Goal: Task Accomplishment & Management: Use online tool/utility

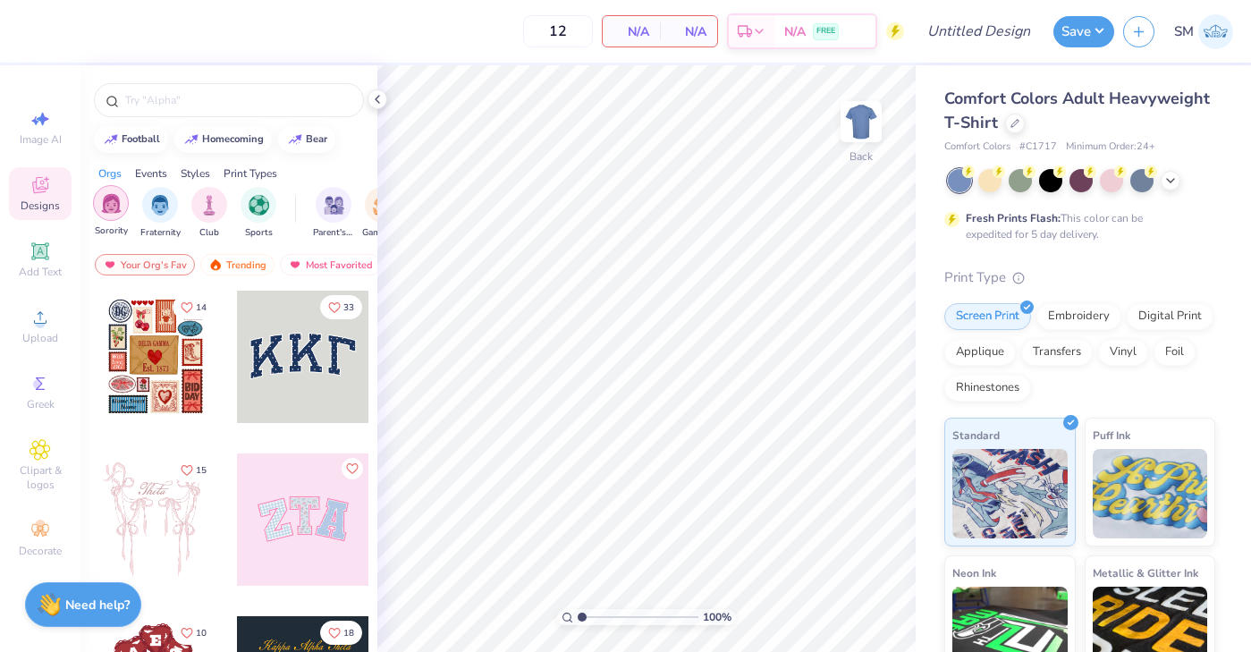
click at [122, 213] on div "filter for Sorority" at bounding box center [111, 203] width 36 height 36
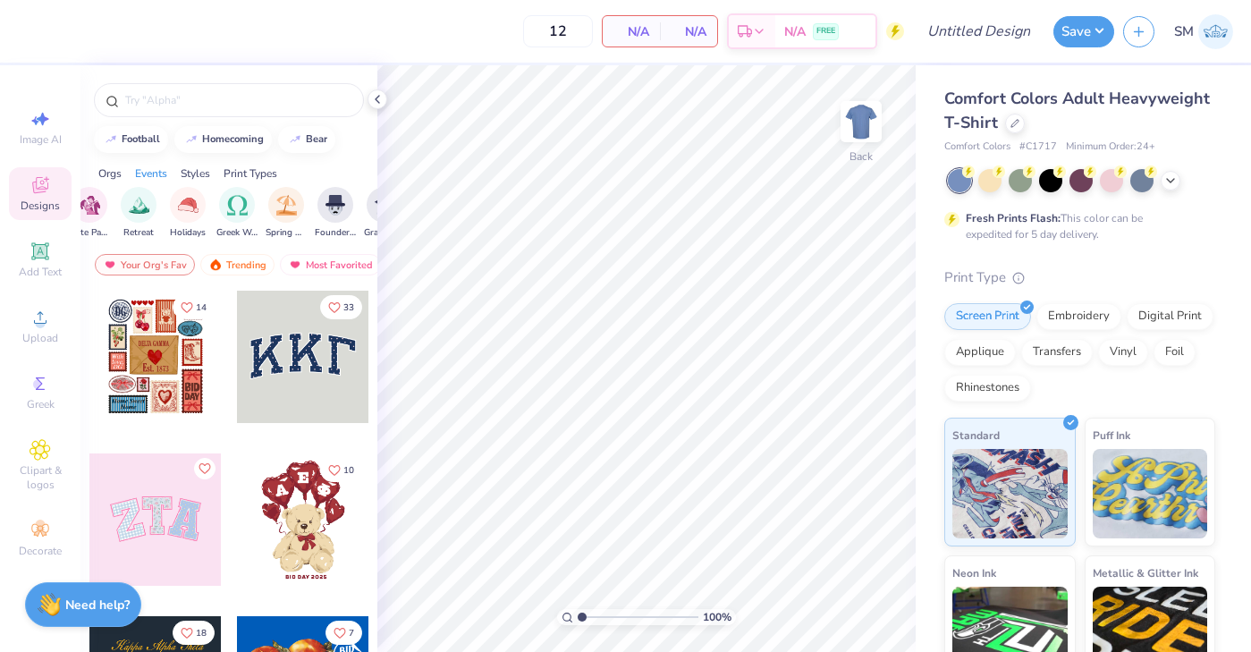
scroll to position [0, 553]
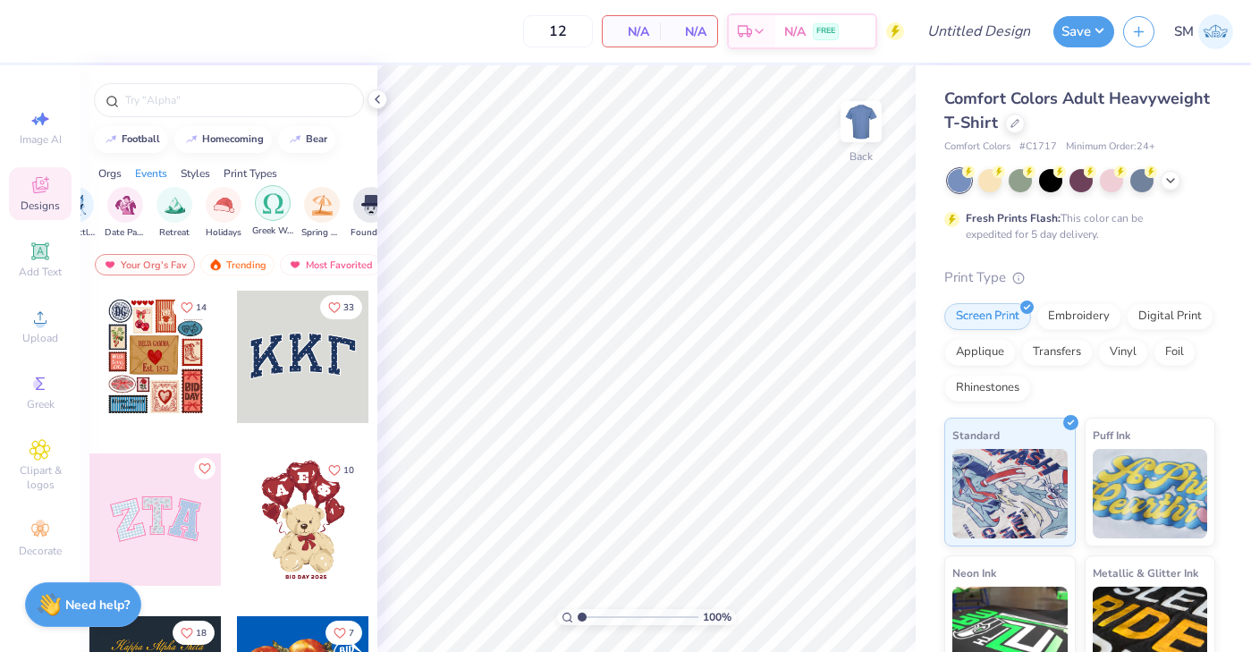
click at [265, 207] on img "filter for Greek Week" at bounding box center [273, 203] width 21 height 21
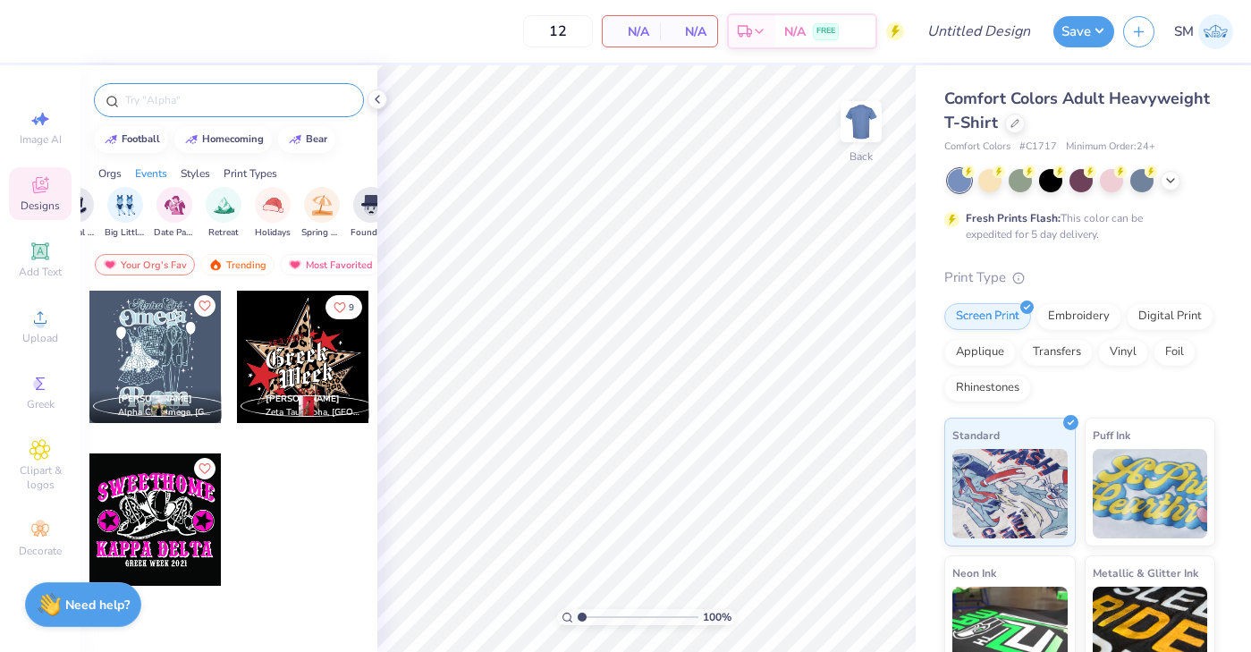
click at [242, 106] on input "text" at bounding box center [237, 100] width 229 height 18
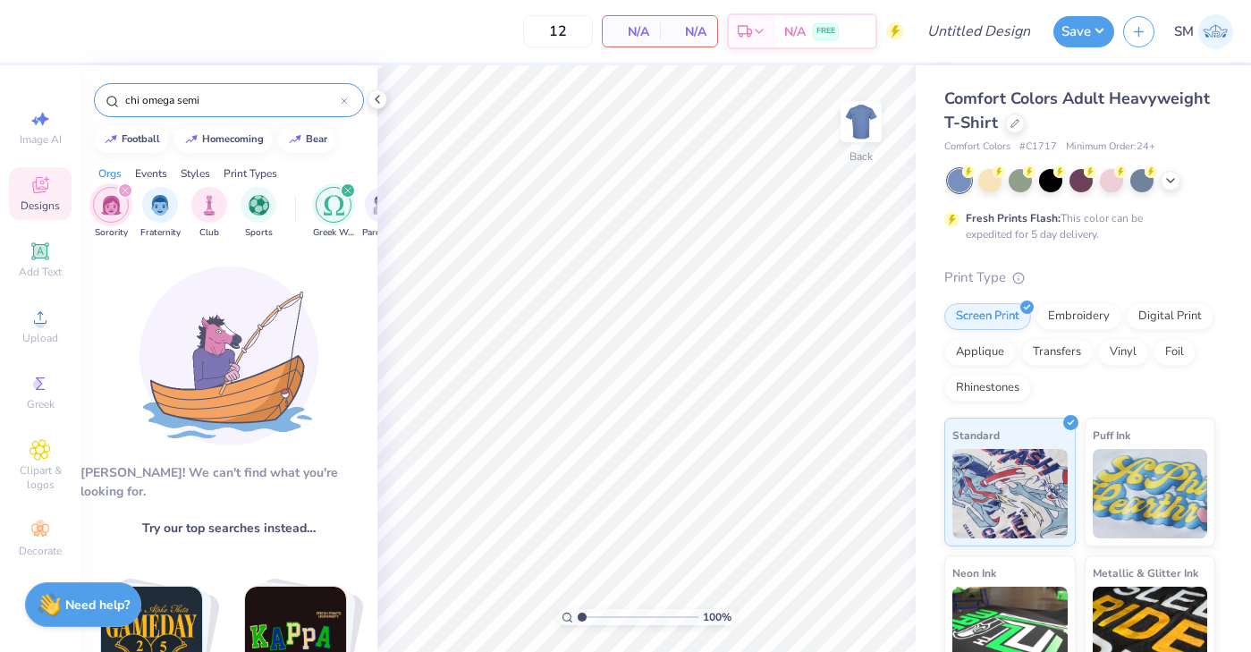
type input "chi omega semi"
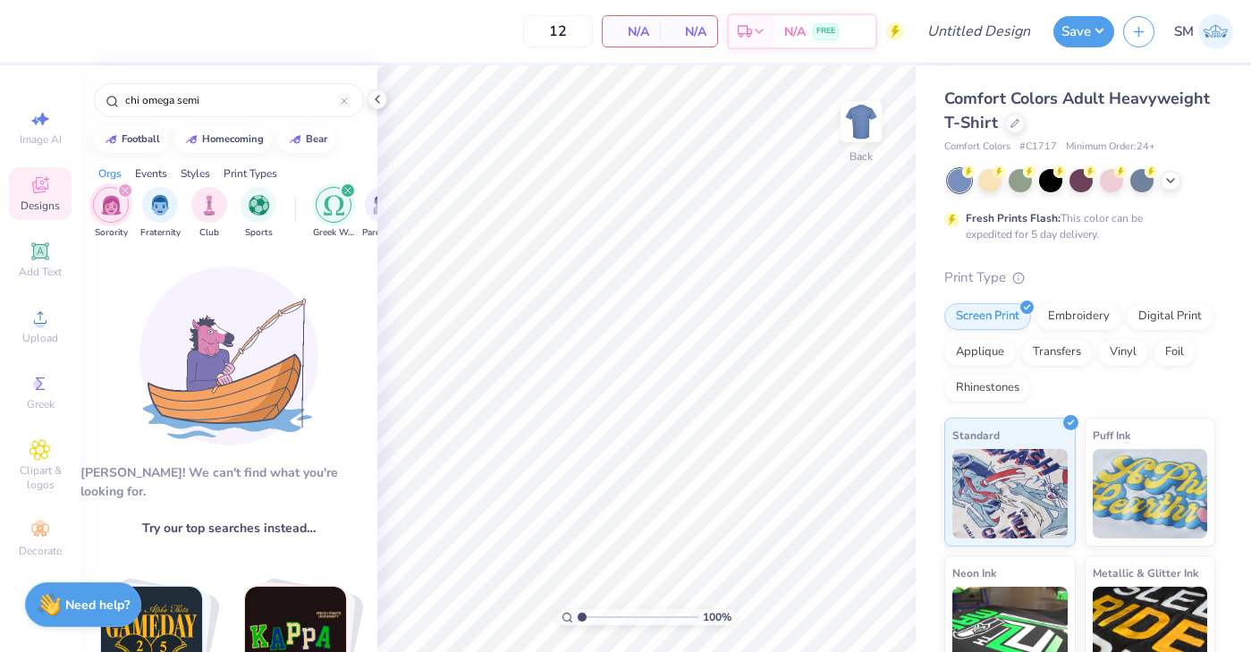
click at [342, 190] on div "filter for Greek Week" at bounding box center [348, 190] width 16 height 16
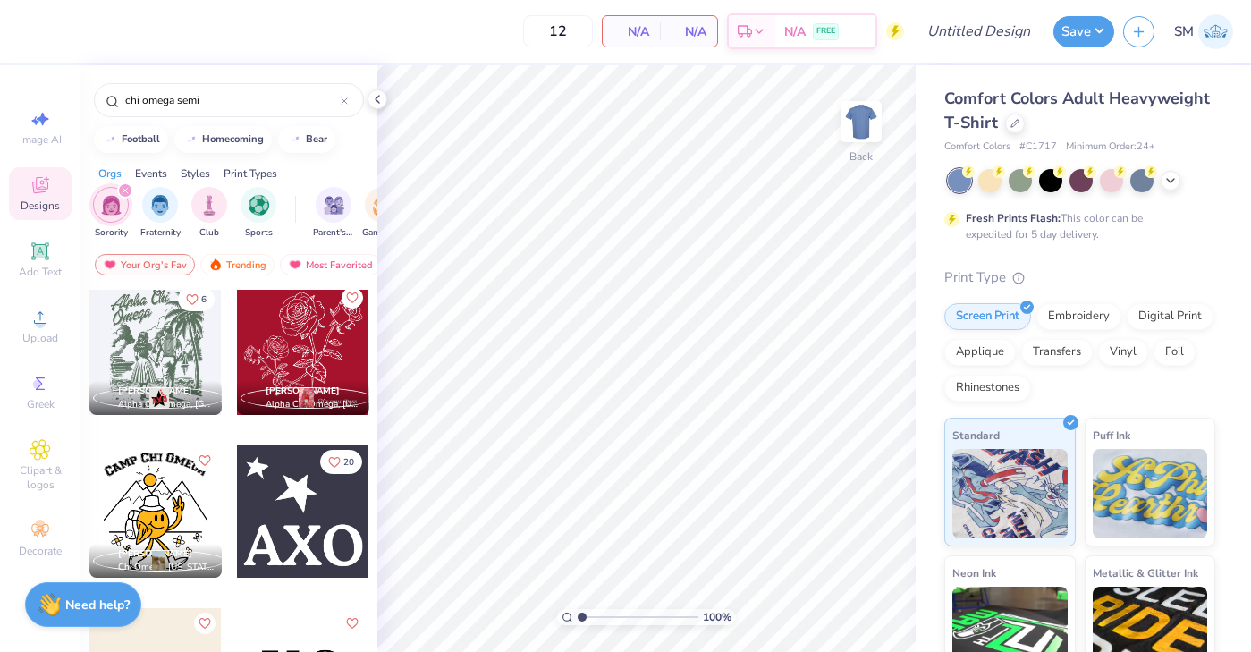
scroll to position [0, 0]
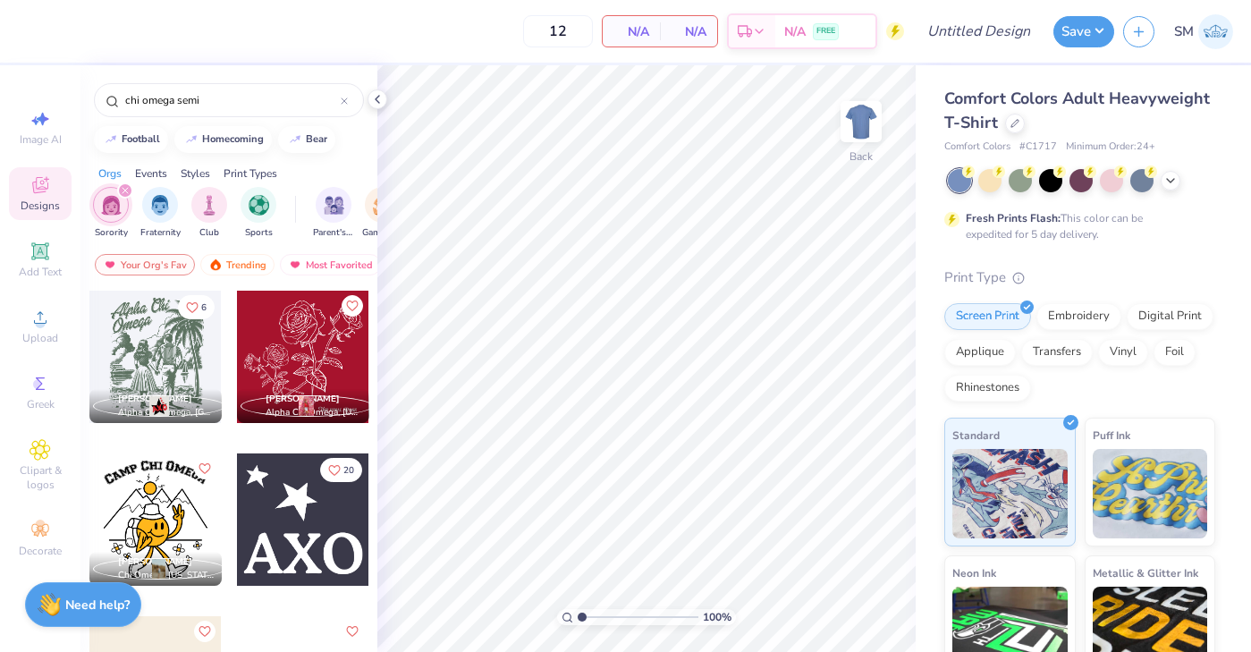
click at [284, 536] on div at bounding box center [303, 519] width 132 height 132
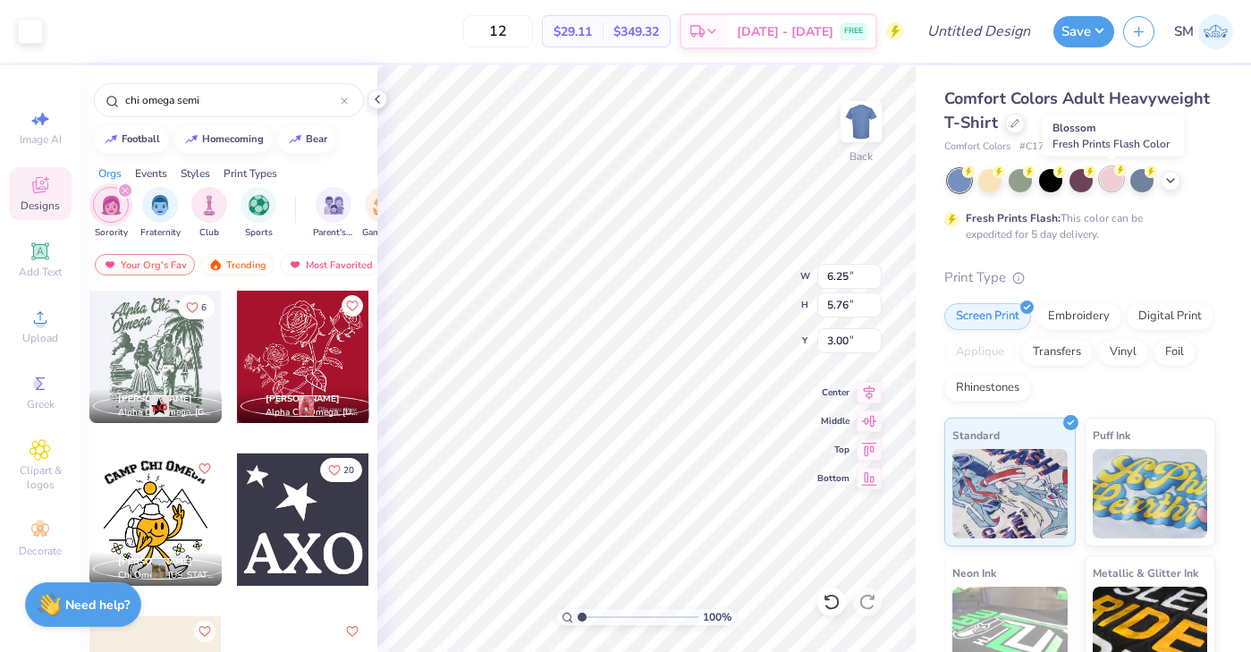
click at [1114, 176] on div at bounding box center [1111, 178] width 23 height 23
type input "2.19"
type input "2.02"
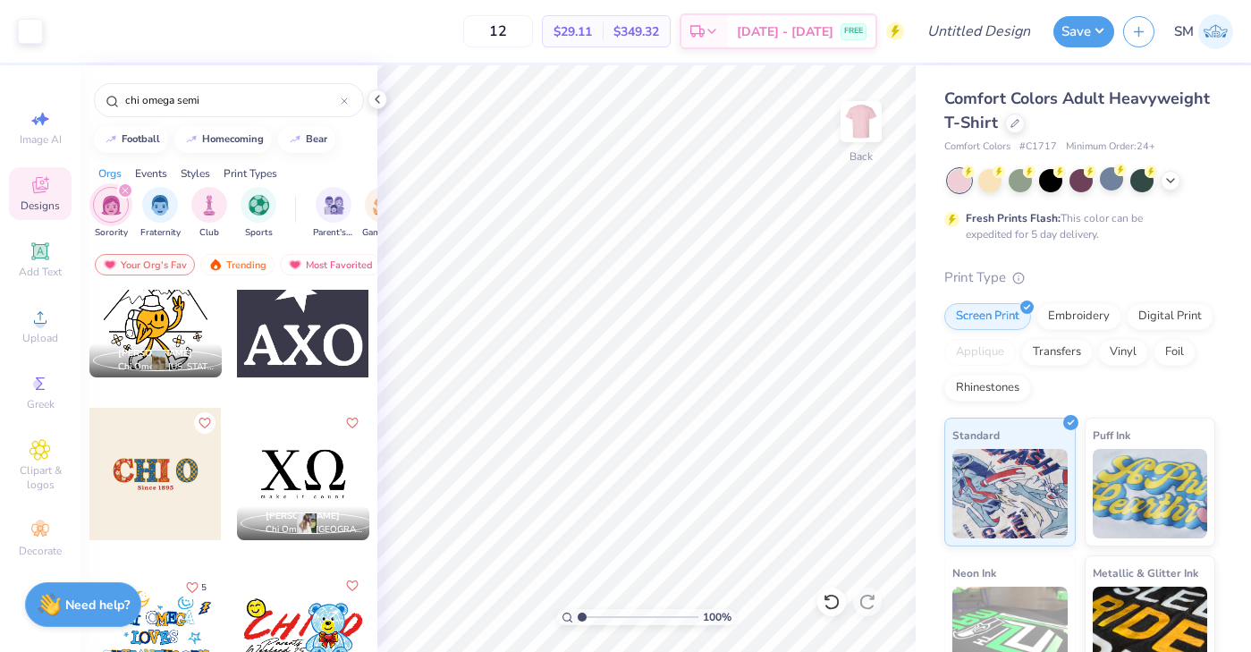
scroll to position [213, 0]
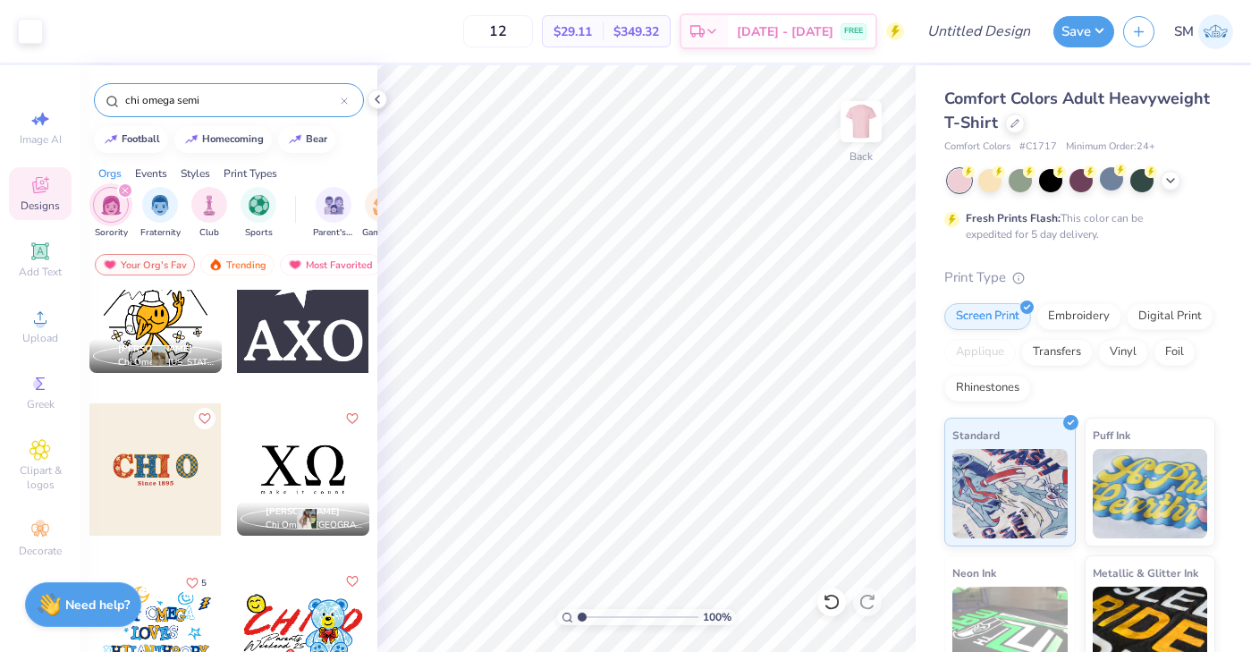
click at [167, 102] on input "chi omega semi" at bounding box center [231, 100] width 217 height 18
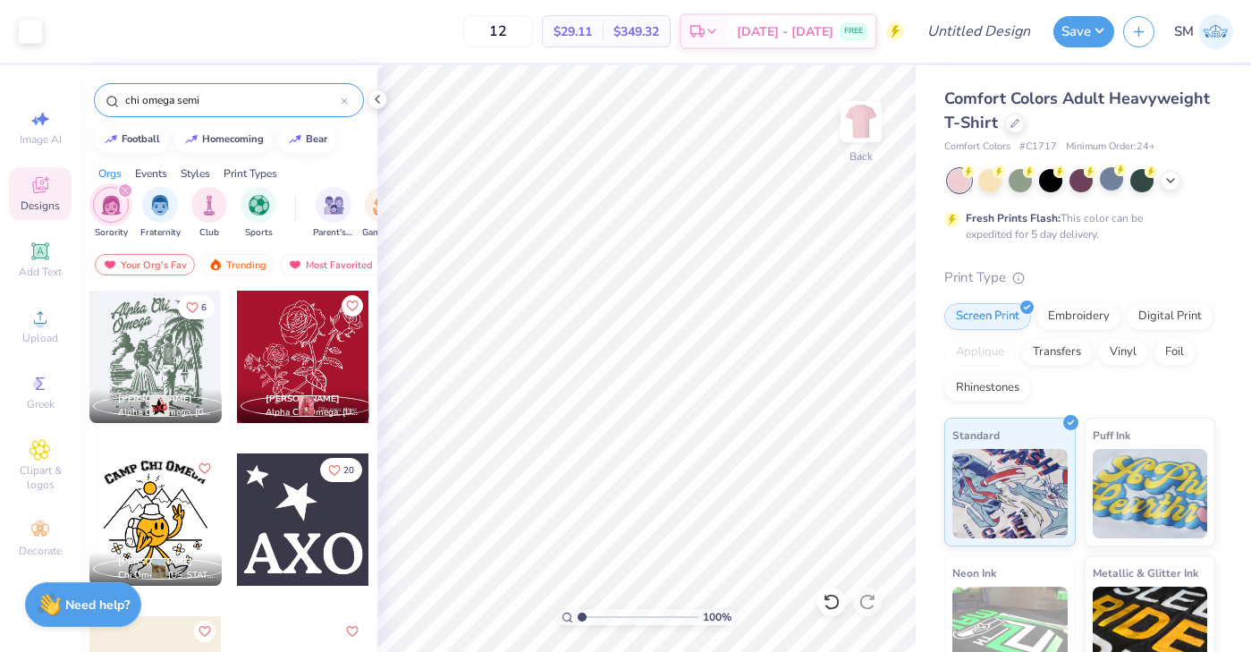
click at [167, 102] on input "chi omega semi" at bounding box center [231, 100] width 217 height 18
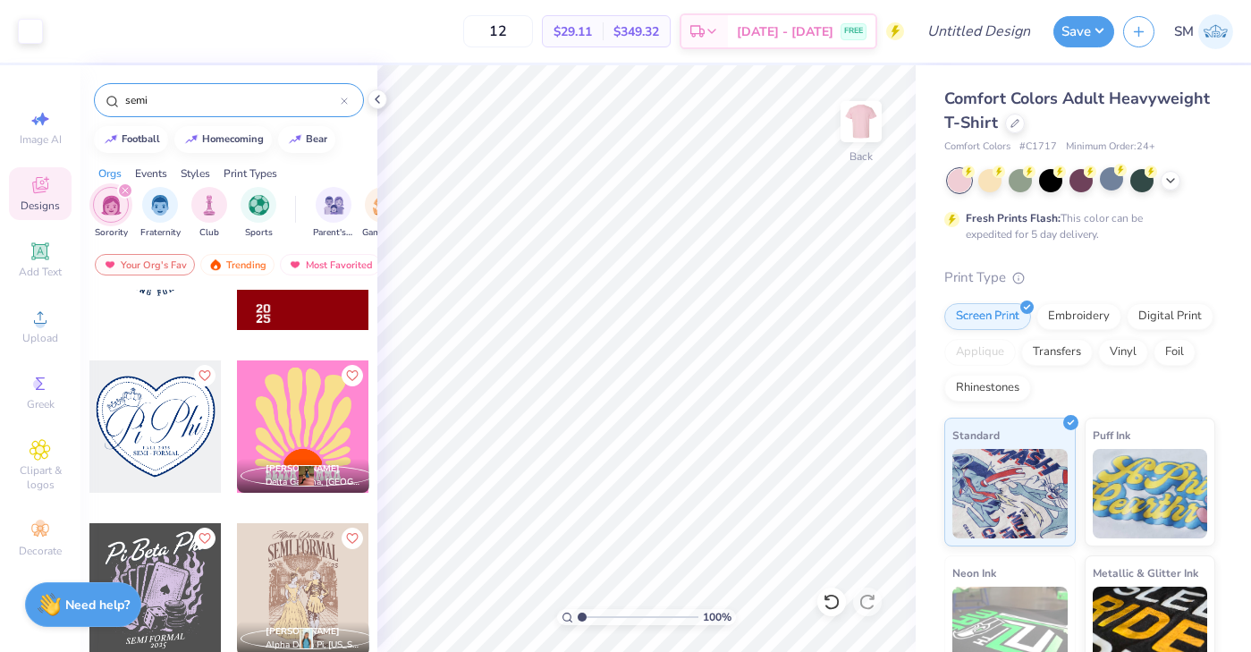
scroll to position [1236, 0]
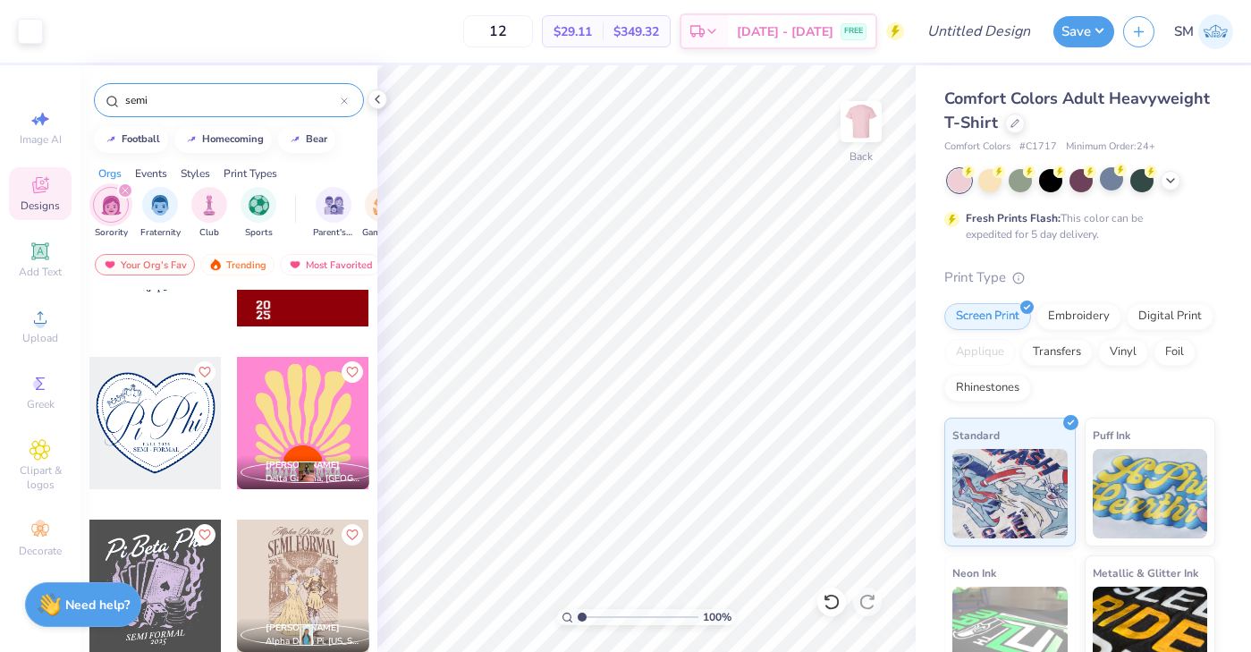
click at [175, 100] on input "semi" at bounding box center [231, 100] width 217 height 18
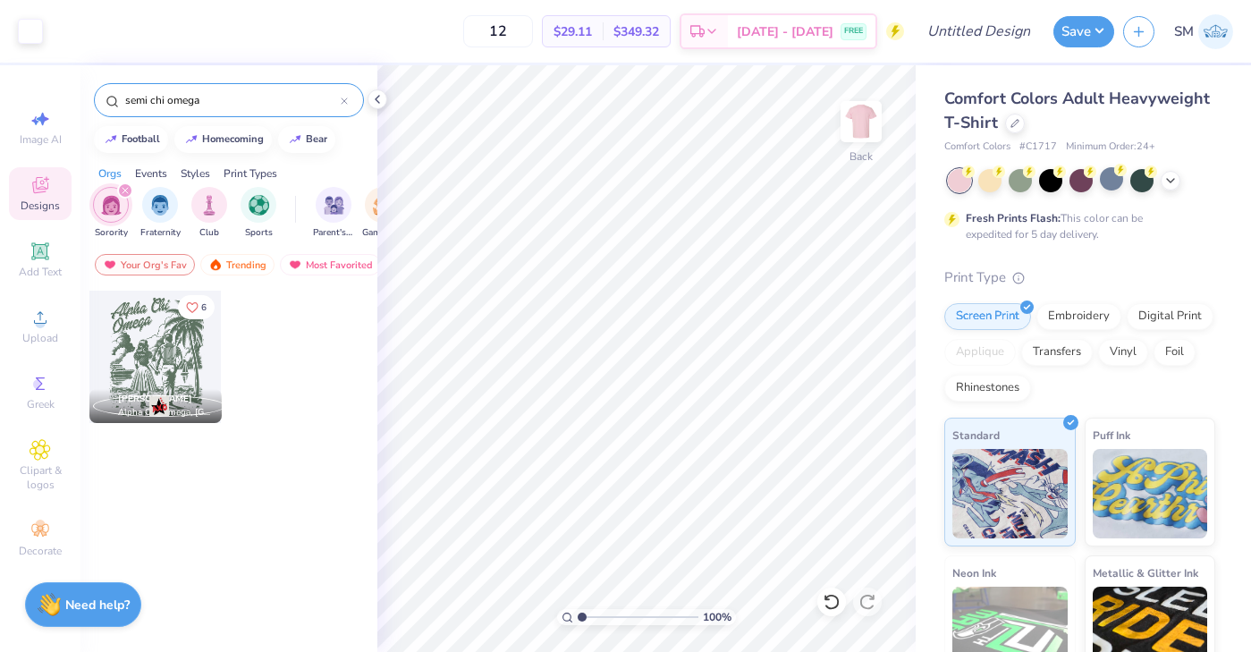
click at [143, 102] on input "semi chi omega" at bounding box center [231, 100] width 217 height 18
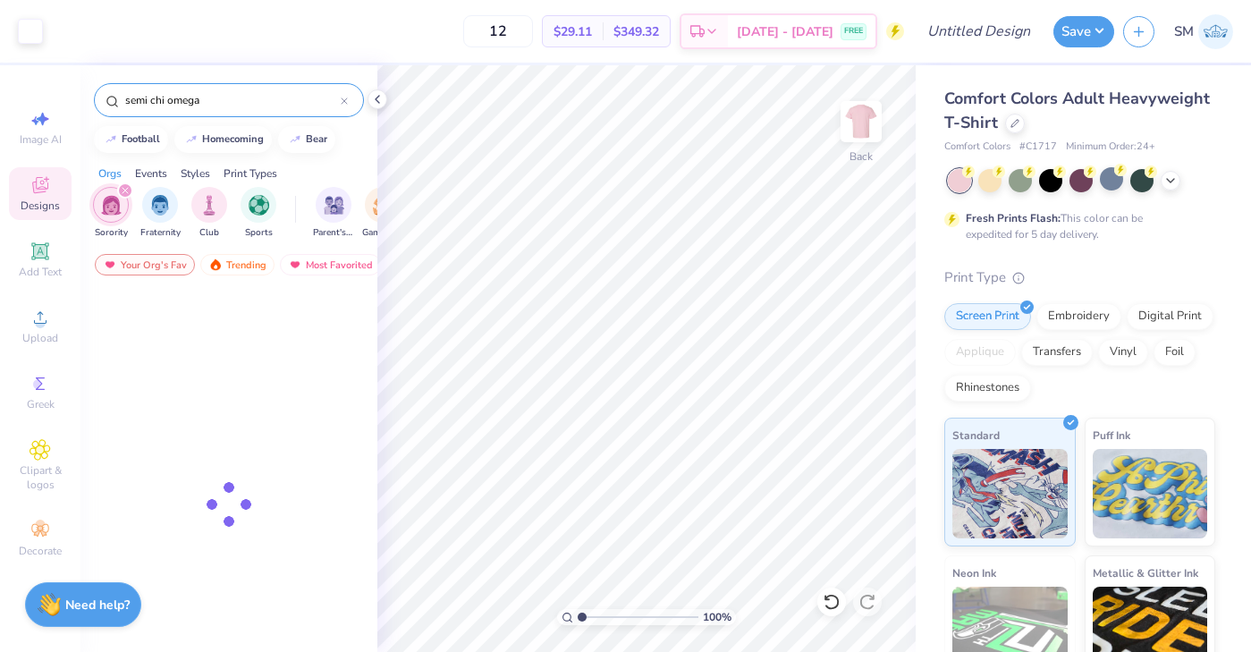
click at [143, 102] on input "semi chi omega" at bounding box center [231, 100] width 217 height 18
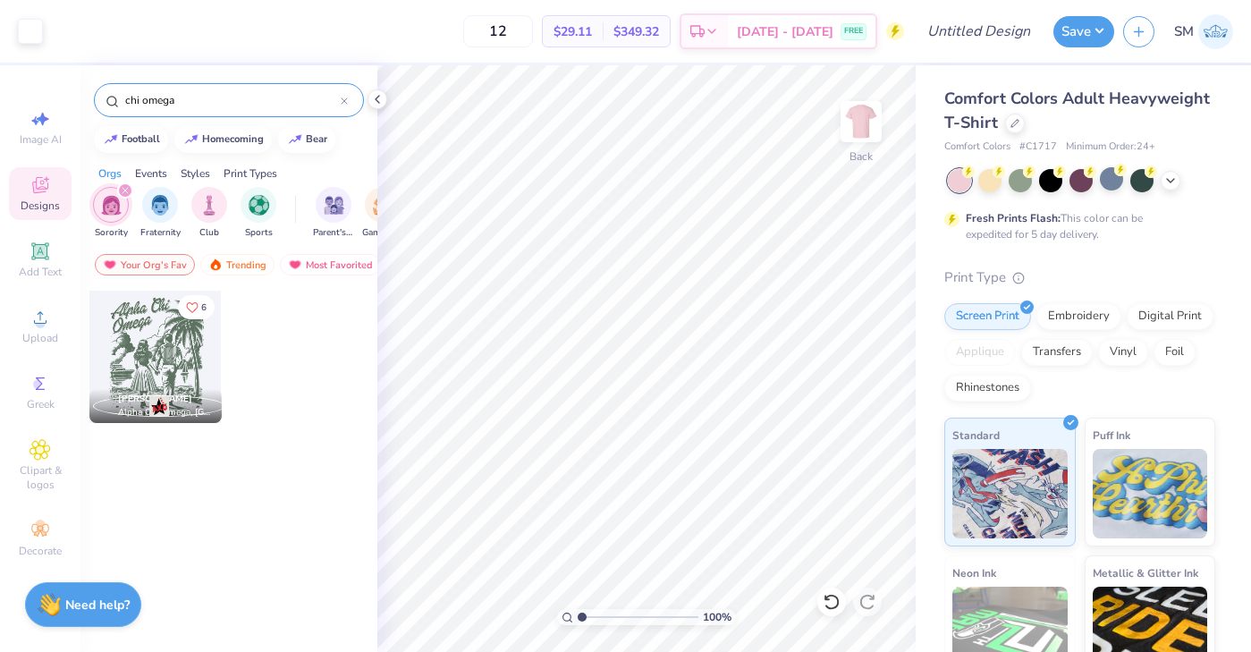
type input "chi omega"
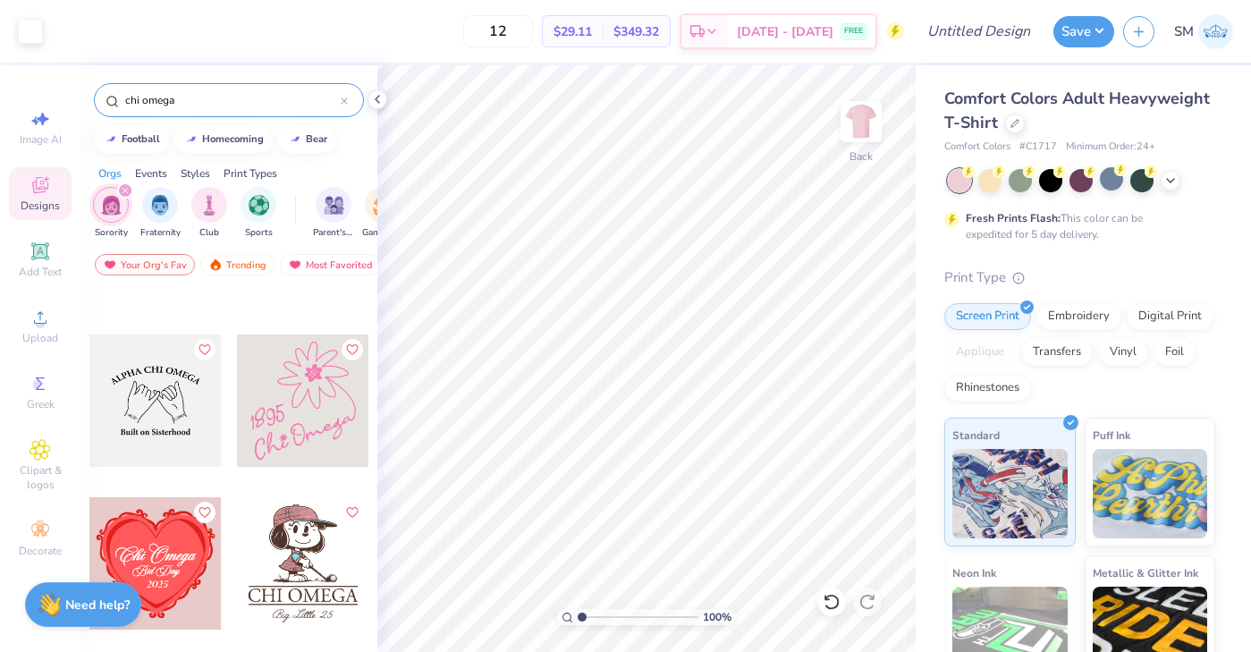
scroll to position [935, 0]
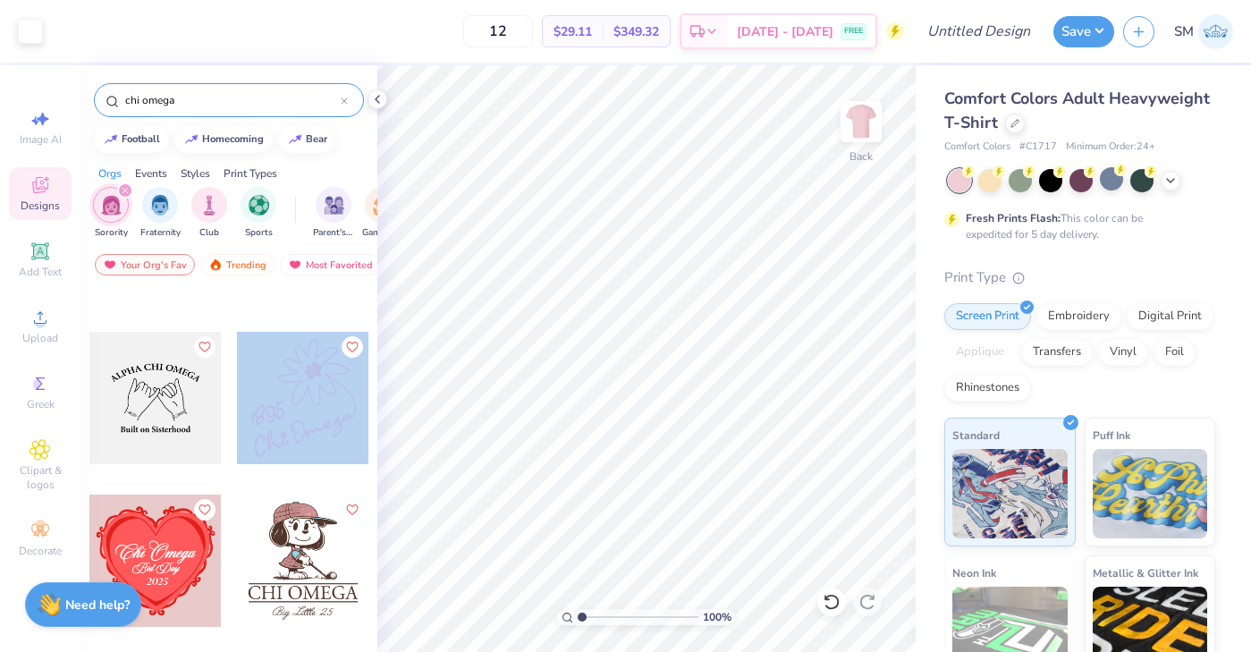
drag, startPoint x: 150, startPoint y: 403, endPoint x: 351, endPoint y: 388, distance: 200.9
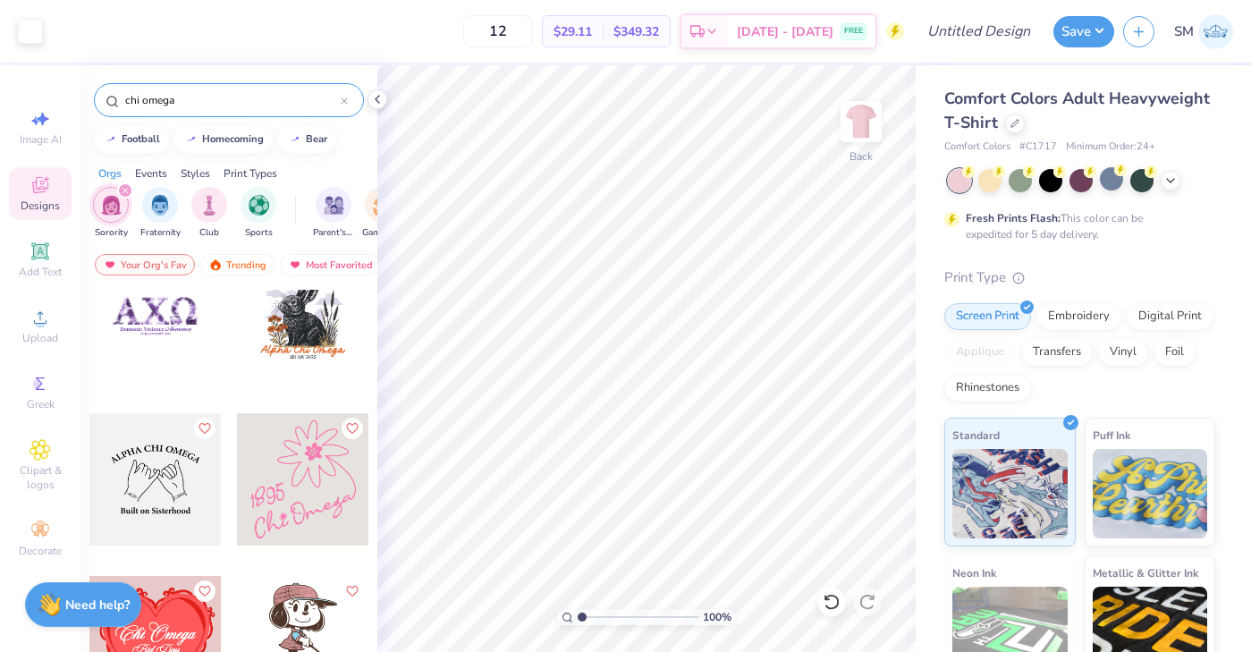
scroll to position [850, 0]
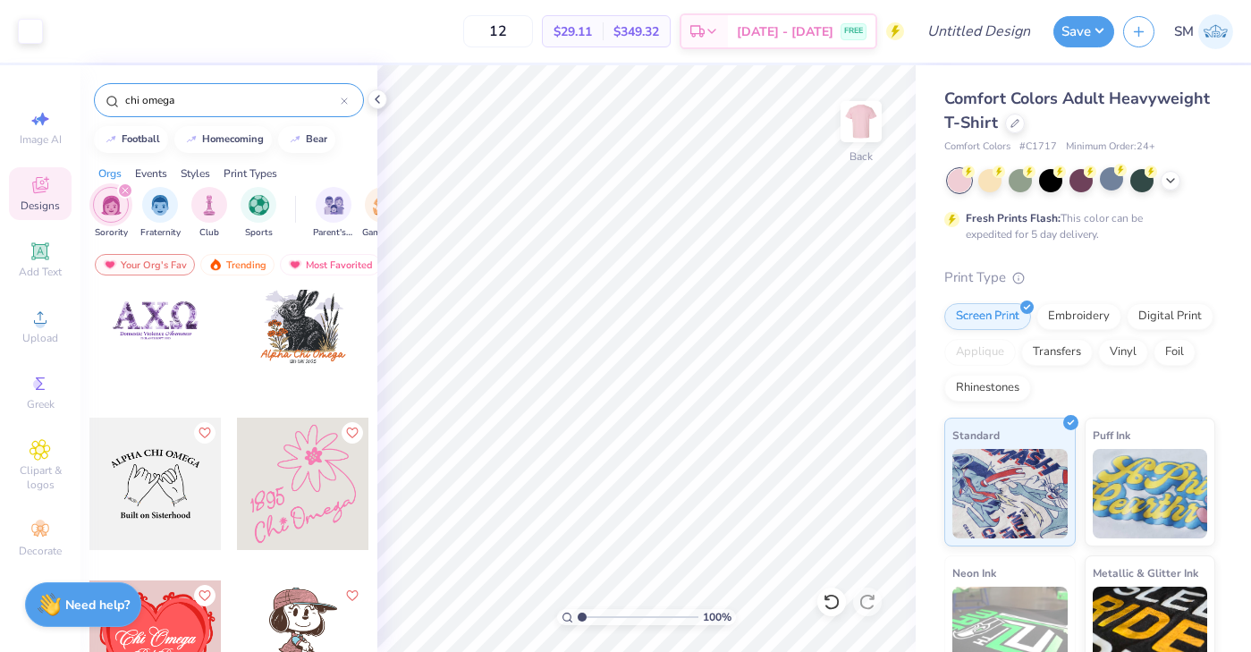
click at [166, 495] on div at bounding box center [155, 484] width 132 height 132
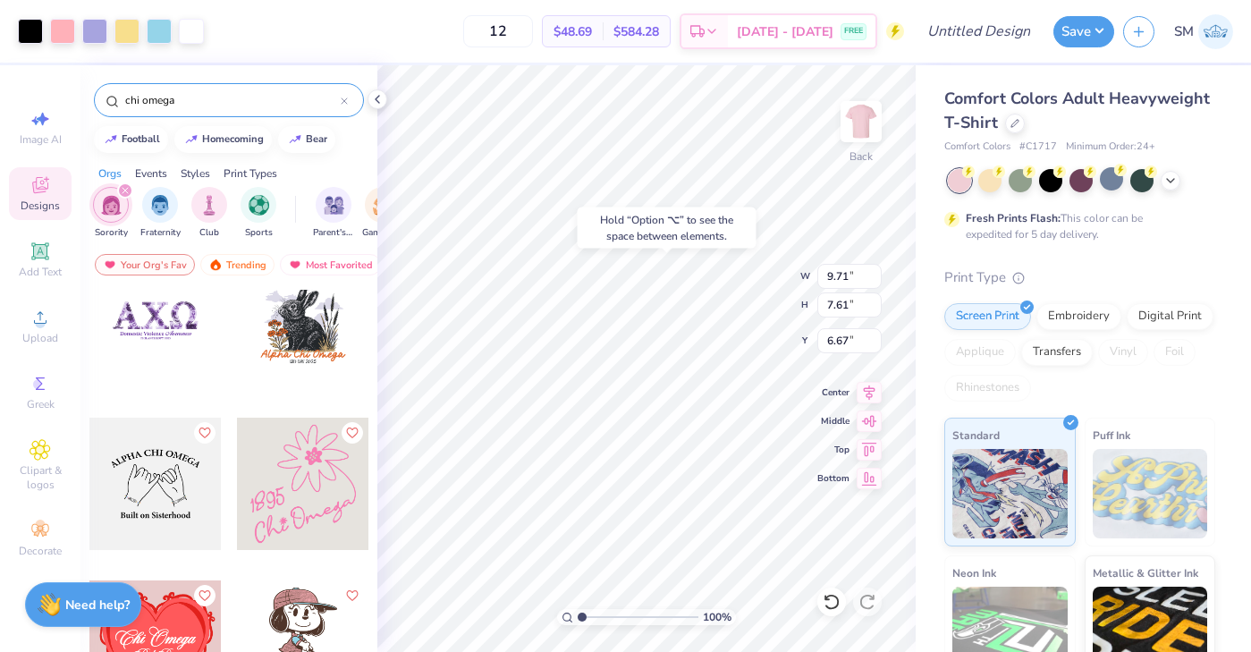
type input "6.67"
click at [863, 119] on img at bounding box center [861, 122] width 72 height 72
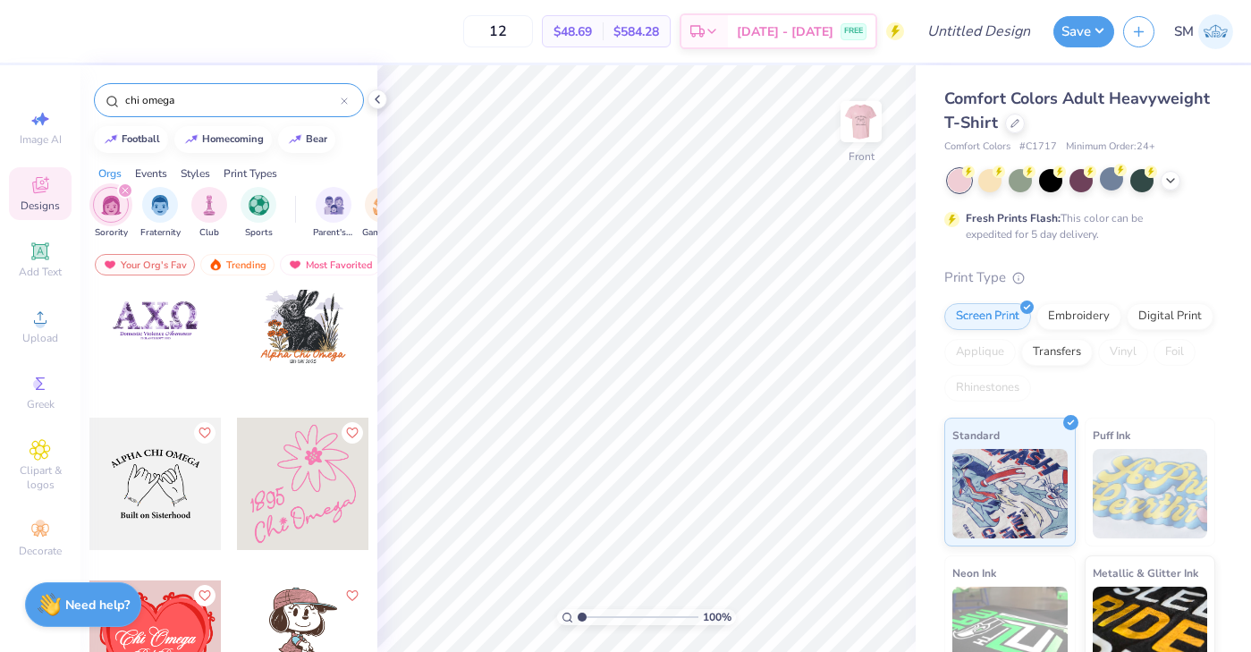
click at [165, 487] on div at bounding box center [155, 484] width 132 height 132
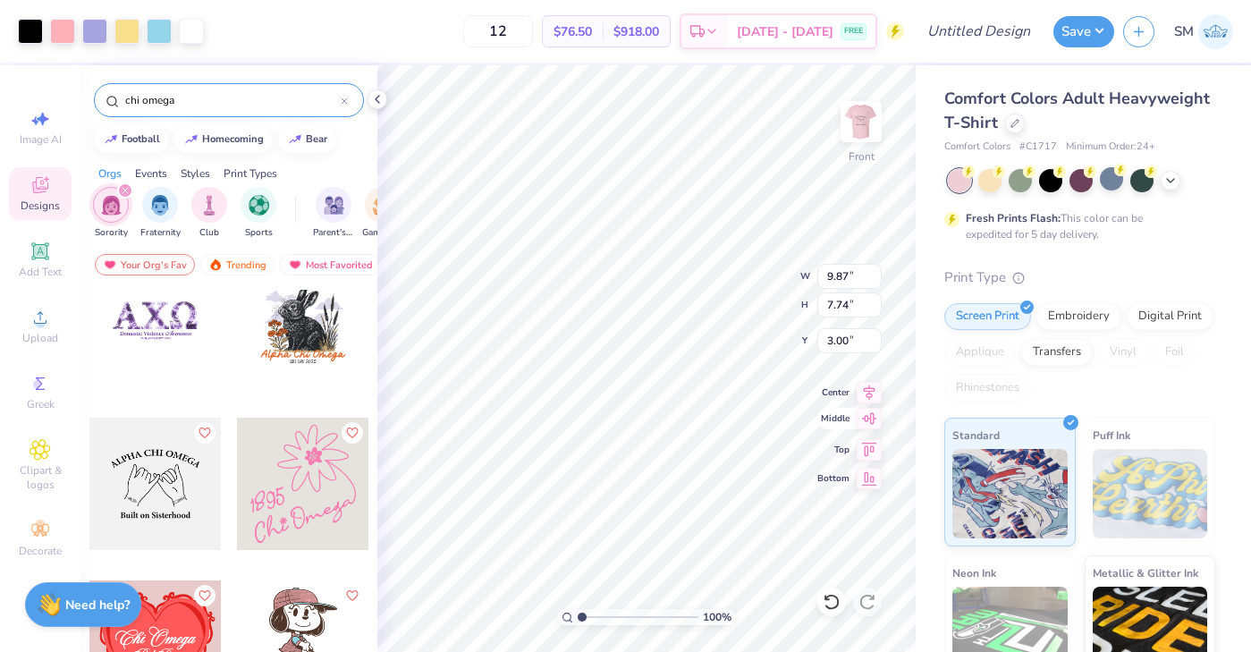
click at [869, 423] on icon at bounding box center [869, 418] width 25 height 21
click at [867, 450] on icon at bounding box center [869, 446] width 25 height 21
click at [872, 474] on icon at bounding box center [869, 475] width 25 height 21
click at [868, 417] on icon at bounding box center [869, 418] width 25 height 21
type input "9.88"
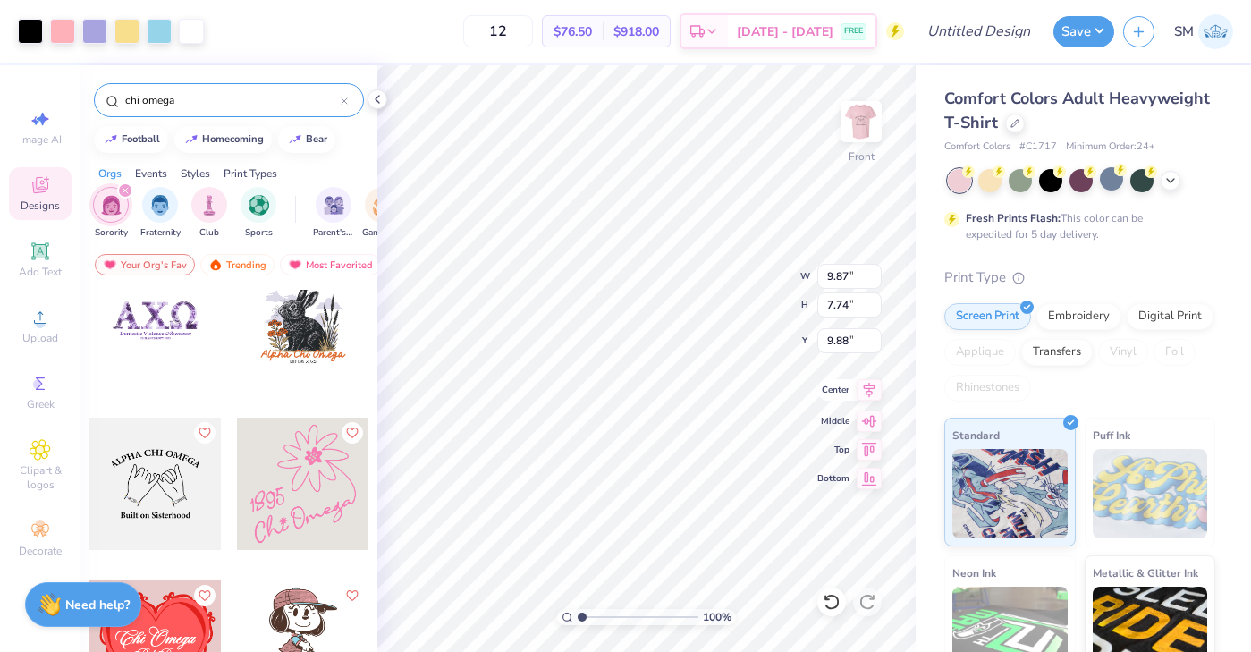
click at [871, 393] on icon at bounding box center [870, 389] width 12 height 15
click at [867, 130] on img at bounding box center [861, 122] width 72 height 72
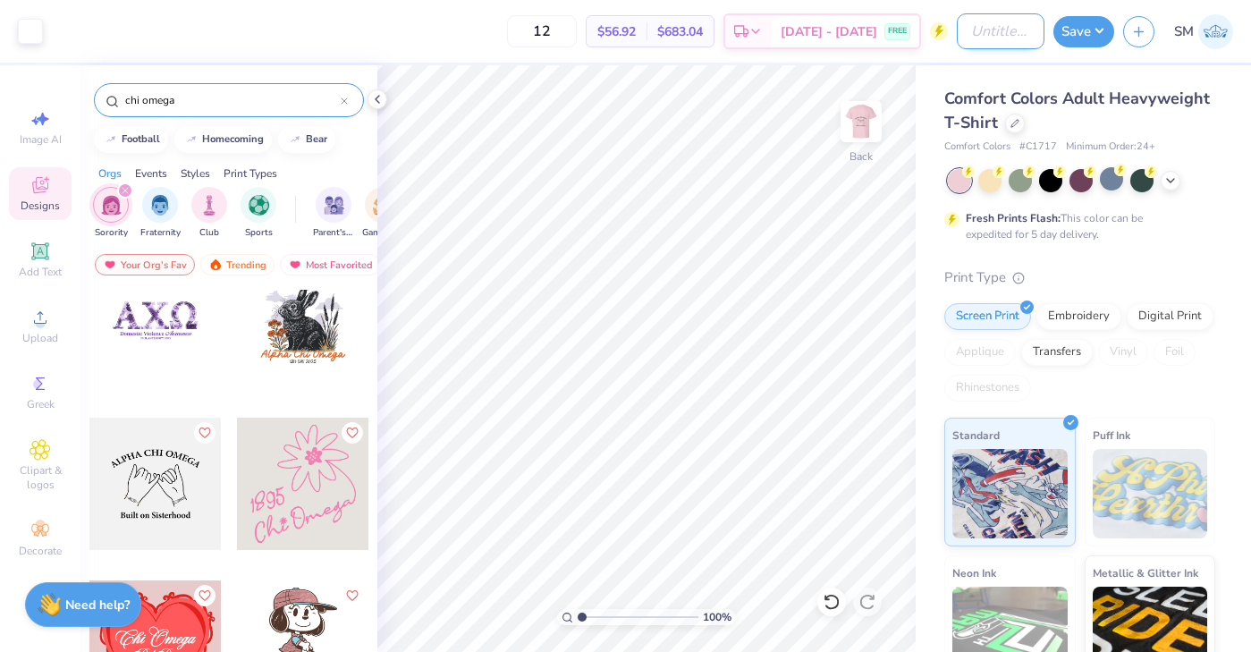
click at [985, 33] on input "Design Title" at bounding box center [1001, 31] width 88 height 36
type input "Sisterhood event"
click at [1079, 38] on button "Save" at bounding box center [1083, 28] width 61 height 31
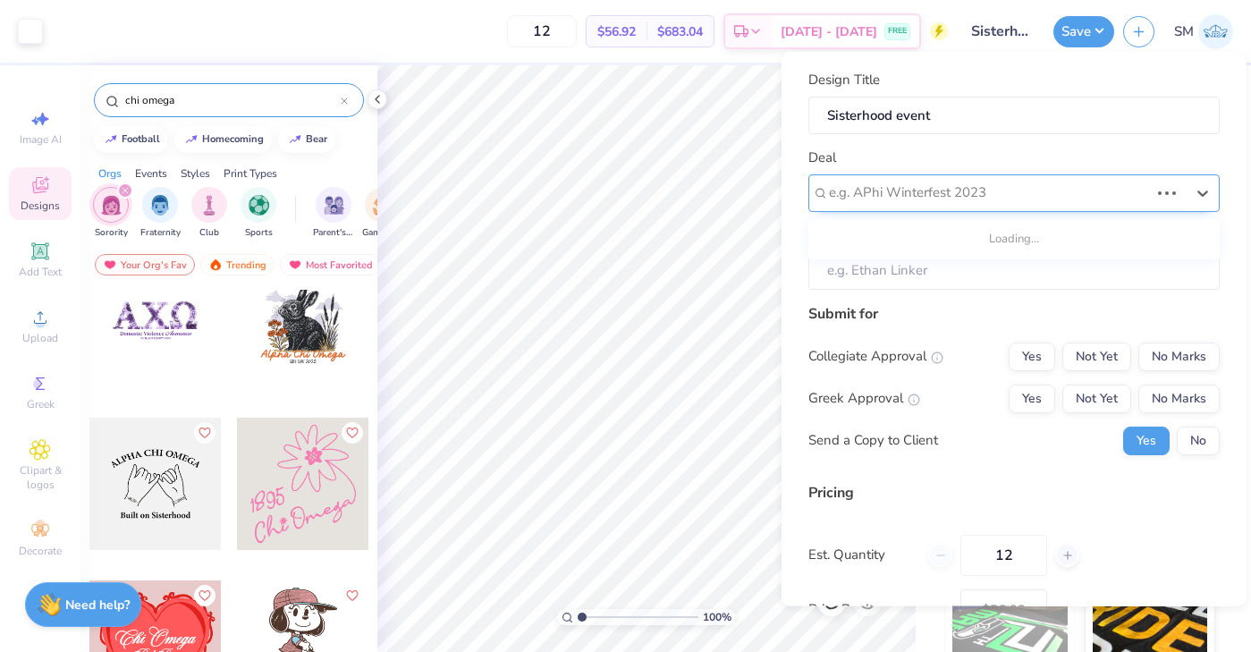
click at [884, 201] on div at bounding box center [989, 193] width 320 height 24
click at [898, 233] on div "Chi Omega sisterhood event" at bounding box center [1014, 240] width 397 height 30
type input "Sofia Monterrey"
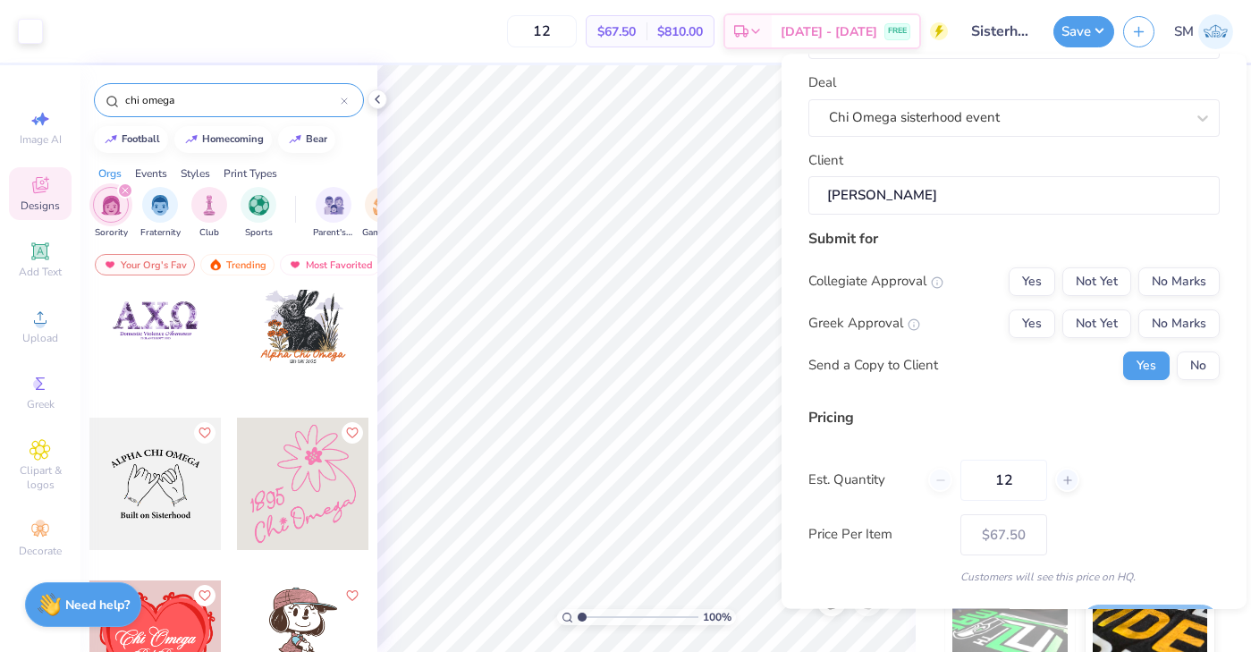
scroll to position [87, 0]
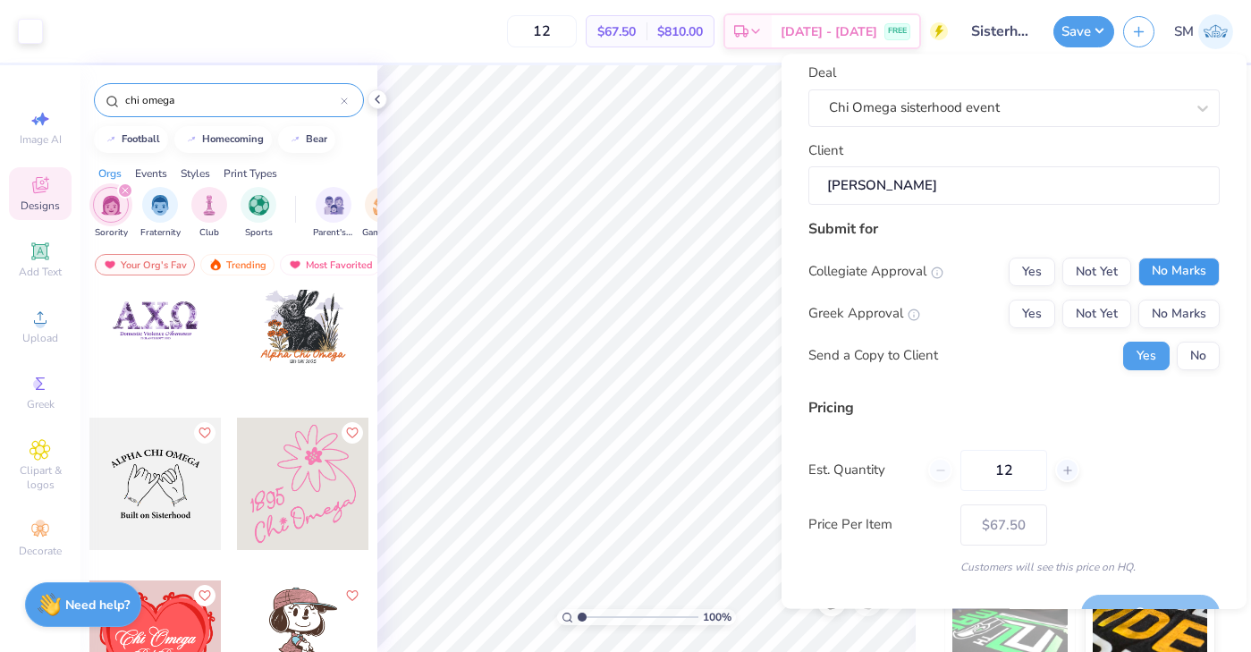
click at [1158, 269] on button "No Marks" at bounding box center [1178, 272] width 81 height 29
click at [1092, 315] on button "Not Yet" at bounding box center [1096, 314] width 69 height 29
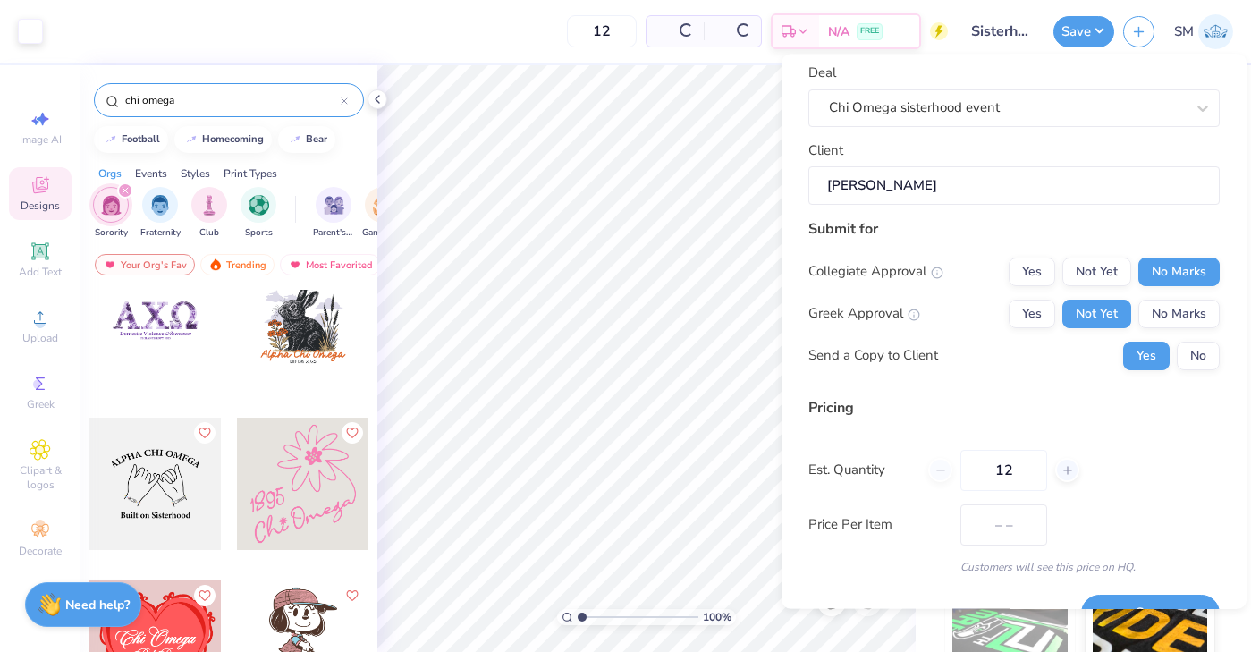
type input "$67.50"
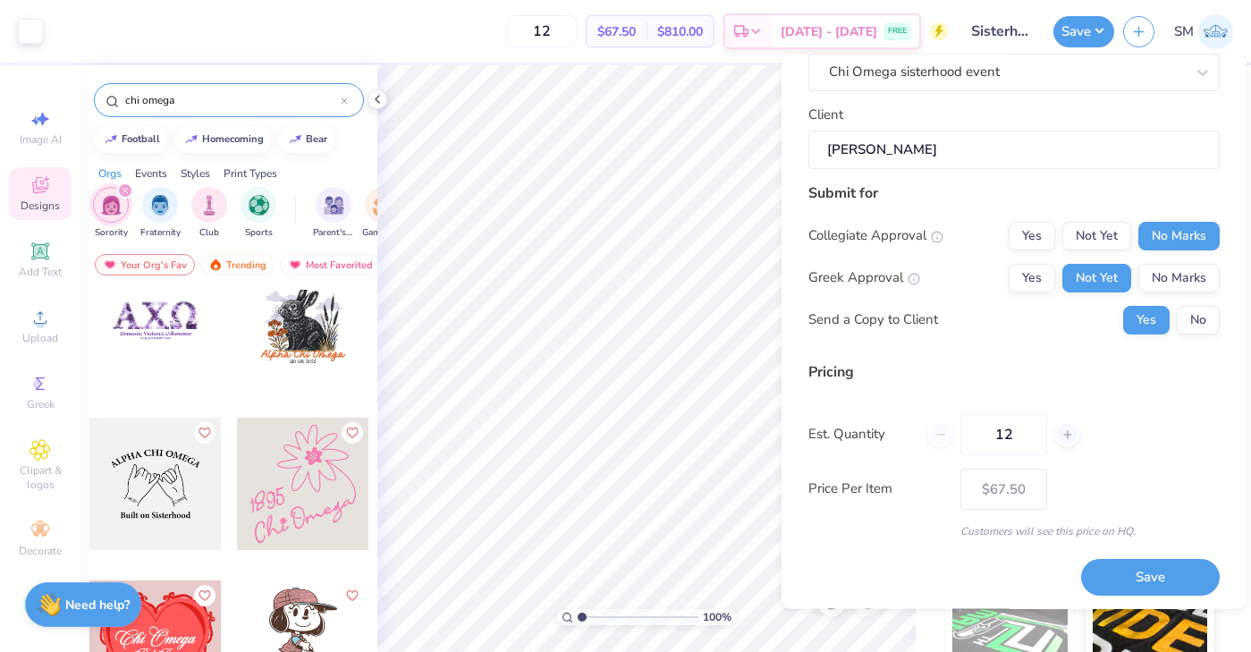
scroll to position [128, 0]
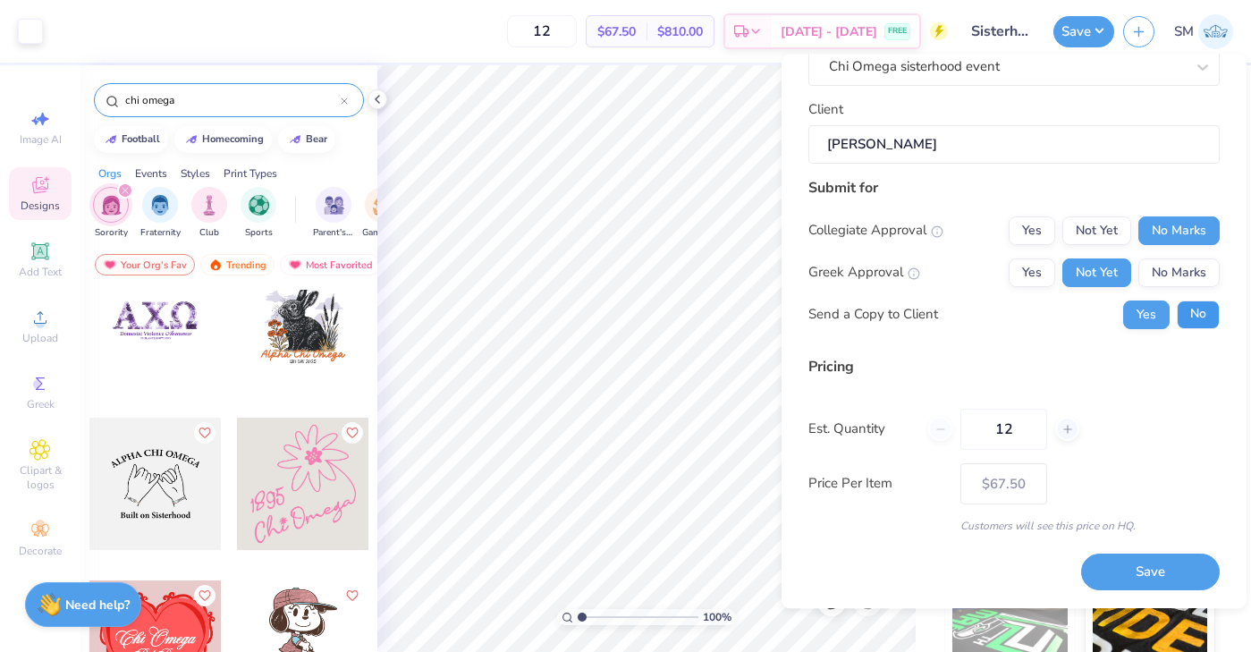
click at [1210, 322] on button "No" at bounding box center [1198, 314] width 43 height 29
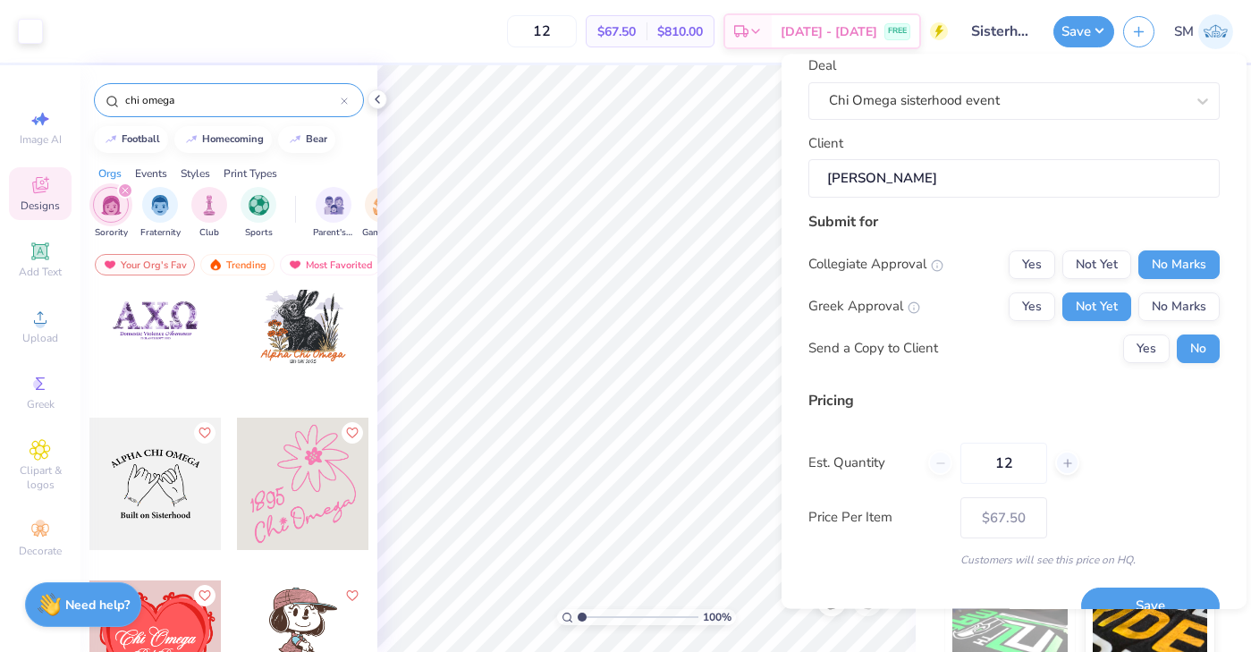
scroll to position [89, 0]
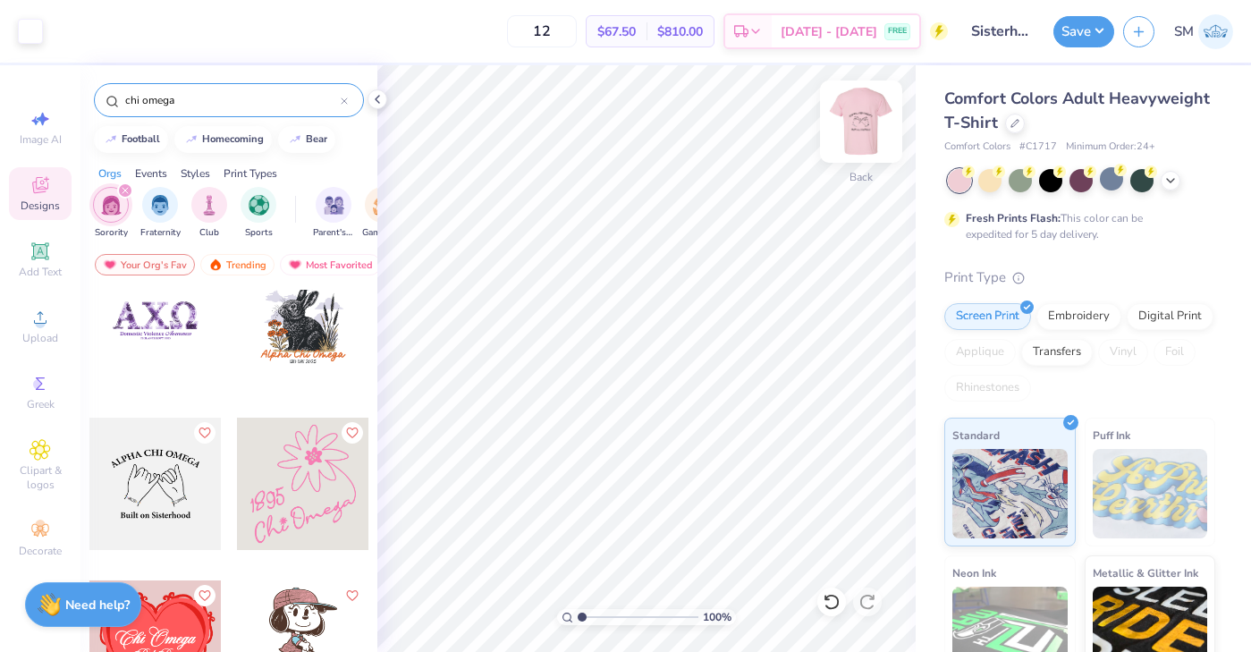
click at [862, 132] on img at bounding box center [861, 122] width 72 height 72
click at [374, 98] on icon at bounding box center [377, 99] width 14 height 14
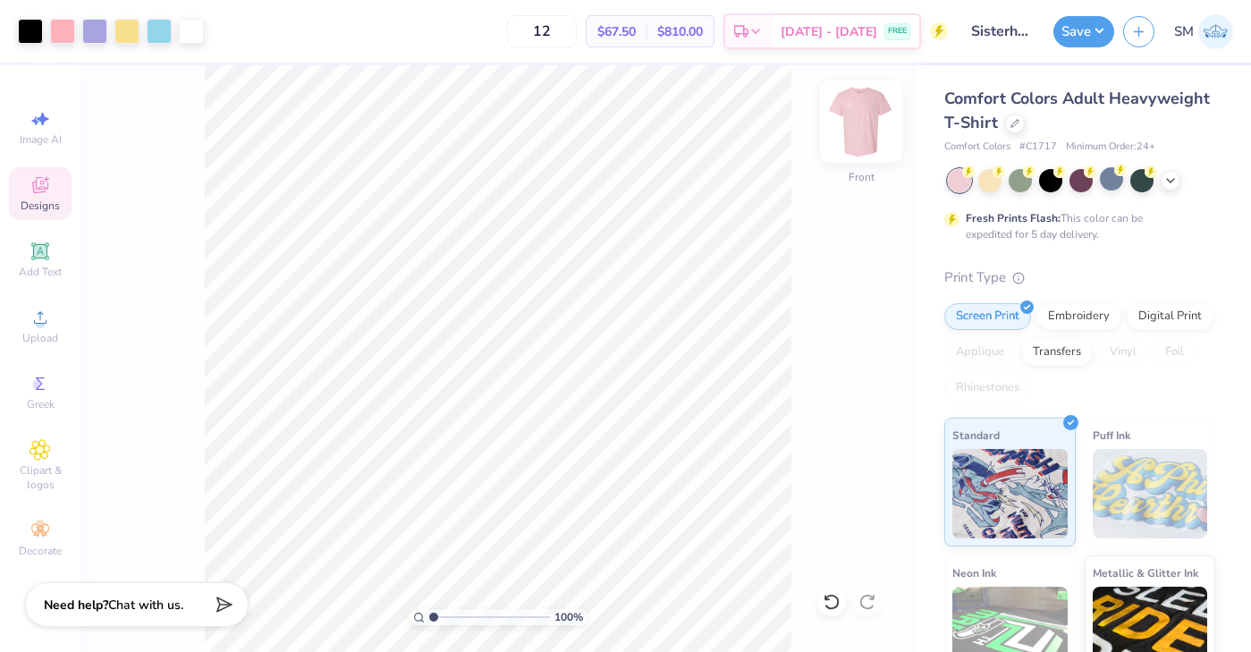
click at [863, 136] on img at bounding box center [861, 122] width 72 height 72
click at [42, 185] on icon at bounding box center [40, 184] width 21 height 21
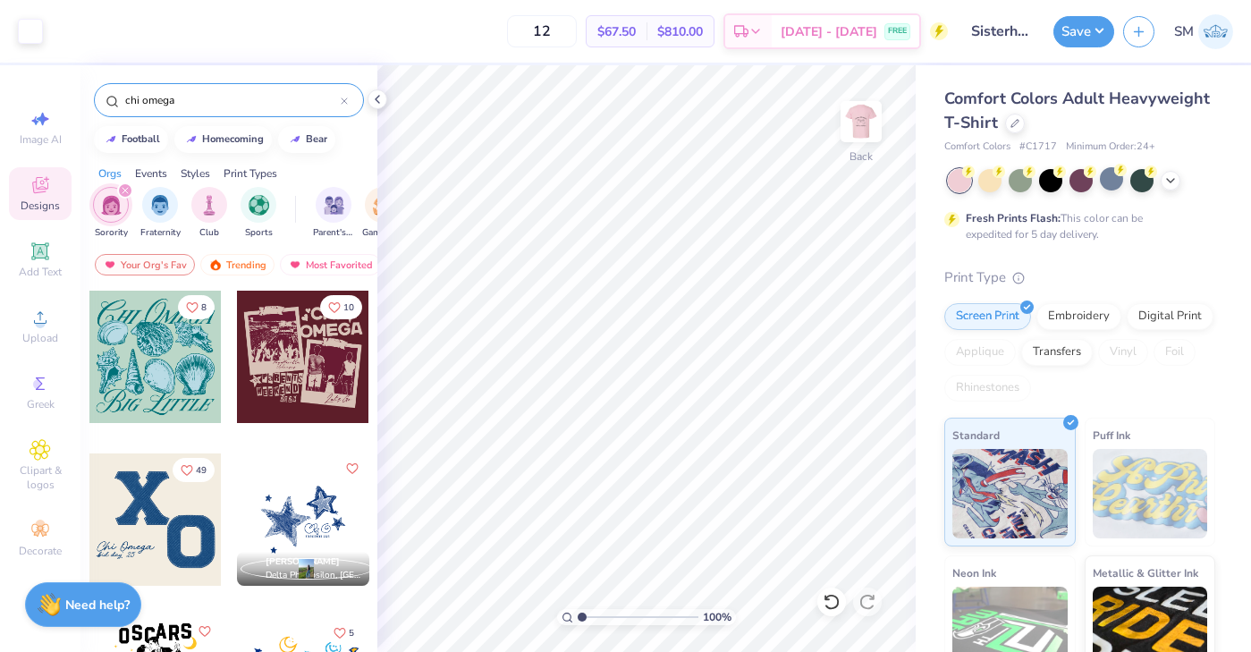
click at [173, 106] on input "chi omega" at bounding box center [231, 100] width 217 height 18
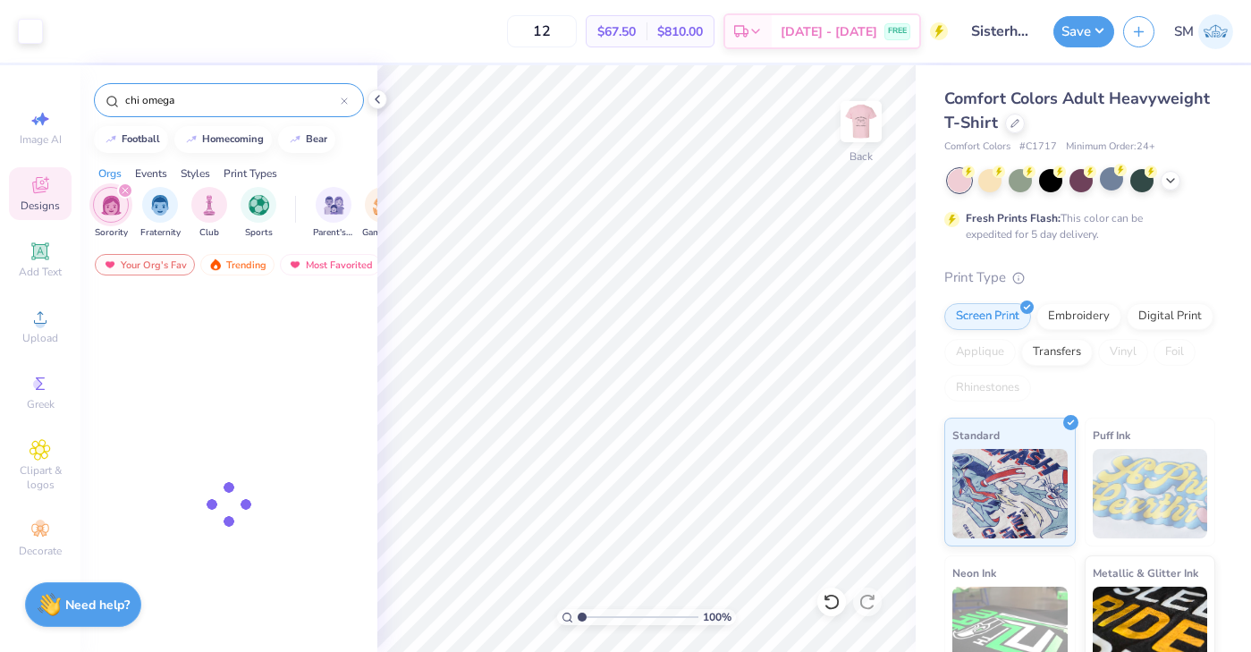
click at [173, 106] on input "chi omega" at bounding box center [231, 100] width 217 height 18
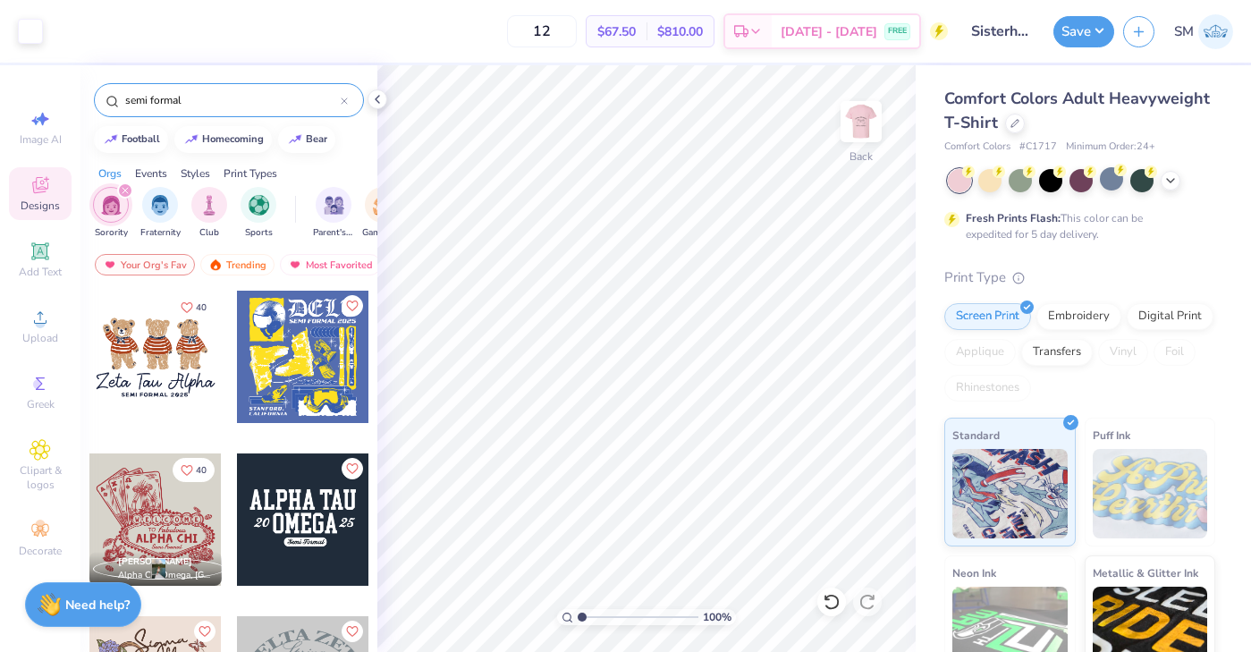
click at [148, 169] on div "Events" at bounding box center [151, 173] width 32 height 16
click at [123, 190] on icon "filter for Sorority" at bounding box center [125, 190] width 7 height 7
click at [174, 100] on input "semi formal" at bounding box center [231, 100] width 217 height 18
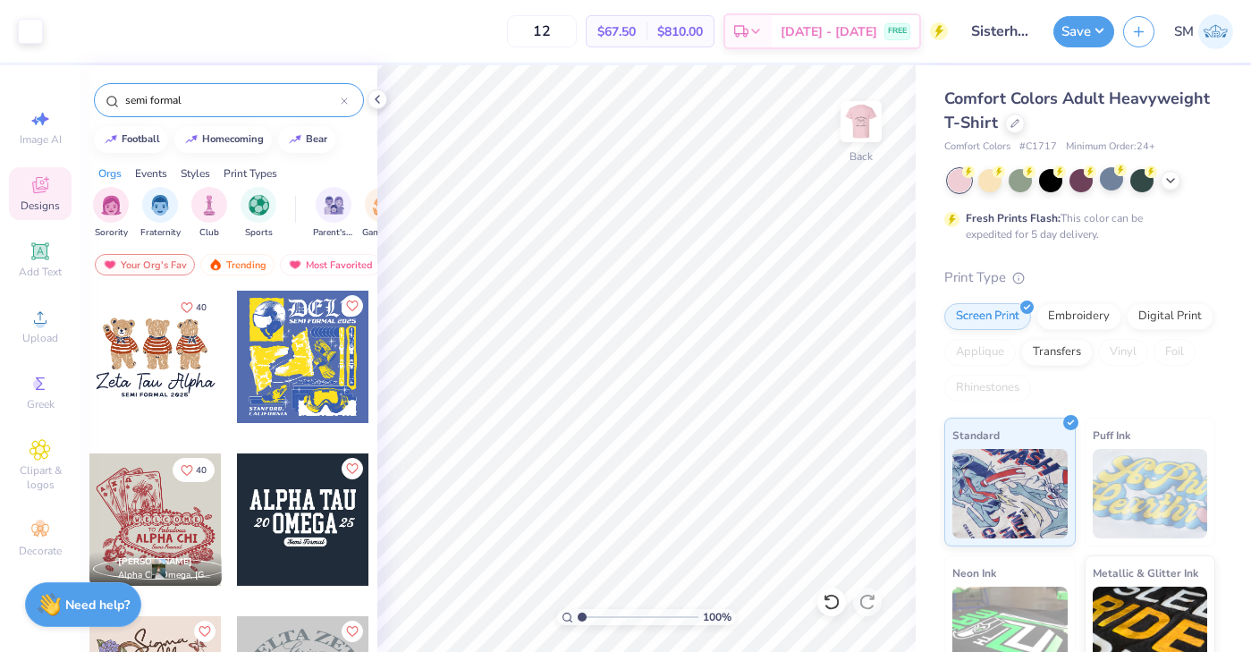
click at [174, 100] on input "semi formal" at bounding box center [231, 100] width 217 height 18
type input "chi omega"
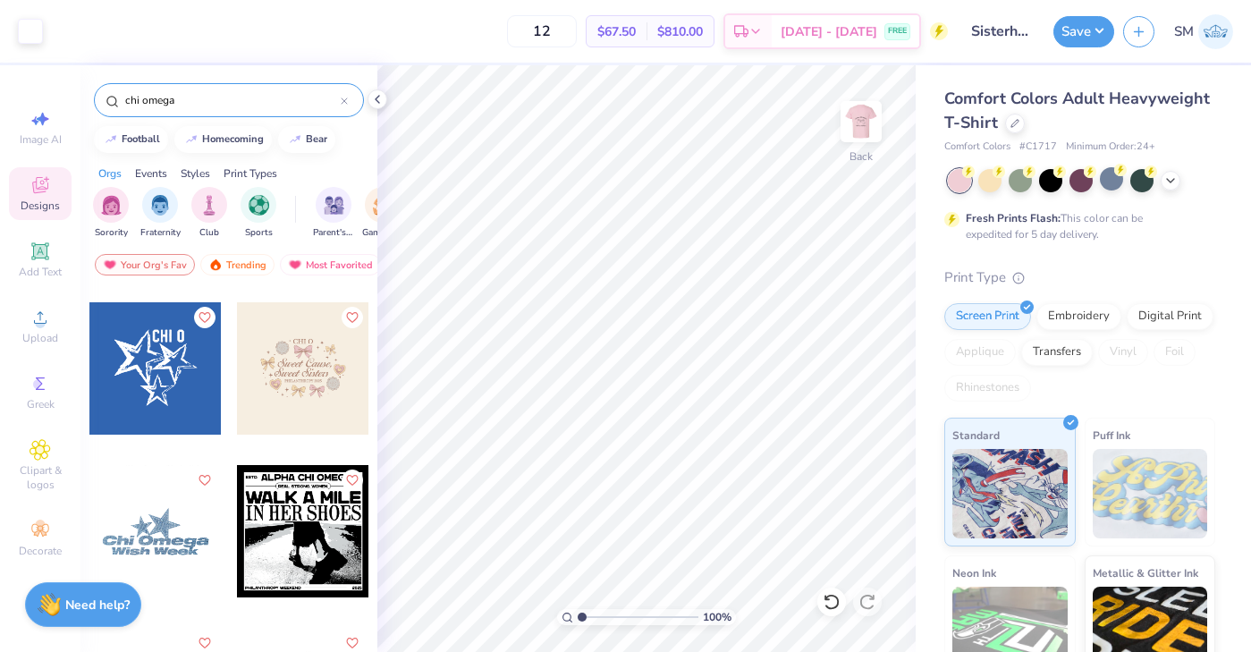
scroll to position [492, 0]
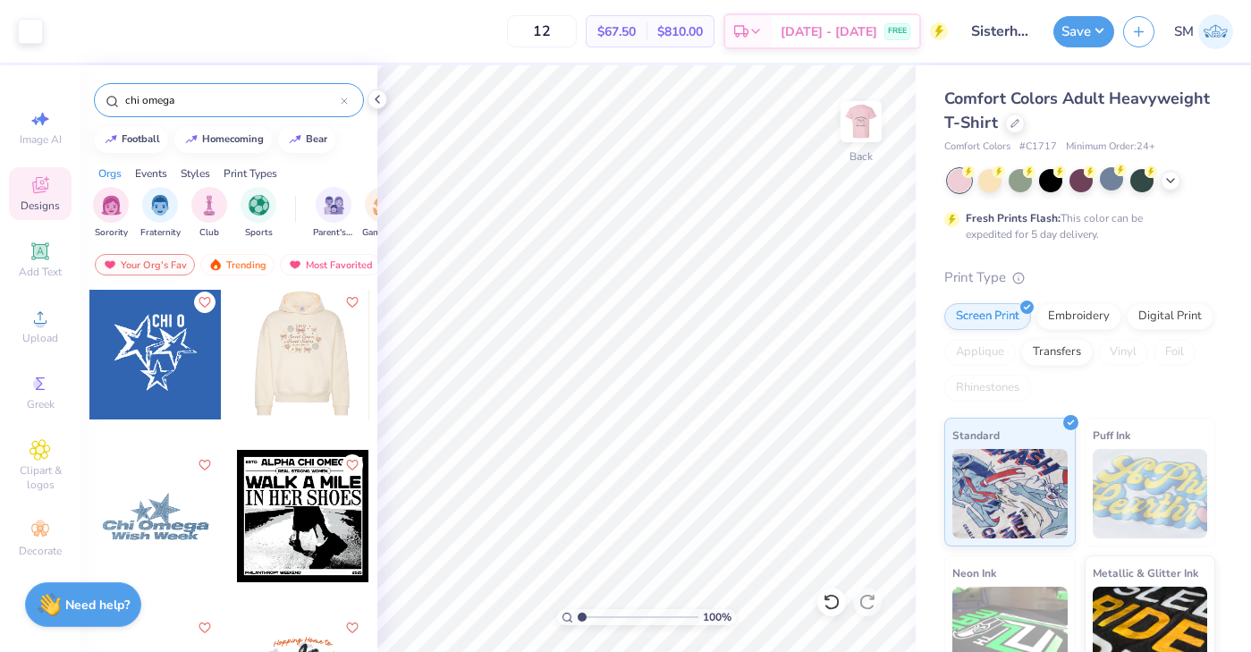
click at [237, 358] on div at bounding box center [171, 353] width 132 height 132
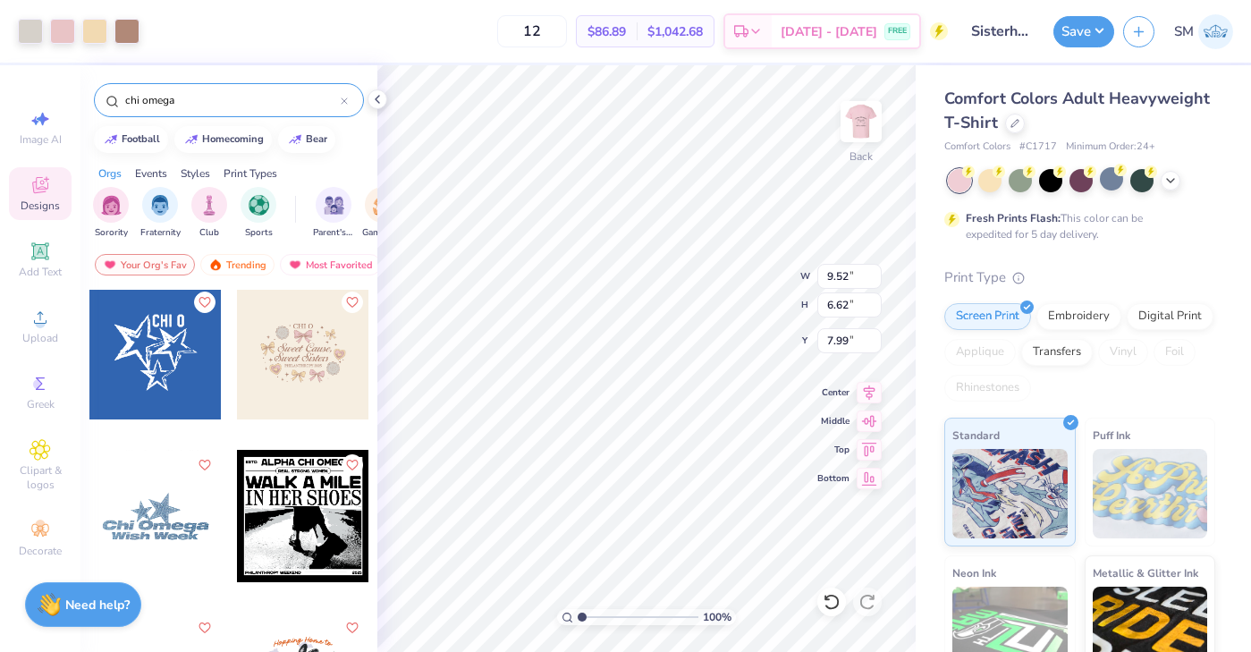
type input "7.99"
type input "10.93"
type input "7.60"
type input "6.42"
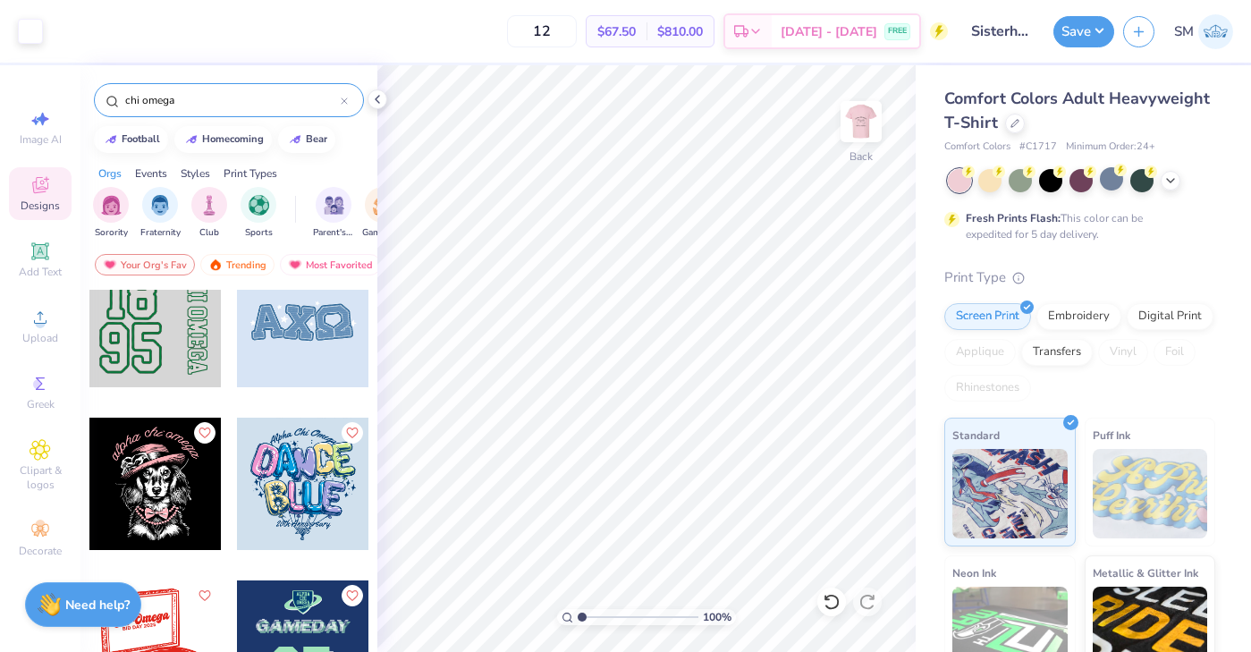
scroll to position [4919, 0]
click at [1079, 21] on button "Save" at bounding box center [1083, 28] width 61 height 31
click at [1077, 323] on div "Embroidery" at bounding box center [1078, 313] width 85 height 27
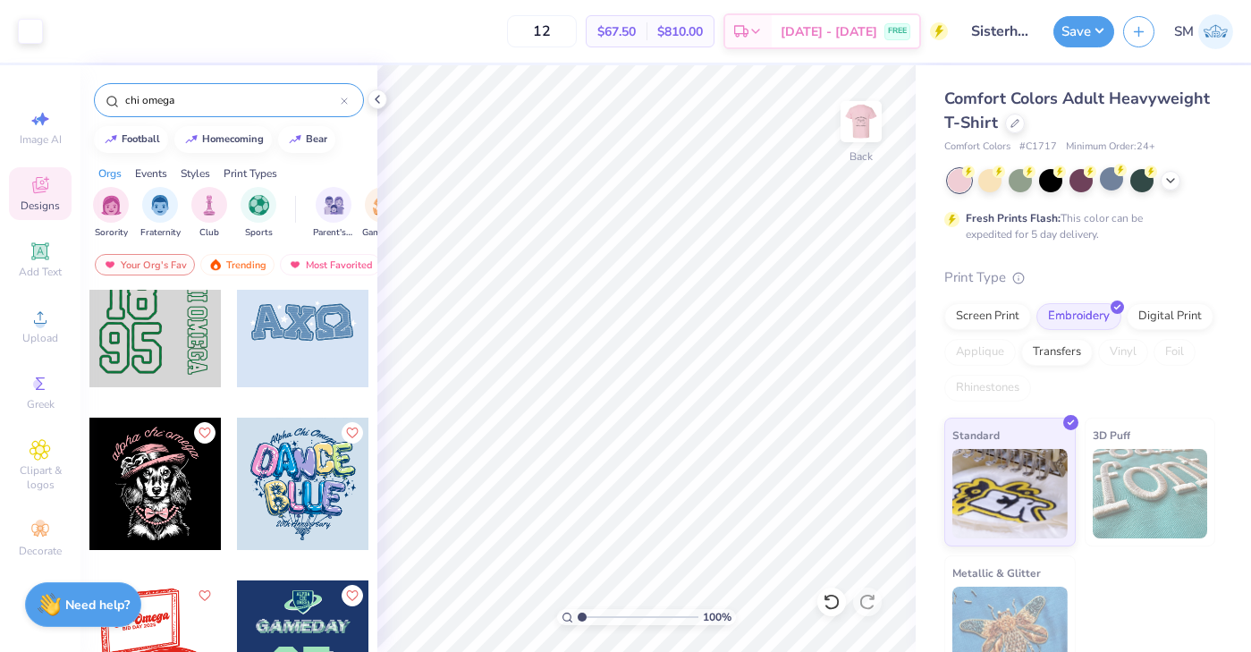
click at [1121, 485] on img at bounding box center [1150, 493] width 115 height 89
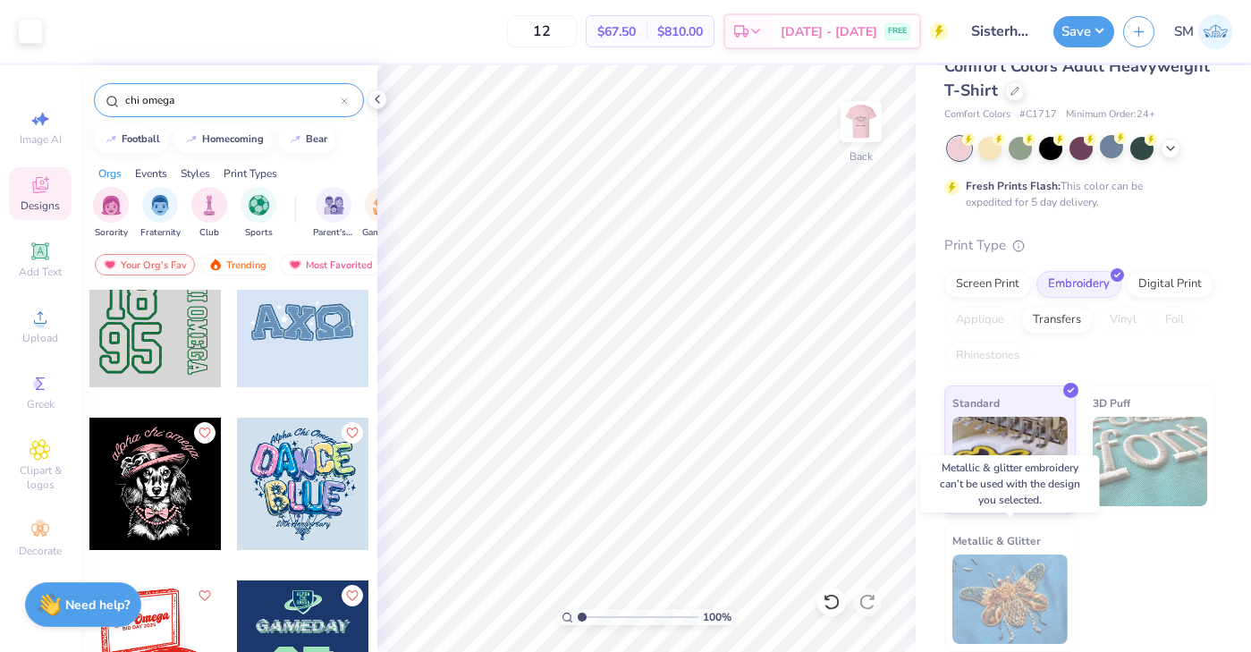
click at [1015, 565] on img at bounding box center [1009, 598] width 115 height 89
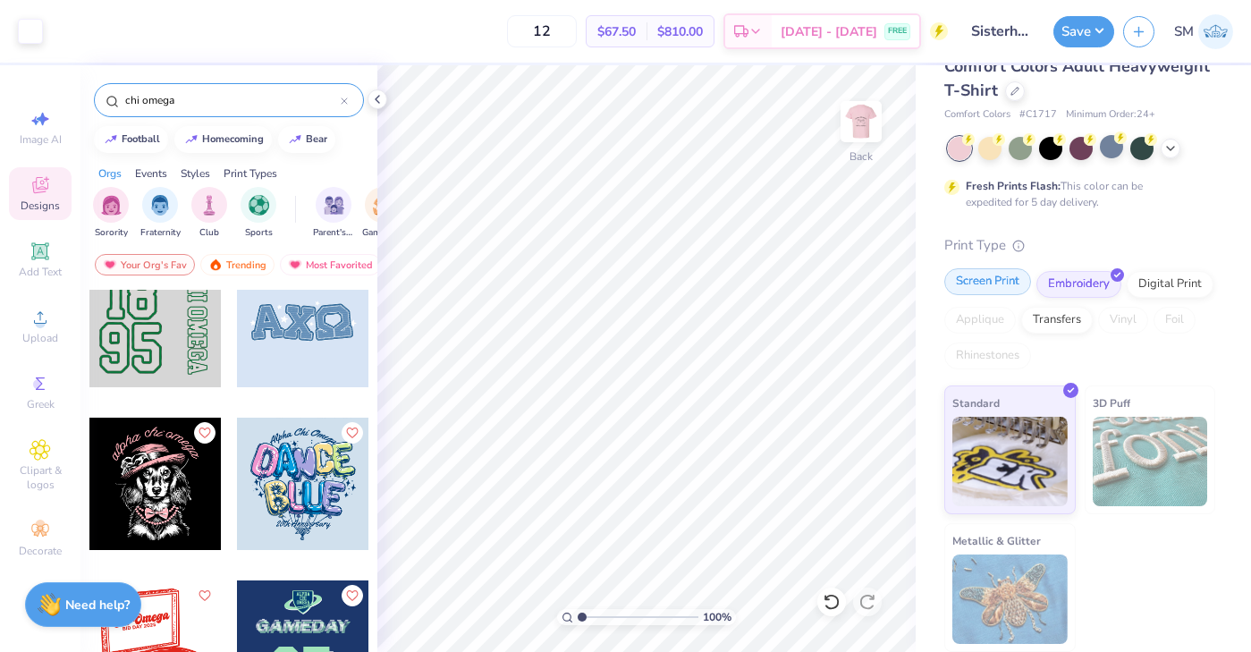
click at [1013, 285] on div "Screen Print" at bounding box center [987, 281] width 87 height 27
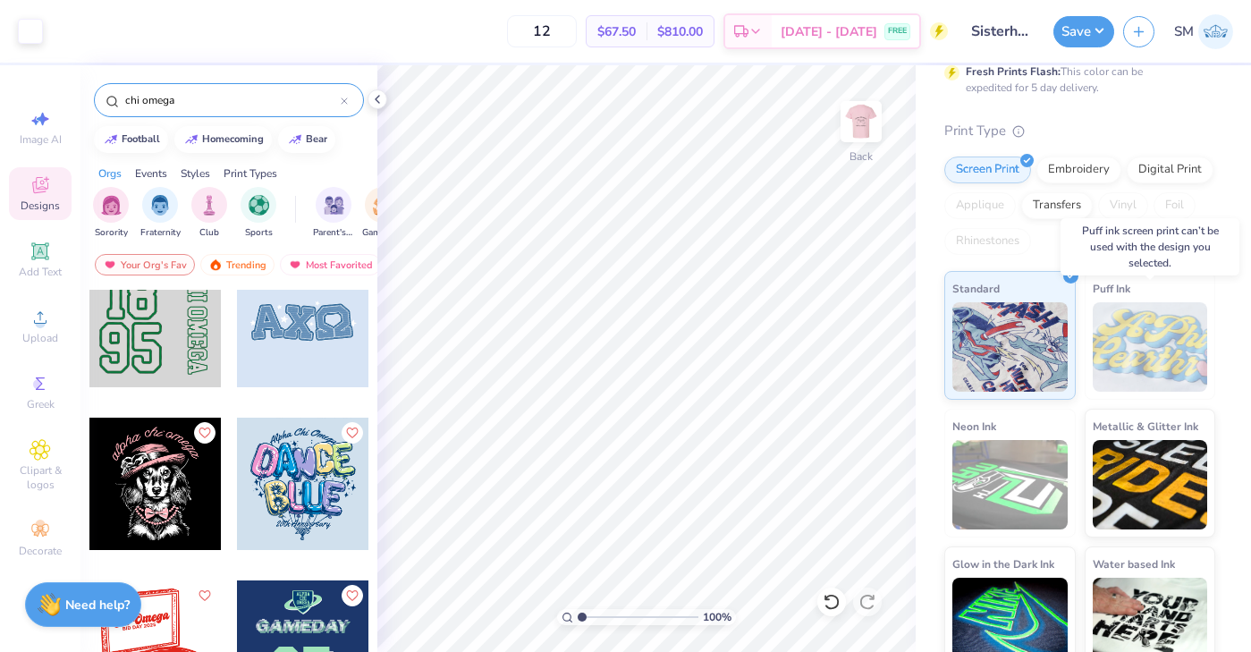
scroll to position [170, 0]
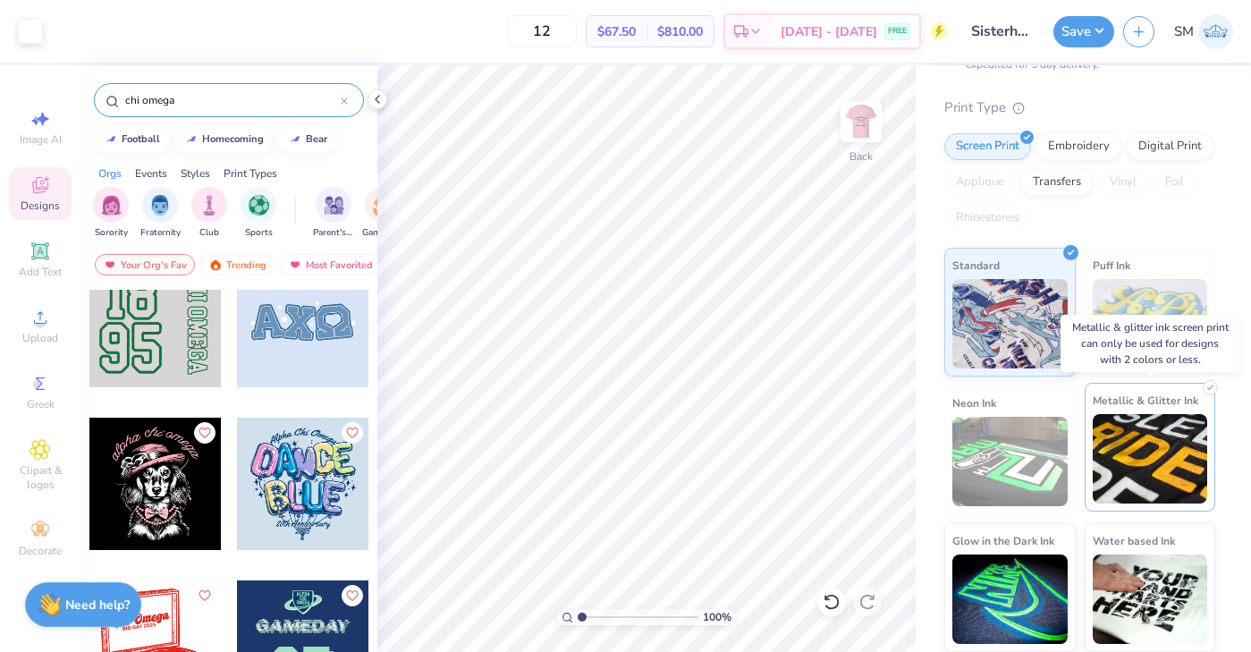
click at [1134, 455] on img at bounding box center [1150, 458] width 115 height 89
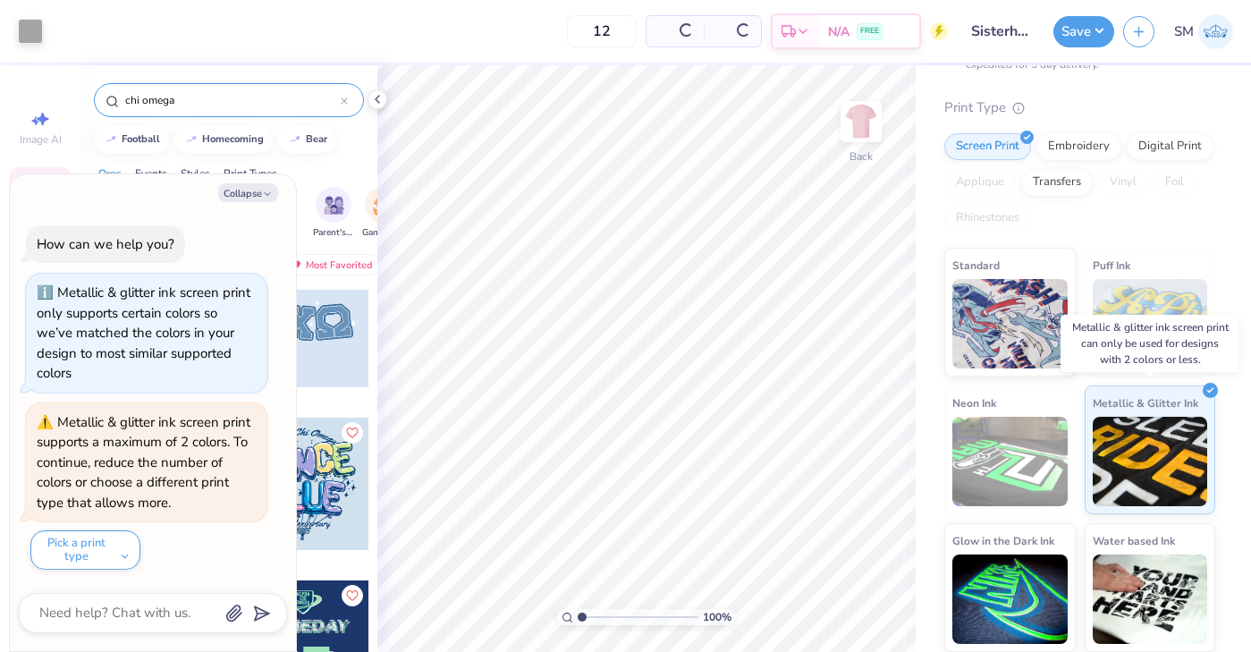
scroll to position [118, 0]
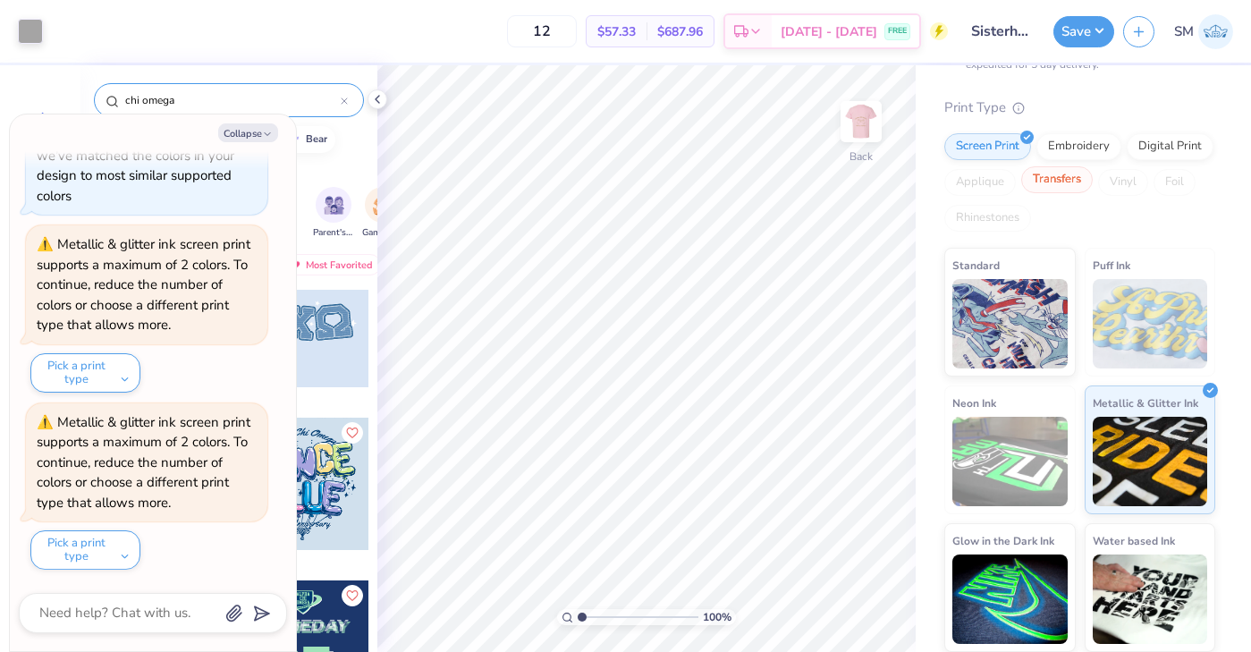
click at [1062, 188] on div "Transfers" at bounding box center [1057, 179] width 72 height 27
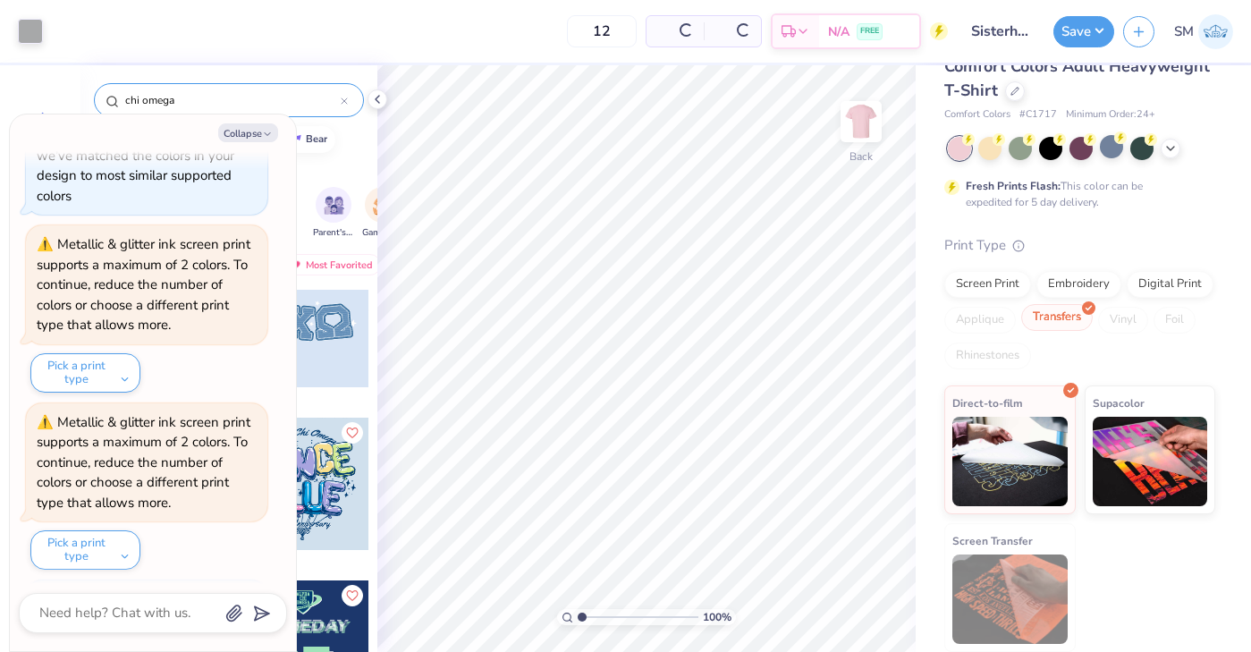
scroll to position [32, 0]
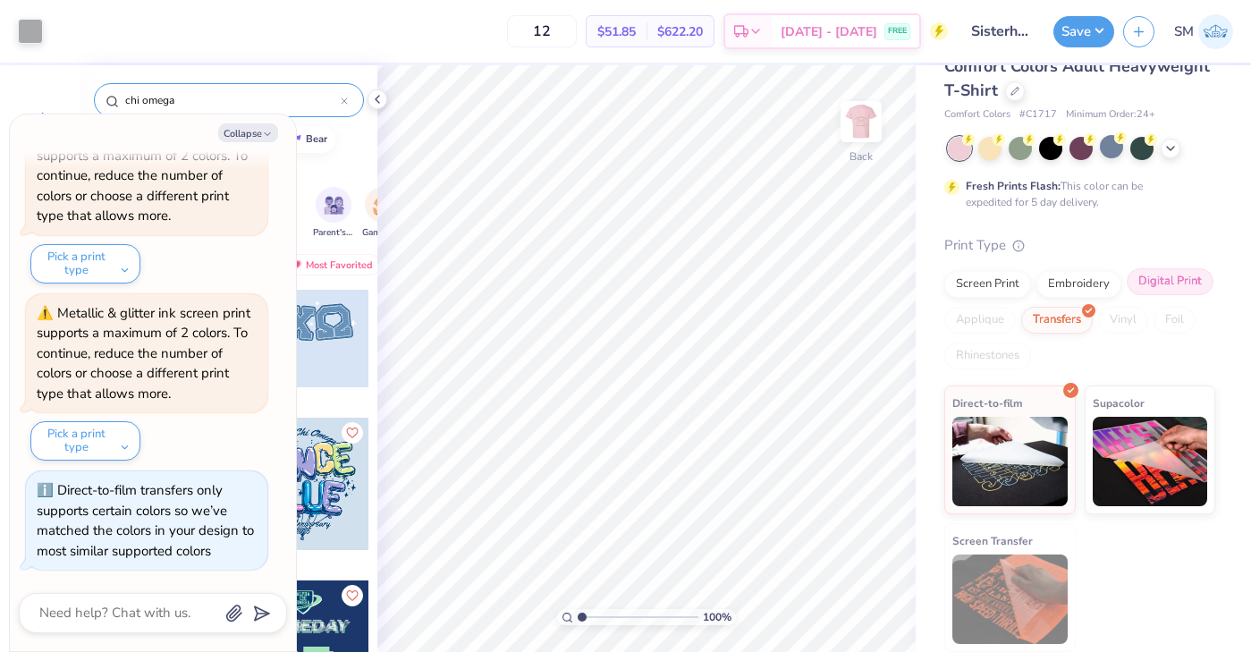
click at [1168, 293] on div "Digital Print" at bounding box center [1170, 281] width 87 height 27
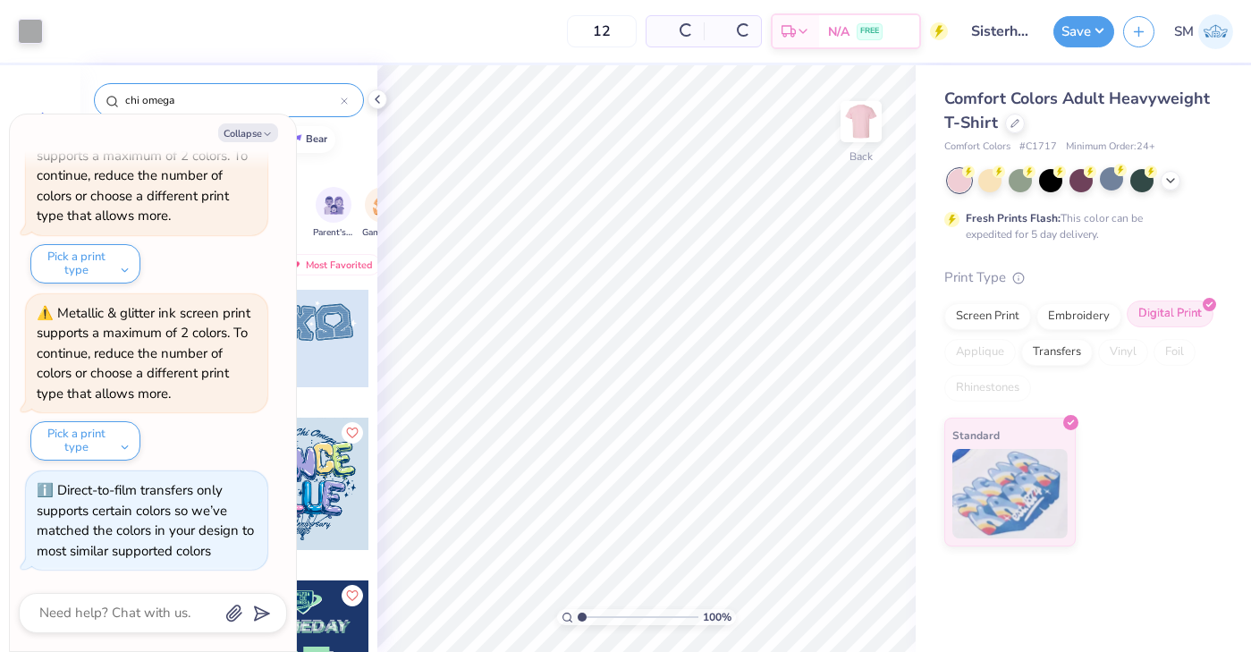
scroll to position [0, 0]
click at [1073, 35] on button "Save" at bounding box center [1083, 28] width 61 height 31
type textarea "x"
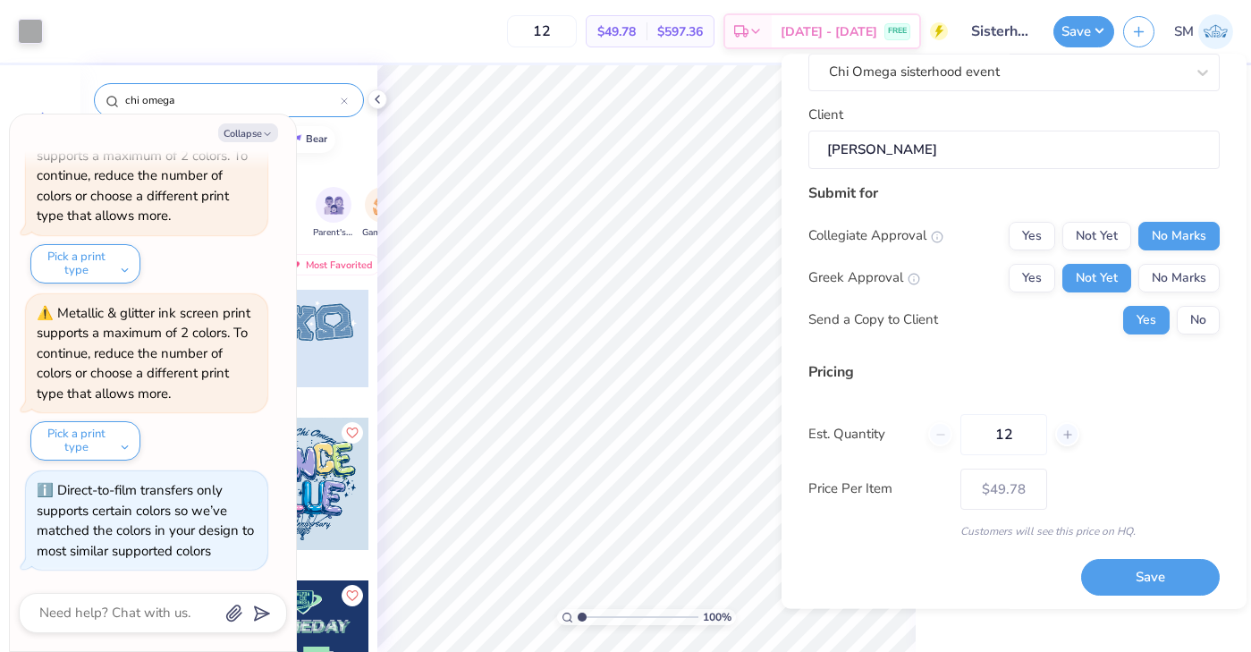
scroll to position [126, 0]
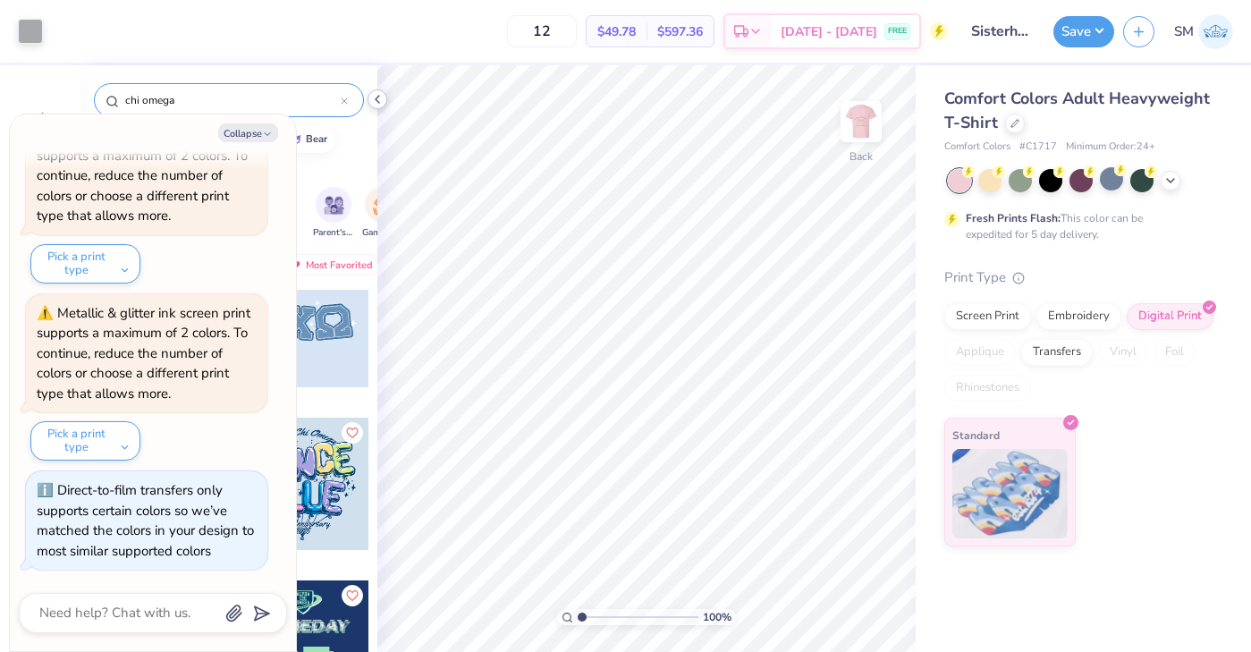
click at [379, 94] on icon at bounding box center [377, 99] width 14 height 14
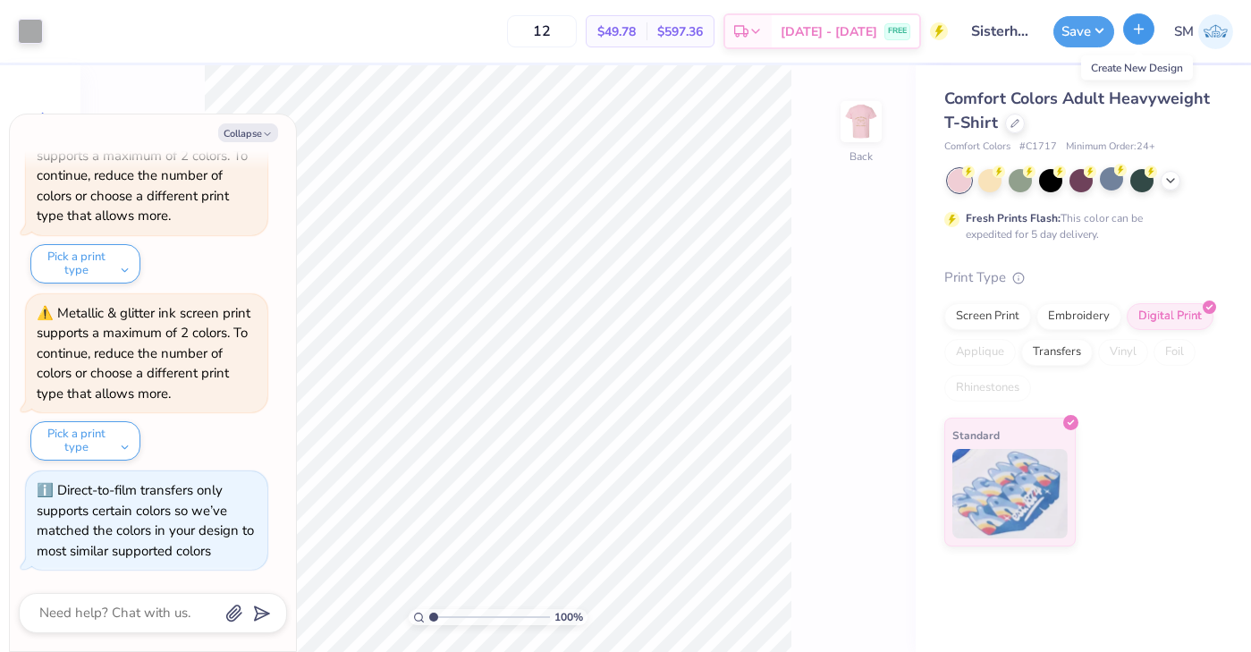
click at [1140, 33] on icon "button" at bounding box center [1138, 28] width 15 height 15
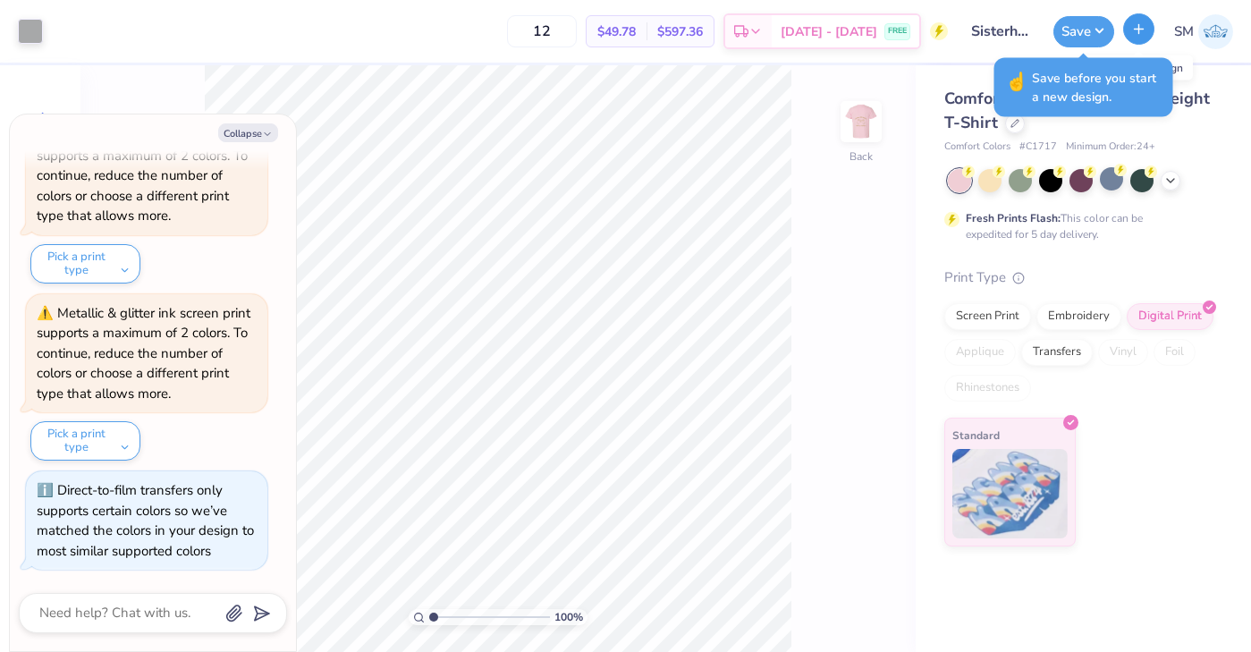
click at [1136, 30] on icon "button" at bounding box center [1138, 28] width 15 height 15
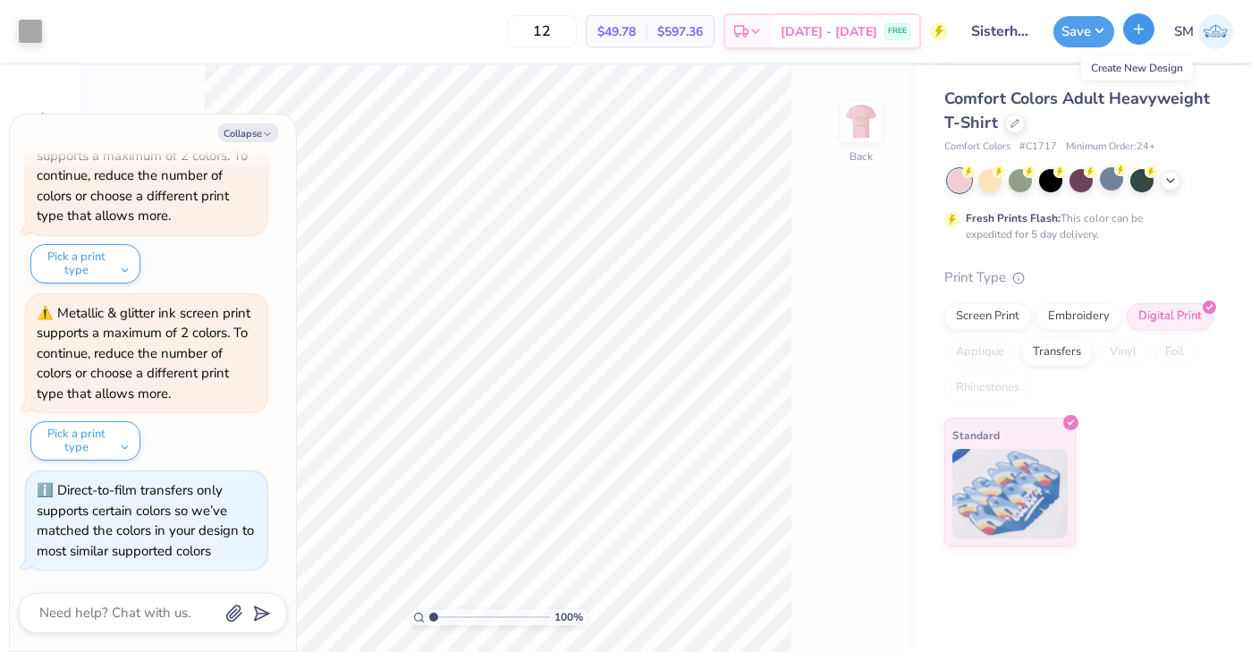
click at [1138, 21] on icon "button" at bounding box center [1138, 28] width 15 height 15
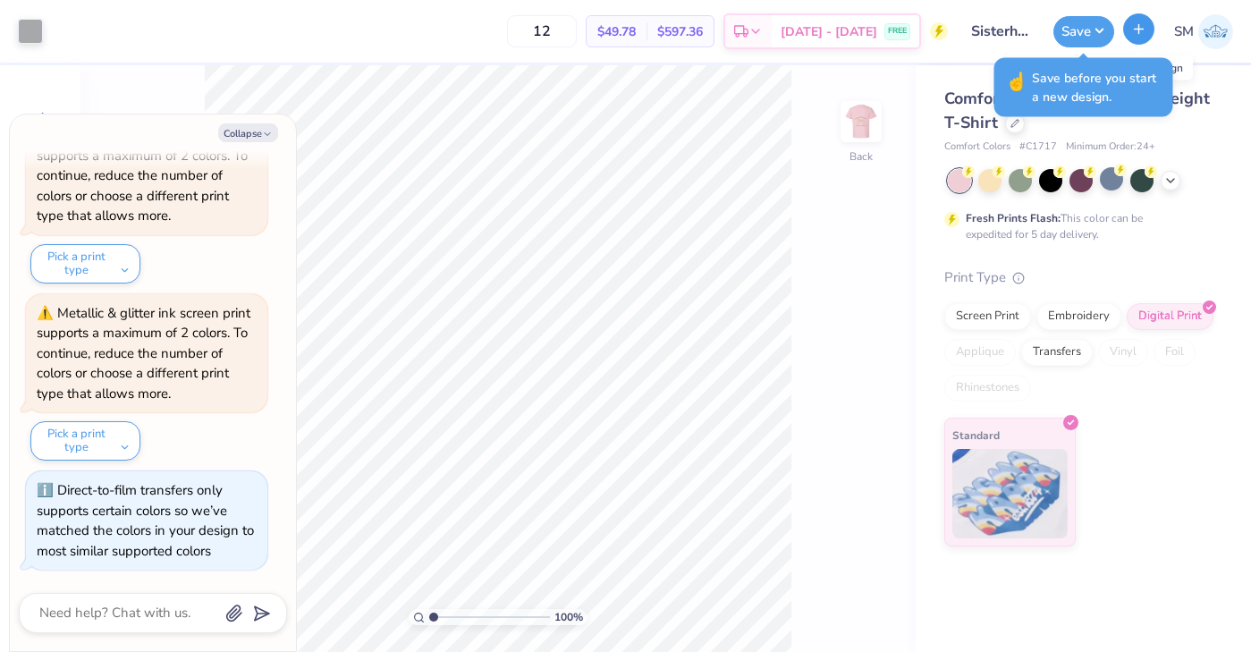
click at [1138, 21] on icon "button" at bounding box center [1138, 28] width 15 height 15
click at [1090, 25] on button "Save" at bounding box center [1083, 28] width 61 height 31
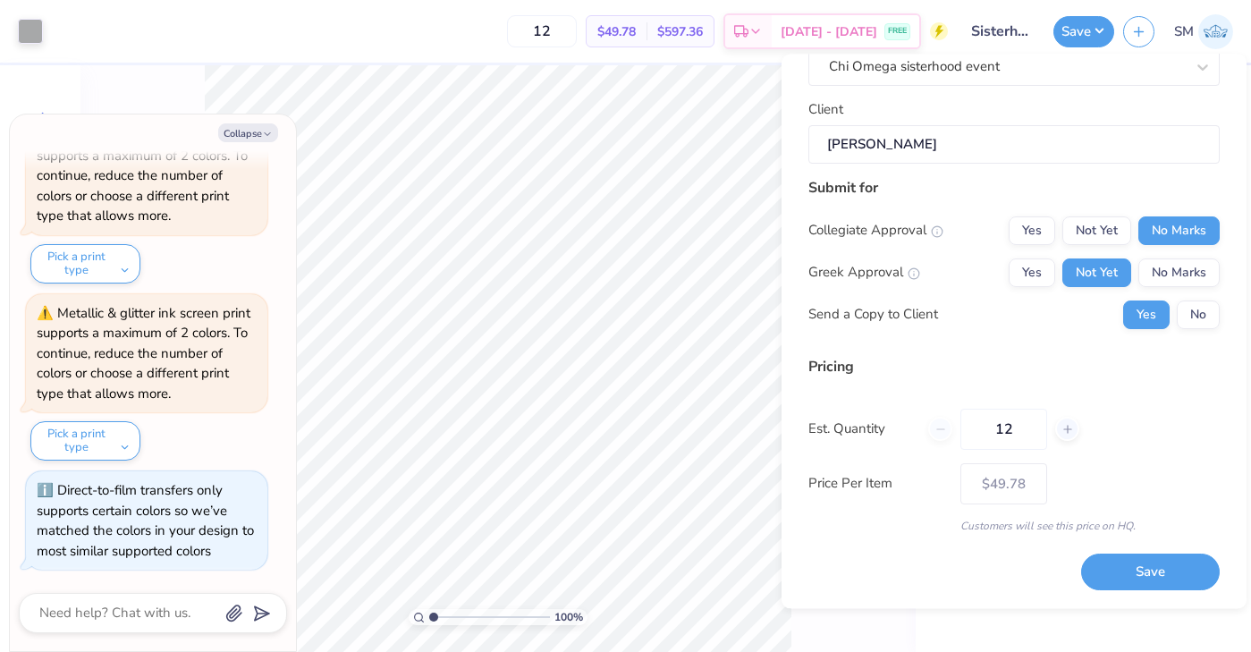
scroll to position [0, 0]
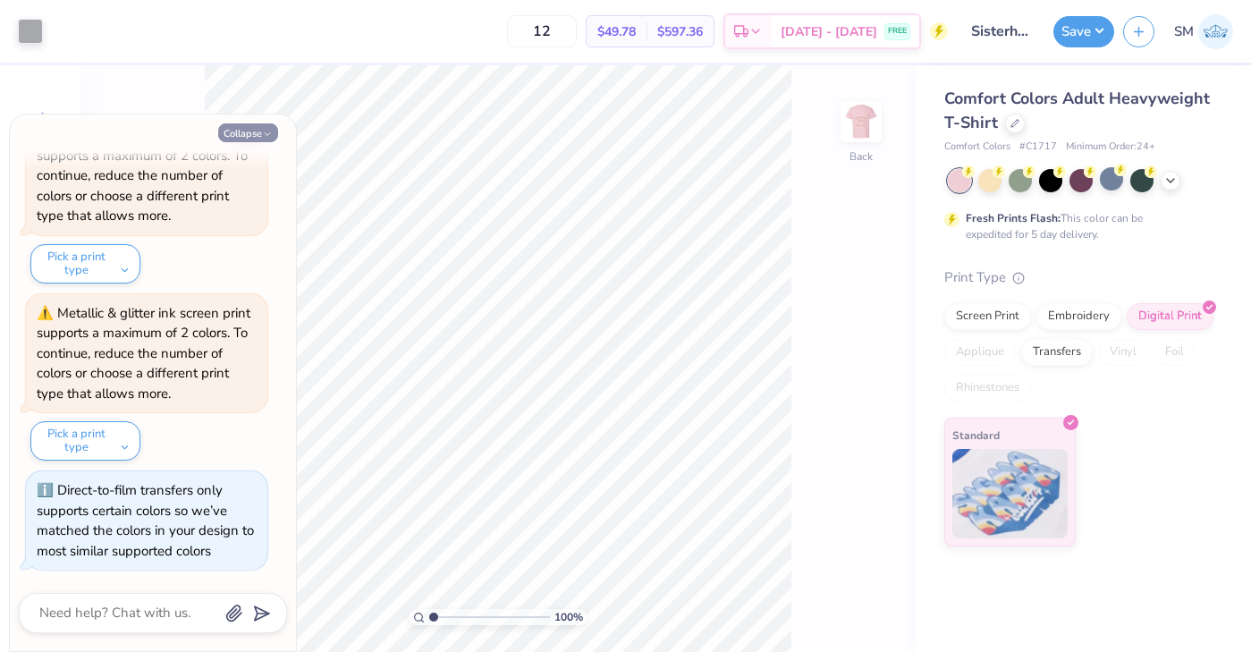
click at [268, 135] on icon "button" at bounding box center [267, 134] width 11 height 11
type textarea "x"
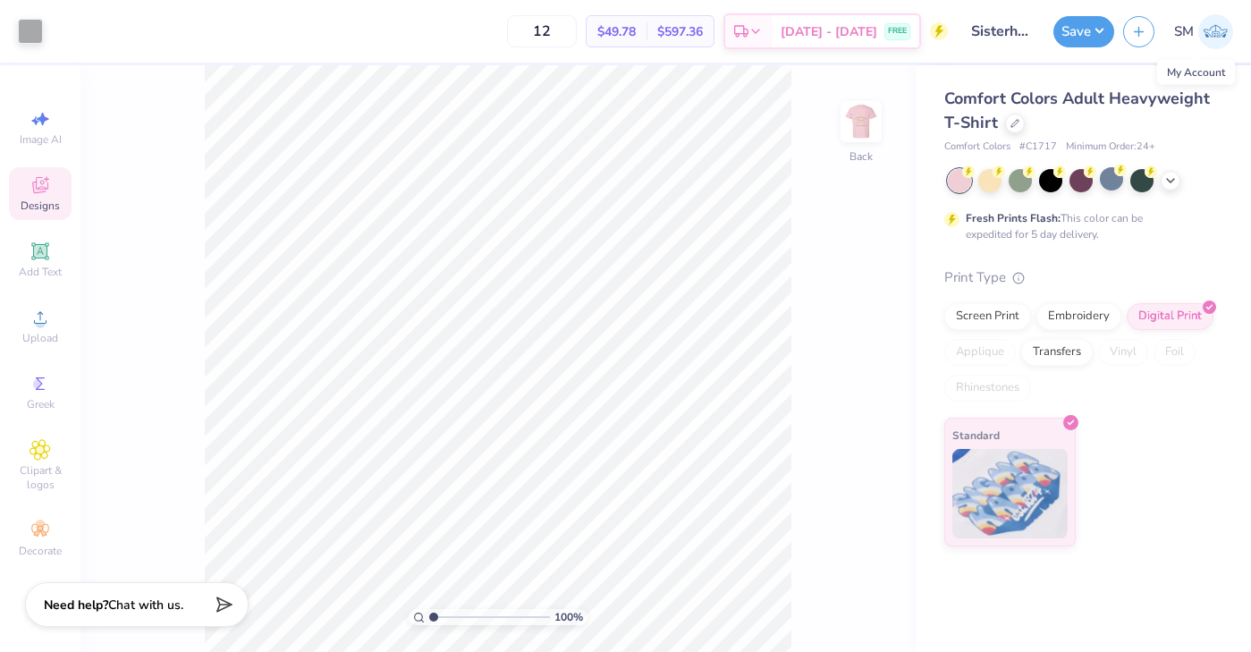
click at [1218, 27] on img at bounding box center [1215, 31] width 35 height 35
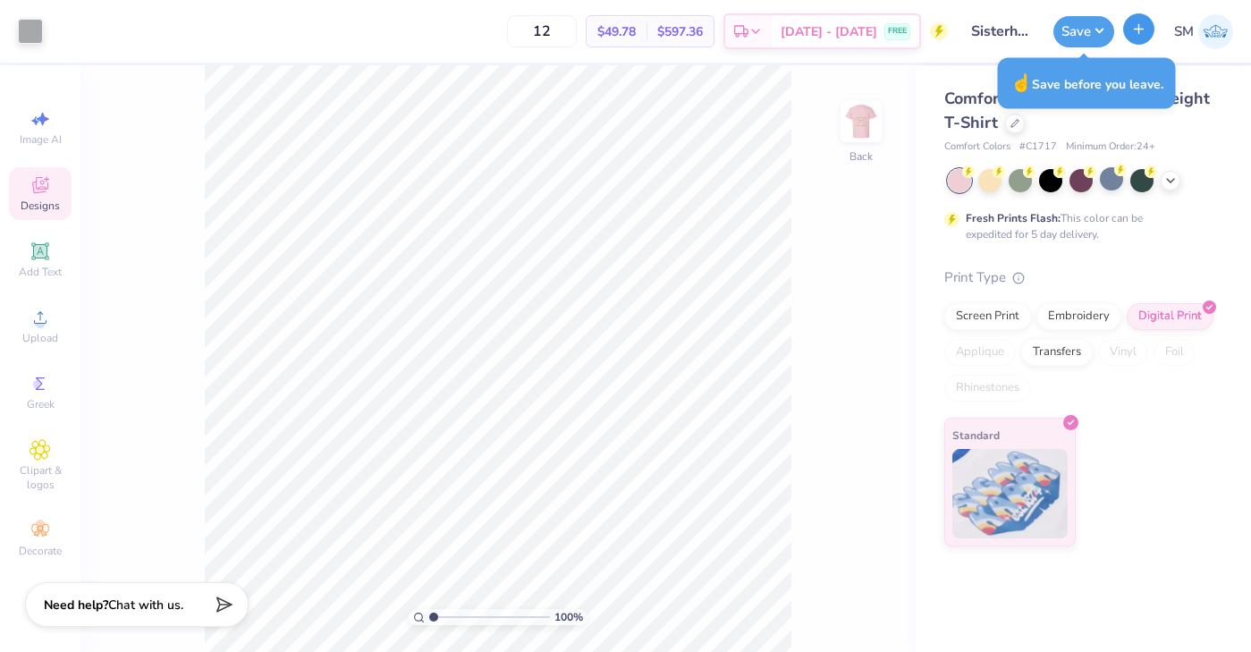
click at [1136, 31] on icon "button" at bounding box center [1138, 28] width 15 height 15
click at [859, 121] on img at bounding box center [861, 122] width 72 height 72
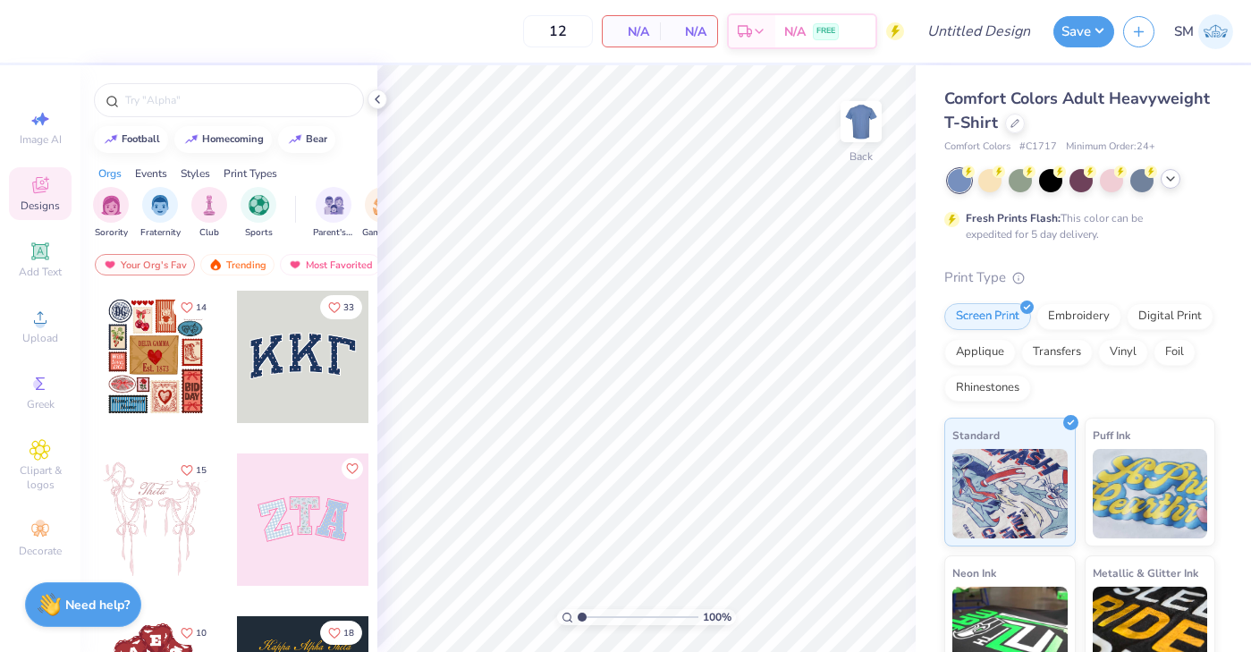
click at [1169, 175] on icon at bounding box center [1170, 179] width 14 height 14
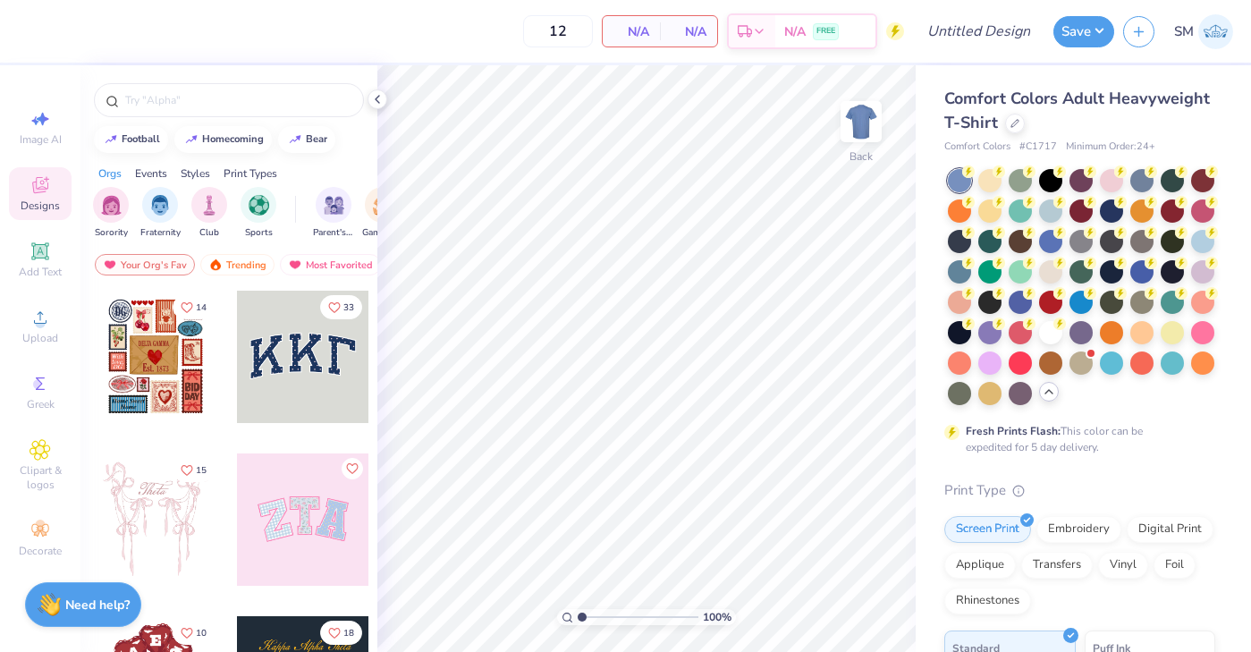
click at [40, 182] on icon at bounding box center [40, 185] width 16 height 16
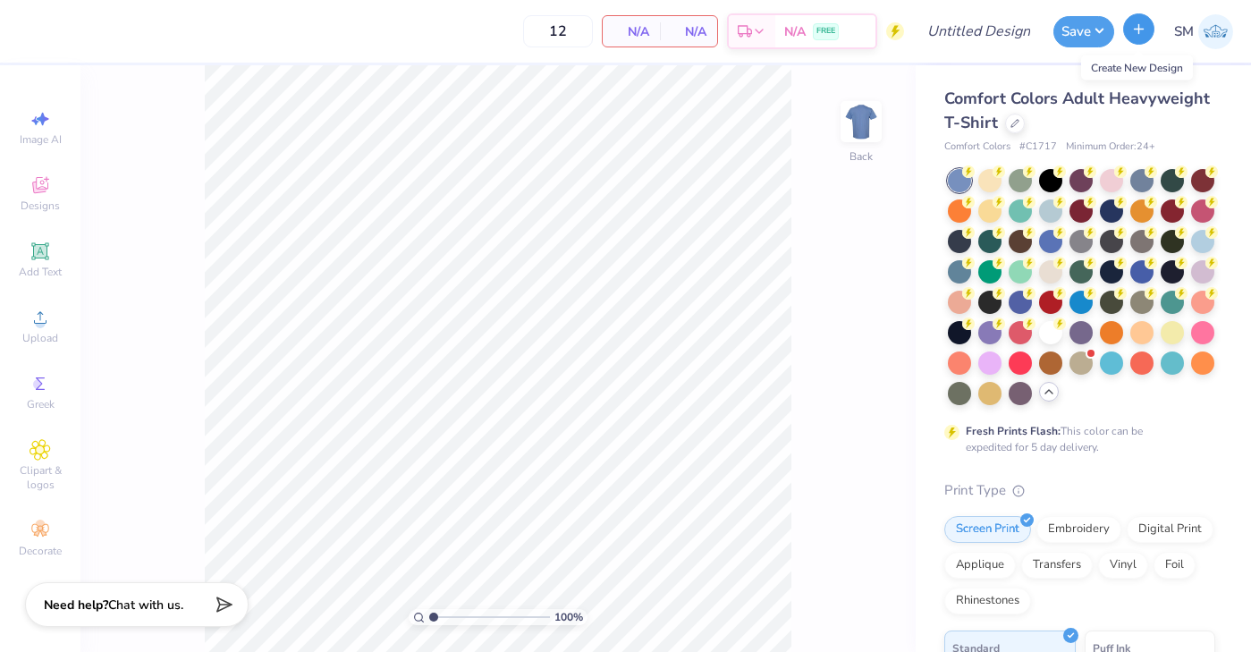
click at [1139, 38] on button "button" at bounding box center [1138, 28] width 31 height 31
click at [1139, 27] on line "button" at bounding box center [1139, 28] width 0 height 9
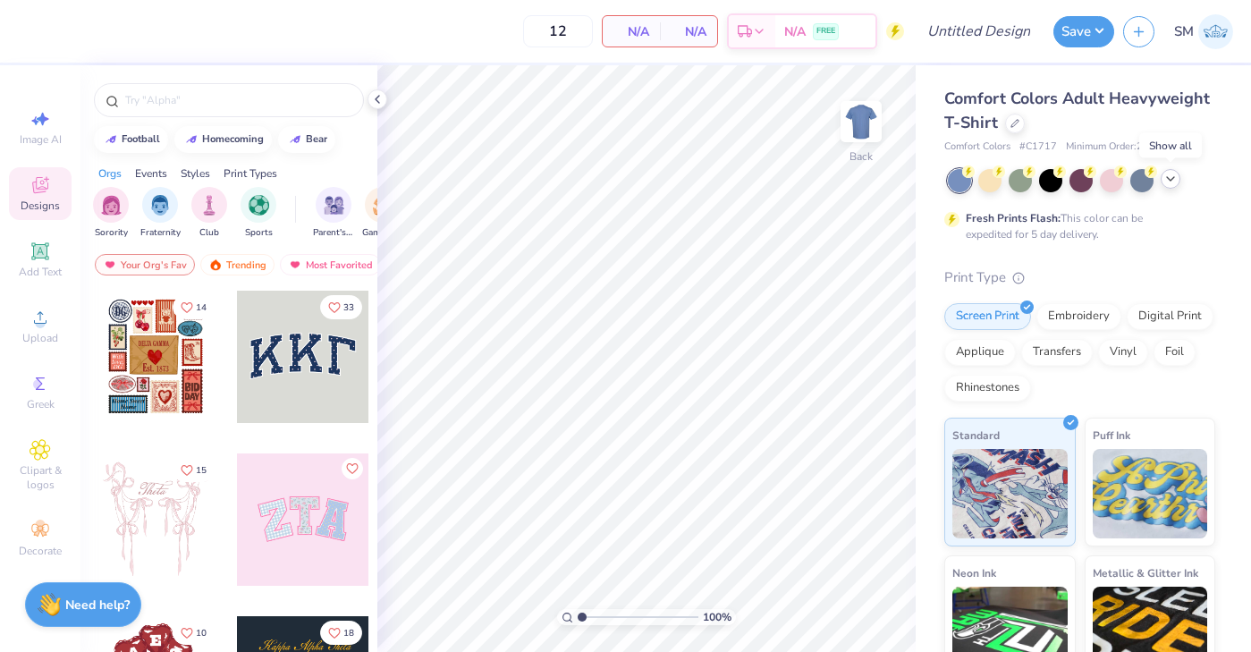
click at [1174, 181] on icon at bounding box center [1170, 179] width 14 height 14
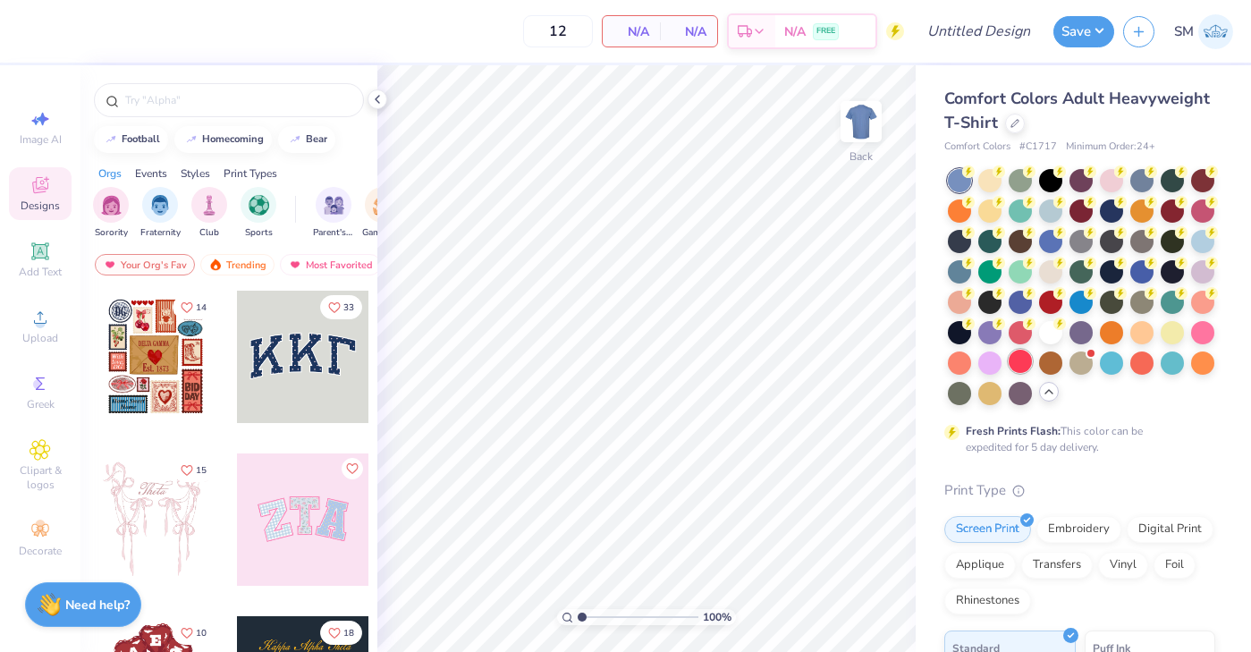
click at [1021, 363] on div at bounding box center [1020, 361] width 23 height 23
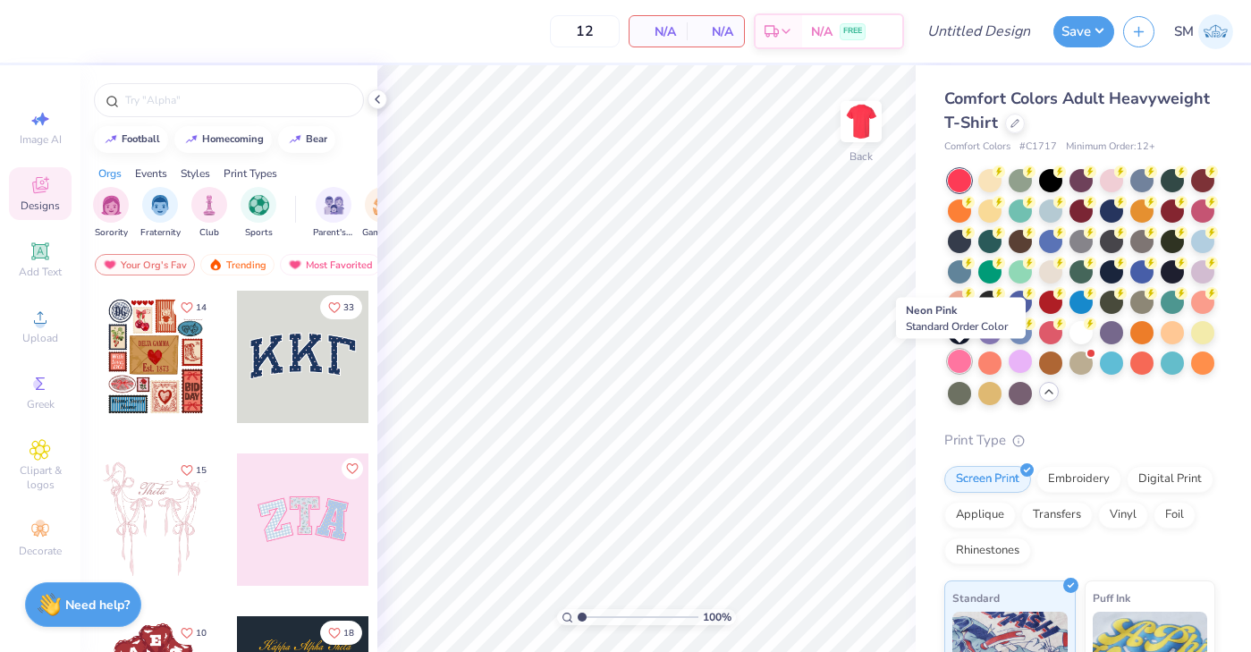
click at [959, 358] on div at bounding box center [959, 361] width 23 height 23
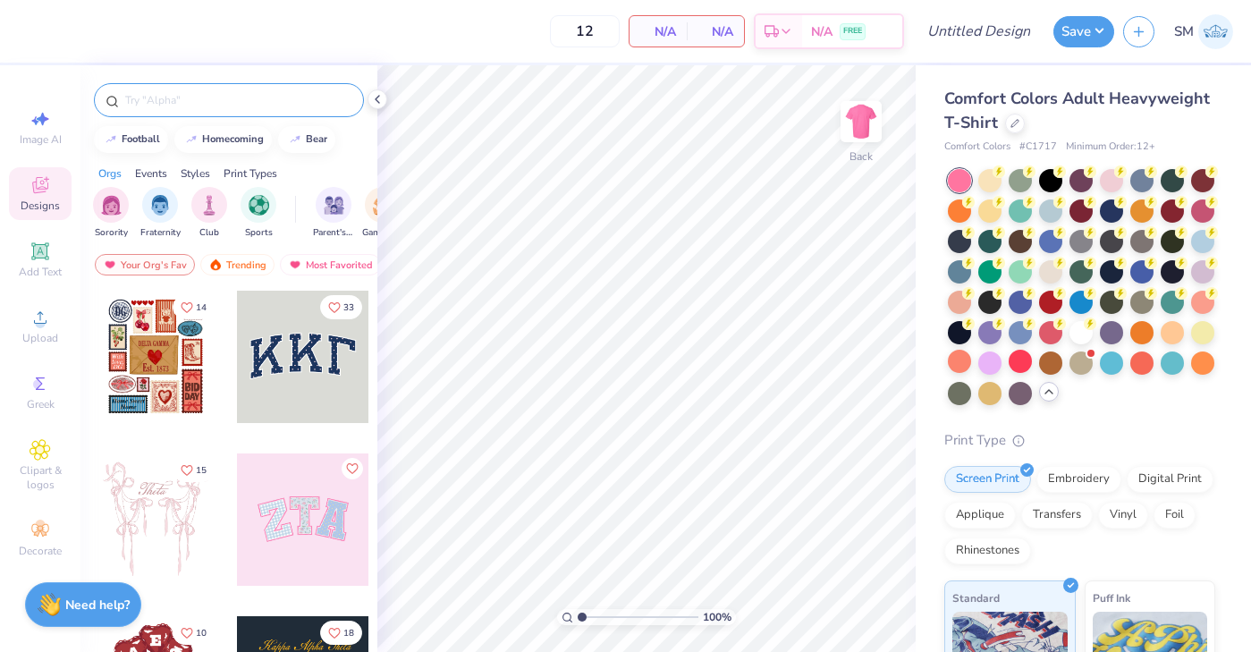
click at [213, 98] on input "text" at bounding box center [237, 100] width 229 height 18
type input "chi omega"
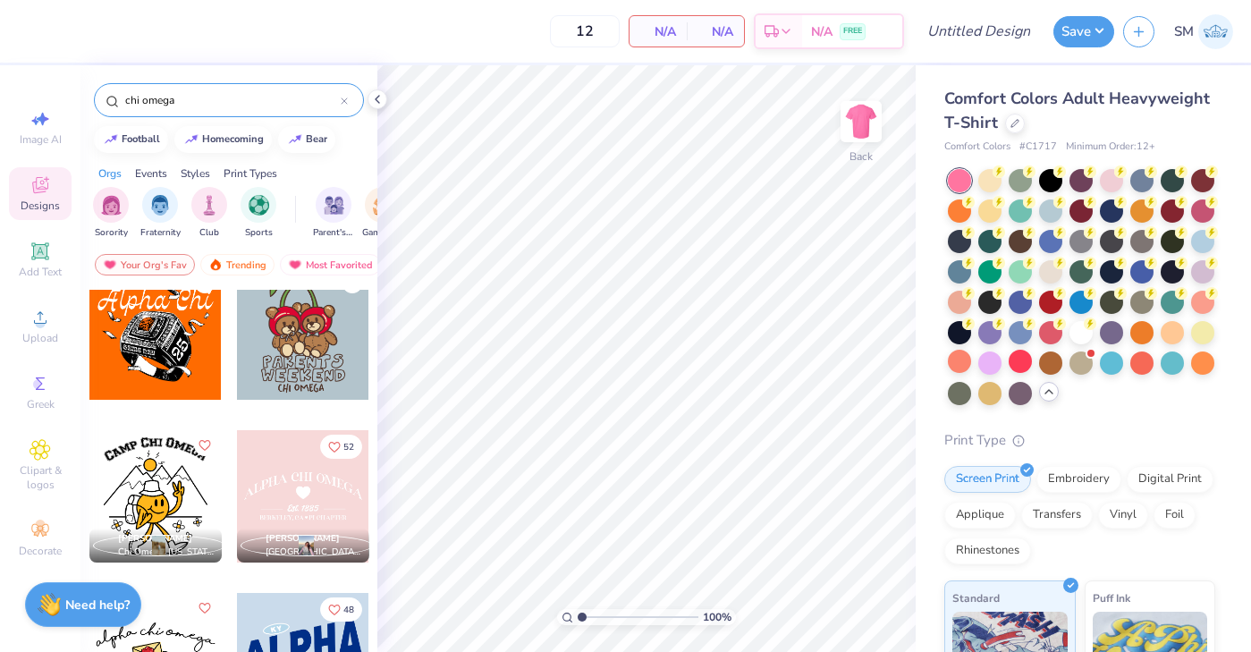
scroll to position [1324, 0]
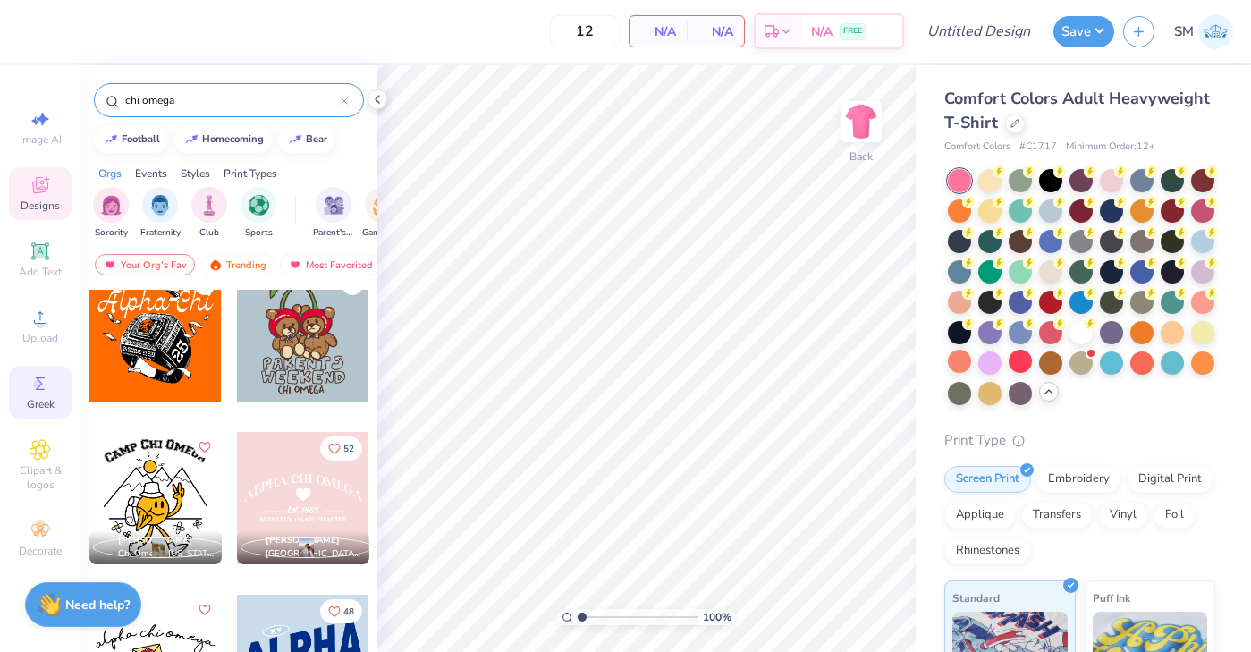
click at [46, 401] on span "Greek" at bounding box center [41, 404] width 28 height 14
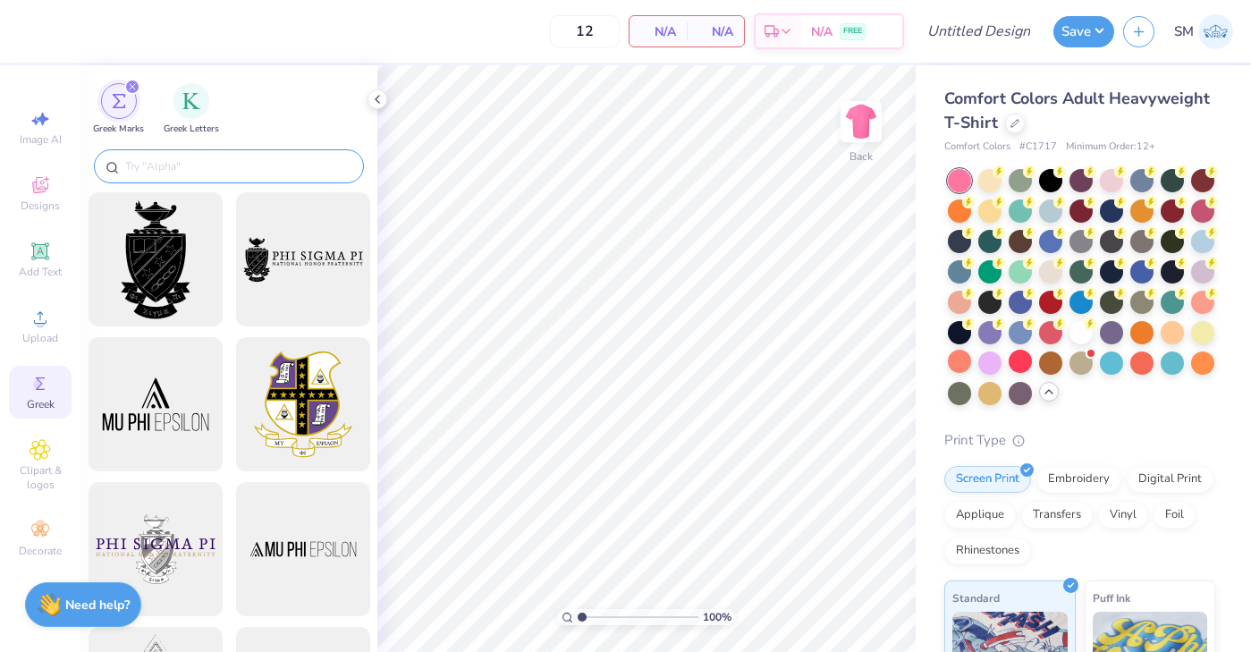
click at [150, 172] on input "text" at bounding box center [237, 166] width 229 height 18
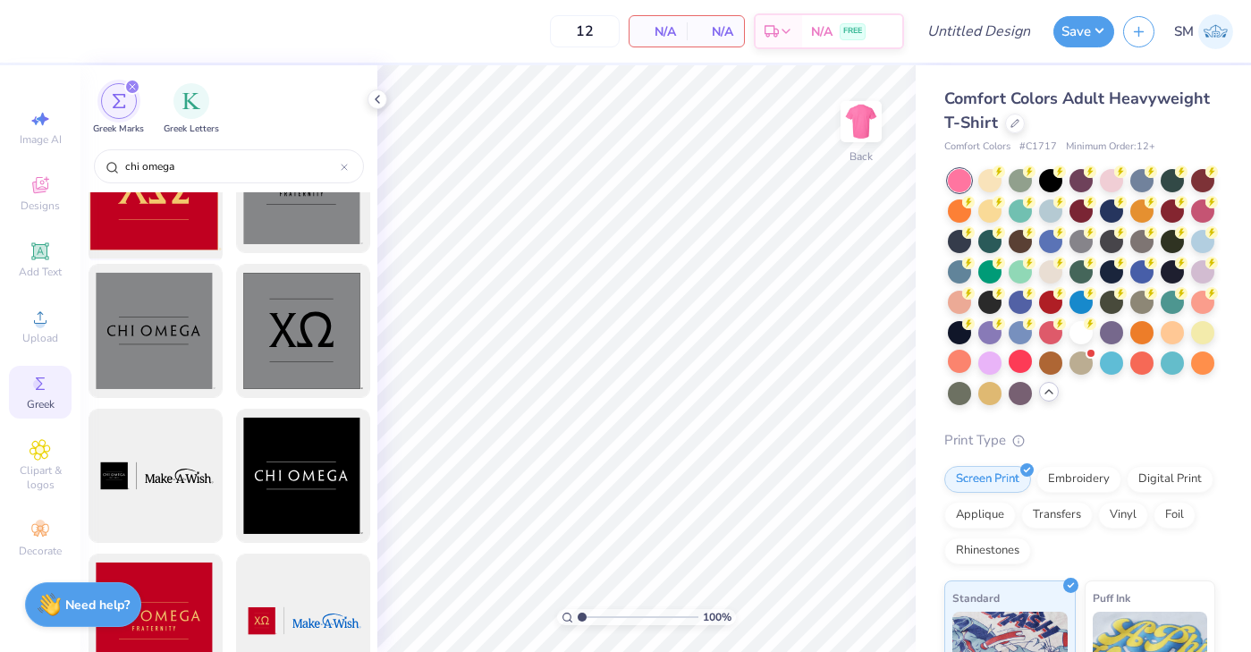
scroll to position [654, 0]
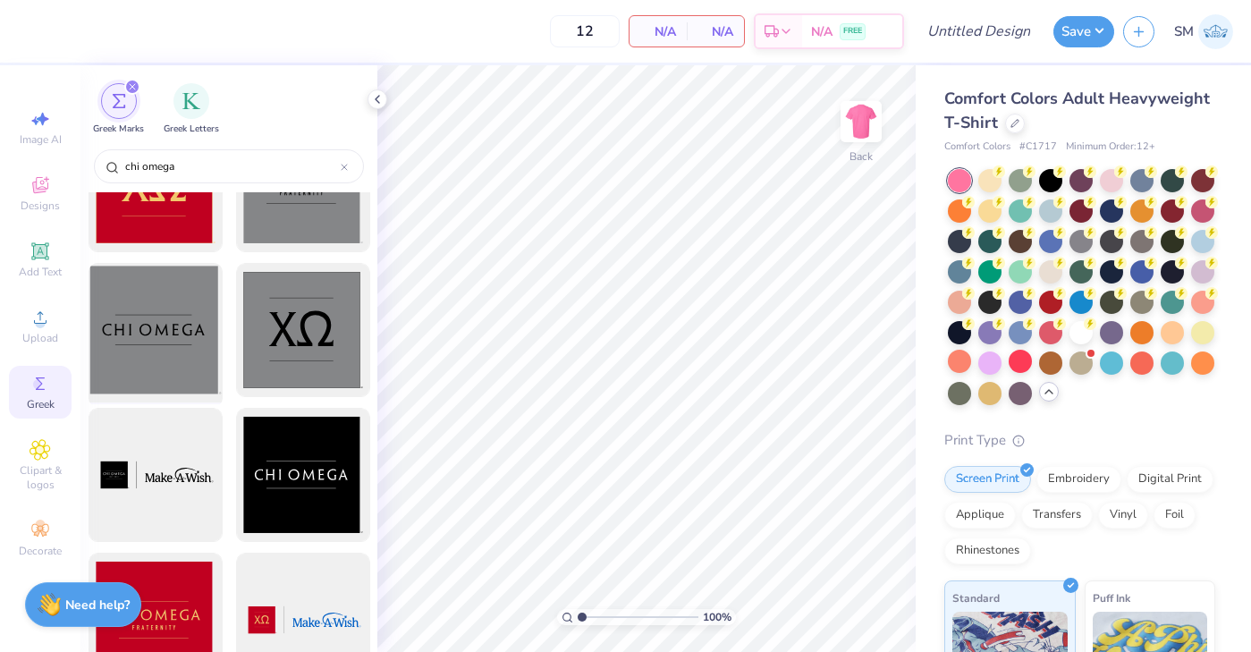
type input "chi omega"
click at [161, 327] on div at bounding box center [155, 331] width 148 height 148
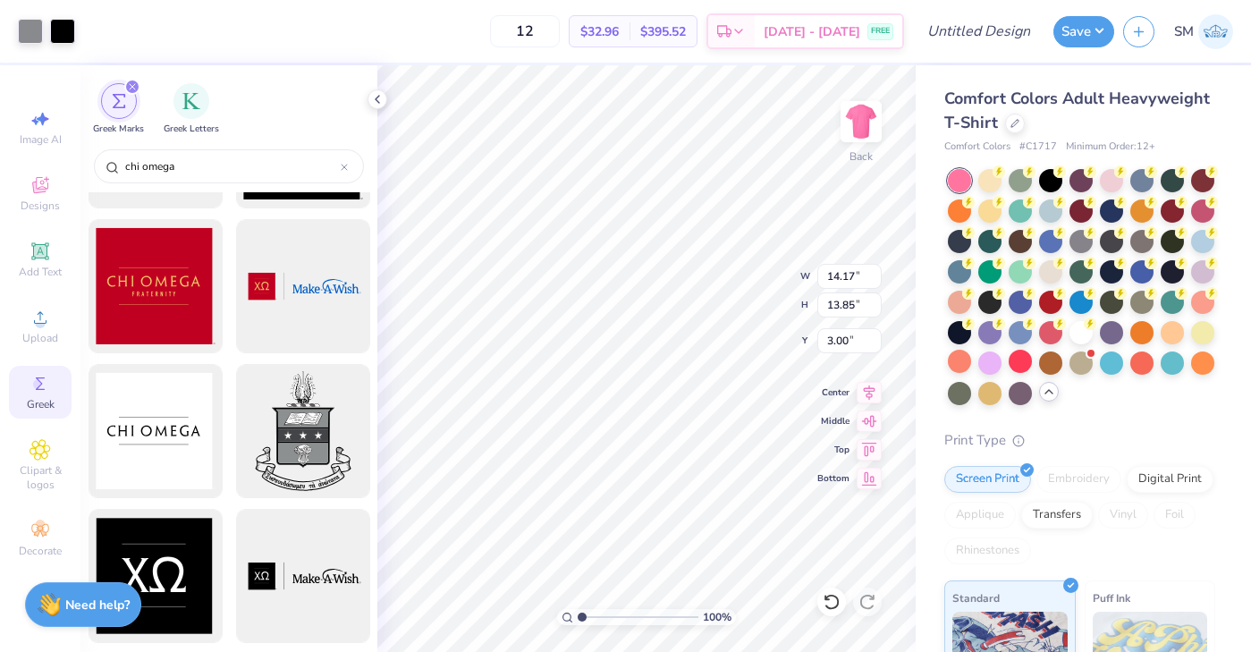
scroll to position [1039, 0]
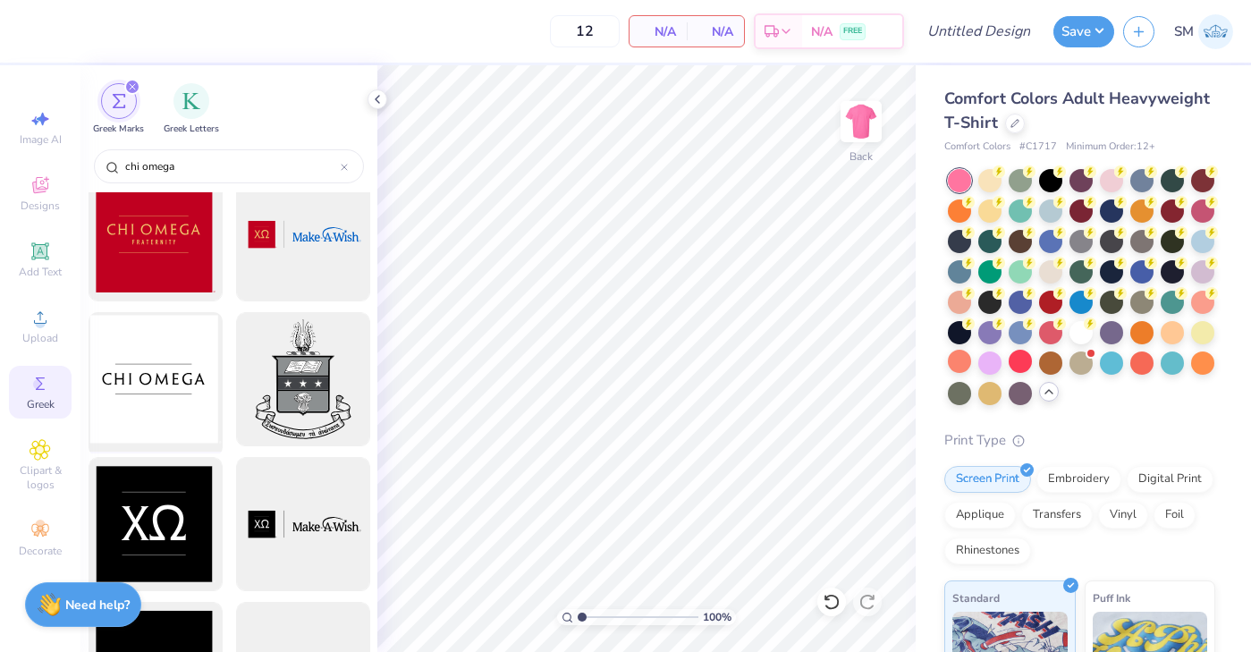
click at [157, 365] on div at bounding box center [155, 380] width 148 height 148
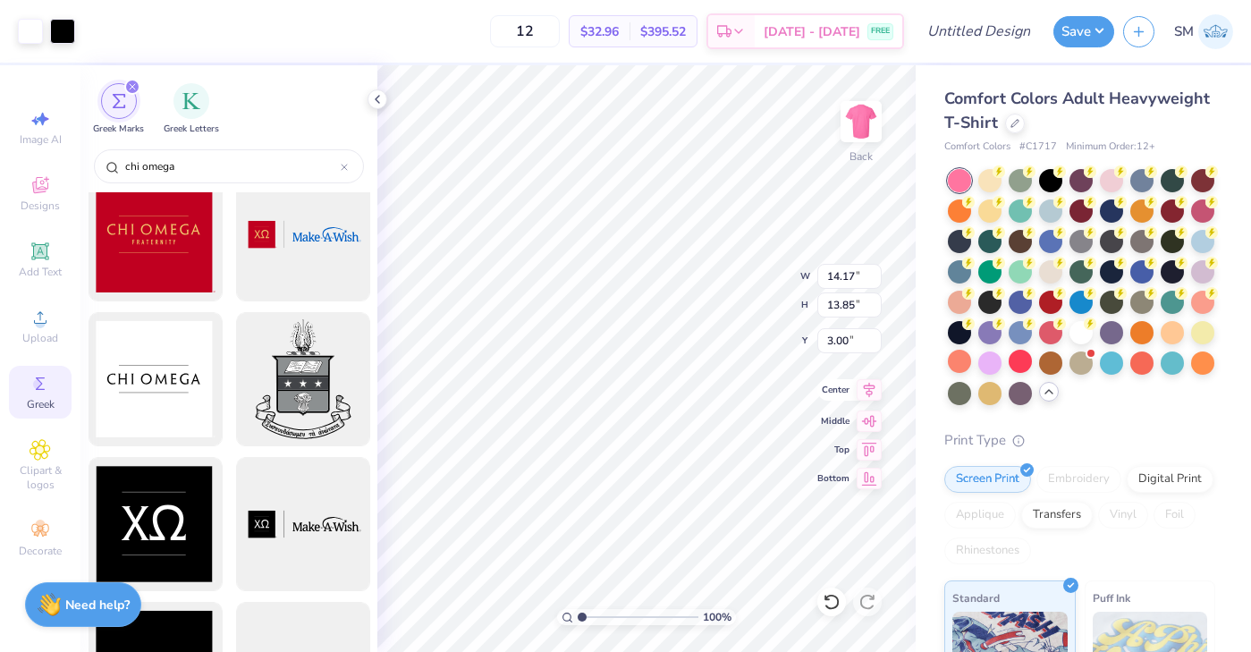
click at [871, 387] on icon at bounding box center [870, 389] width 12 height 15
click at [871, 413] on icon at bounding box center [869, 418] width 15 height 12
type input "5.58"
type input "9.48"
type input "9.26"
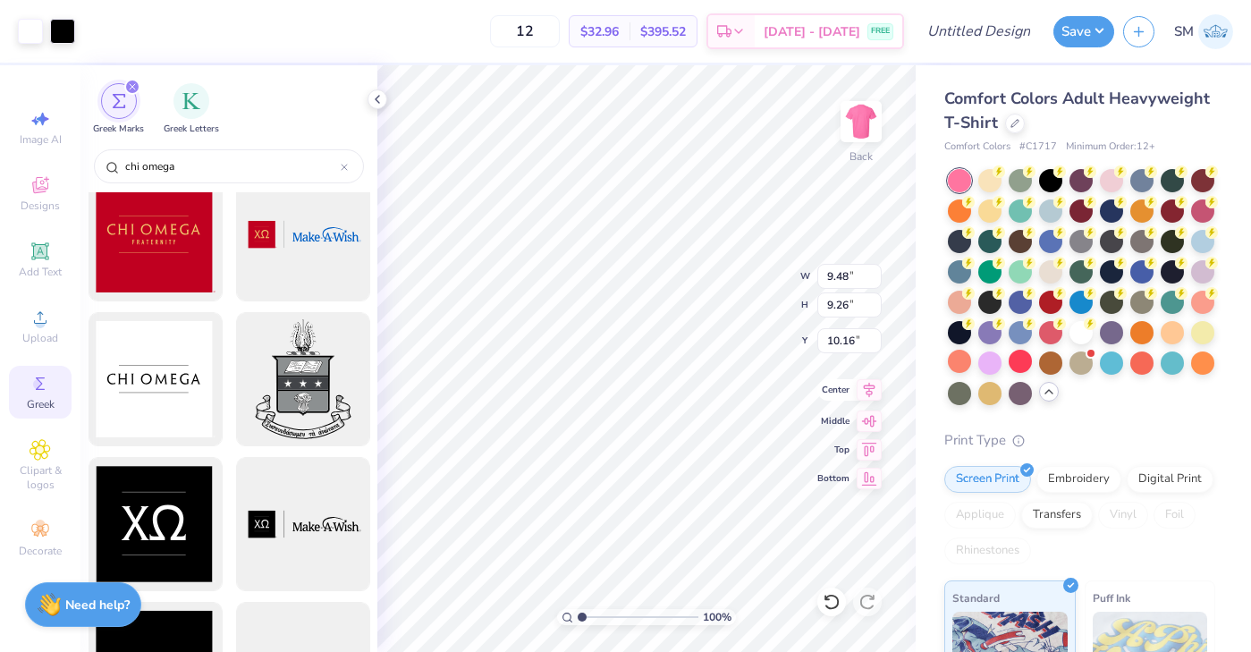
click at [868, 387] on icon at bounding box center [870, 389] width 12 height 15
click at [868, 427] on icon at bounding box center [869, 418] width 25 height 21
type input "7.87"
type input "4.55"
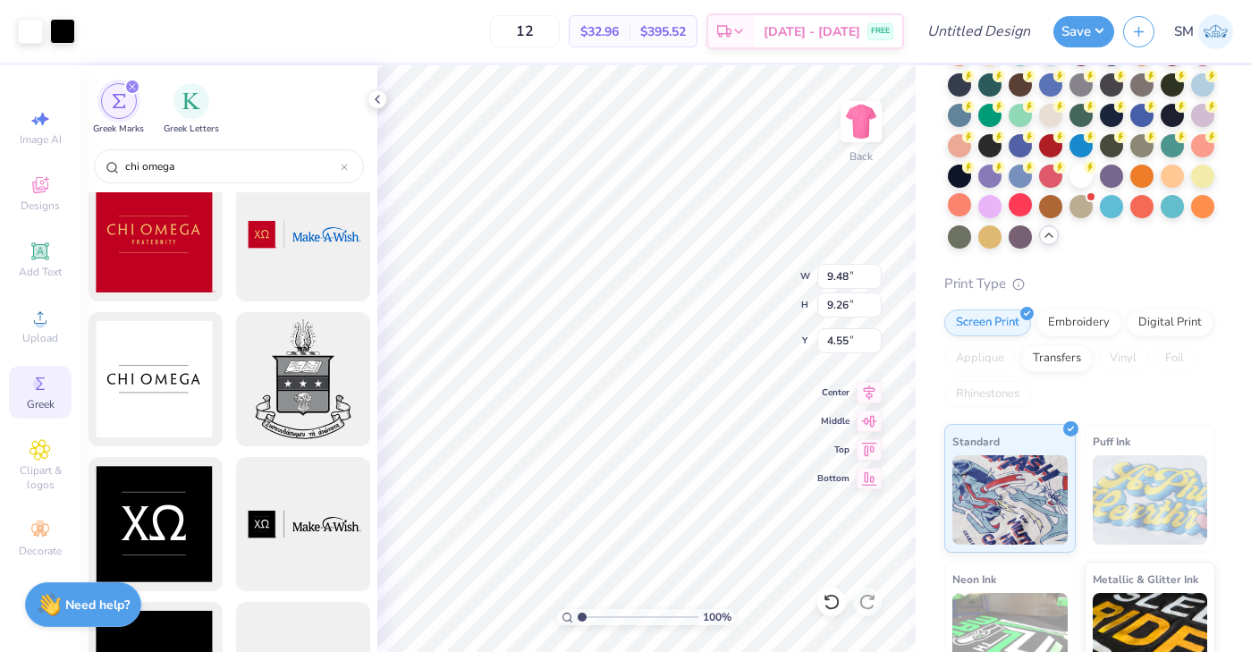
scroll to position [159, 0]
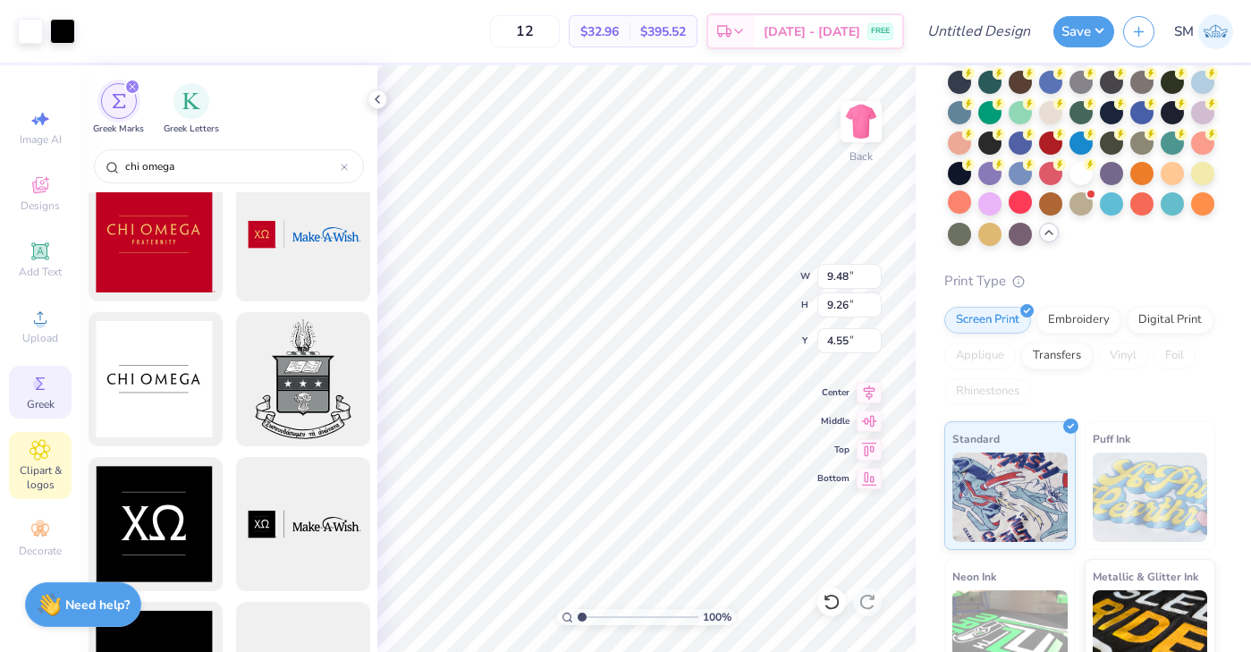
click at [49, 463] on span "Clipart & logos" at bounding box center [40, 477] width 63 height 29
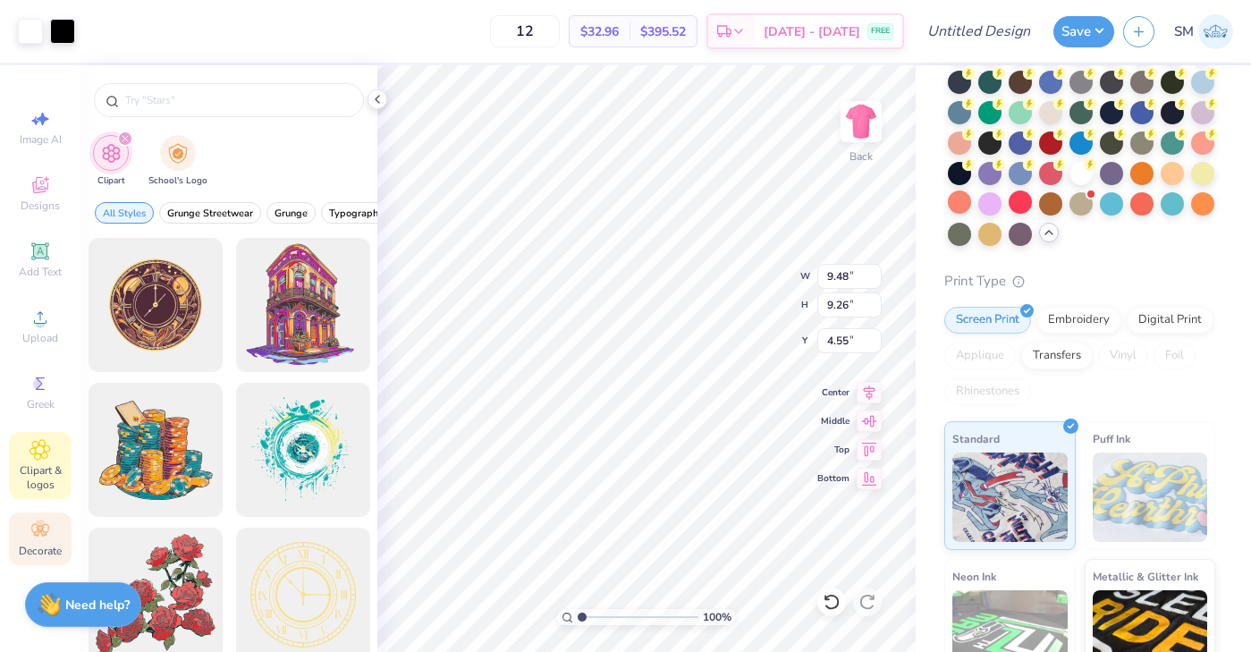
click at [46, 533] on icon at bounding box center [39, 530] width 17 height 13
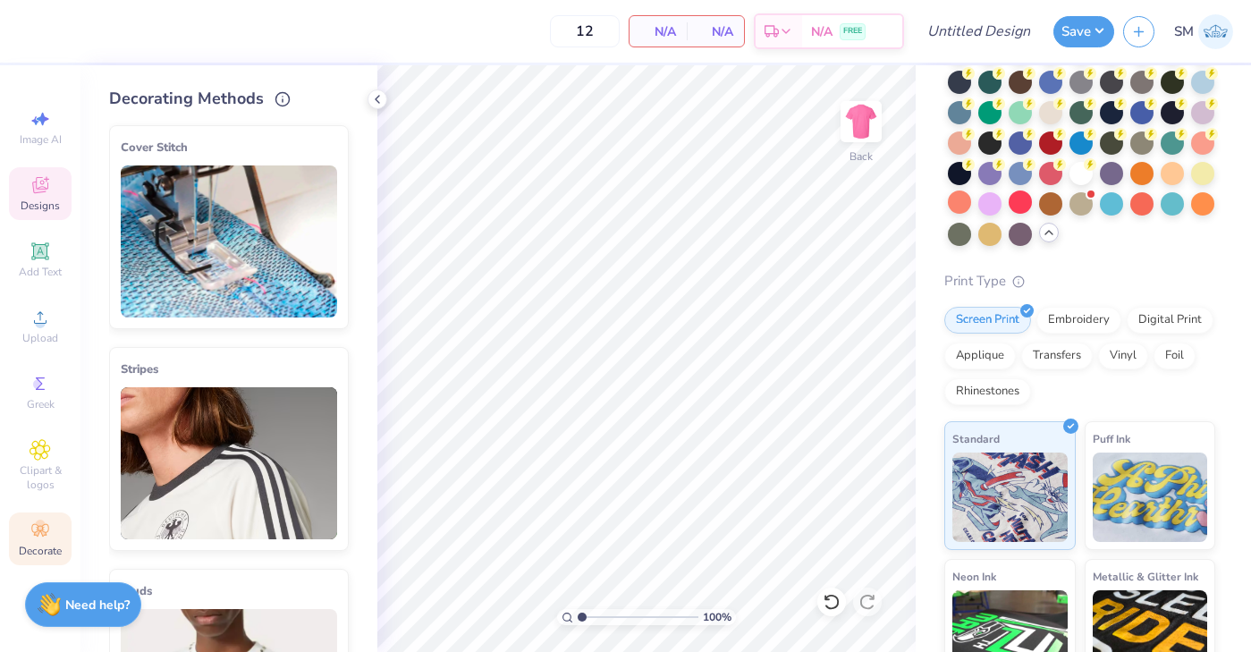
click at [34, 198] on div "Designs" at bounding box center [40, 193] width 63 height 53
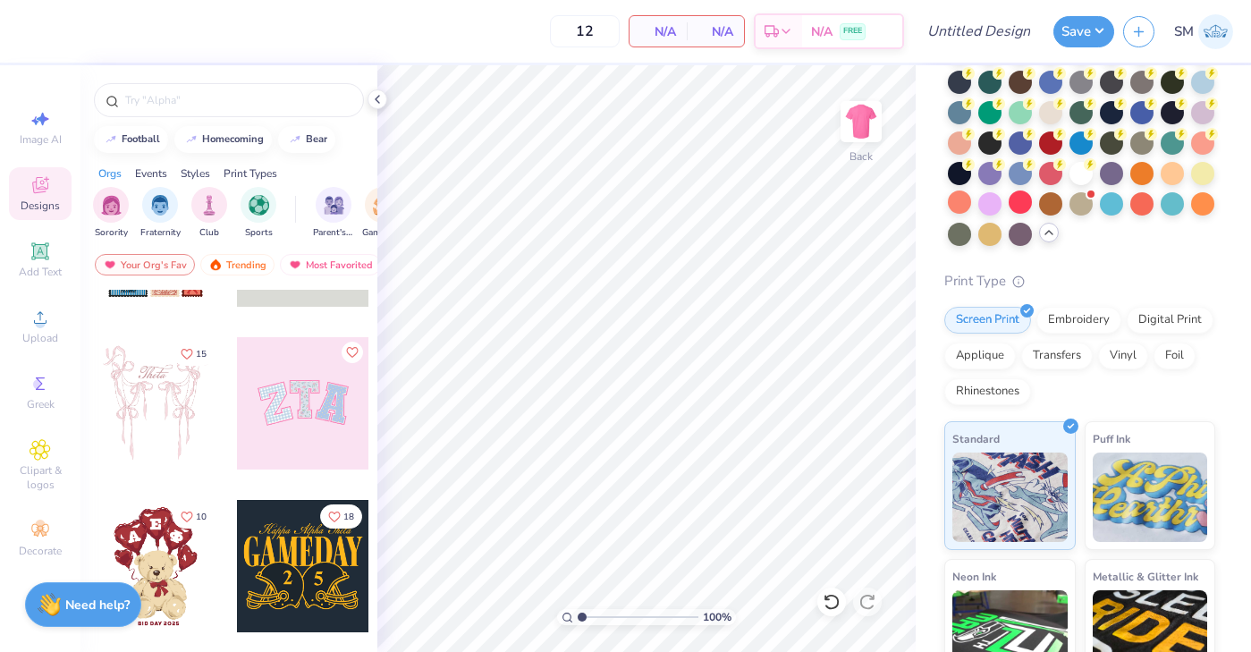
scroll to position [115, 0]
click at [181, 93] on input "text" at bounding box center [237, 100] width 229 height 18
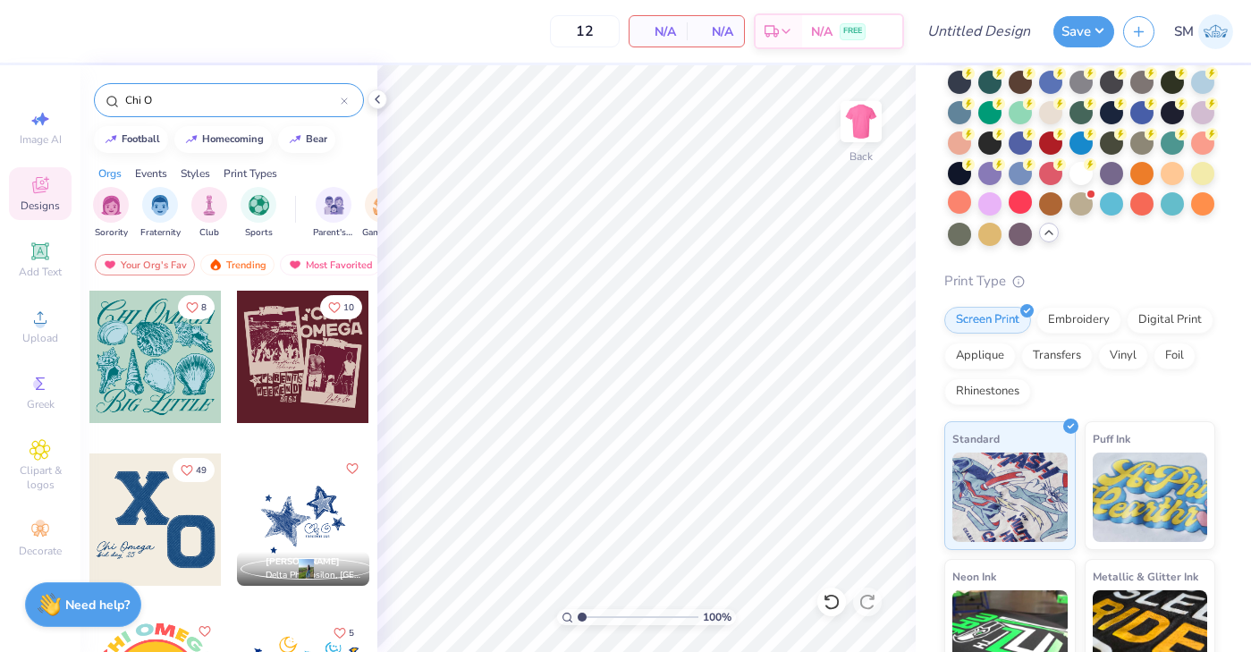
type input "Chi O"
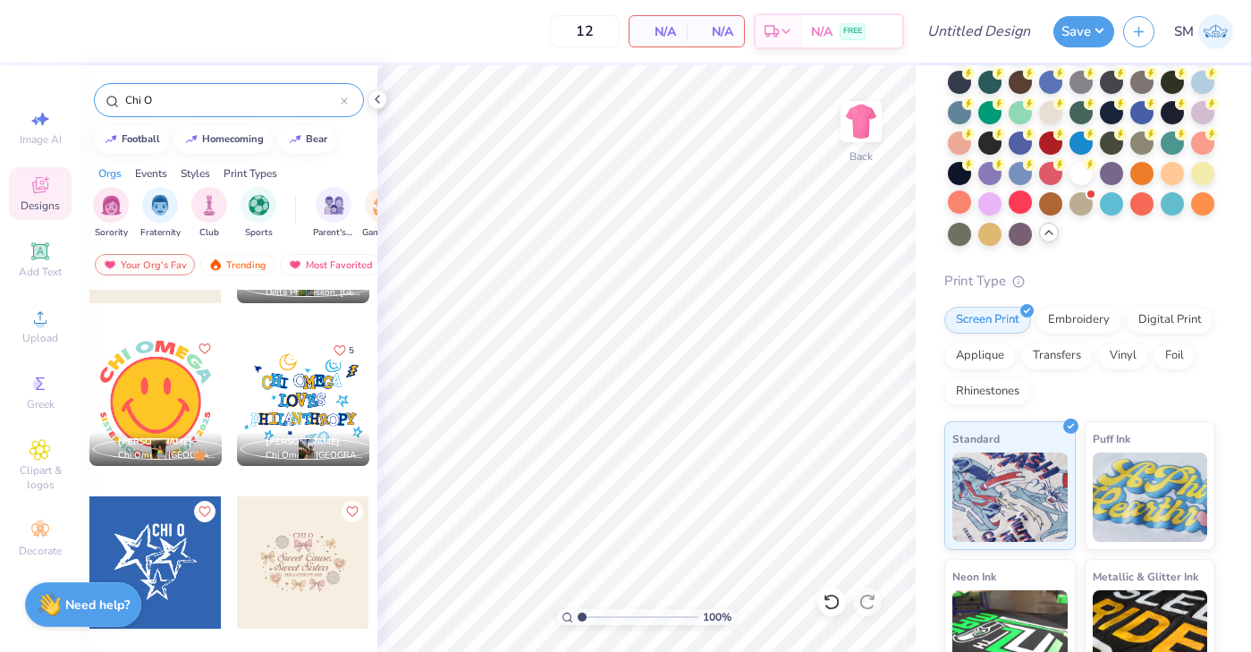
scroll to position [299, 0]
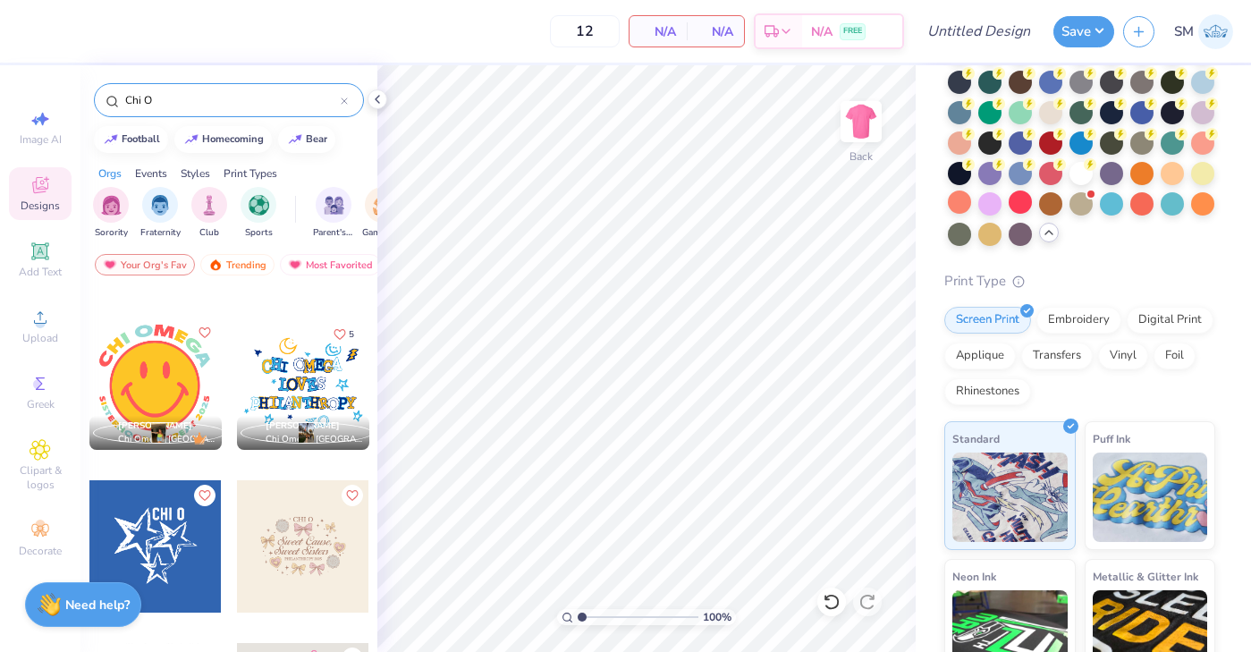
click at [179, 374] on div at bounding box center [22, 383] width 397 height 132
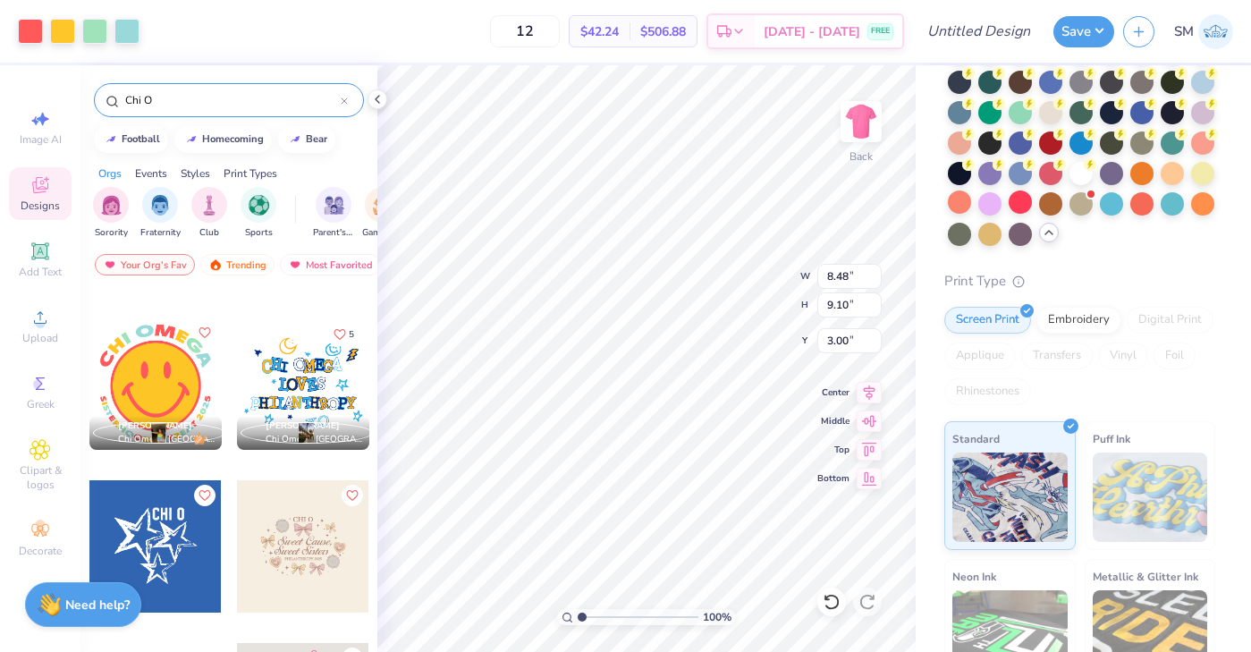
type input "4.58"
type input "4.92"
type input "2.67"
type input "3.98"
type input "4.27"
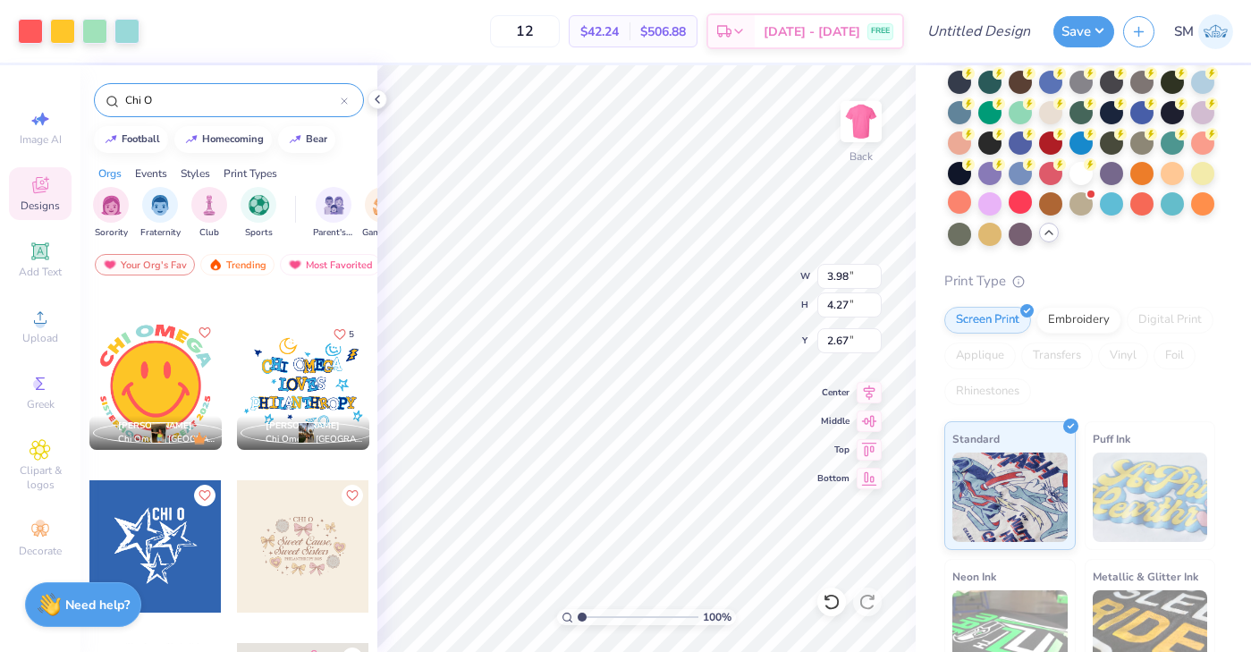
type input "2.50"
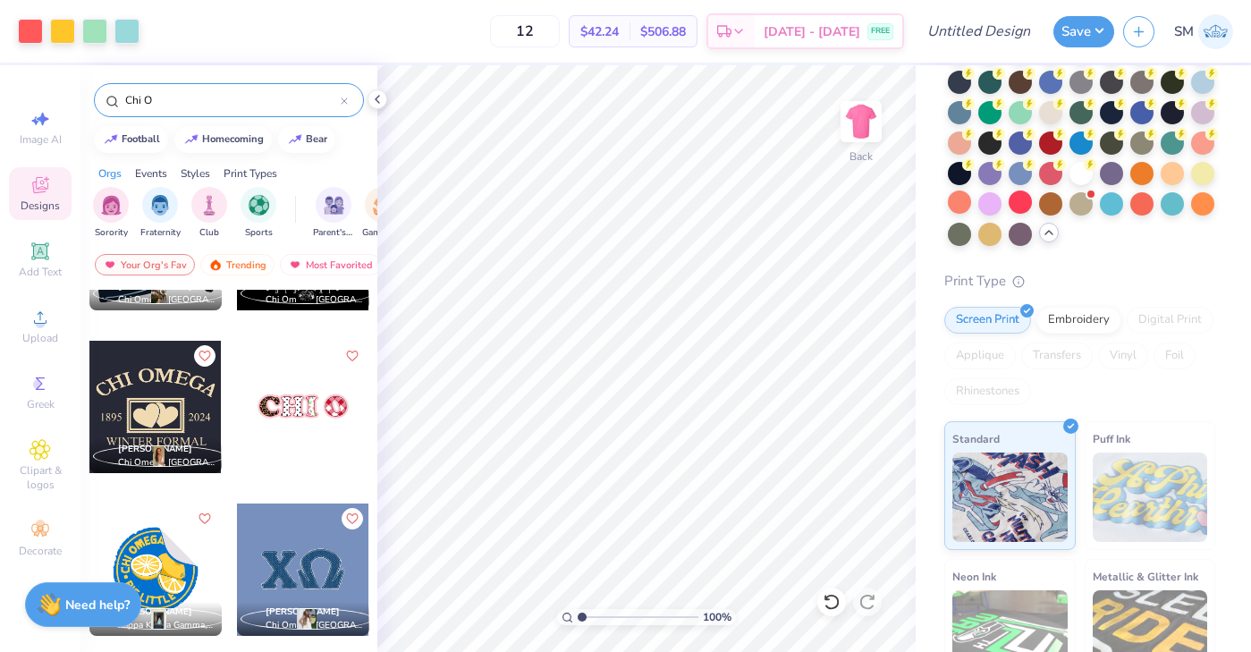
scroll to position [1247, 0]
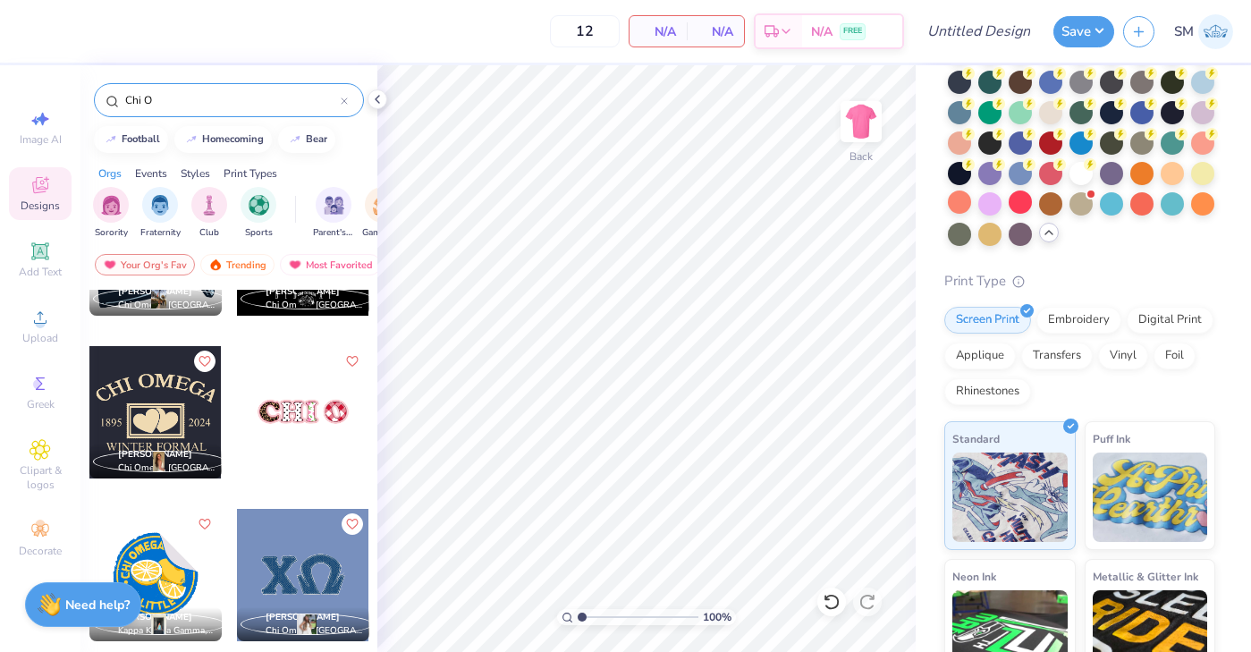
click at [323, 403] on div at bounding box center [303, 412] width 132 height 132
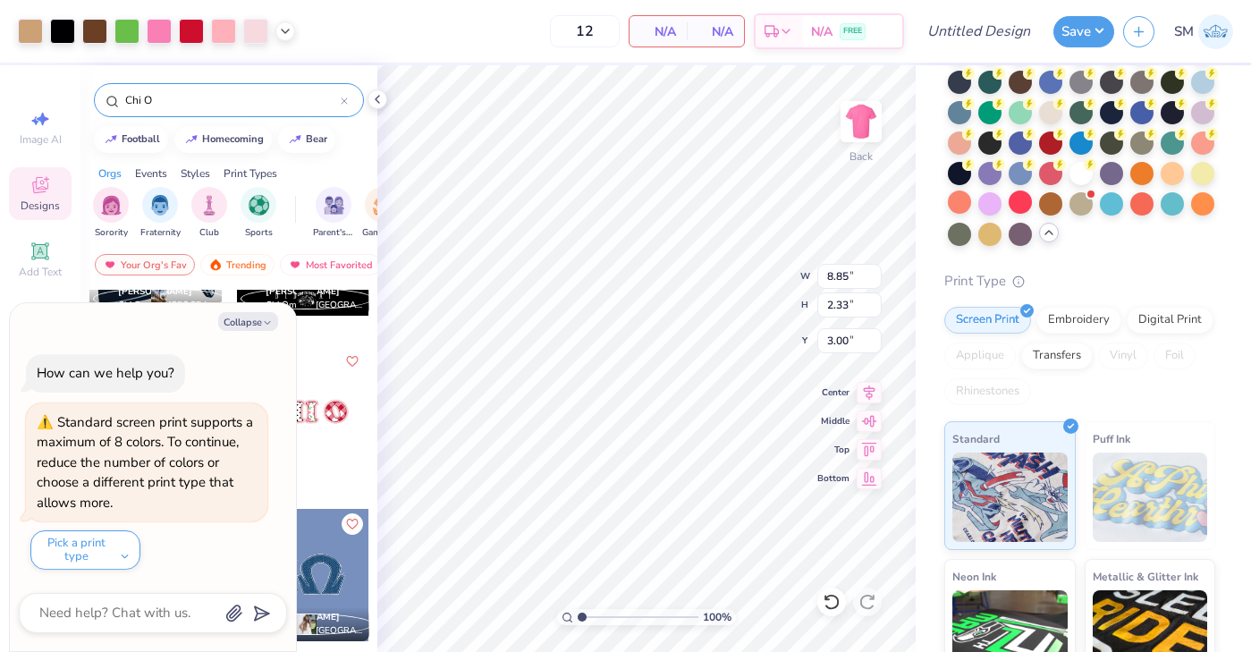
type textarea "x"
type input "4.57"
type input "1.20"
type textarea "x"
type input "4.58"
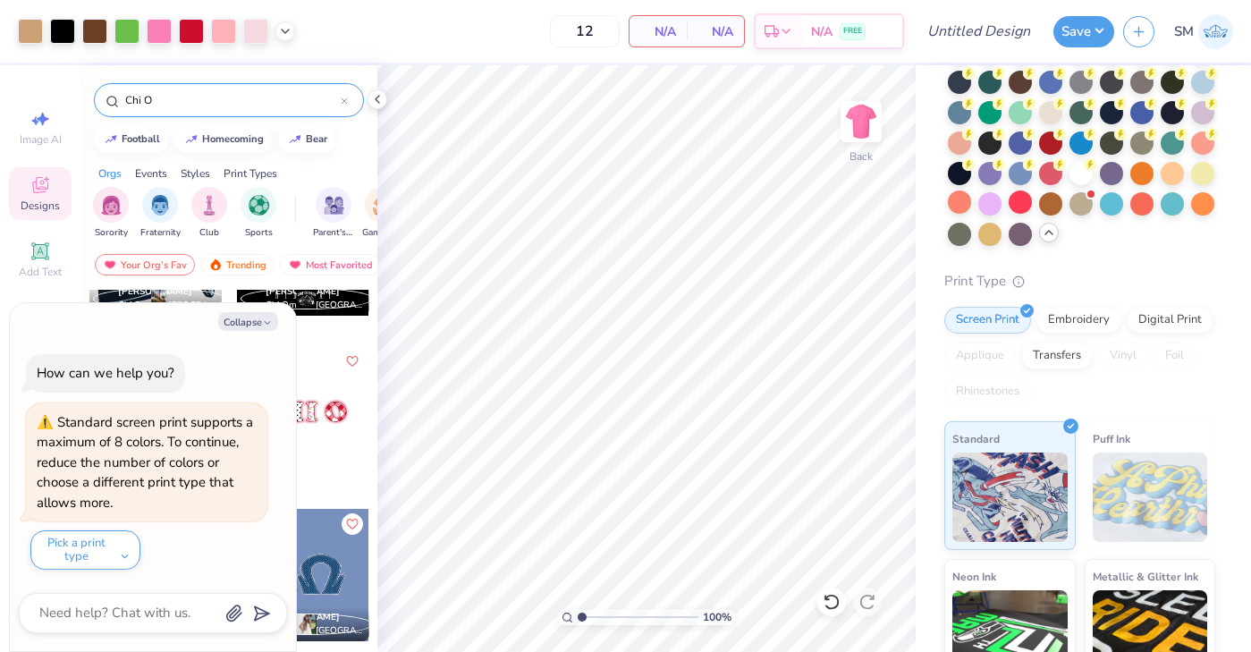
click at [313, 331] on div "Meghan Stricker Chi Omega, Villanova University" at bounding box center [303, 263] width 134 height 162
click at [262, 320] on icon "button" at bounding box center [267, 322] width 11 height 11
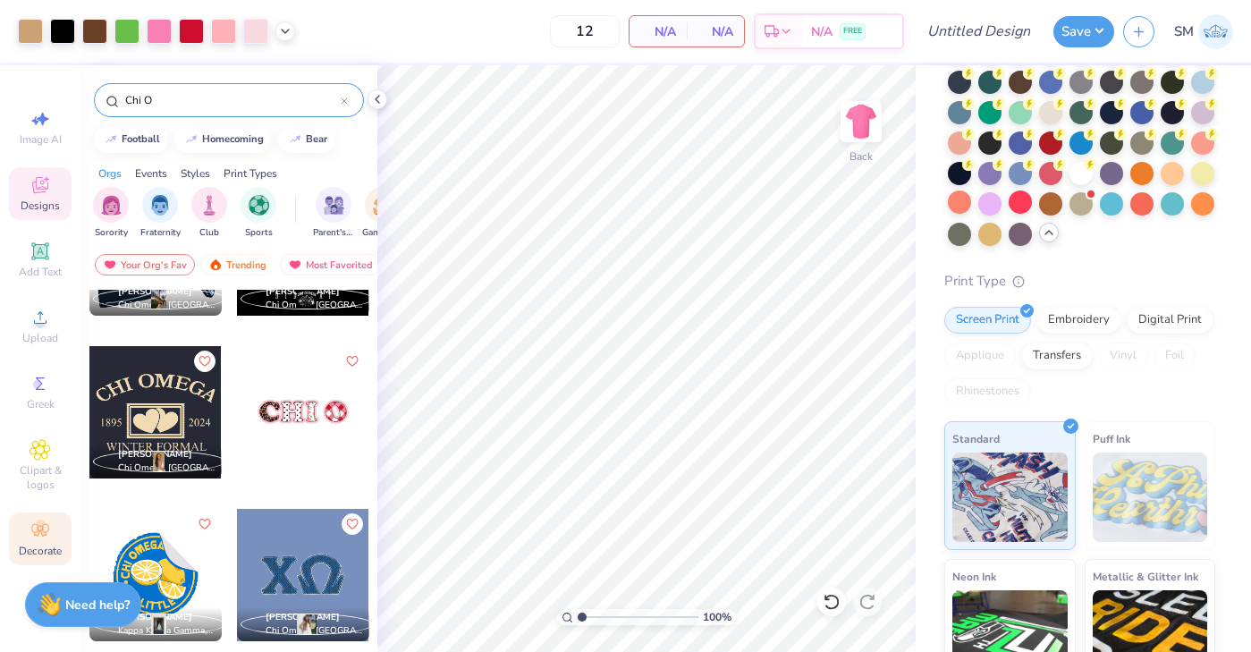
click at [41, 525] on circle at bounding box center [40, 525] width 10 height 10
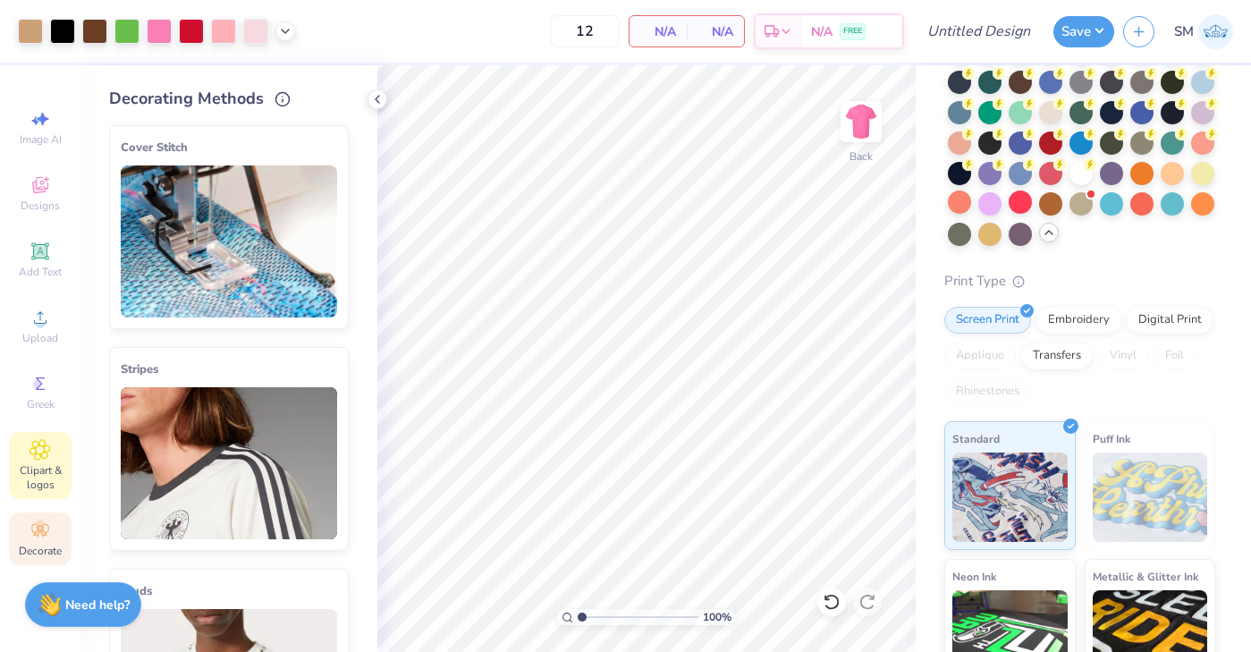
click at [43, 463] on span "Clipart & logos" at bounding box center [40, 477] width 63 height 29
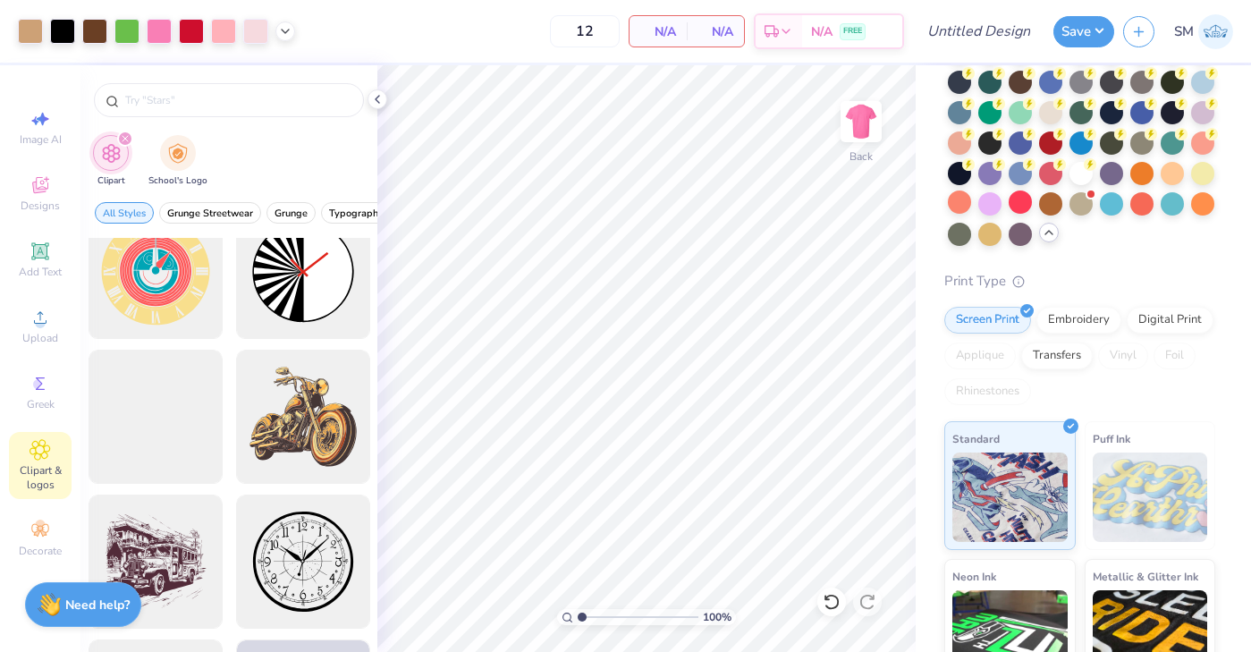
scroll to position [619, 0]
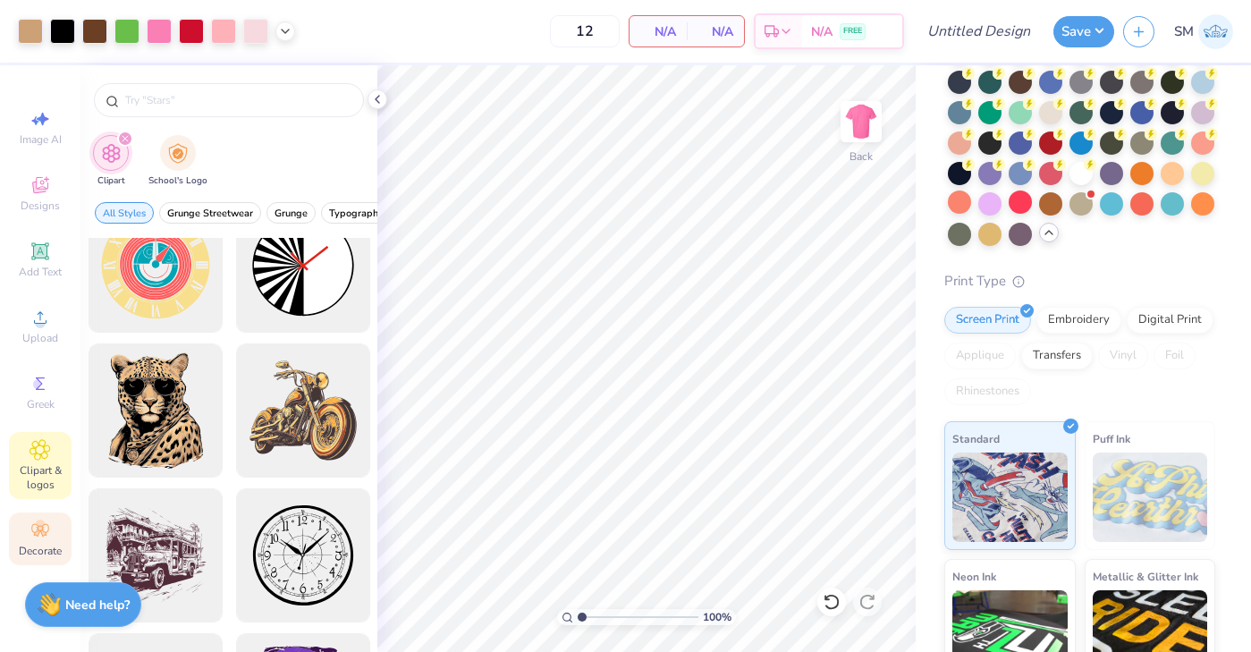
click at [30, 545] on span "Decorate" at bounding box center [40, 551] width 43 height 14
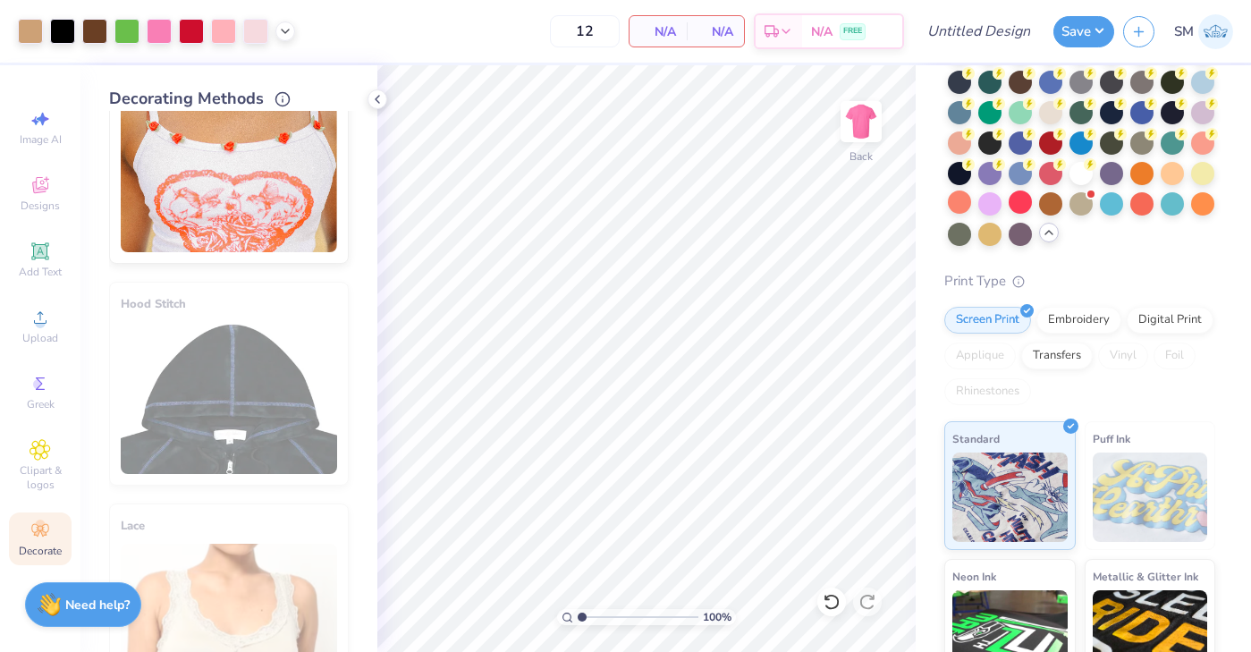
scroll to position [1026, 0]
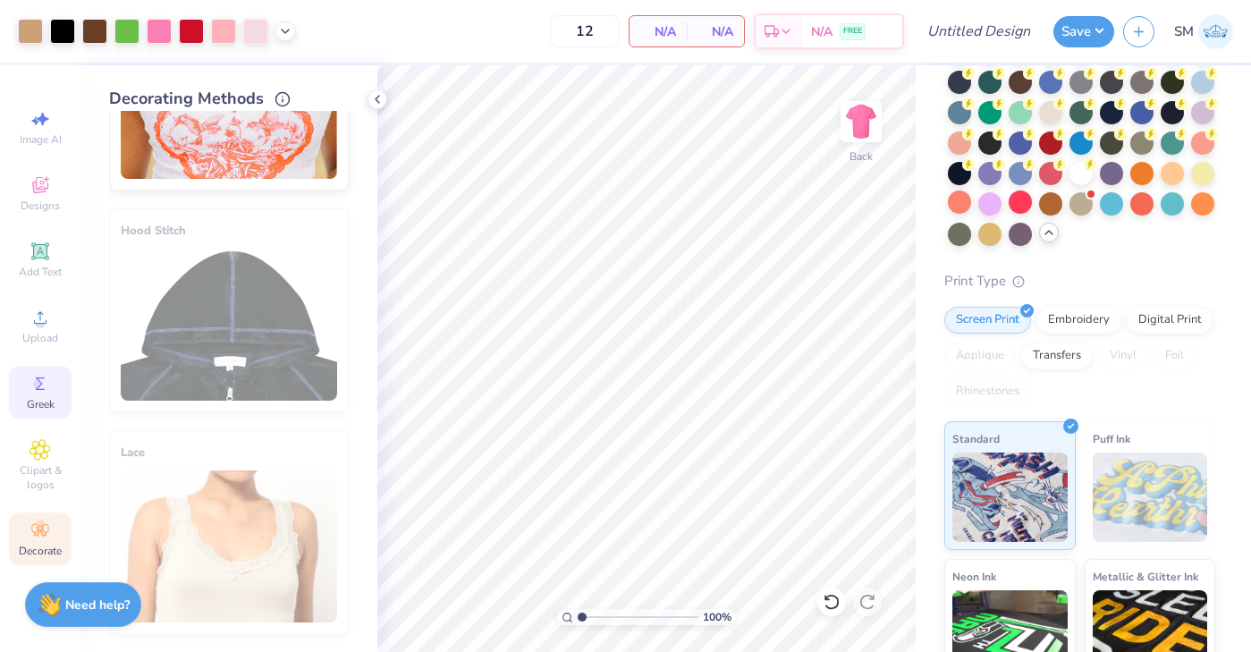
click at [43, 389] on icon at bounding box center [40, 383] width 9 height 13
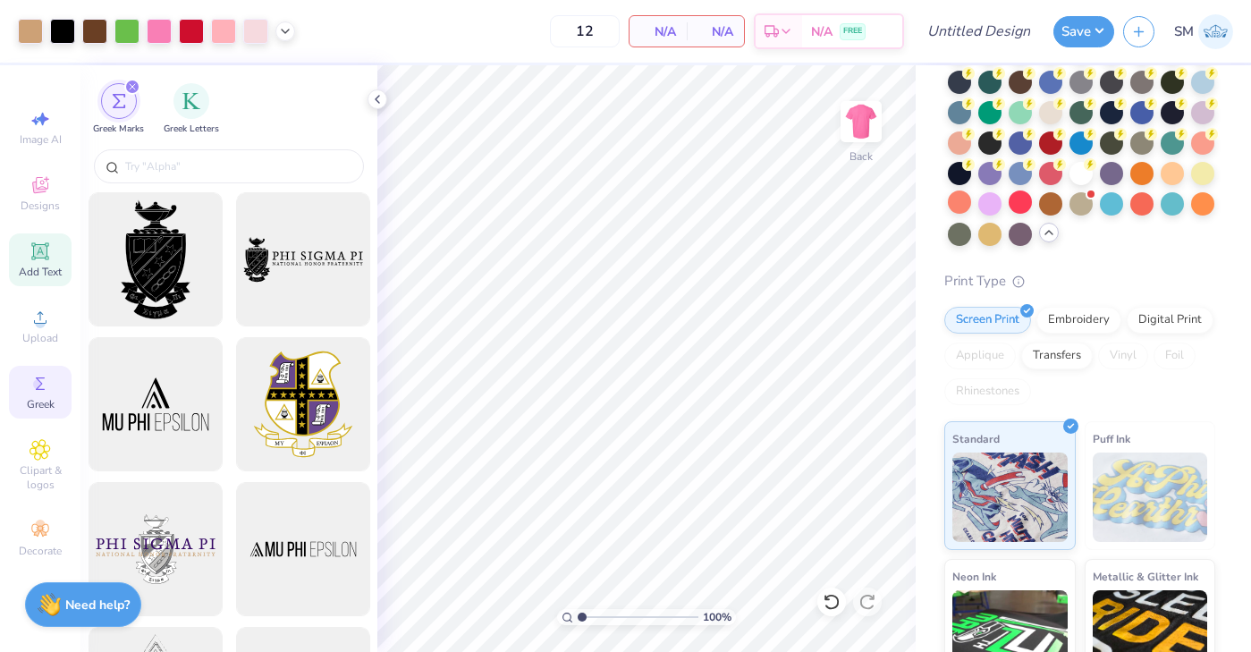
click at [29, 264] on div "Add Text" at bounding box center [40, 259] width 63 height 53
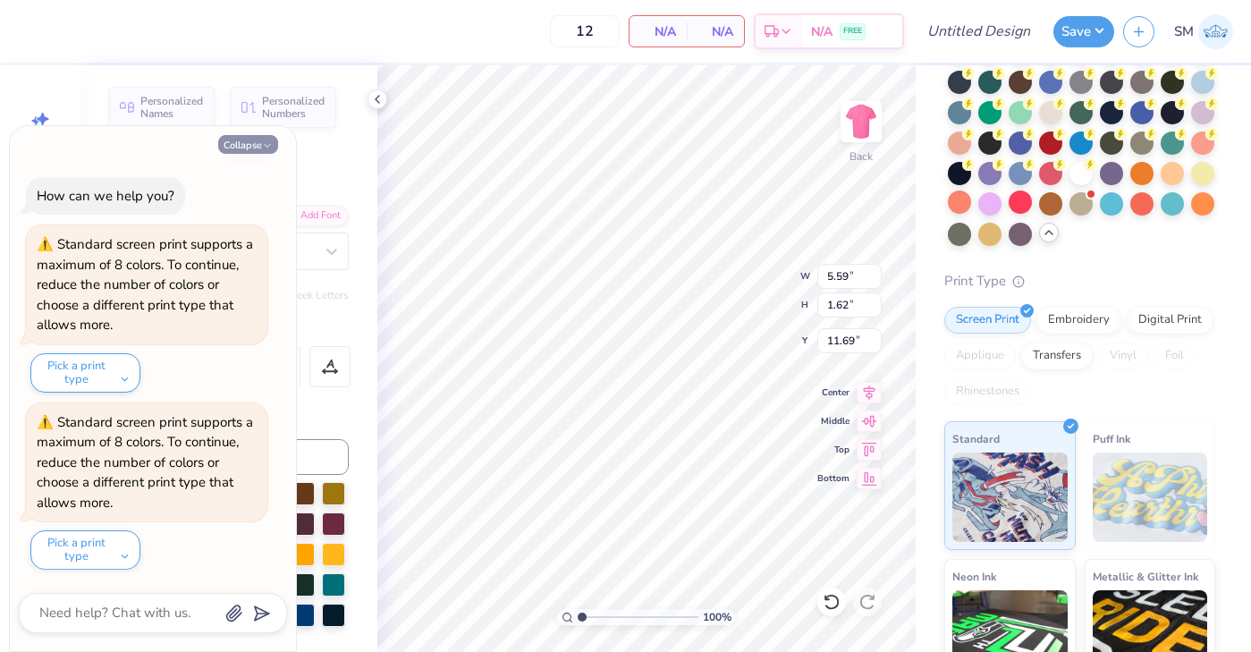
click at [261, 135] on button "Collapse" at bounding box center [248, 144] width 60 height 19
type textarea "x"
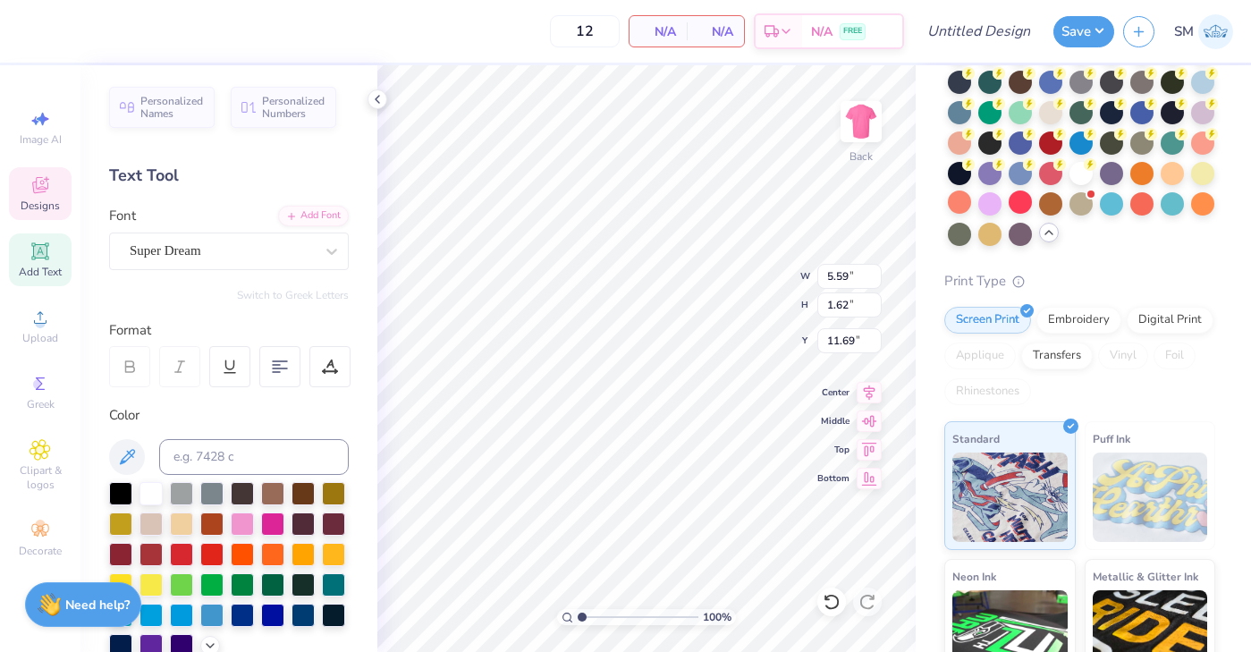
click at [38, 191] on icon at bounding box center [40, 185] width 16 height 16
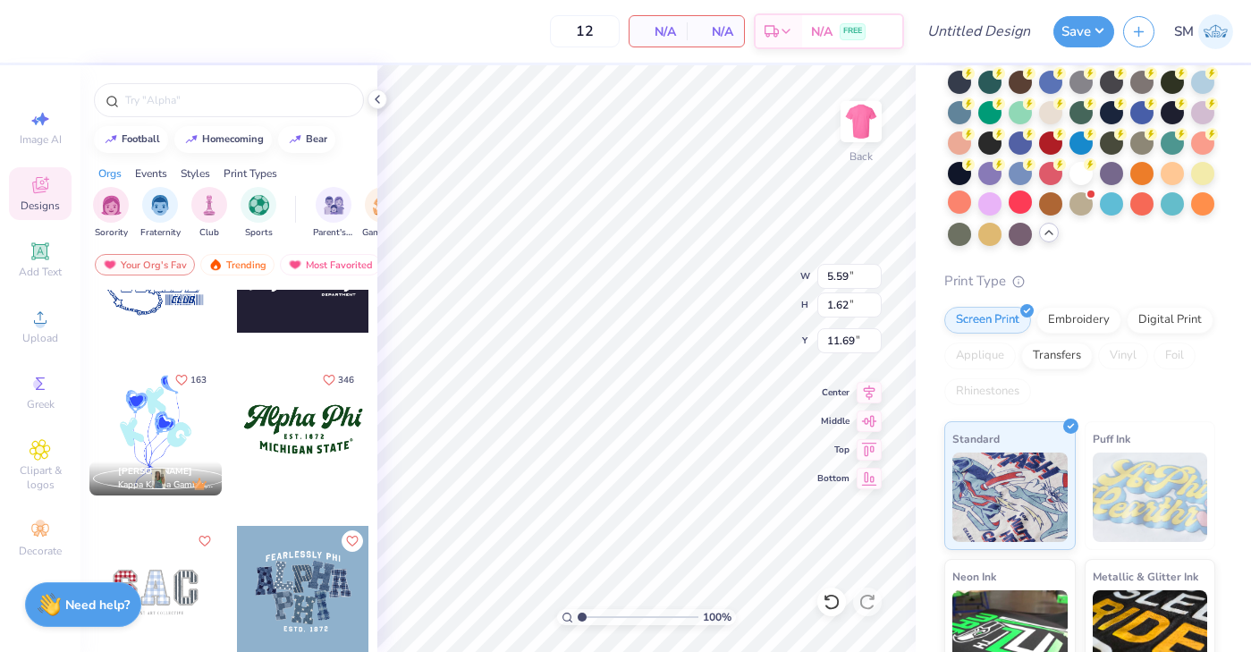
scroll to position [1896, 0]
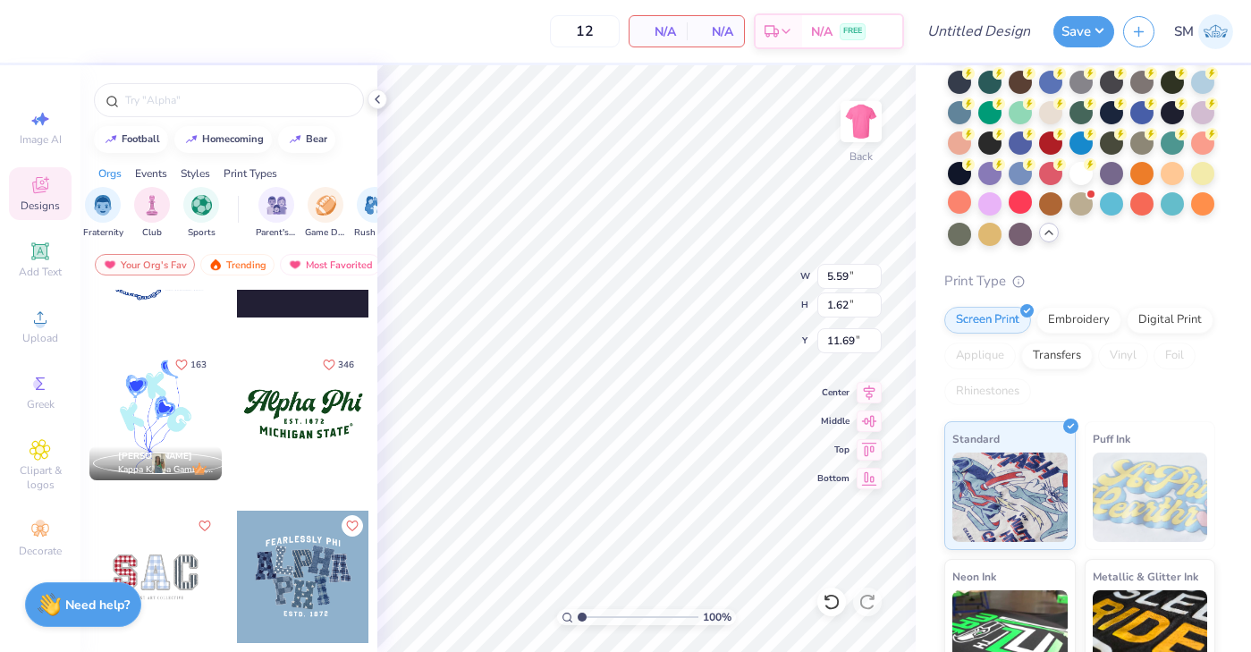
click at [243, 170] on div "Print Types" at bounding box center [251, 173] width 54 height 16
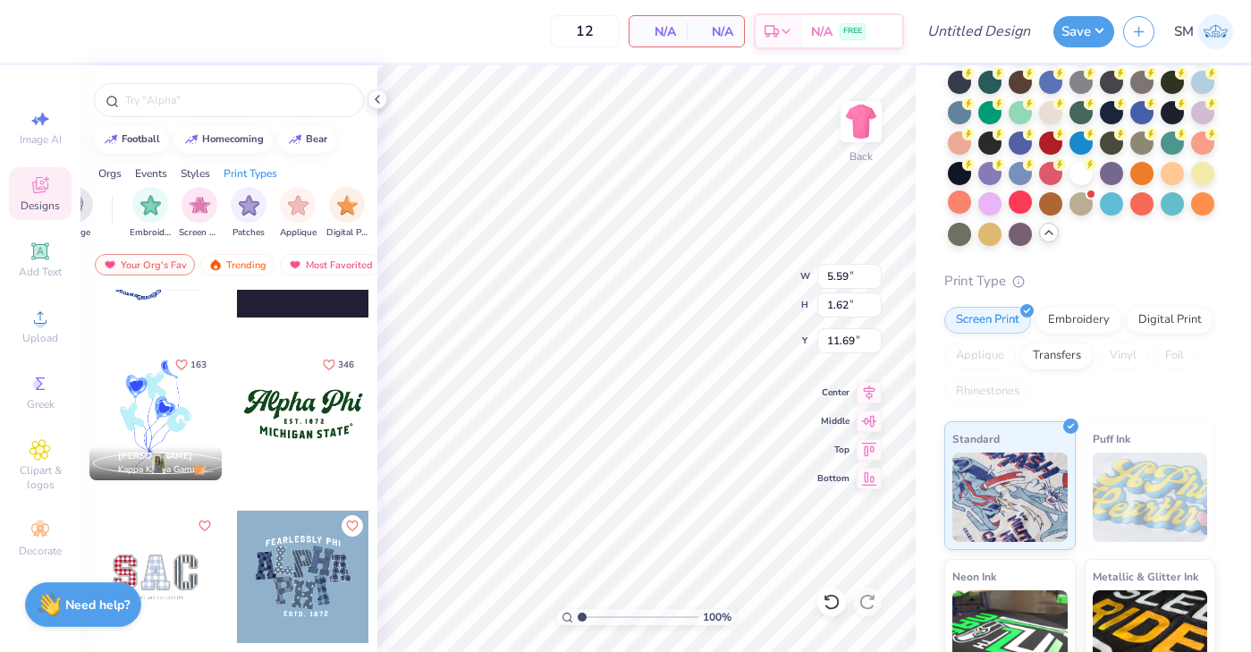
scroll to position [0, 1455]
click at [210, 173] on div "Styles" at bounding box center [196, 173] width 30 height 16
click at [151, 170] on div "Events" at bounding box center [151, 173] width 32 height 16
click at [250, 170] on div "Print Types" at bounding box center [251, 173] width 54 height 16
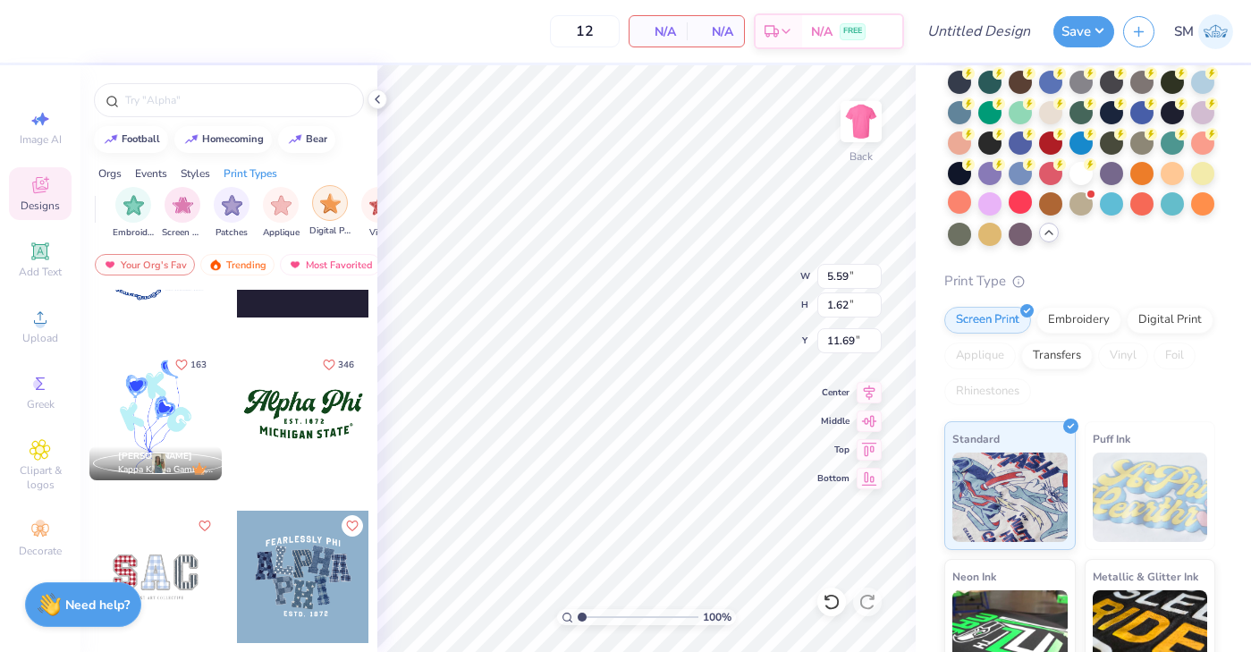
scroll to position [0, 1455]
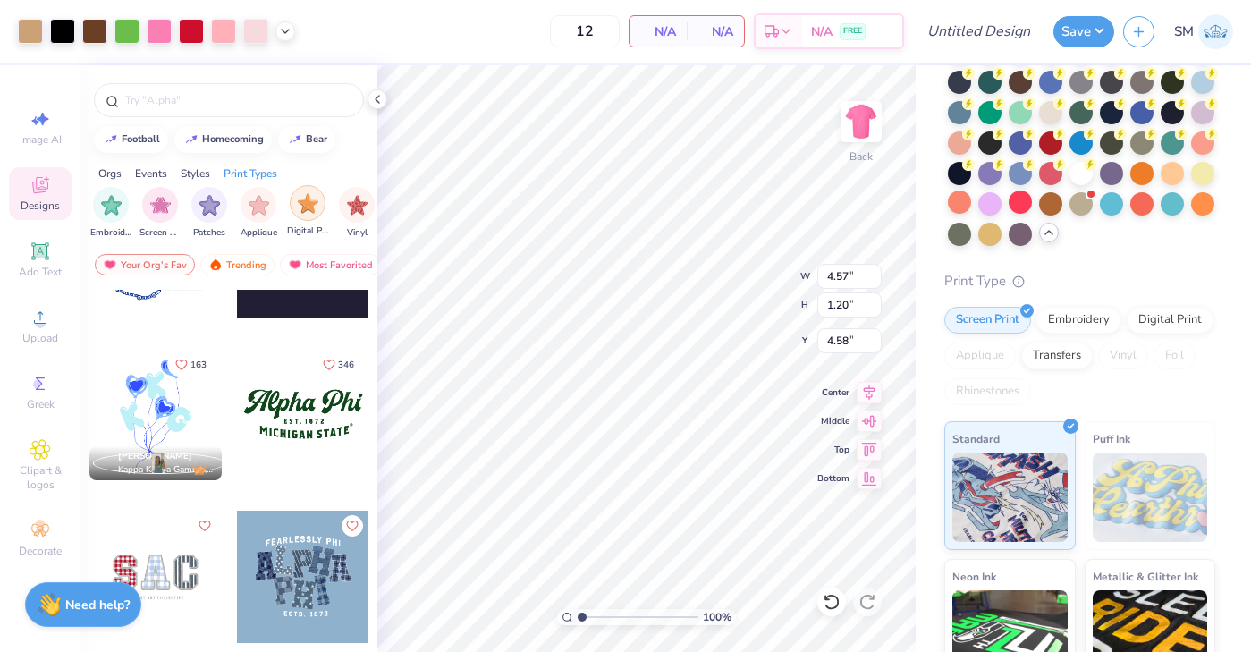
type input "4.57"
type input "1.20"
type input "4.58"
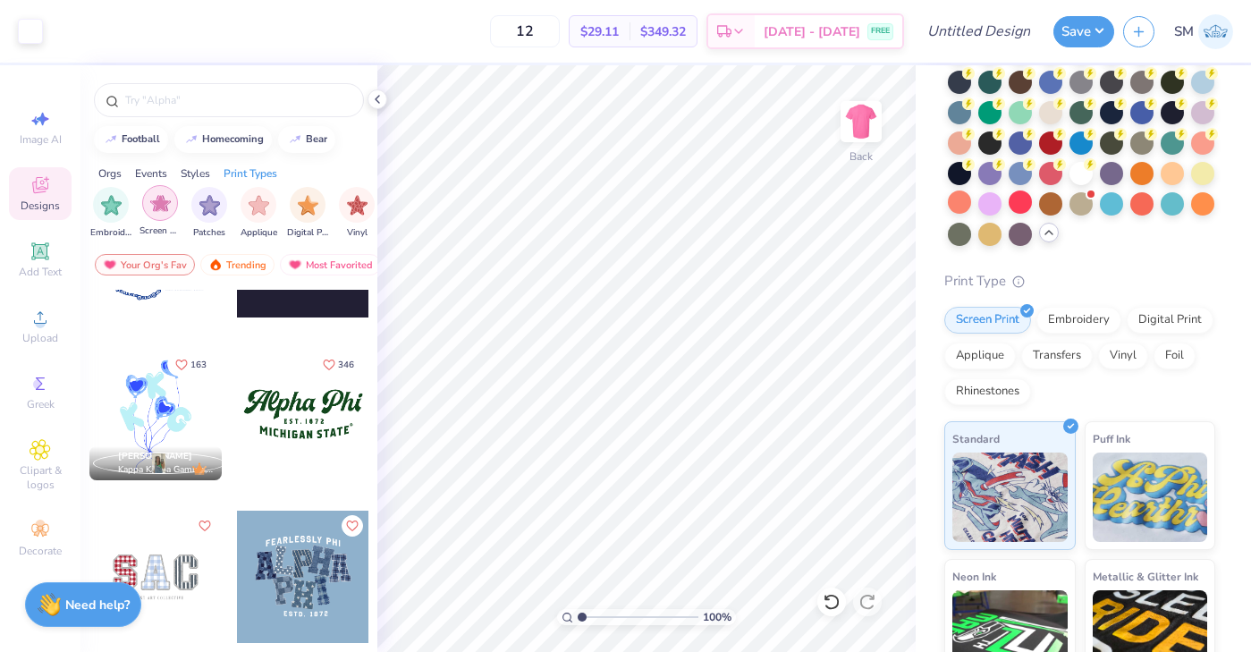
click at [165, 212] on img "filter for Screen Print" at bounding box center [160, 203] width 21 height 21
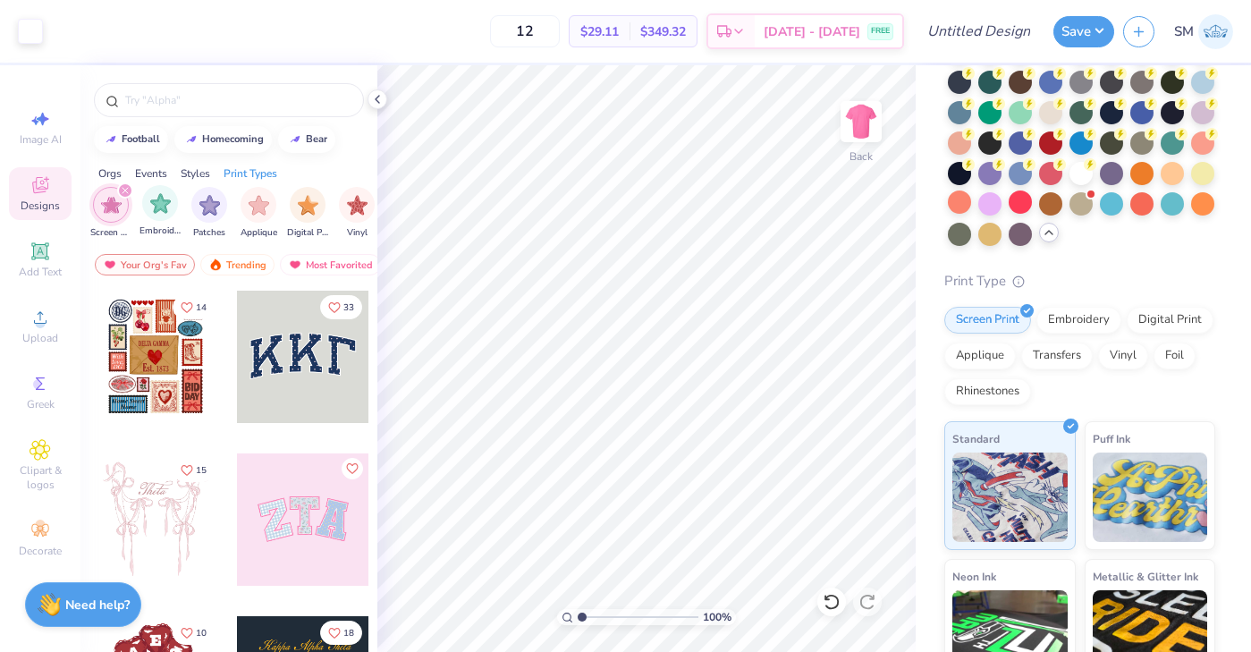
click at [148, 219] on div "Embroidery" at bounding box center [160, 211] width 41 height 53
click at [208, 207] on img "filter for Patches" at bounding box center [209, 203] width 21 height 21
click at [266, 206] on img "filter for Applique" at bounding box center [259, 203] width 21 height 21
click at [106, 214] on img "filter for Applique" at bounding box center [111, 205] width 21 height 21
click at [146, 214] on div "filter for Embroidery" at bounding box center [160, 205] width 36 height 36
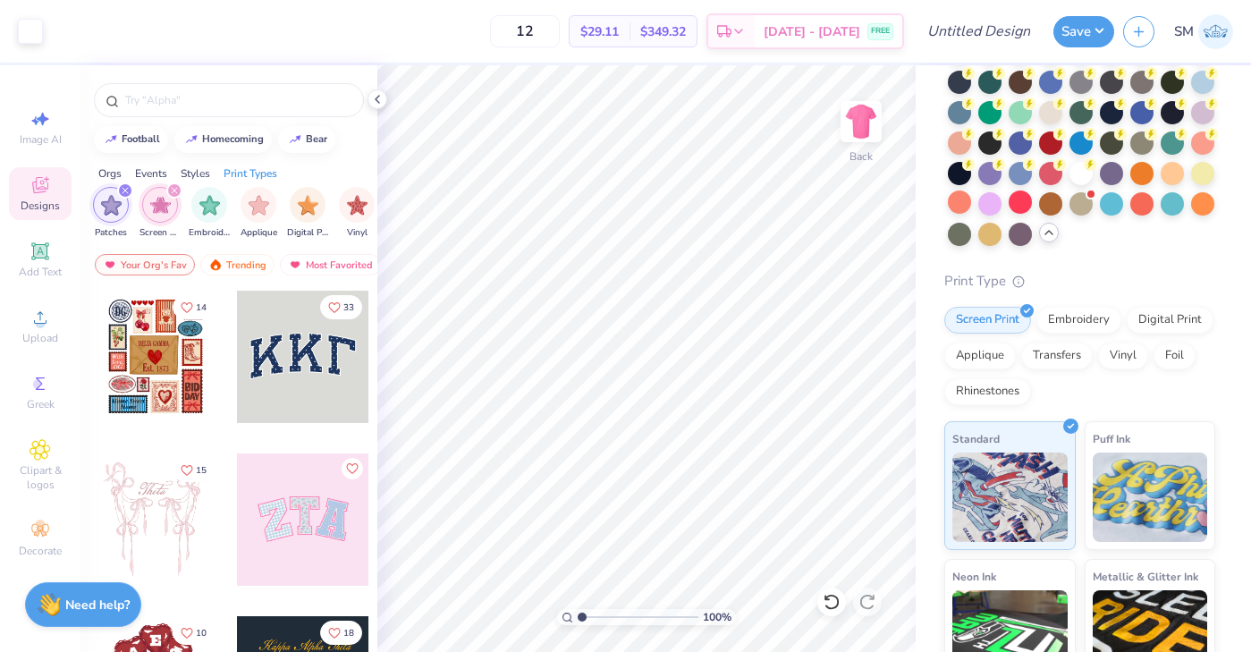
click at [166, 205] on img "filter for Screen Print" at bounding box center [160, 205] width 21 height 21
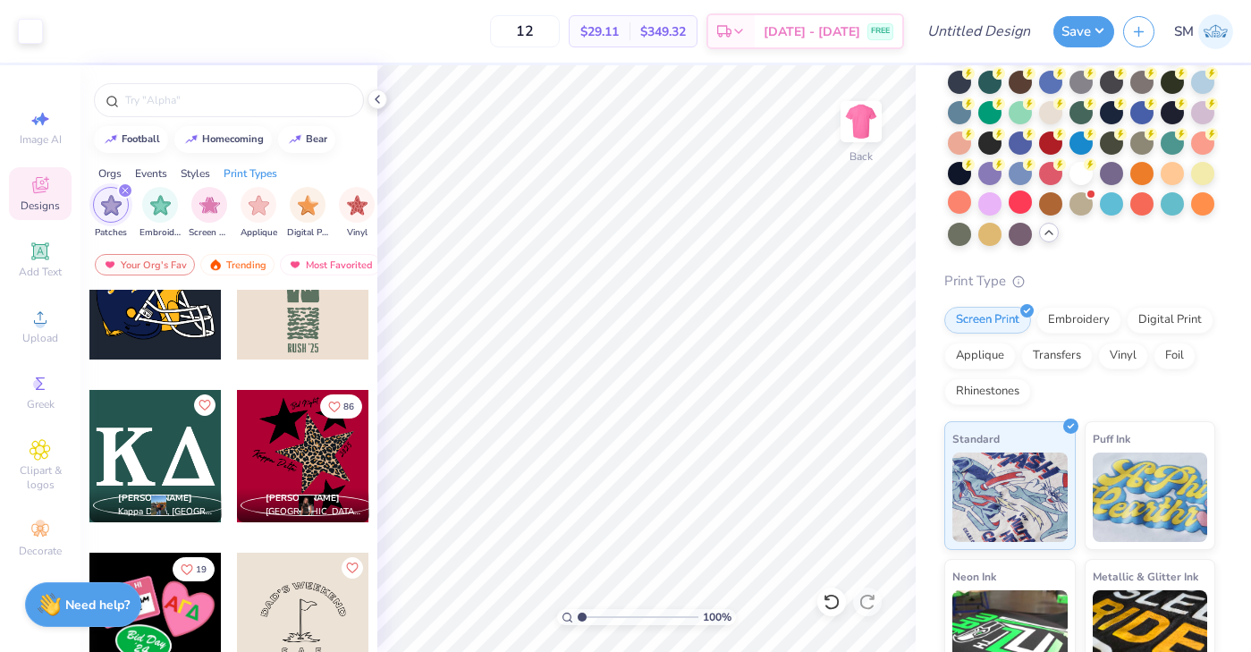
scroll to position [1075, 0]
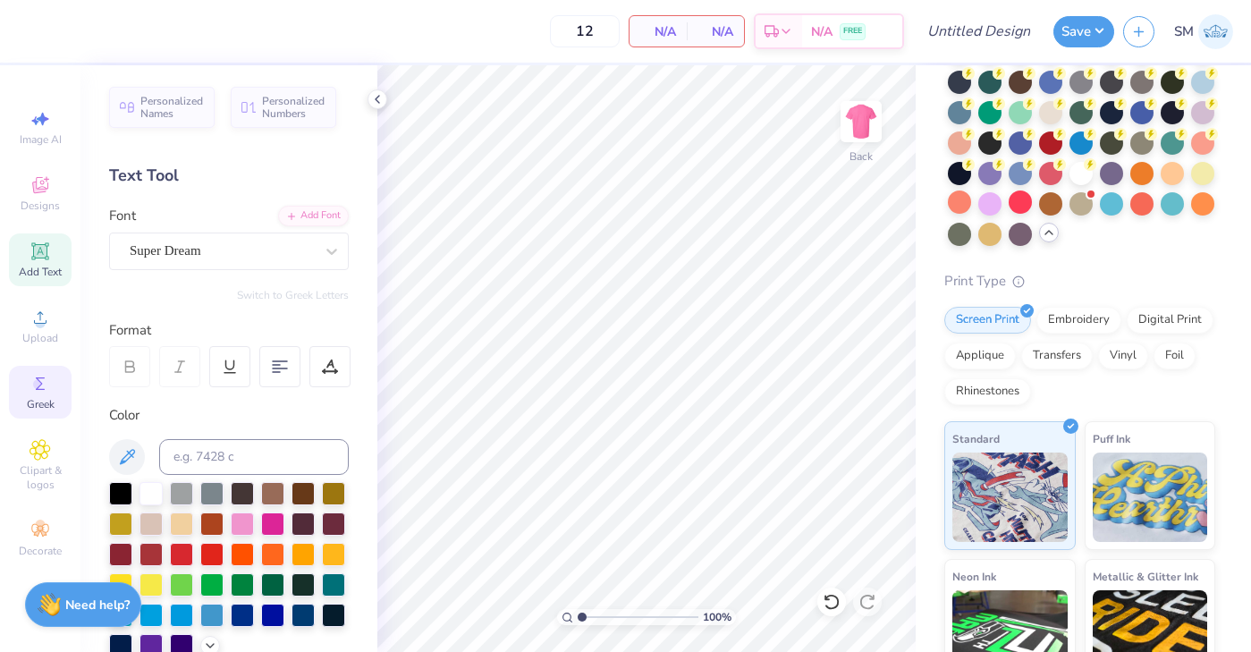
click at [43, 385] on icon at bounding box center [40, 383] width 21 height 21
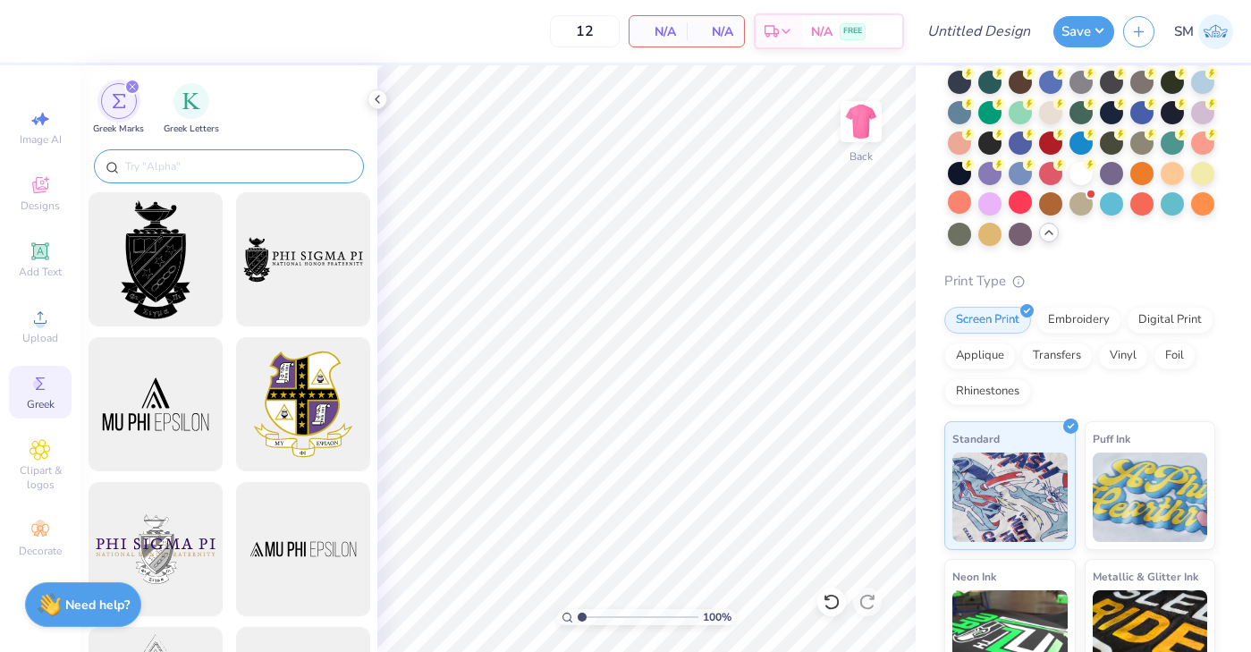
click at [194, 165] on input "text" at bounding box center [237, 166] width 229 height 18
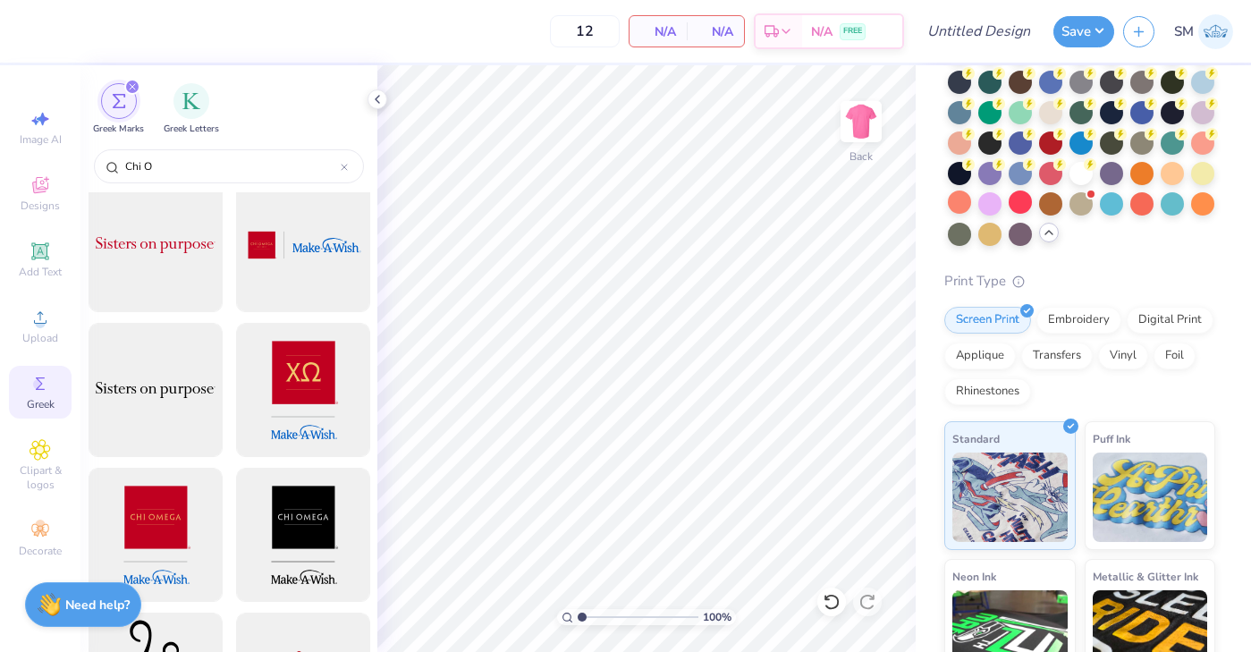
scroll to position [2335, 0]
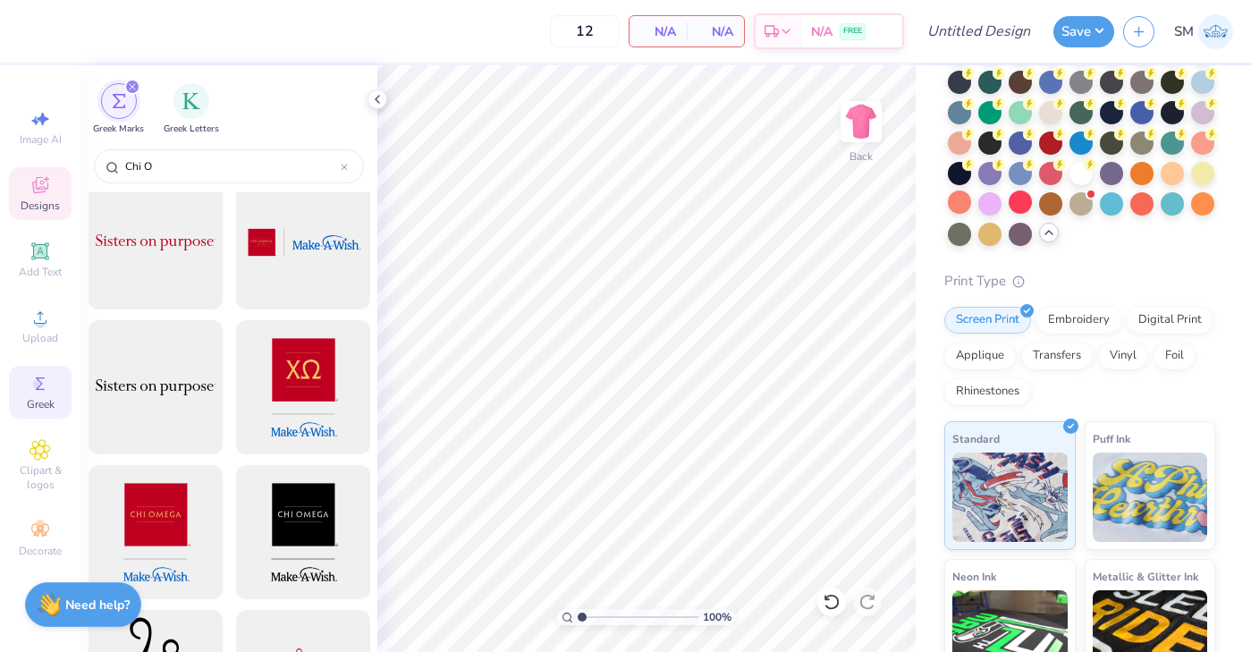
type input "Chi O"
click at [37, 202] on span "Designs" at bounding box center [40, 206] width 39 height 14
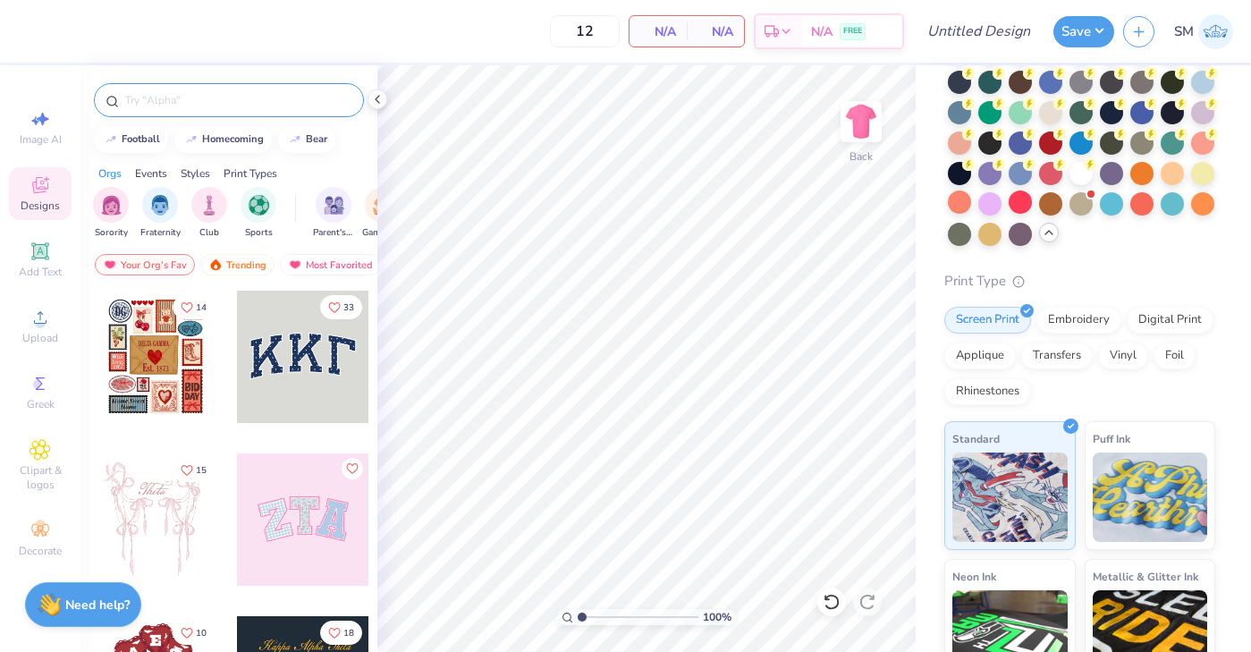
click at [168, 106] on input "text" at bounding box center [237, 100] width 229 height 18
type input "Chi O"
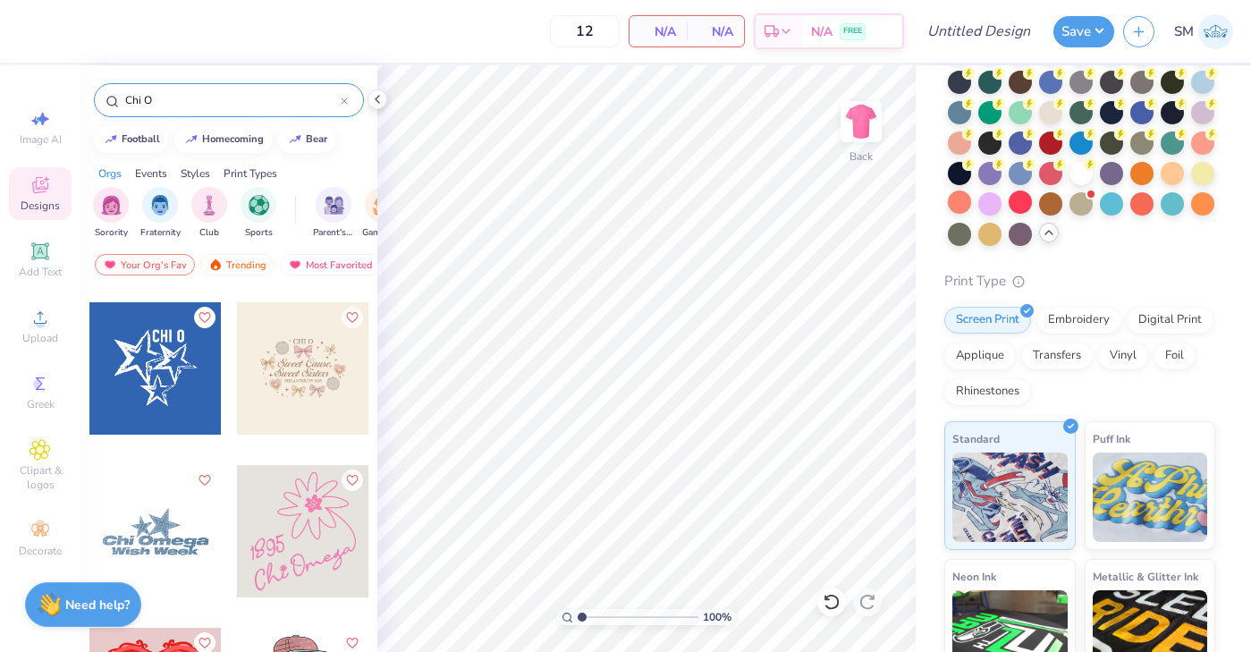
scroll to position [478, 0]
click at [161, 343] on div at bounding box center [155, 366] width 132 height 132
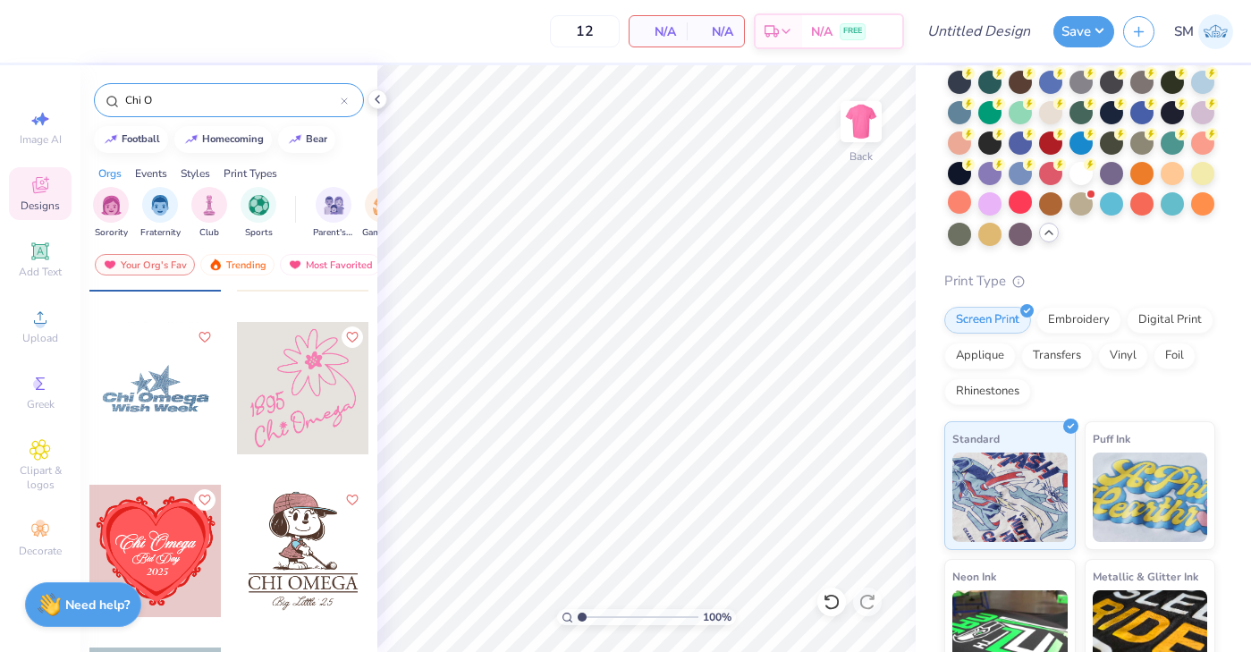
scroll to position [638, 0]
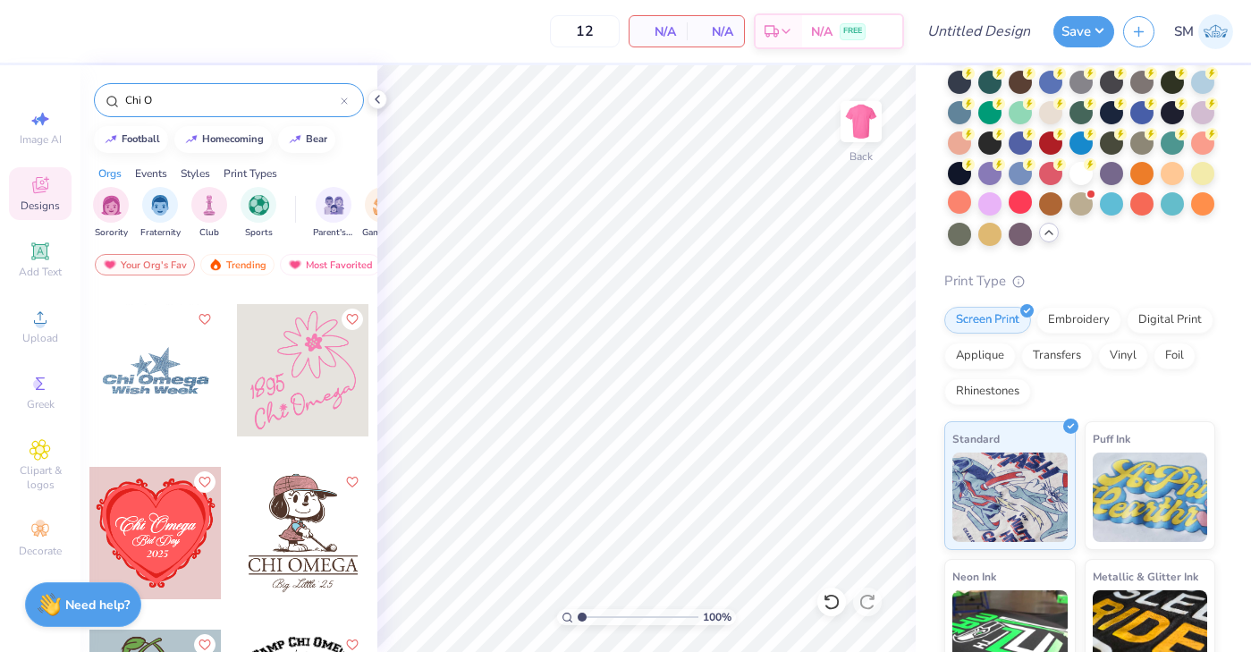
click at [303, 388] on div at bounding box center [303, 370] width 132 height 132
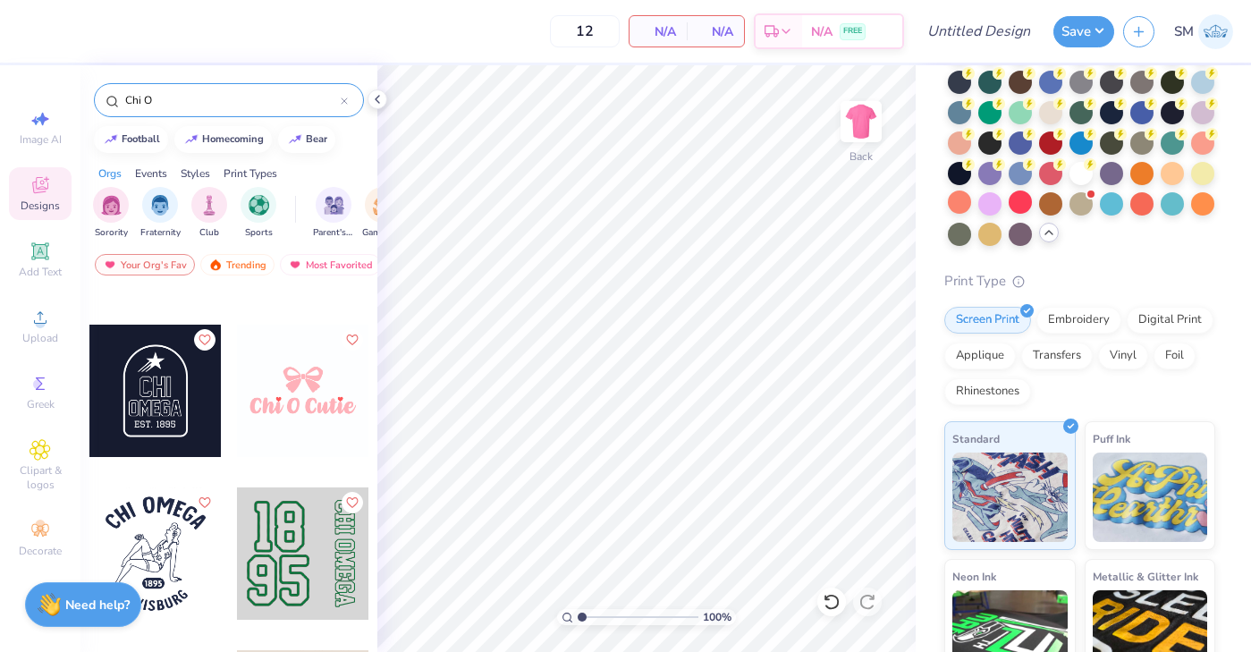
scroll to position [2407, 0]
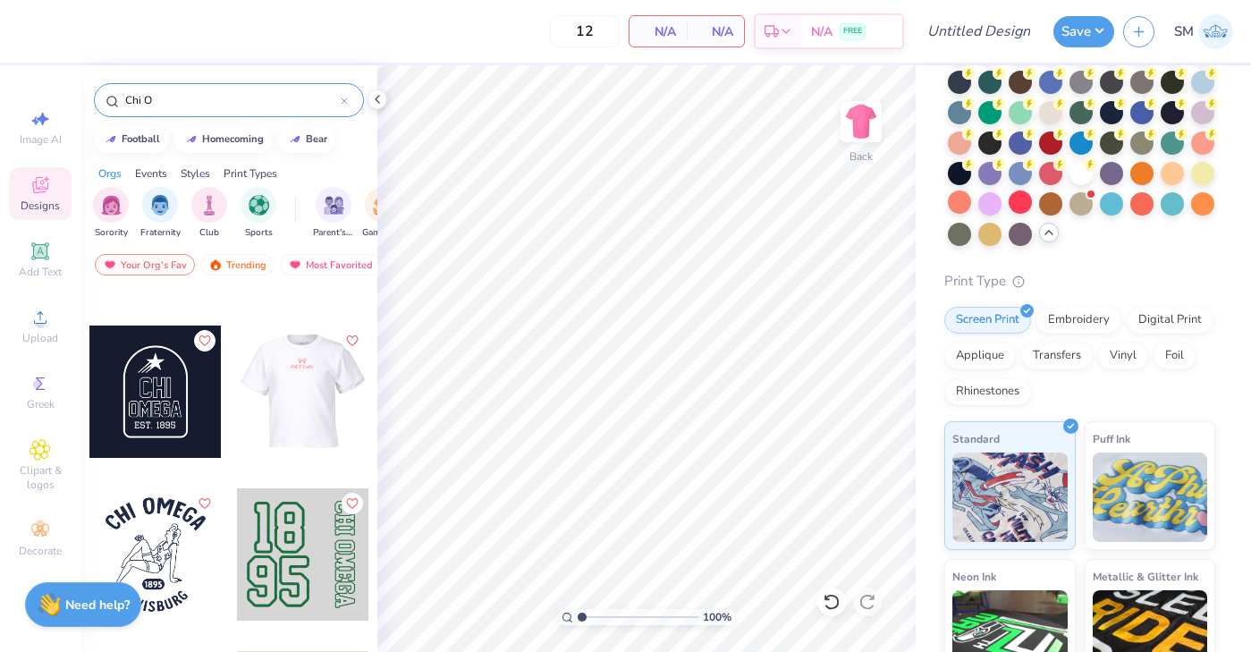
click at [237, 388] on div at bounding box center [171, 392] width 132 height 132
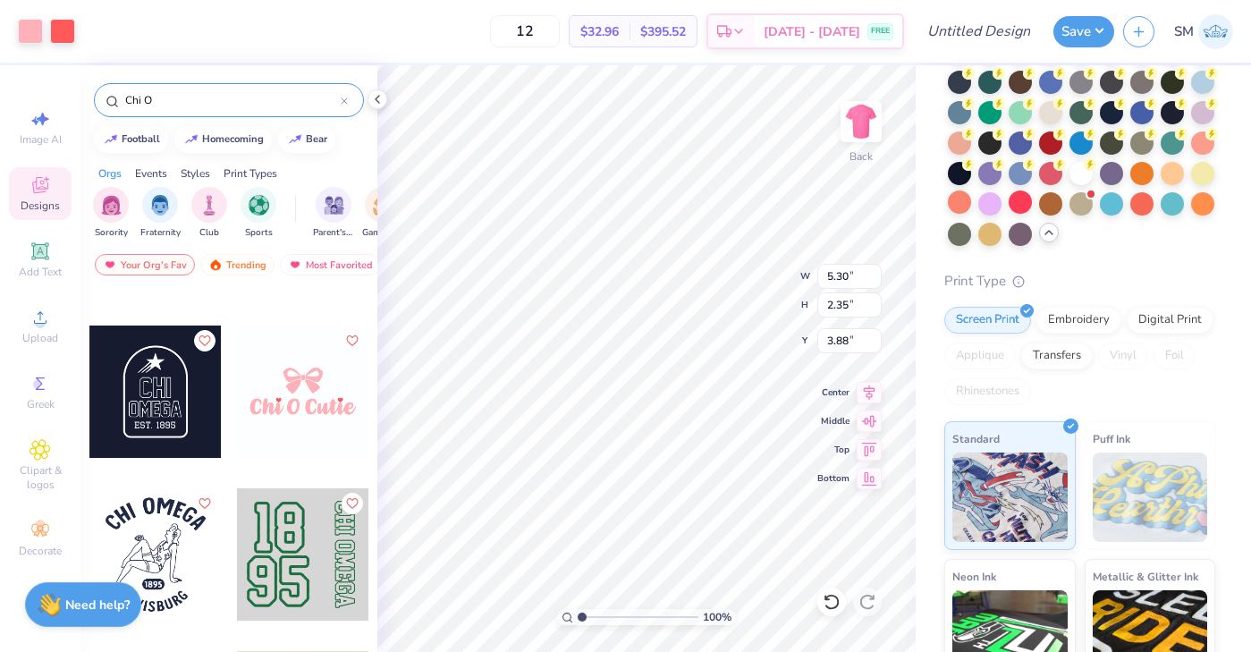
type input "3.88"
click at [289, 104] on input "Chi O" at bounding box center [231, 100] width 217 height 18
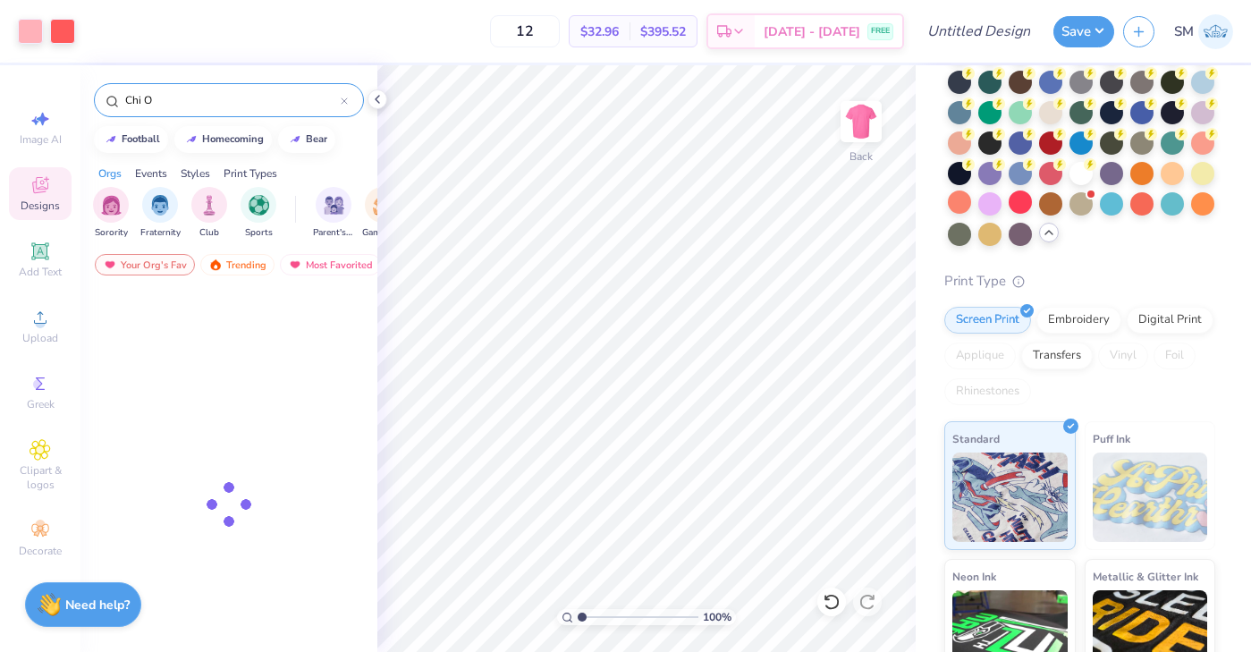
click at [289, 104] on input "Chi O" at bounding box center [231, 100] width 217 height 18
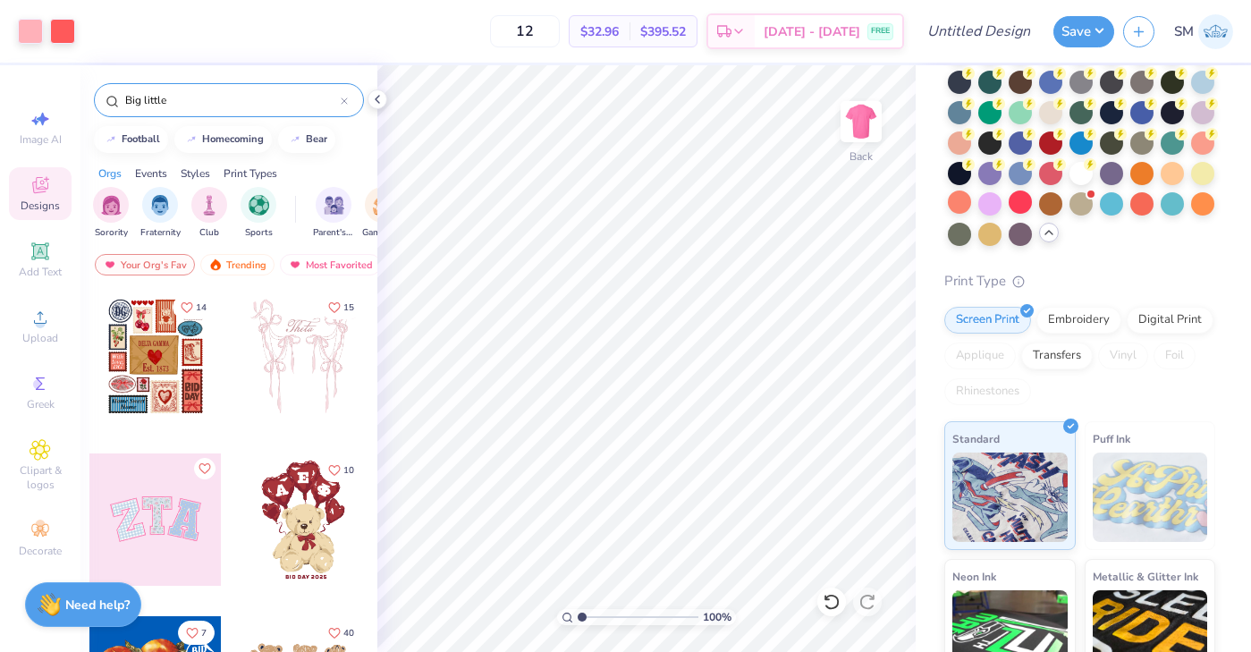
type input "Big little"
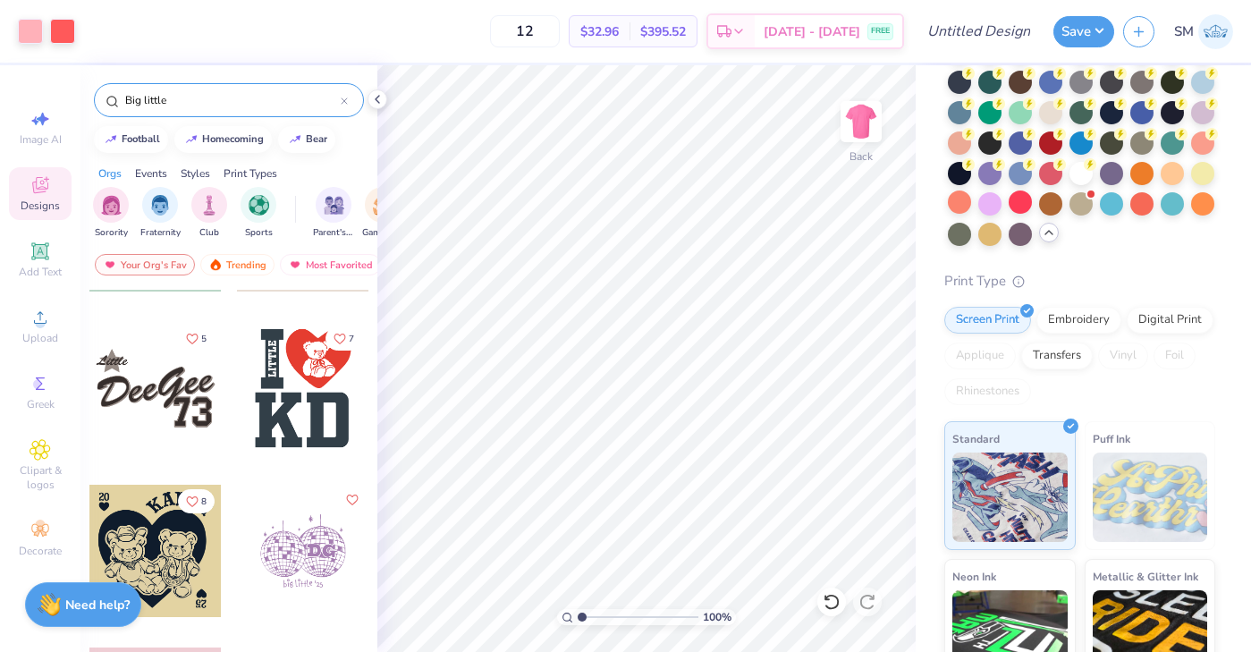
scroll to position [131, 0]
click at [143, 174] on div "Events" at bounding box center [151, 173] width 32 height 16
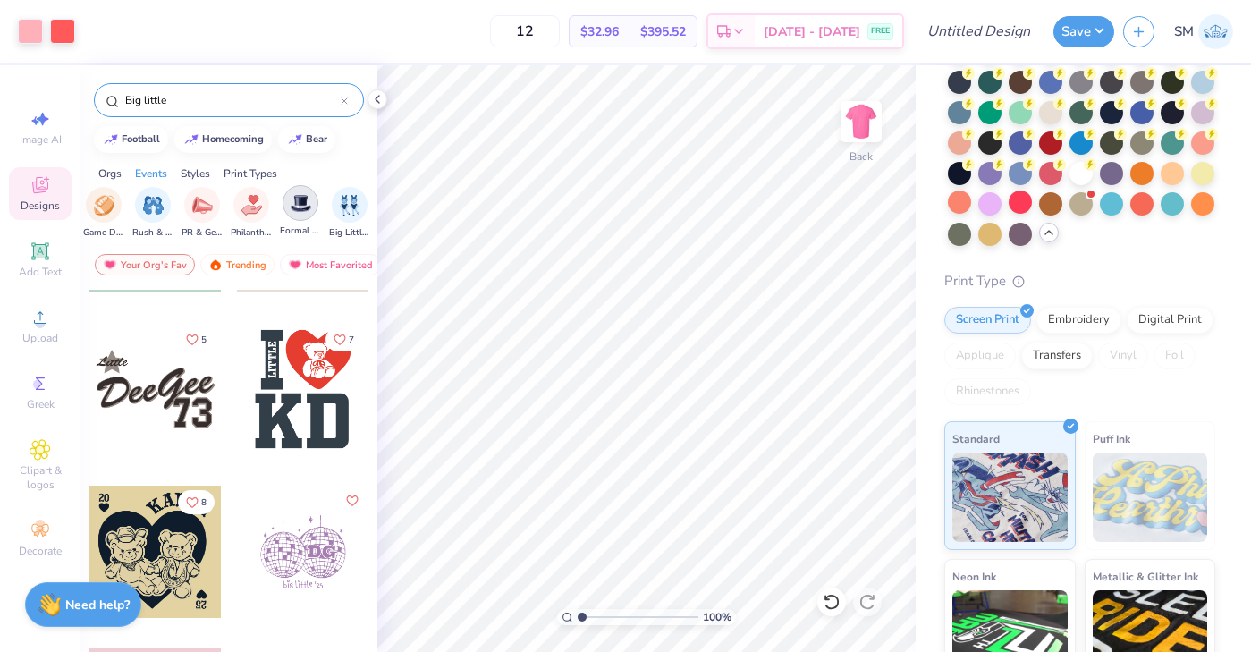
scroll to position [0, 309]
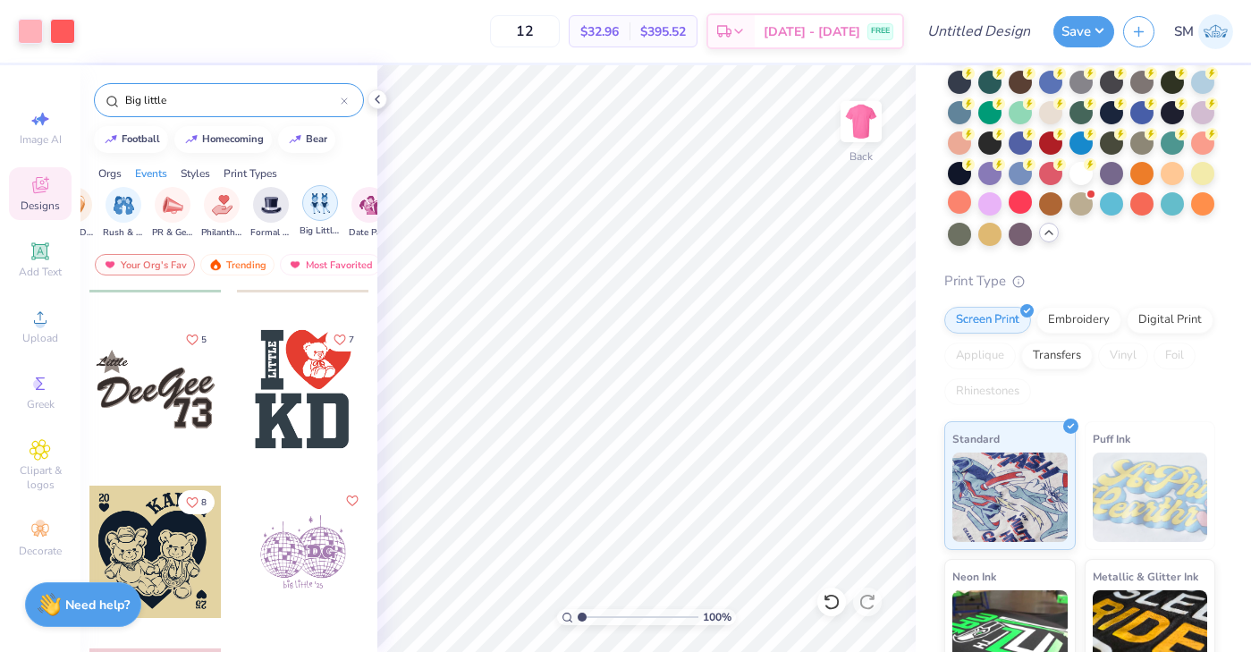
click at [324, 208] on img "filter for Big Little Reveal" at bounding box center [320, 203] width 20 height 21
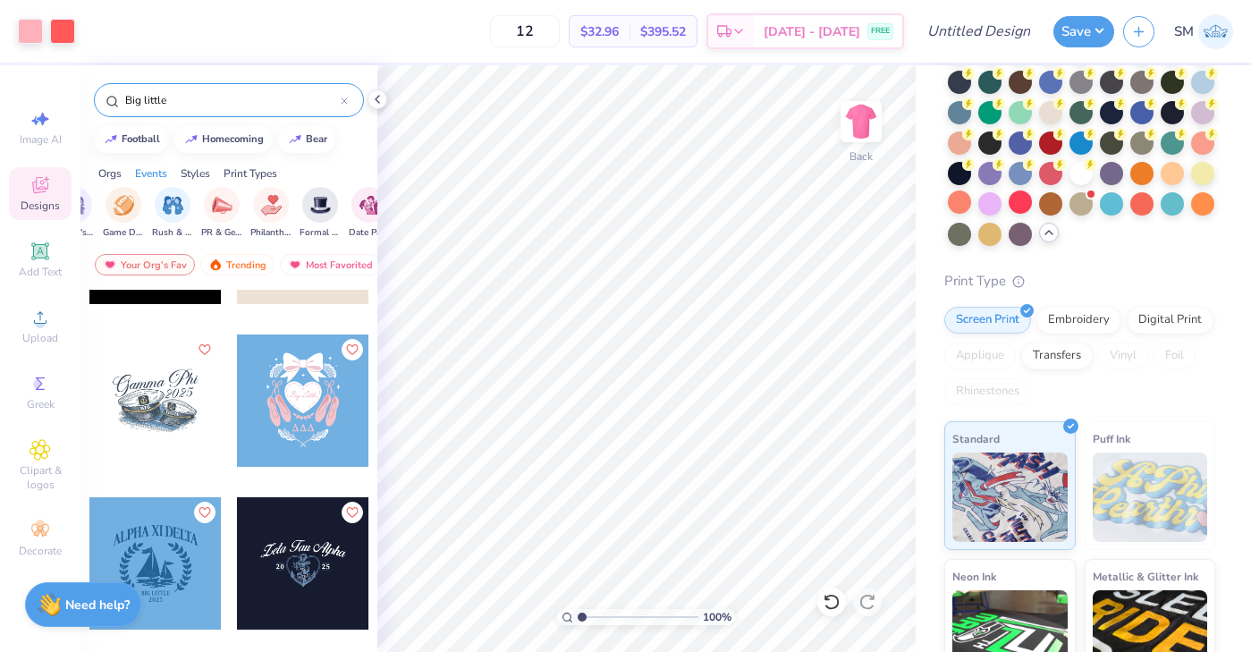
scroll to position [2074, 0]
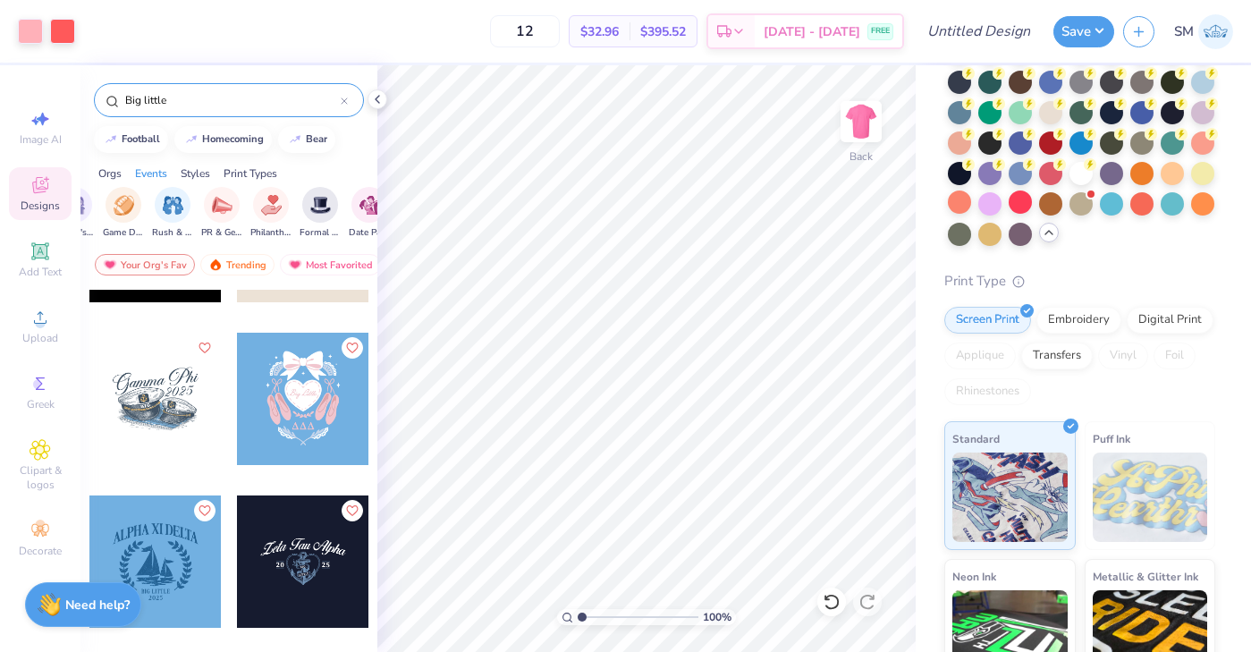
click at [300, 394] on div at bounding box center [303, 399] width 132 height 132
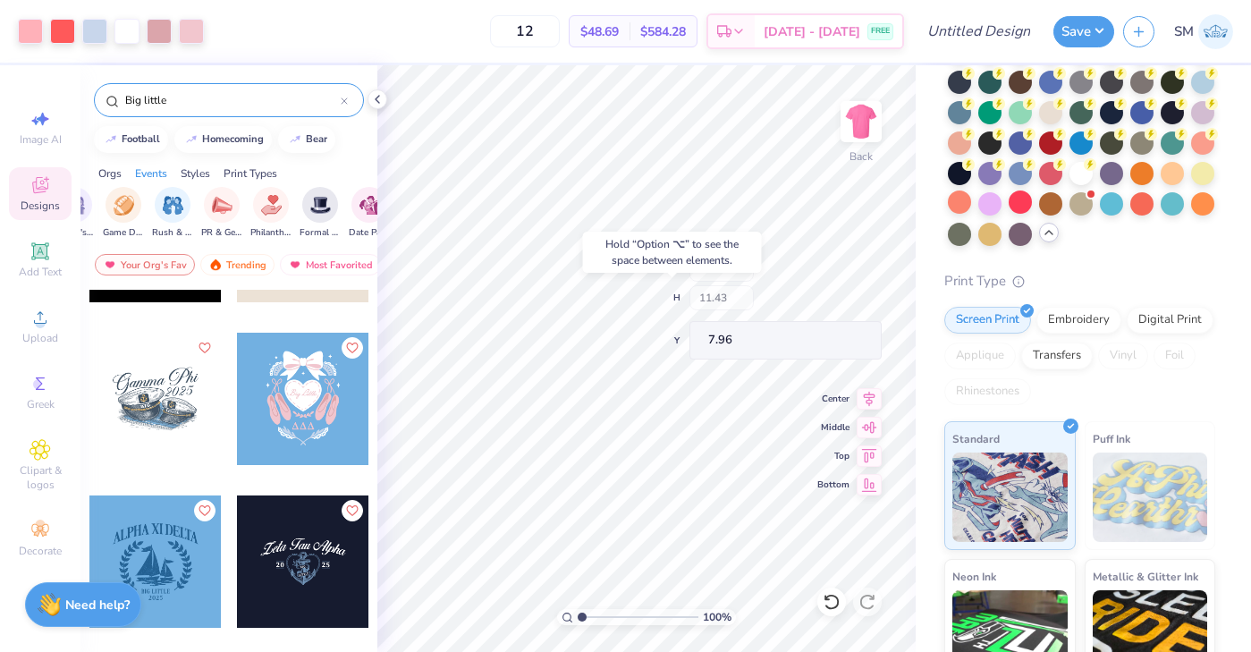
type input "7.96"
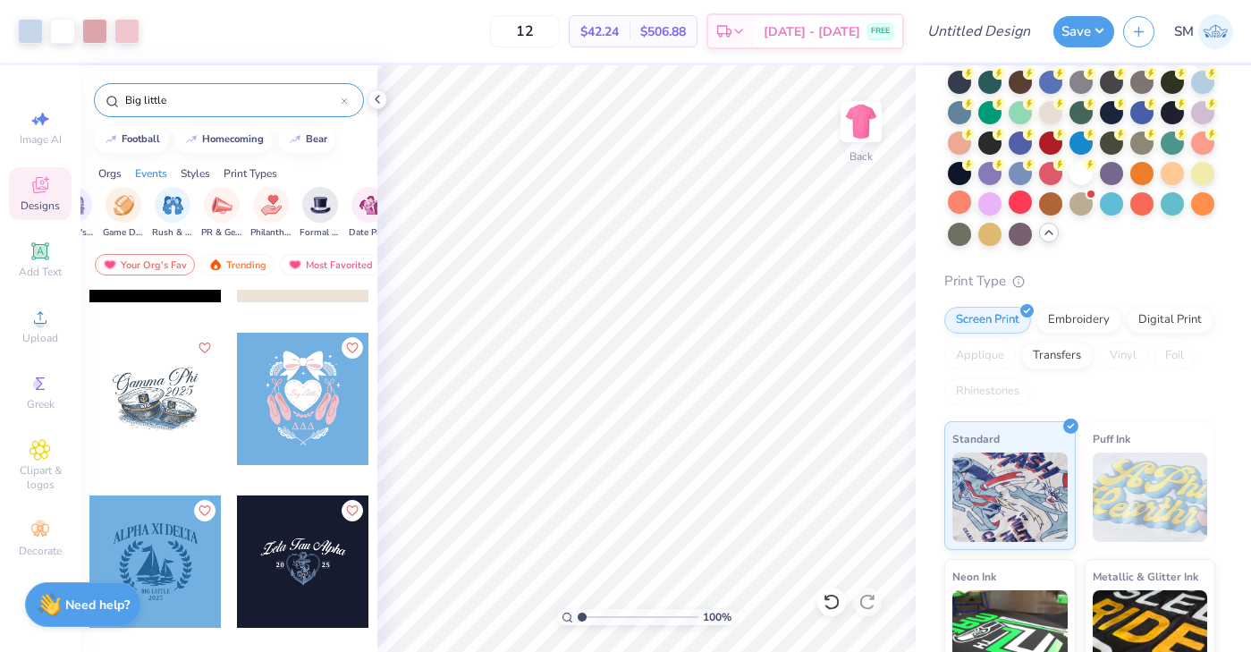
click at [343, 99] on icon at bounding box center [344, 100] width 7 height 7
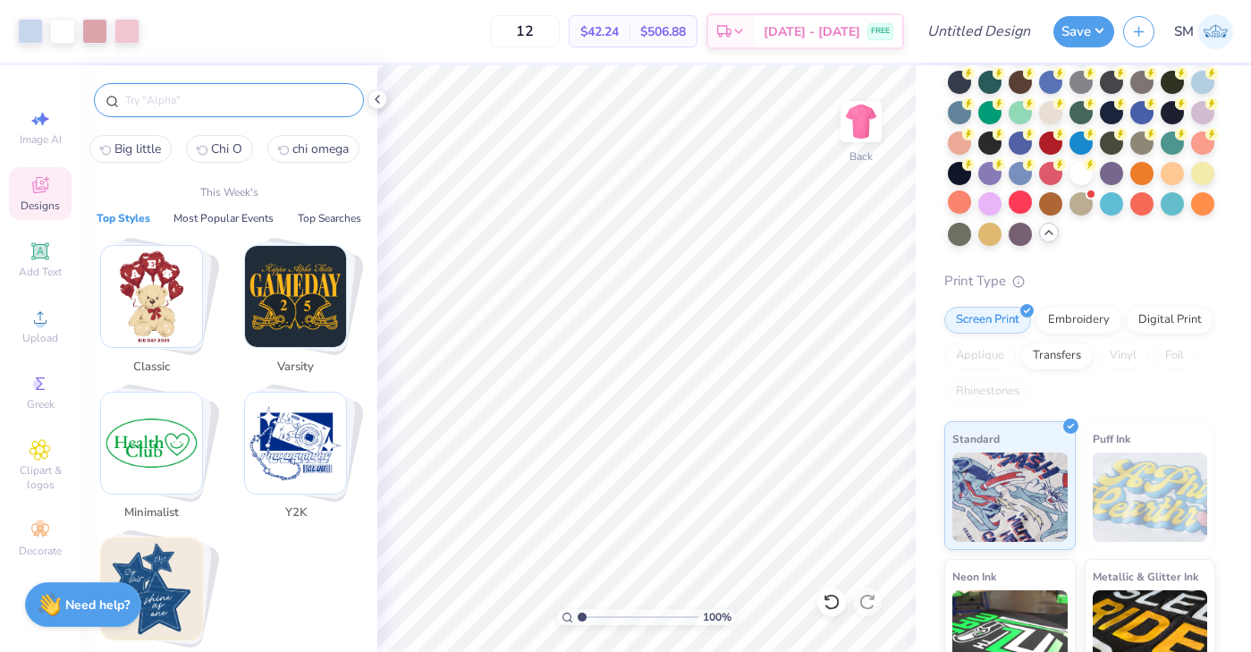
click at [297, 98] on input "text" at bounding box center [237, 100] width 229 height 18
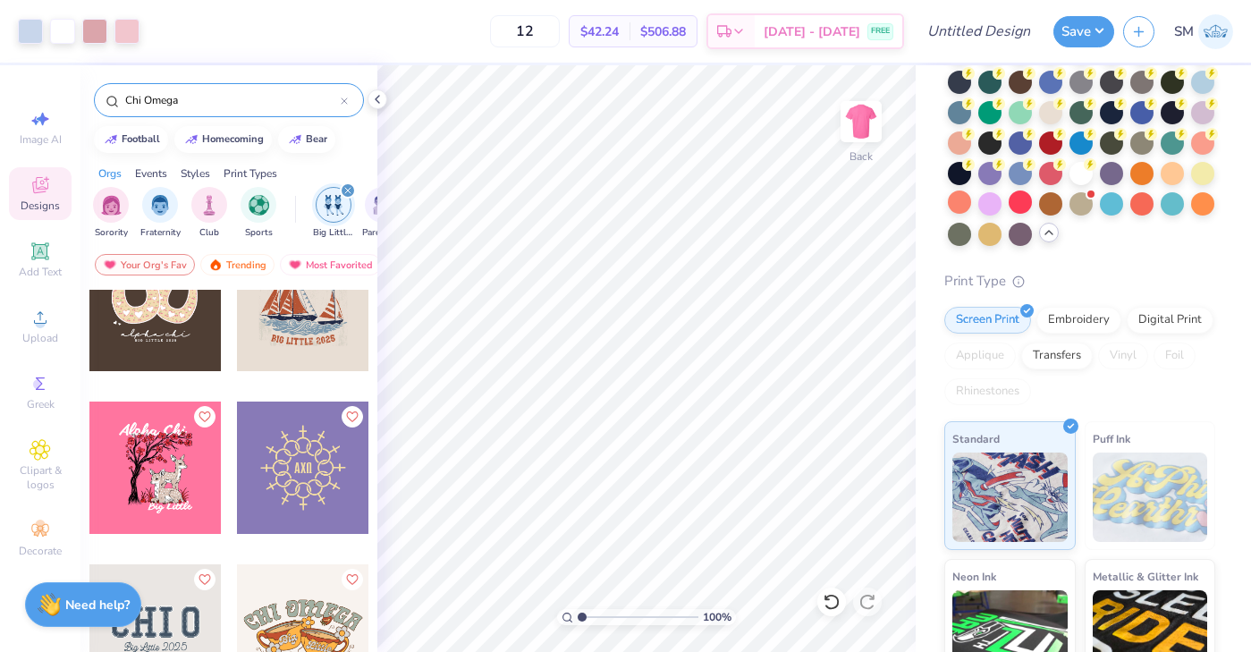
scroll to position [1524, 0]
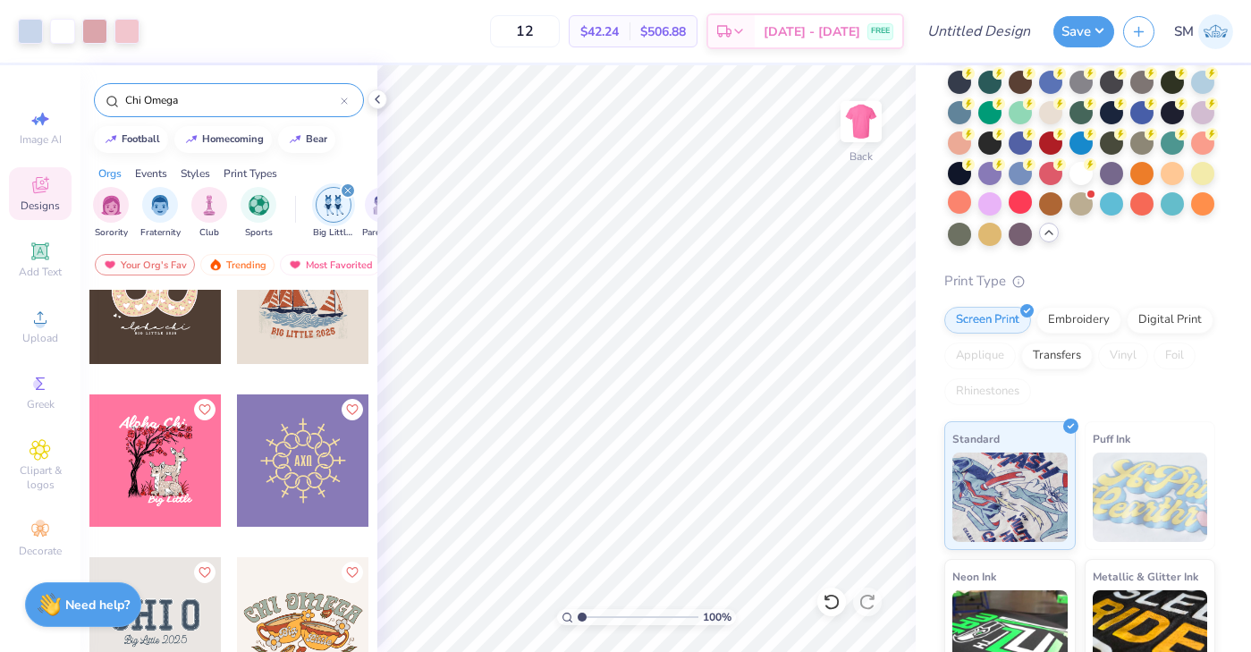
type input "Chi Omega"
click at [349, 189] on icon "filter for Big Little Reveal" at bounding box center [347, 190] width 5 height 5
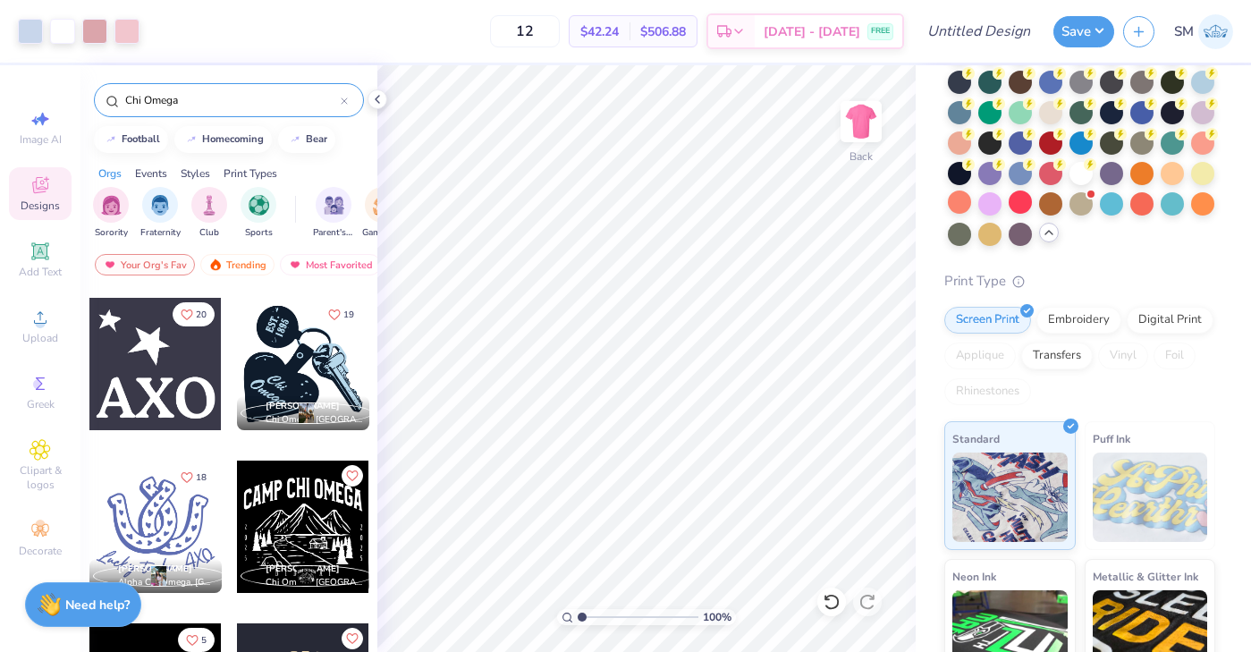
scroll to position [1774, 0]
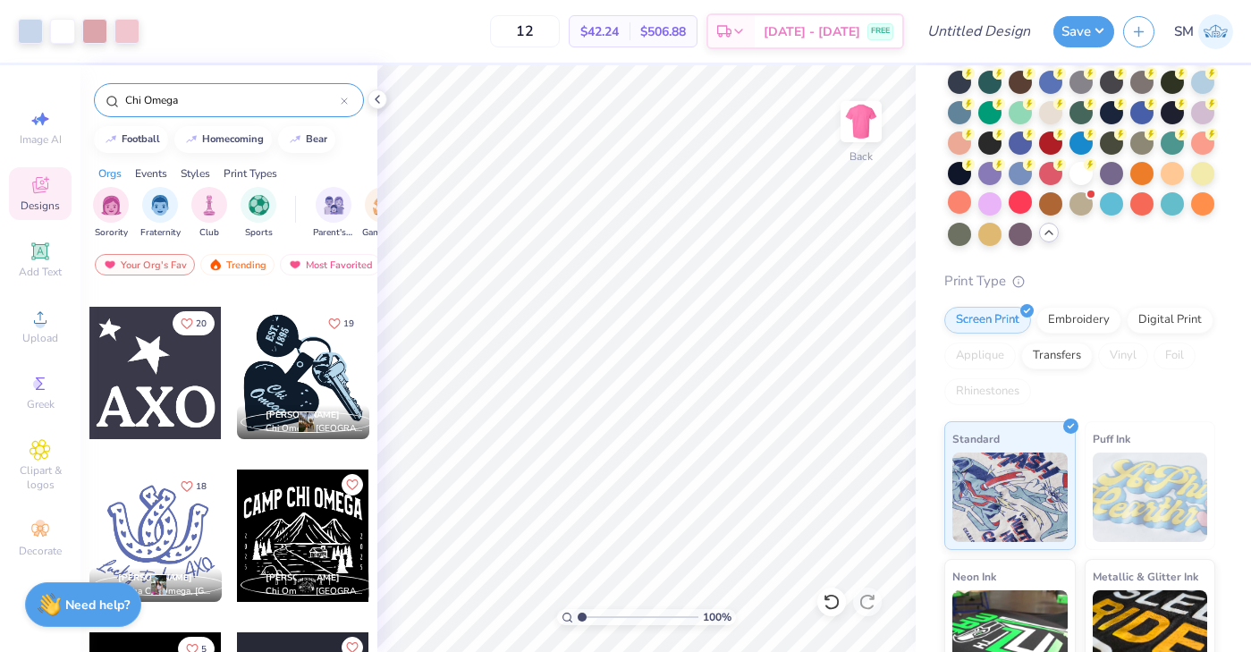
click at [164, 374] on div at bounding box center [155, 373] width 132 height 132
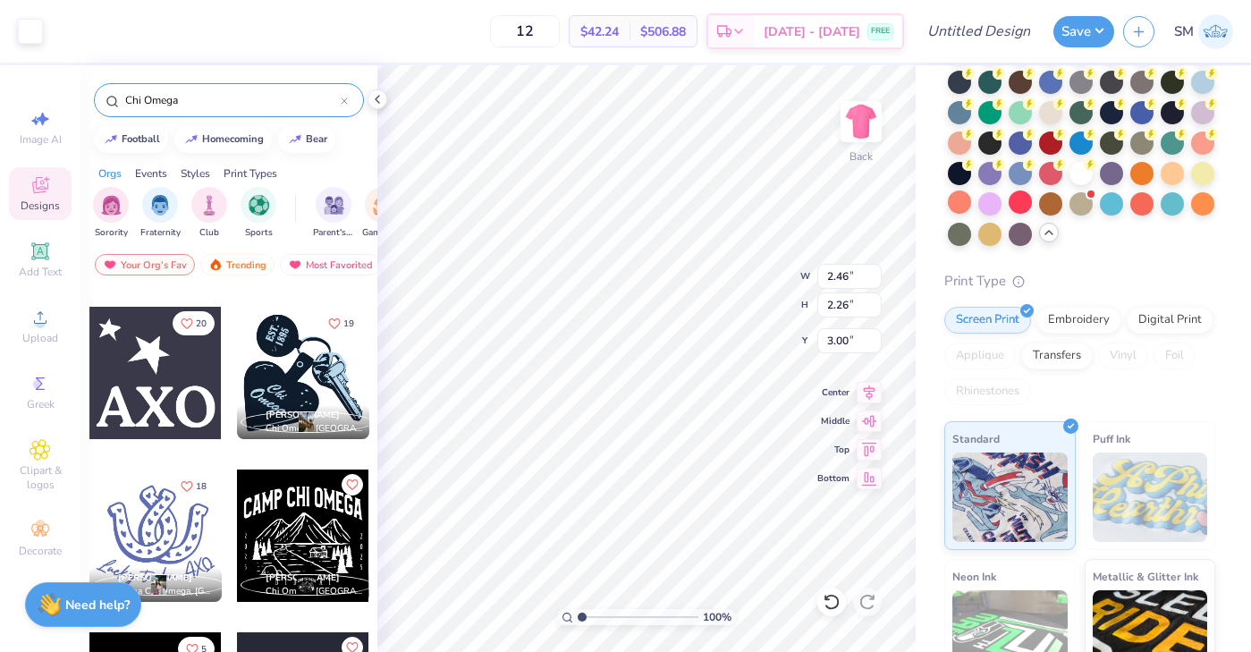
type input "2.46"
type input "2.26"
type input "2.16"
type input "1.99"
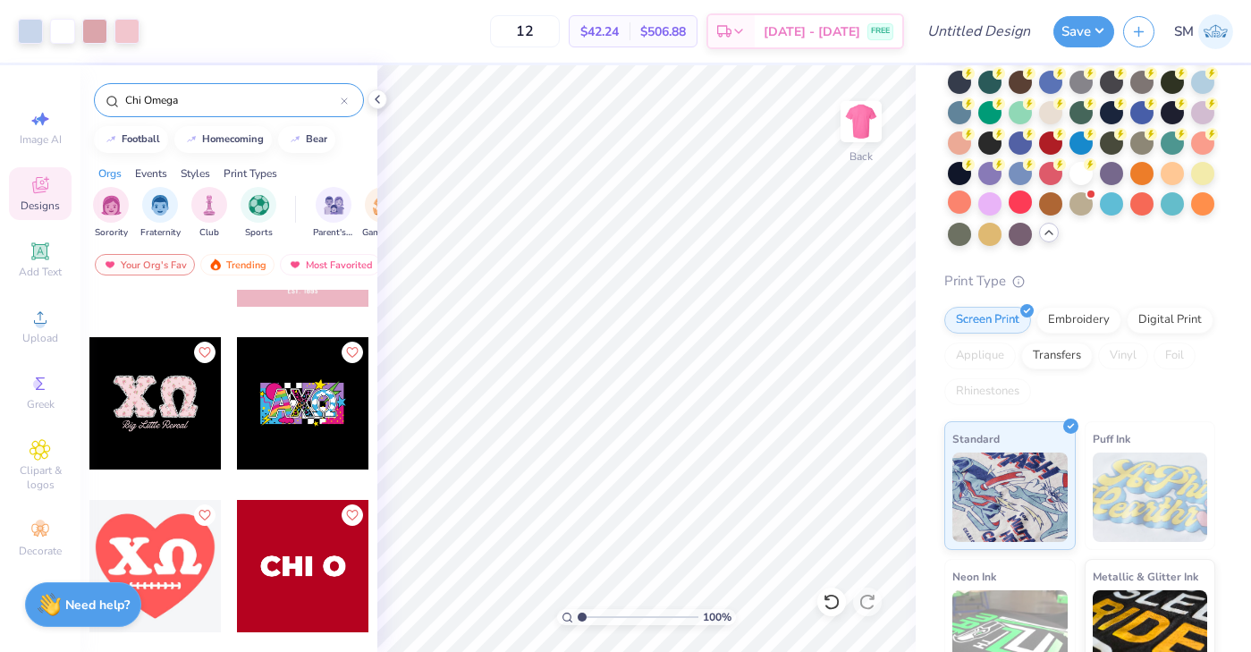
scroll to position [3159, 0]
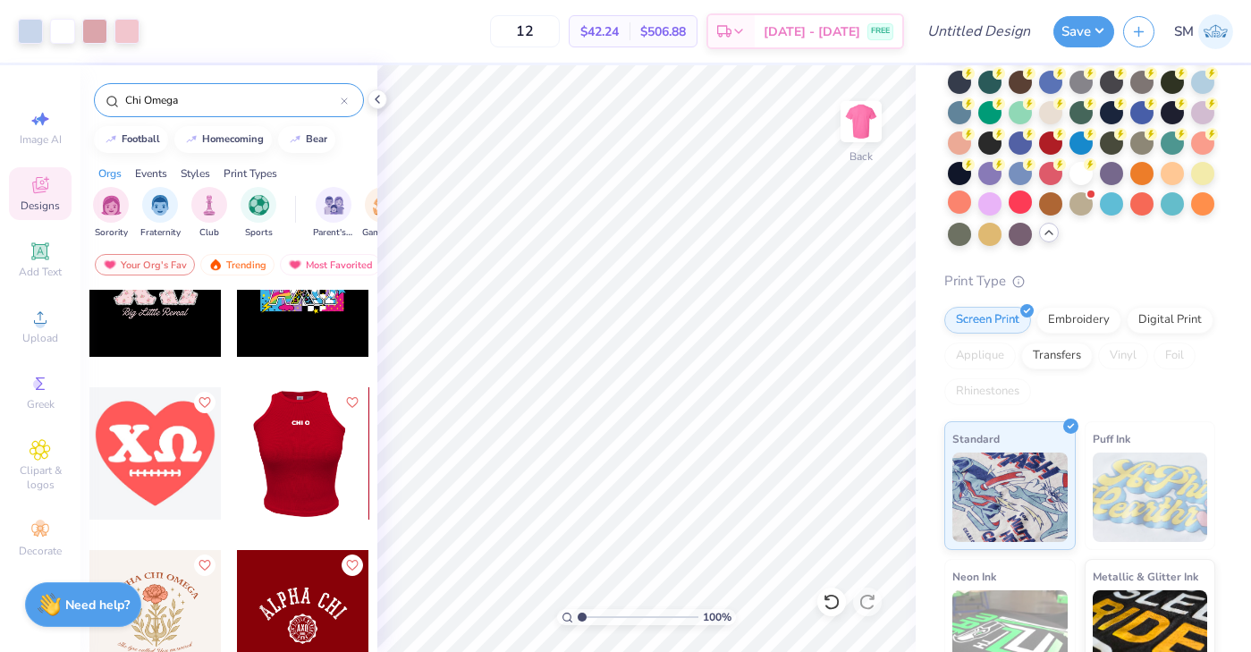
click at [307, 449] on div at bounding box center [302, 453] width 132 height 132
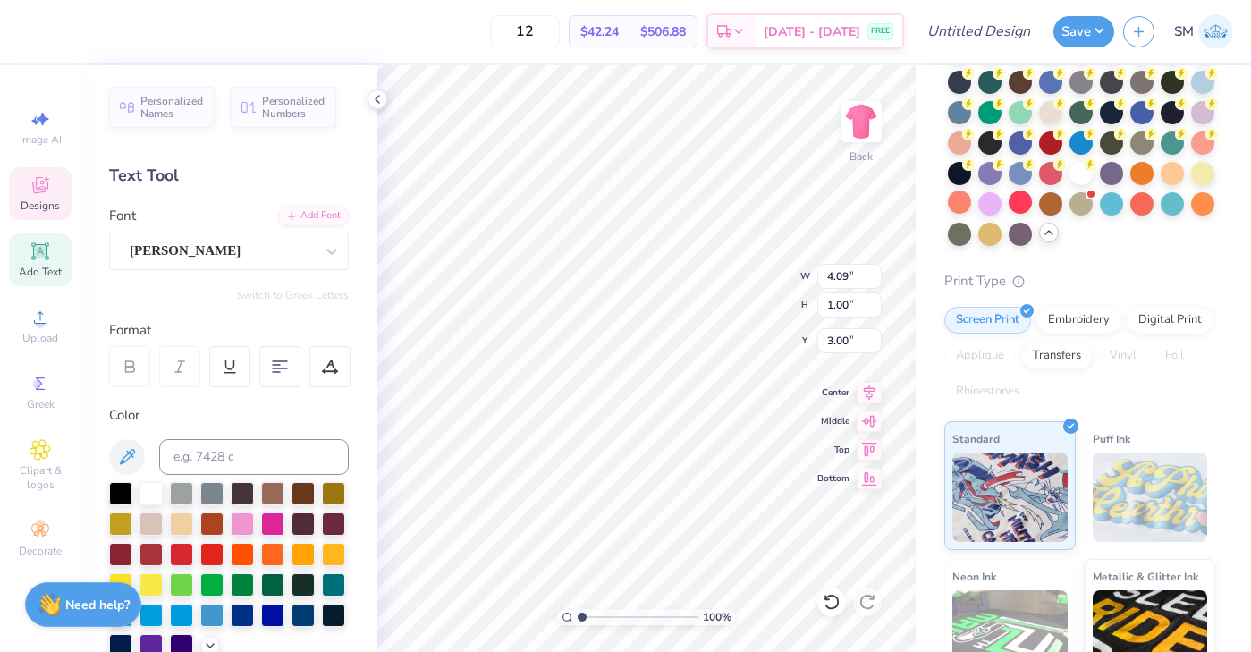
type input "2.16"
type input "1.99"
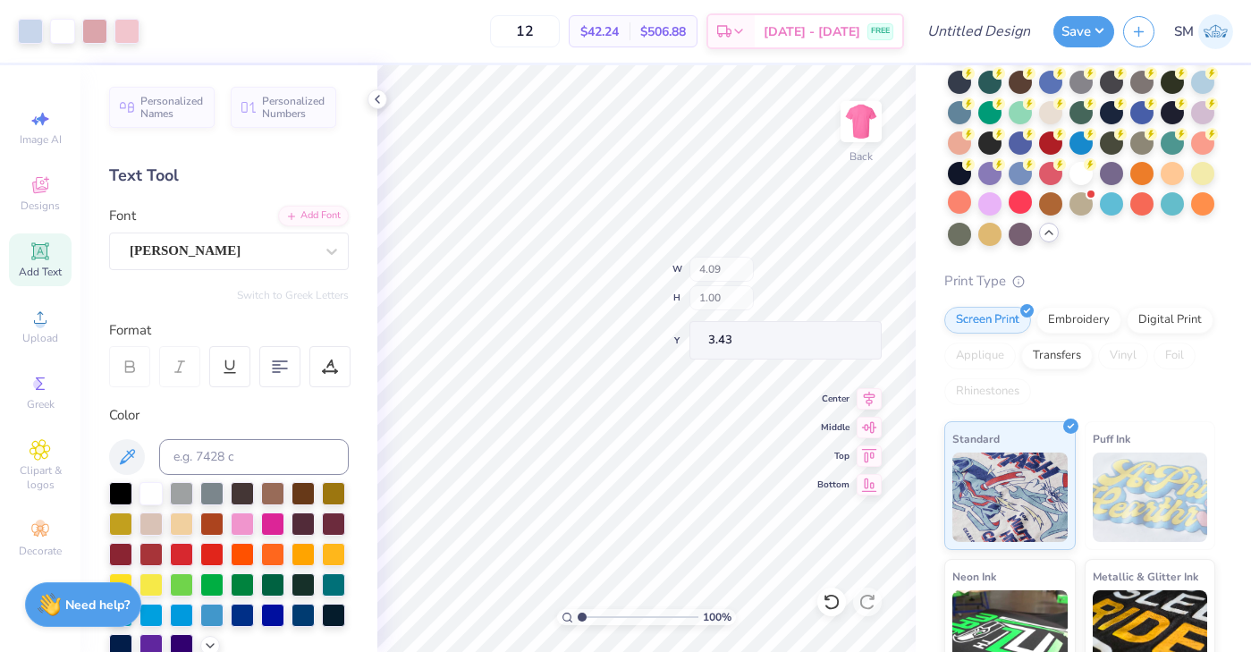
type input "3.43"
type input "6.78"
click at [868, 386] on icon at bounding box center [869, 389] width 25 height 21
click at [867, 418] on icon at bounding box center [869, 418] width 15 height 12
click at [41, 463] on span "Clipart & logos" at bounding box center [40, 477] width 63 height 29
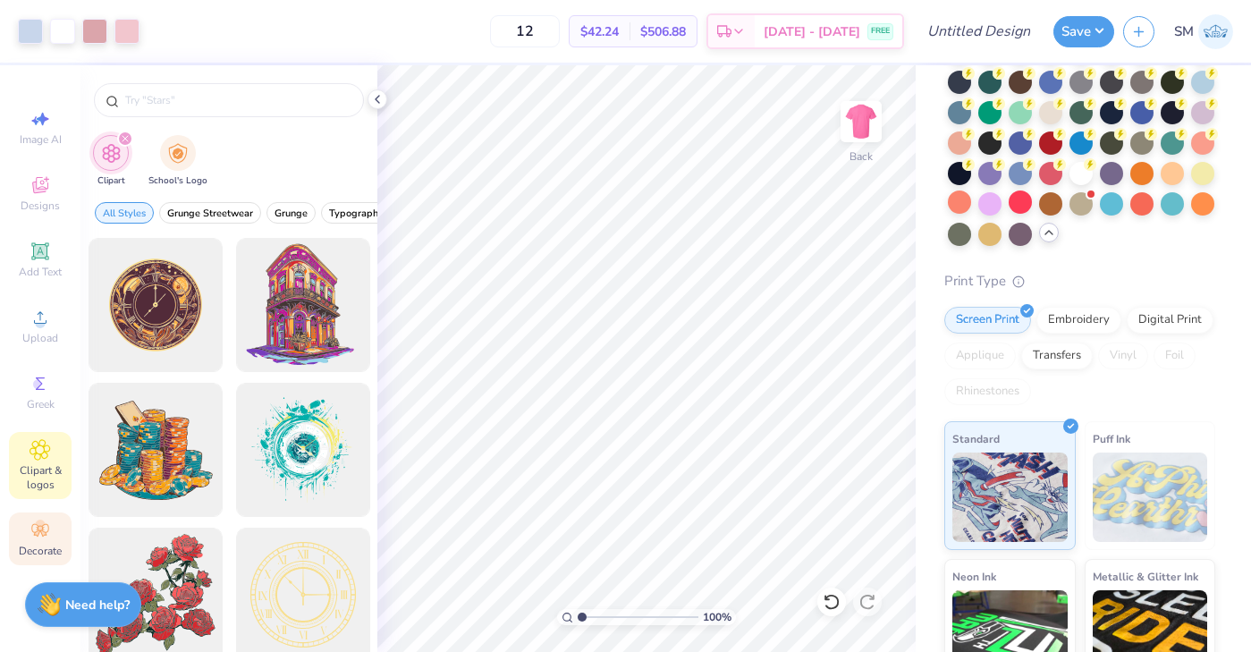
click at [40, 523] on circle at bounding box center [40, 525] width 10 height 10
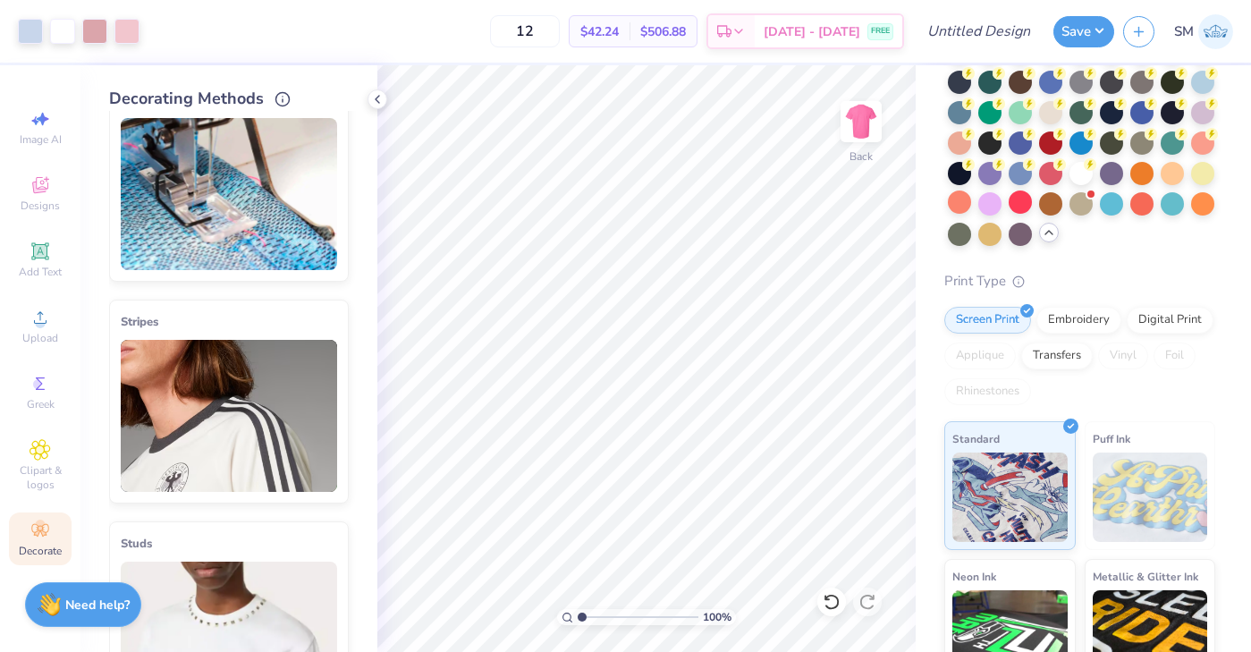
scroll to position [45, 0]
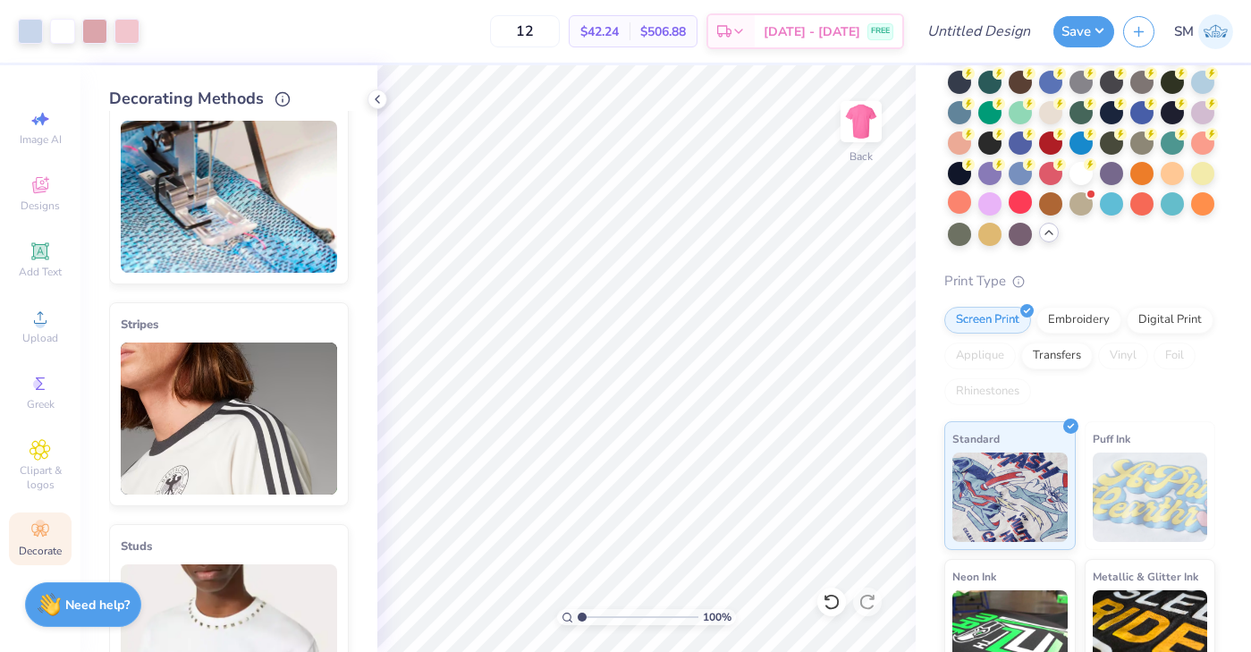
click at [190, 222] on img at bounding box center [229, 197] width 216 height 152
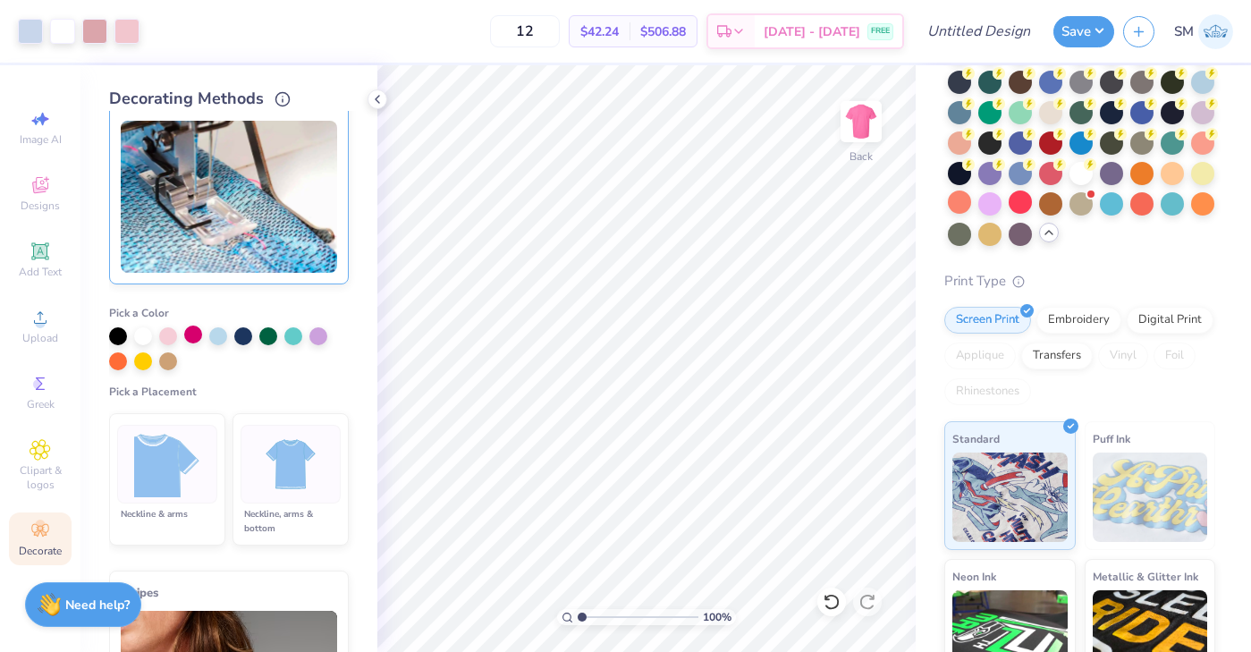
click at [192, 338] on div at bounding box center [193, 335] width 18 height 18
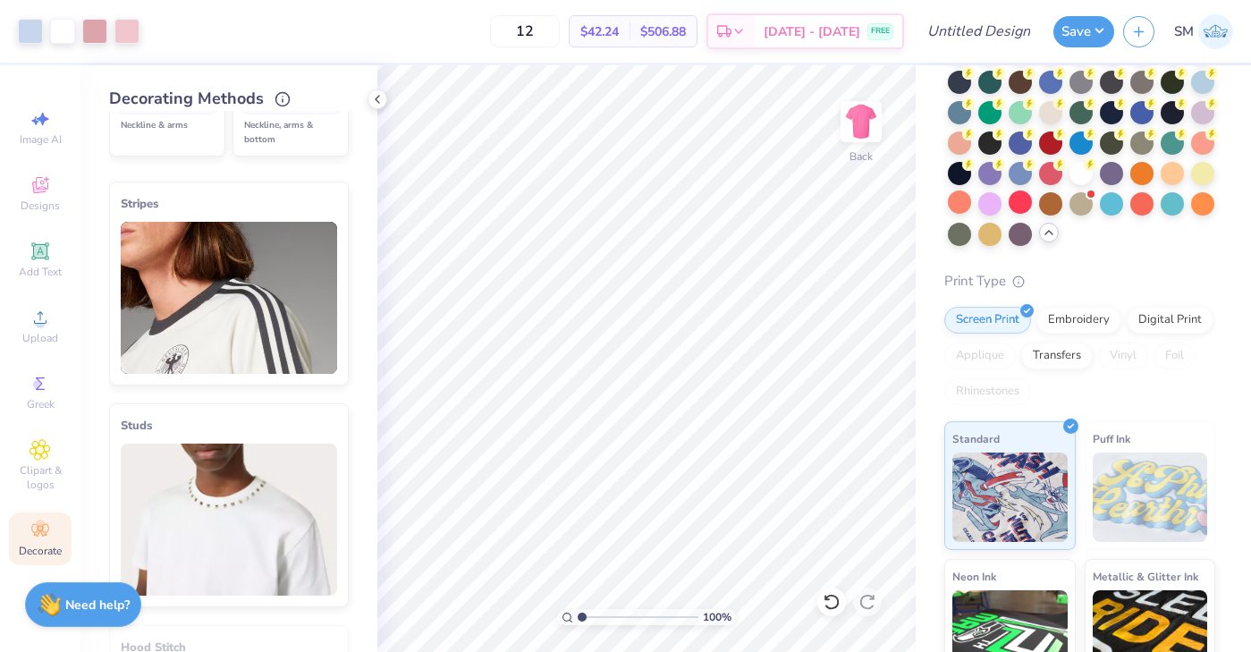
click at [213, 322] on img at bounding box center [229, 298] width 216 height 152
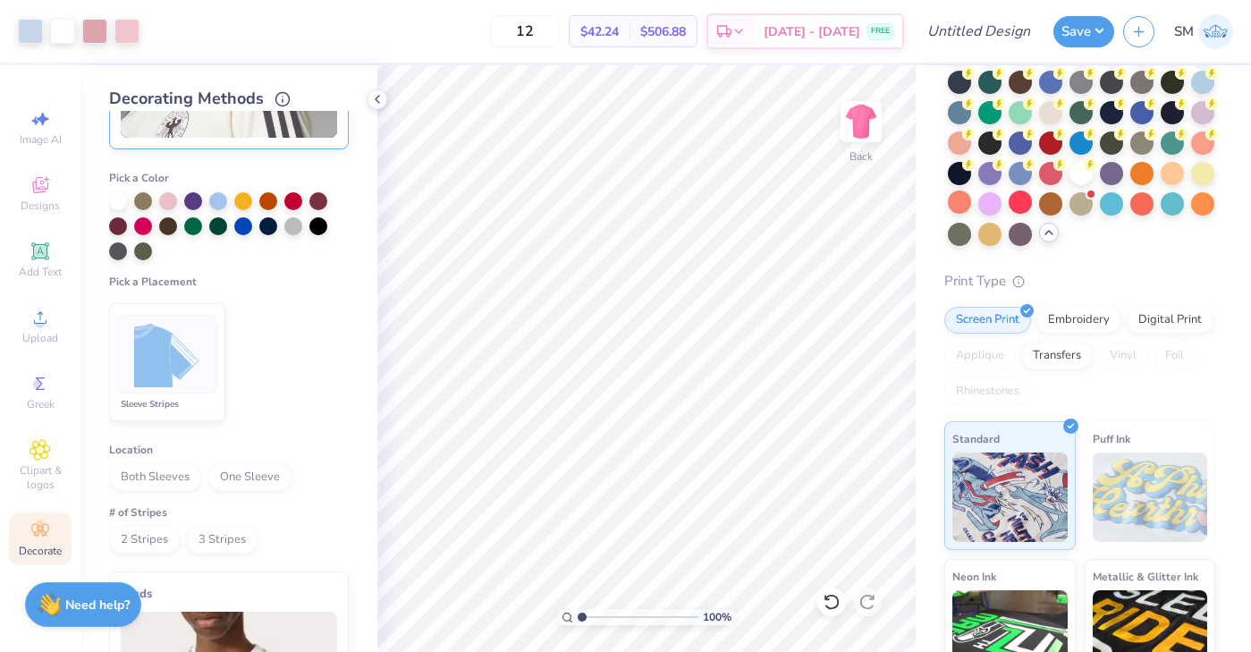
scroll to position [398, 0]
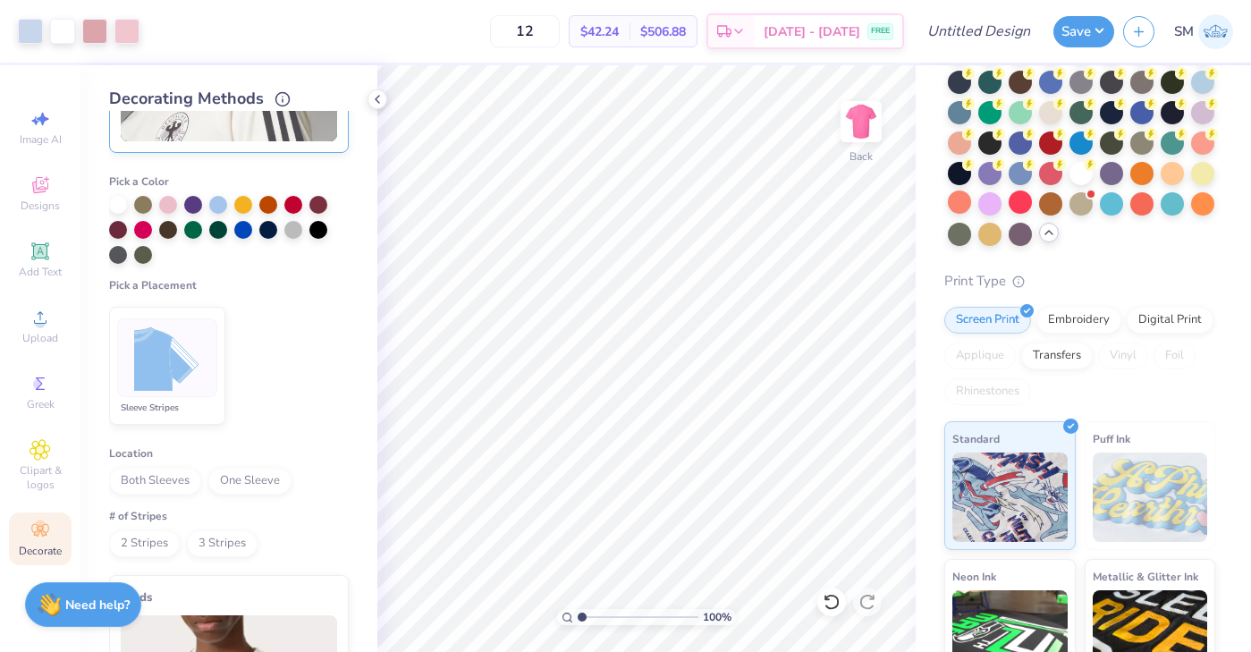
click at [181, 484] on span "Both Sleeves" at bounding box center [155, 481] width 92 height 27
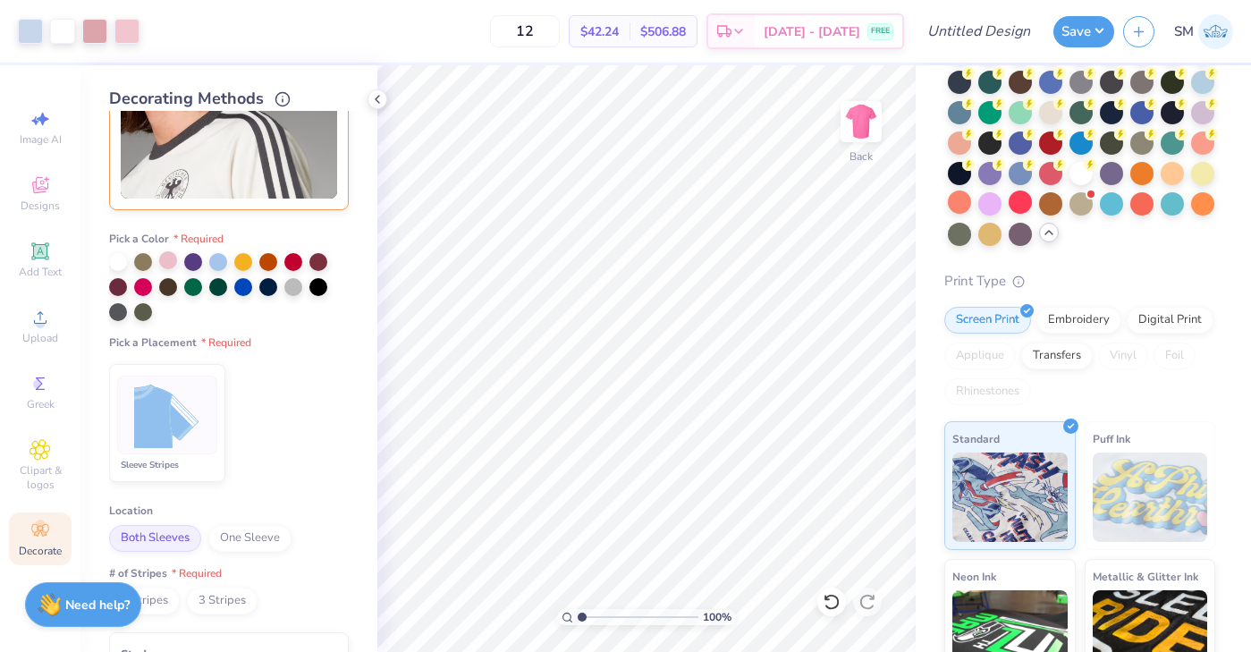
click at [166, 261] on div at bounding box center [168, 260] width 18 height 18
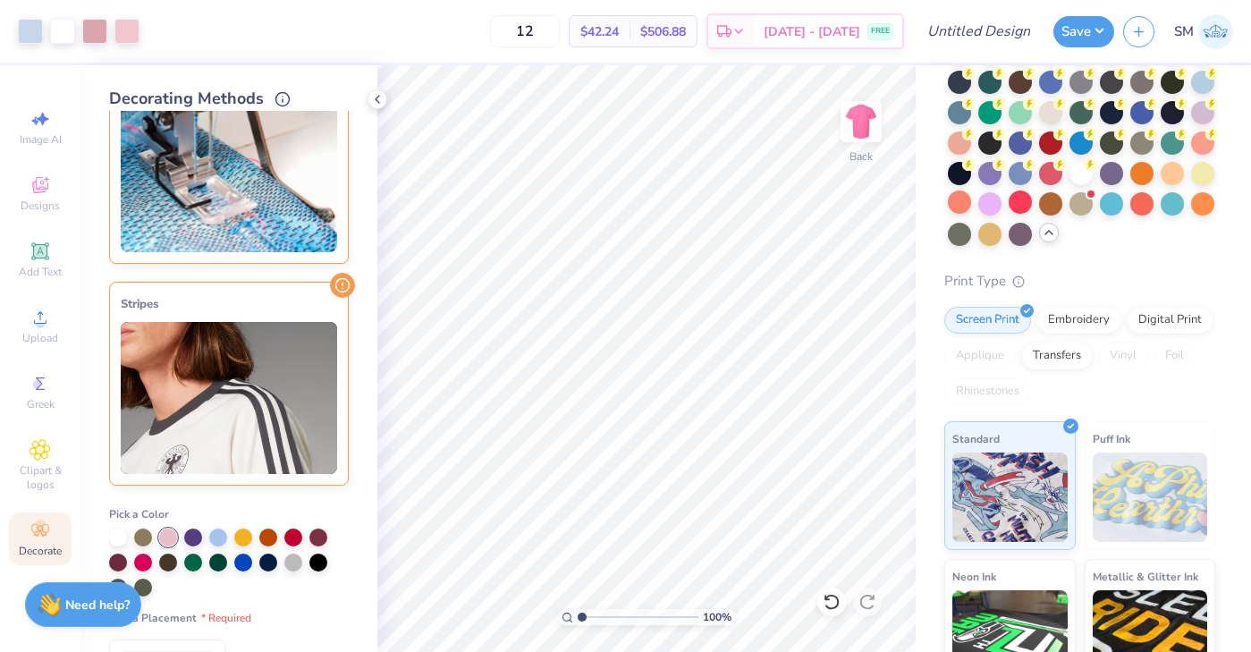
scroll to position [0, 0]
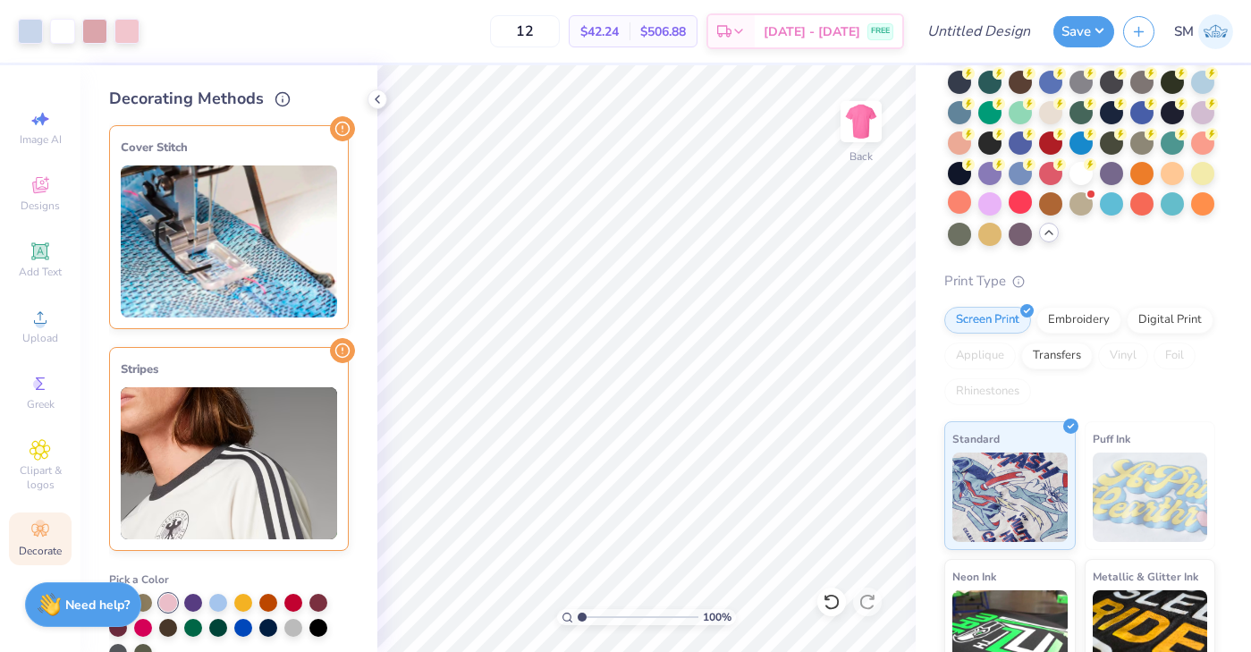
click at [283, 393] on img at bounding box center [229, 463] width 216 height 152
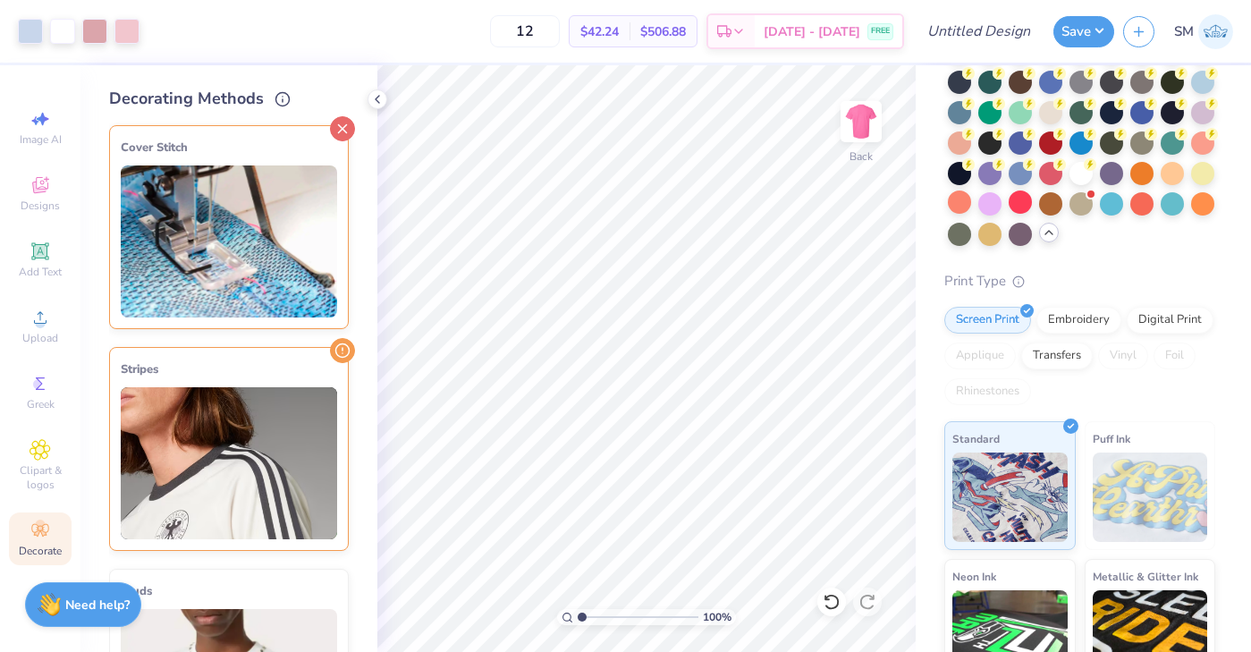
click at [331, 131] on icon at bounding box center [342, 128] width 25 height 25
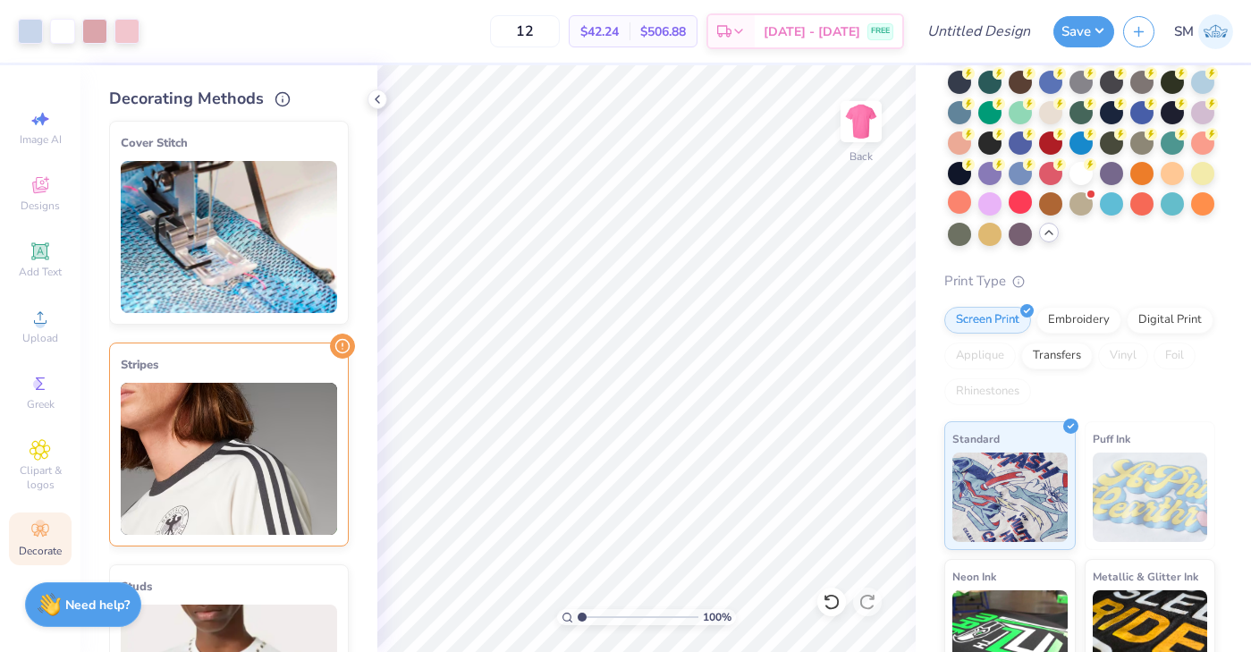
scroll to position [4, 0]
click at [343, 345] on icon at bounding box center [342, 346] width 25 height 25
click at [343, 345] on icon at bounding box center [342, 349] width 25 height 25
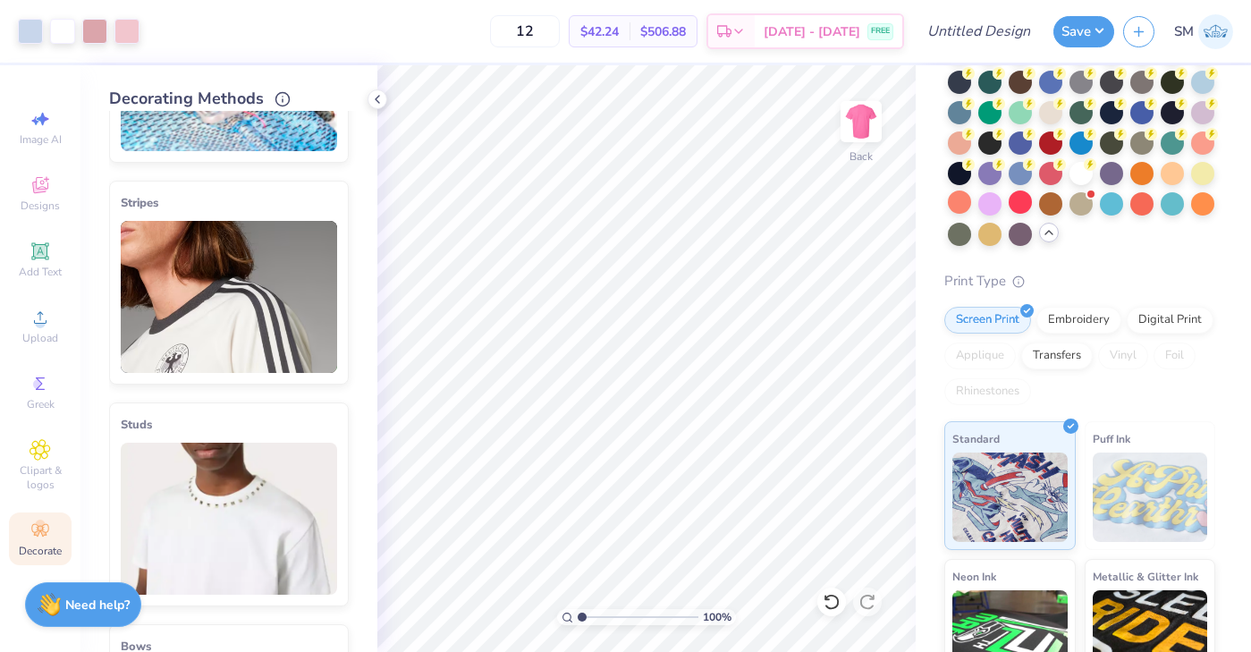
scroll to position [124, 0]
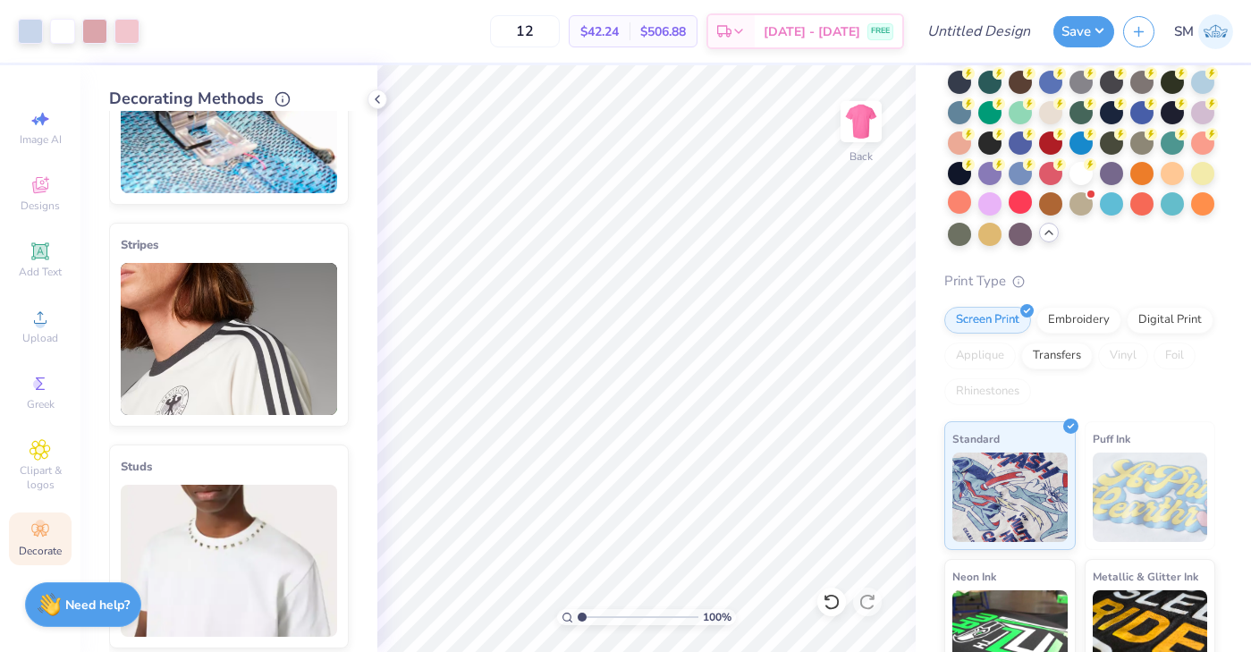
click at [276, 356] on img at bounding box center [229, 339] width 216 height 152
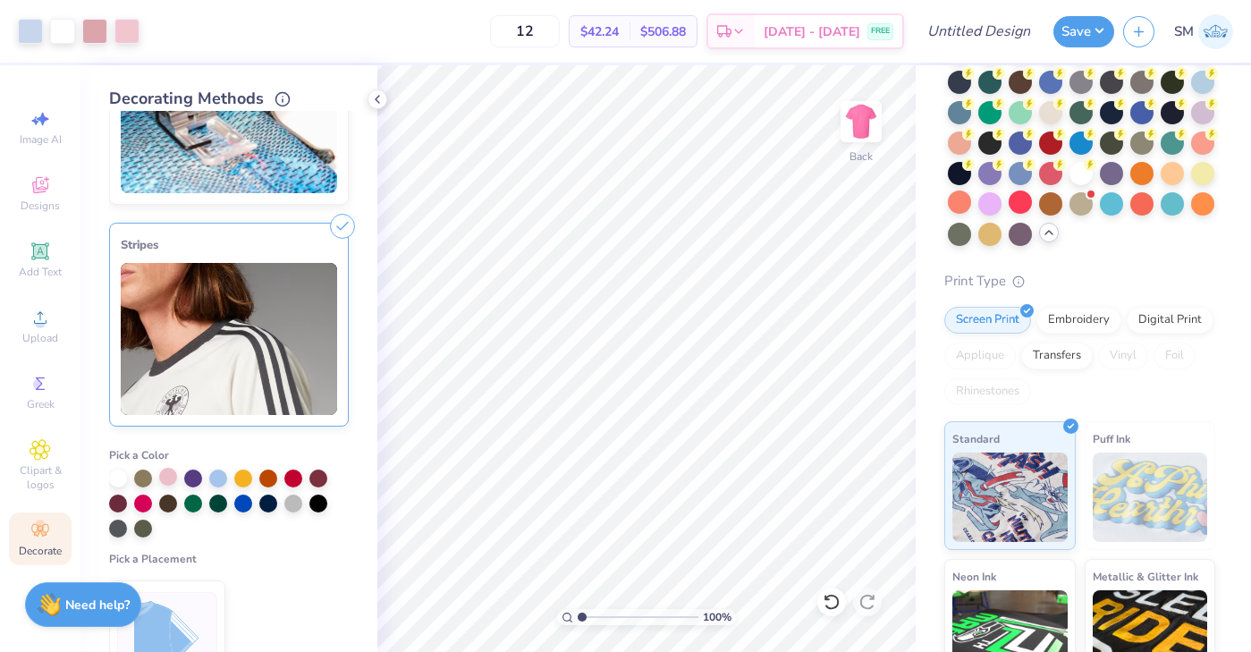
click at [162, 479] on div at bounding box center [168, 477] width 18 height 18
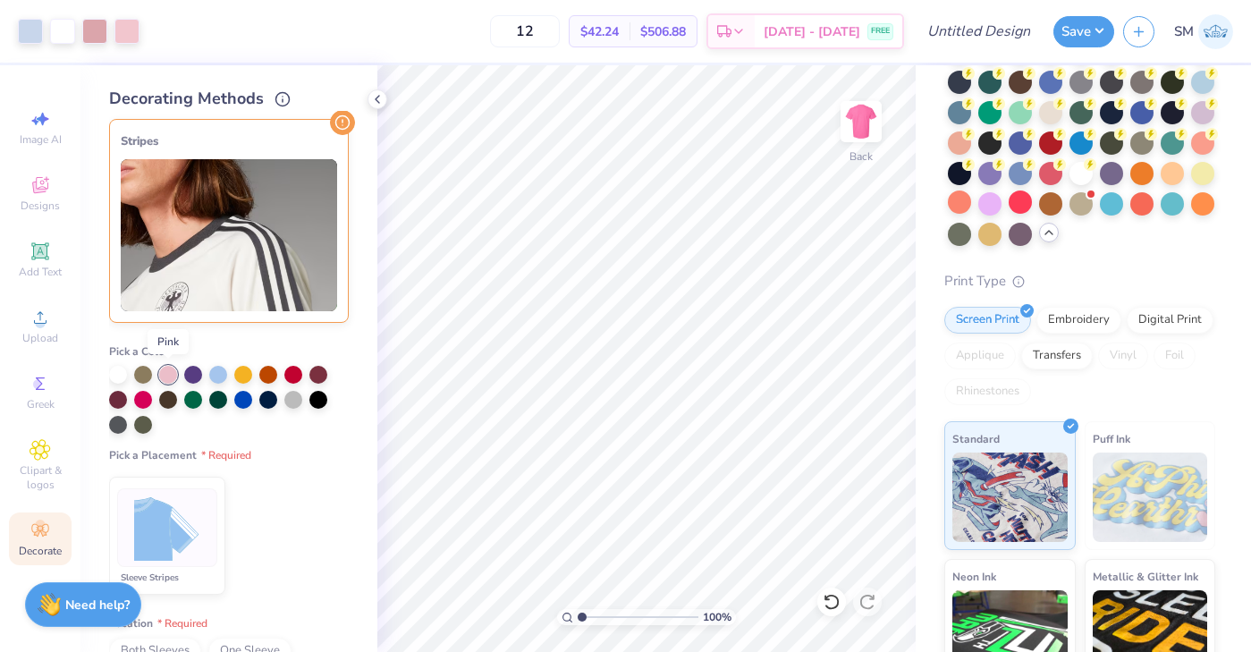
scroll to position [231, 0]
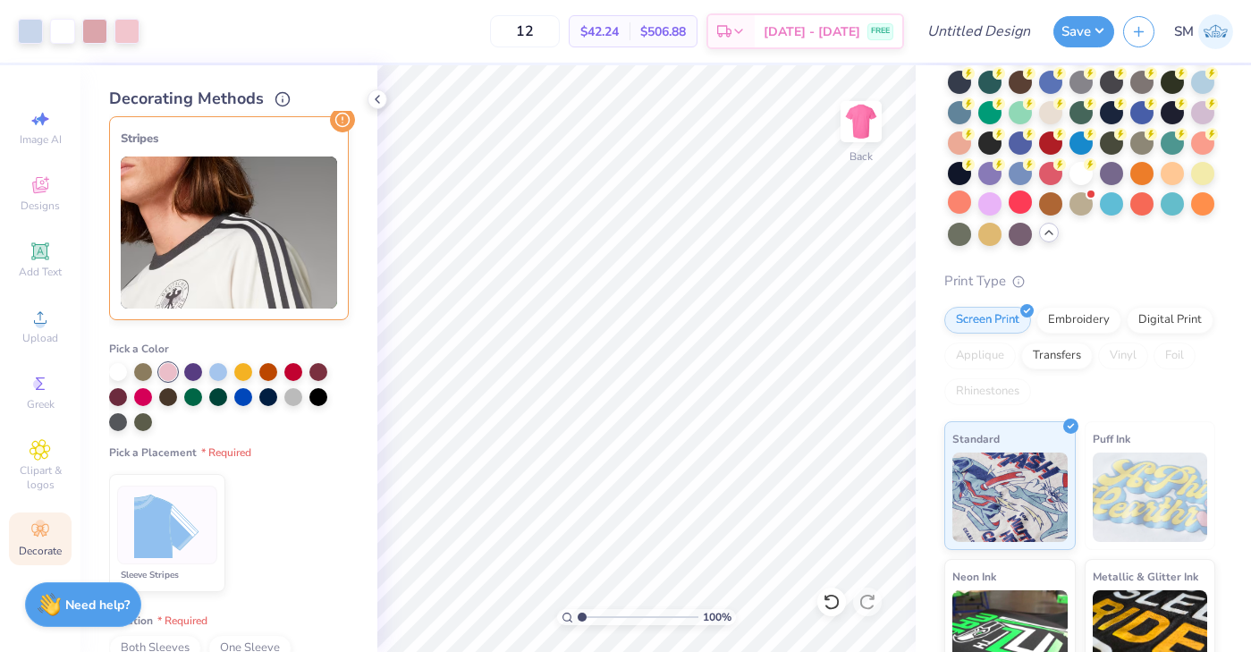
click at [168, 520] on img at bounding box center [167, 525] width 67 height 67
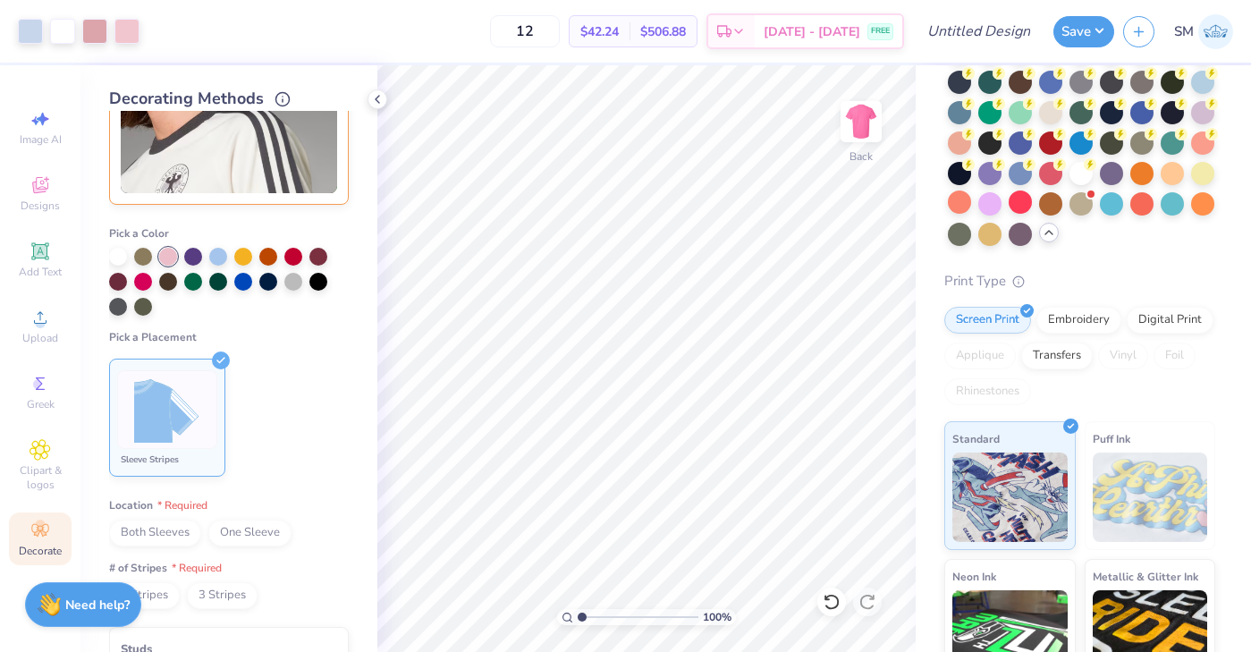
scroll to position [345, 0]
click at [169, 528] on span "Both Sleeves" at bounding box center [155, 533] width 92 height 27
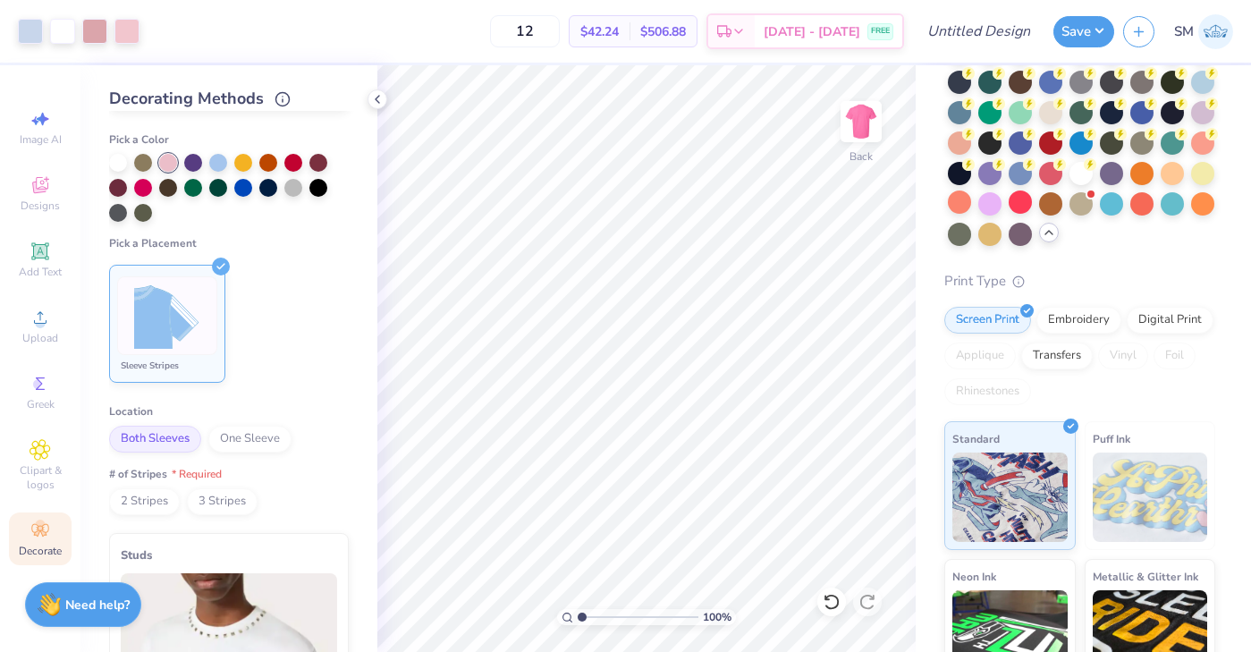
scroll to position [444, 0]
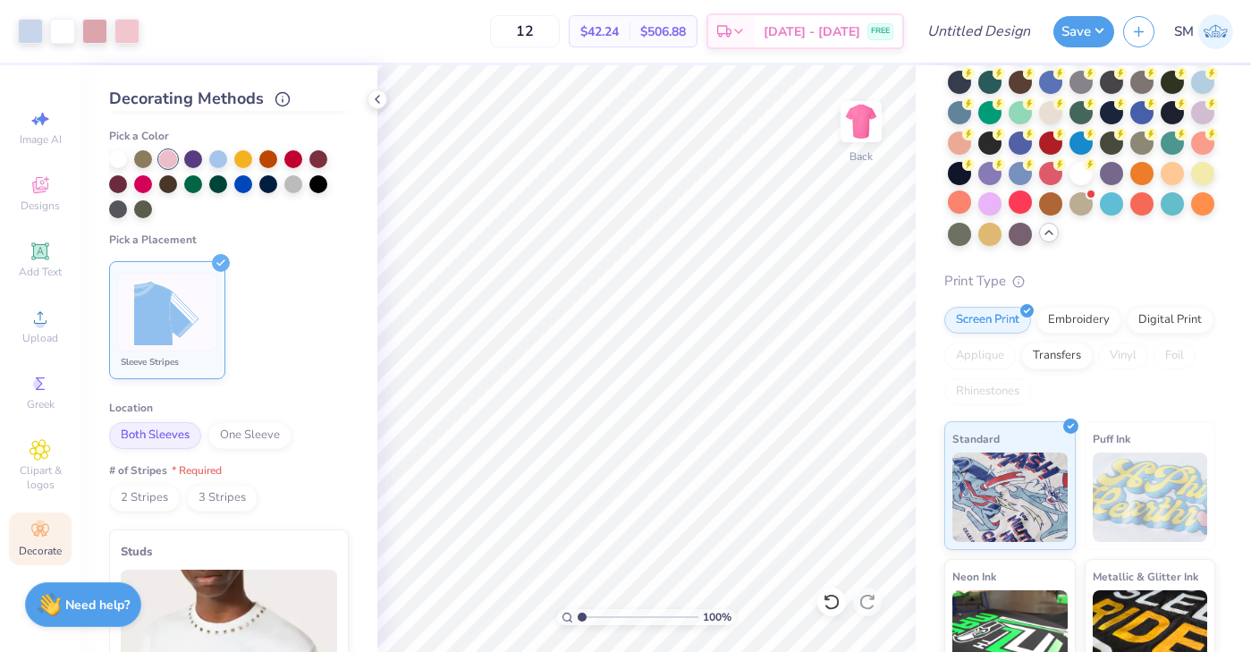
click at [153, 495] on span "2 Stripes" at bounding box center [144, 498] width 71 height 27
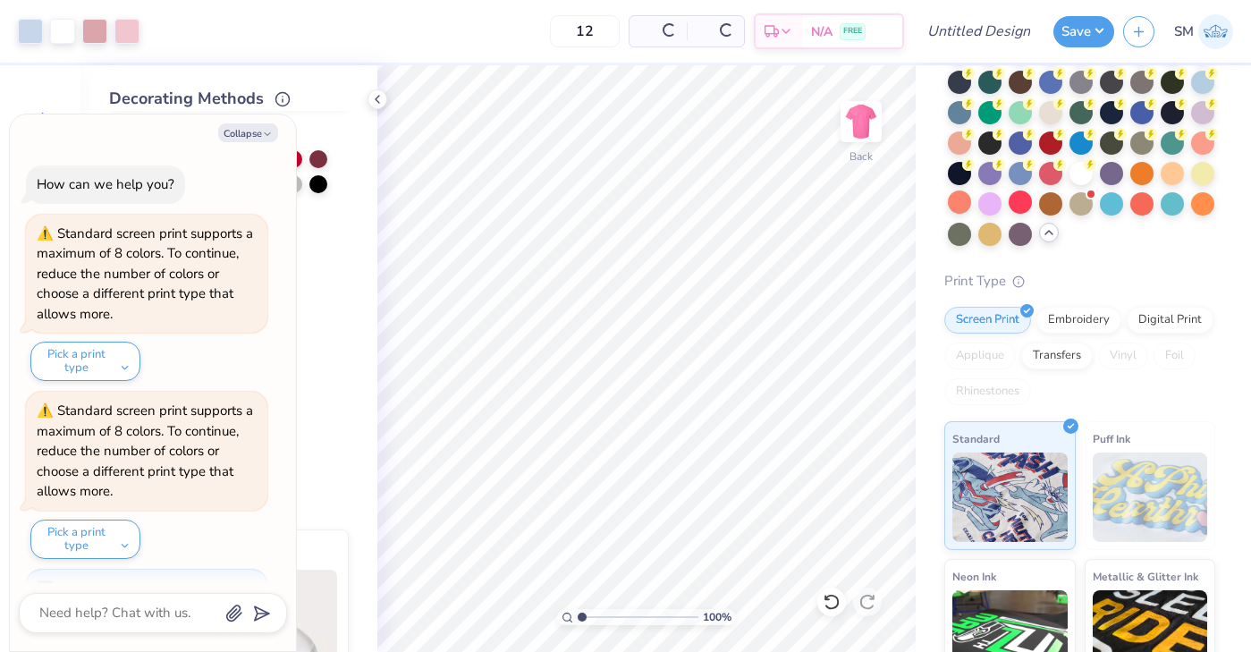
scroll to position [118, 0]
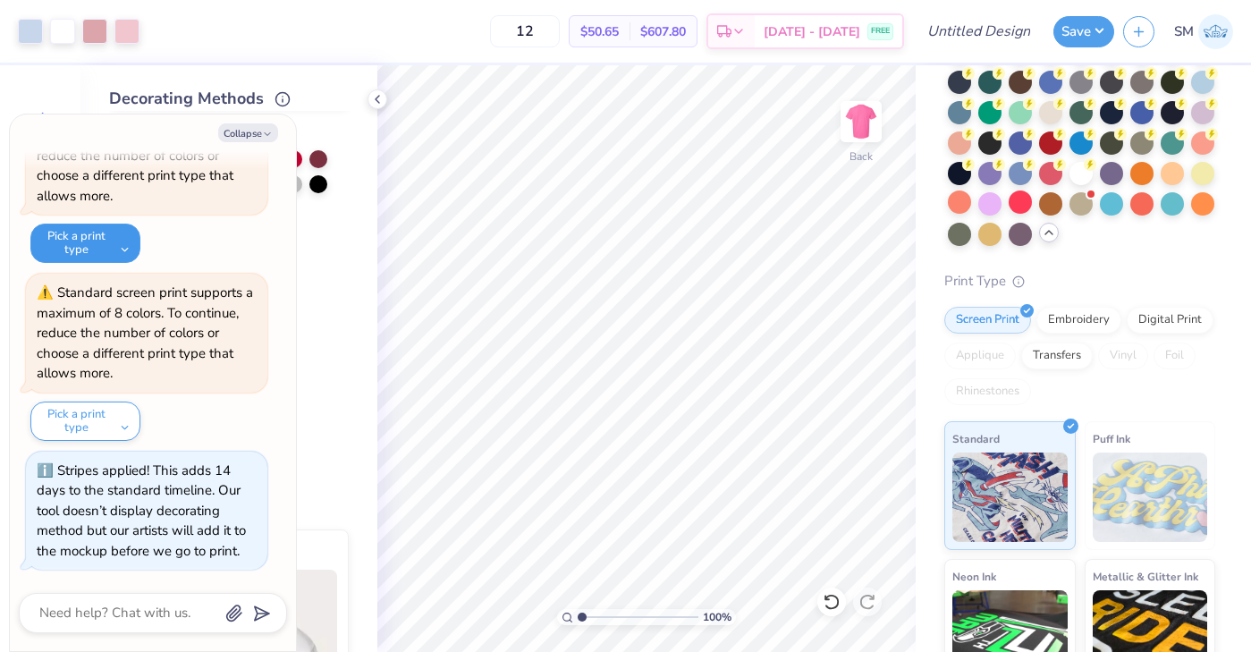
click at [124, 250] on button "Pick a print type" at bounding box center [85, 243] width 110 height 39
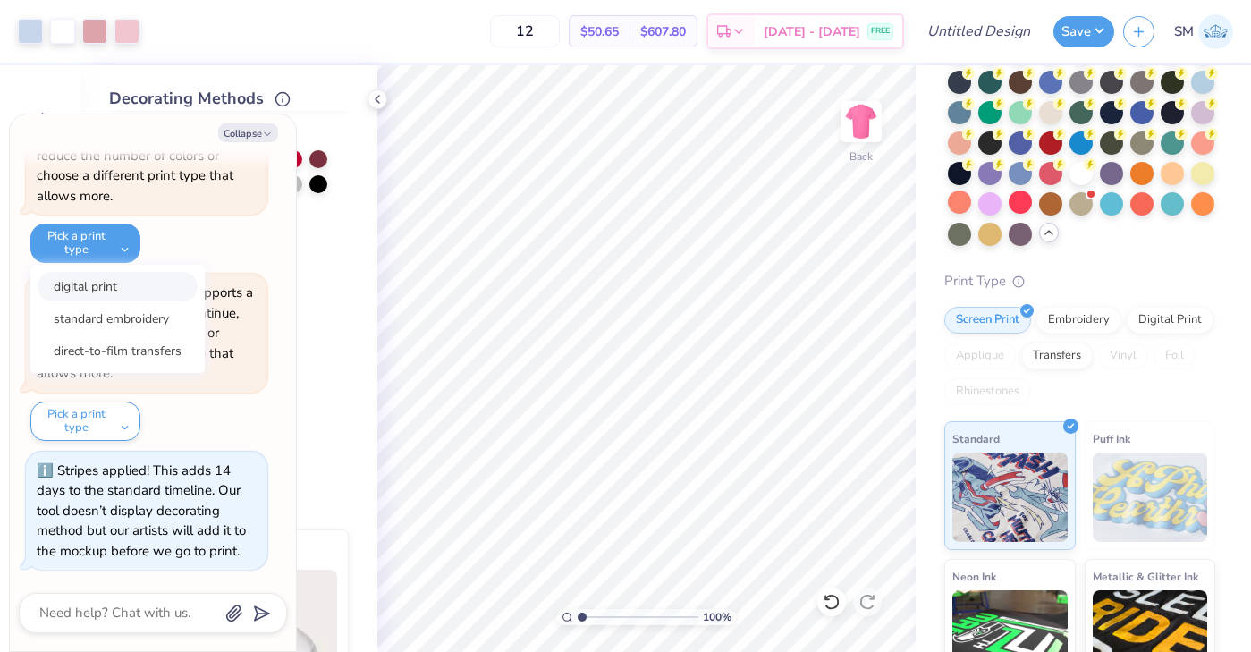
click at [130, 287] on button "digital print" at bounding box center [118, 287] width 160 height 30
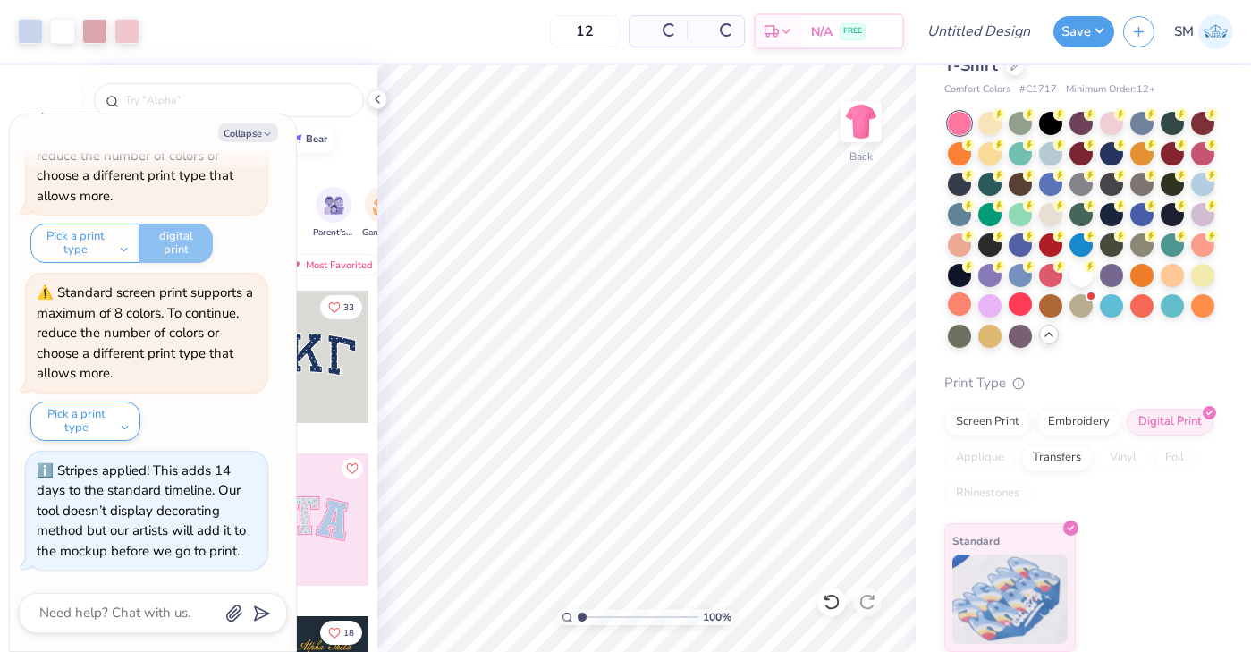
scroll to position [57, 0]
click at [128, 420] on button "Pick a print type" at bounding box center [85, 421] width 110 height 39
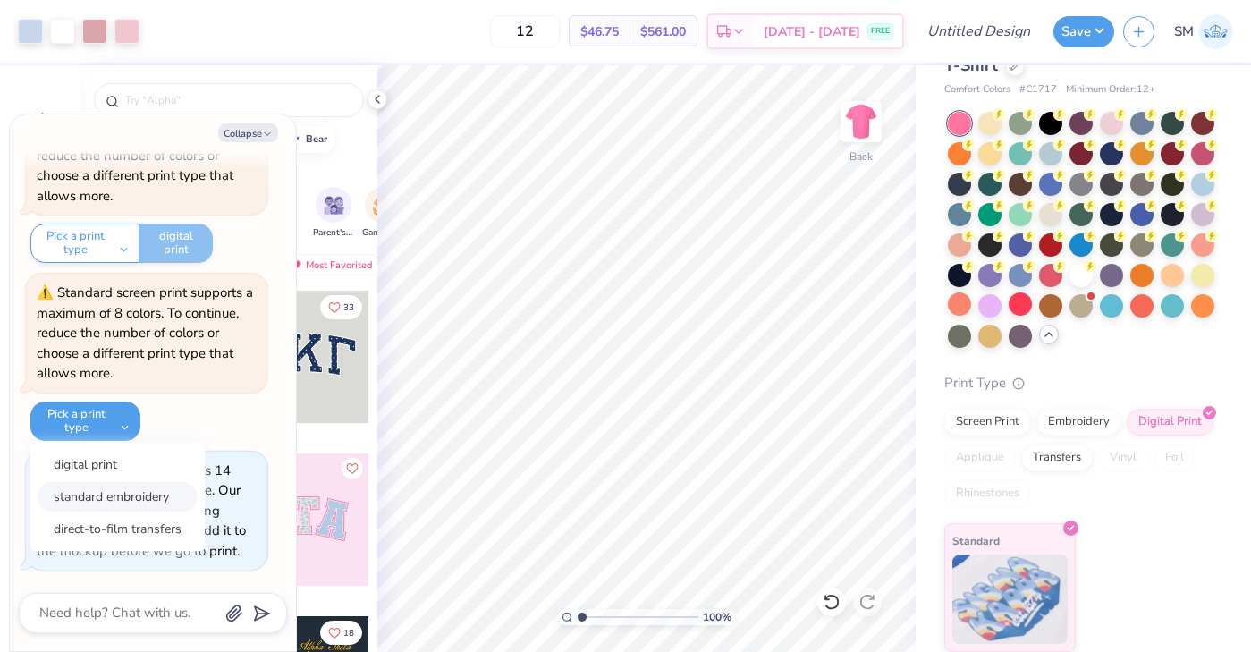
click at [120, 488] on button "standard embroidery" at bounding box center [118, 497] width 160 height 30
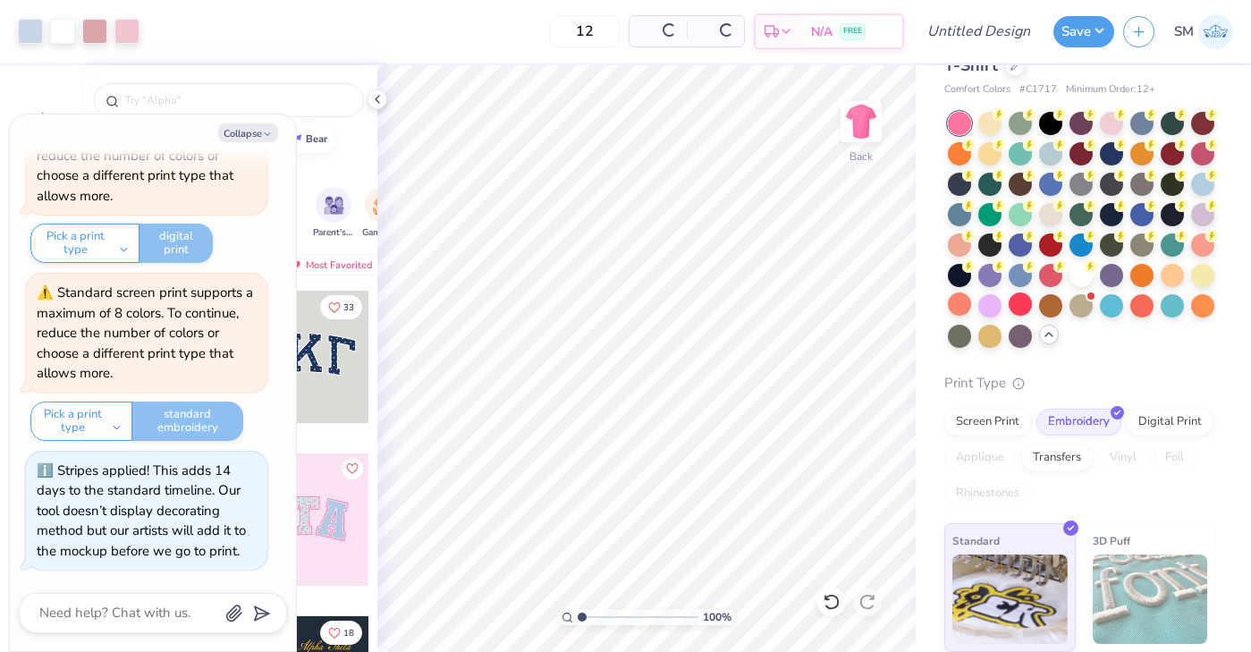
scroll to position [159, 0]
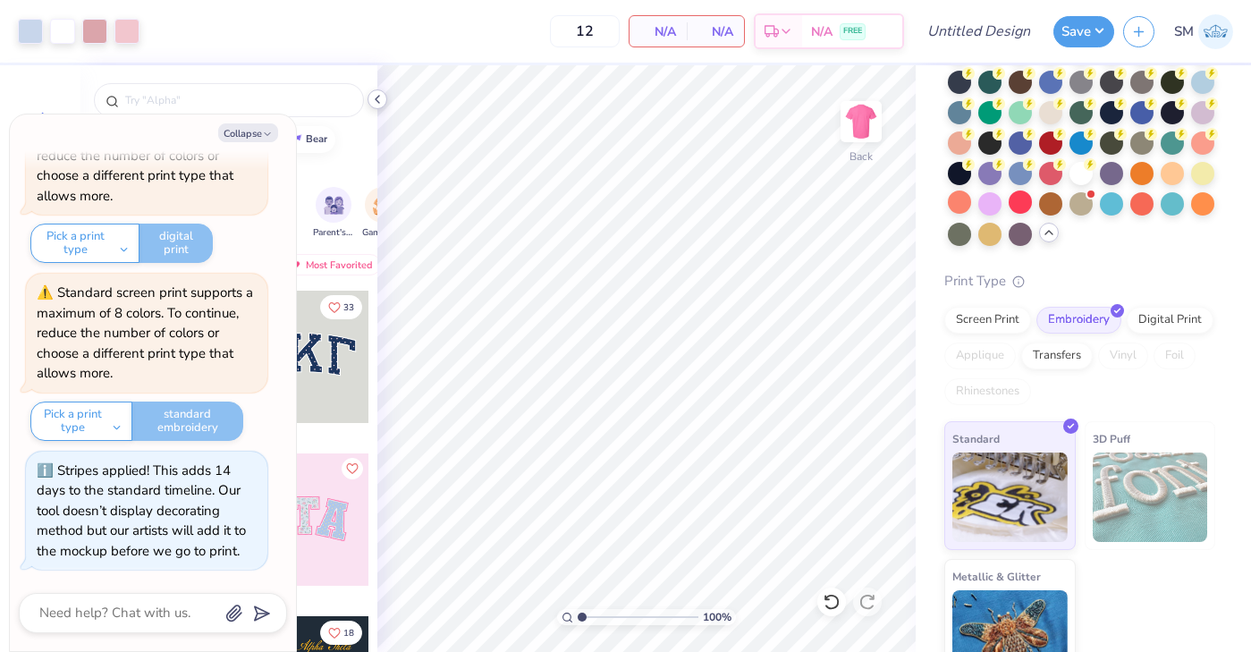
click at [379, 102] on icon at bounding box center [377, 99] width 14 height 14
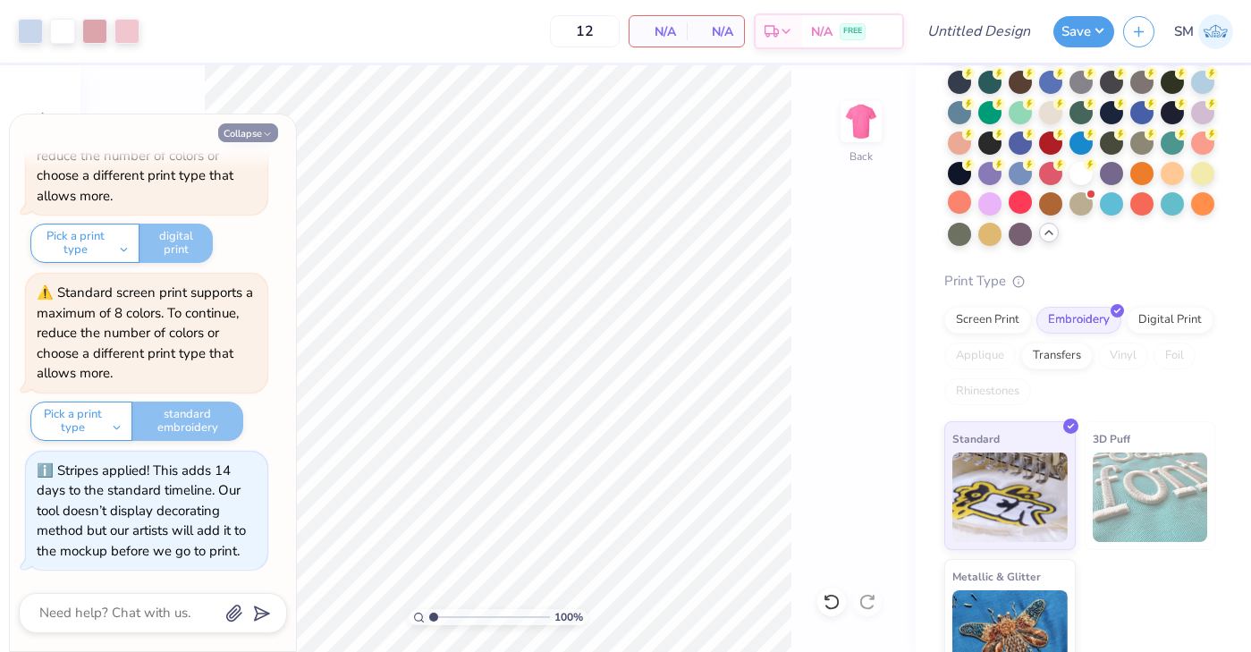
click at [266, 128] on button "Collapse" at bounding box center [248, 132] width 60 height 19
type textarea "x"
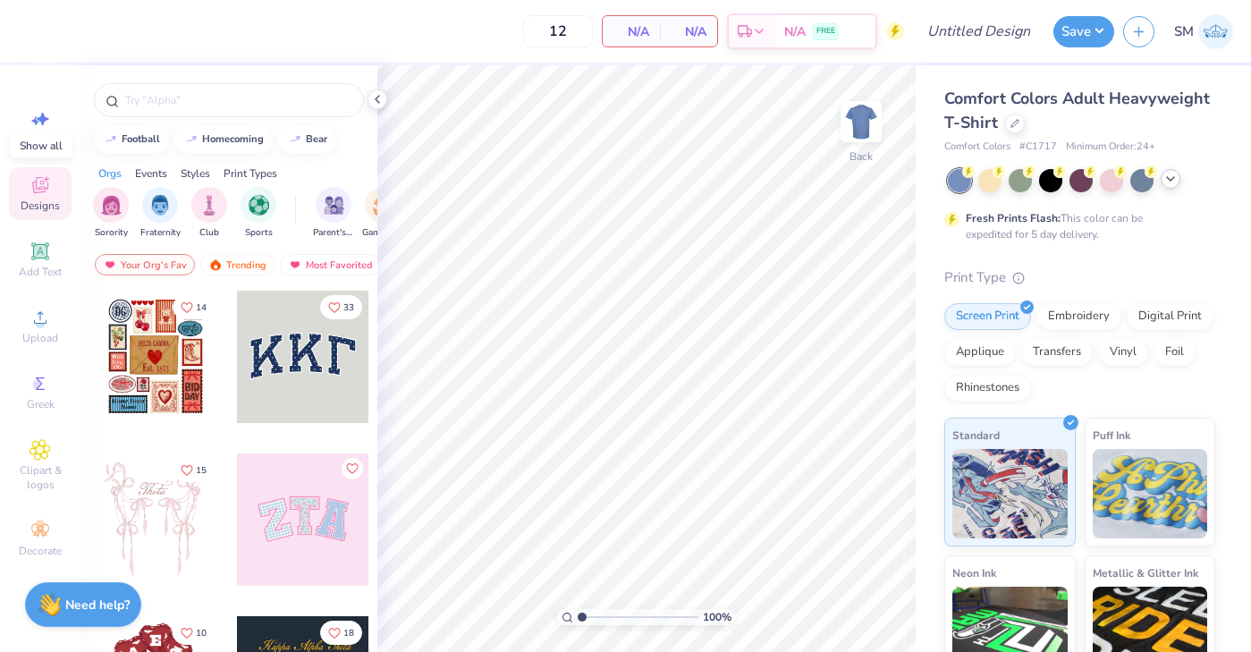
click at [1171, 176] on icon at bounding box center [1170, 179] width 14 height 14
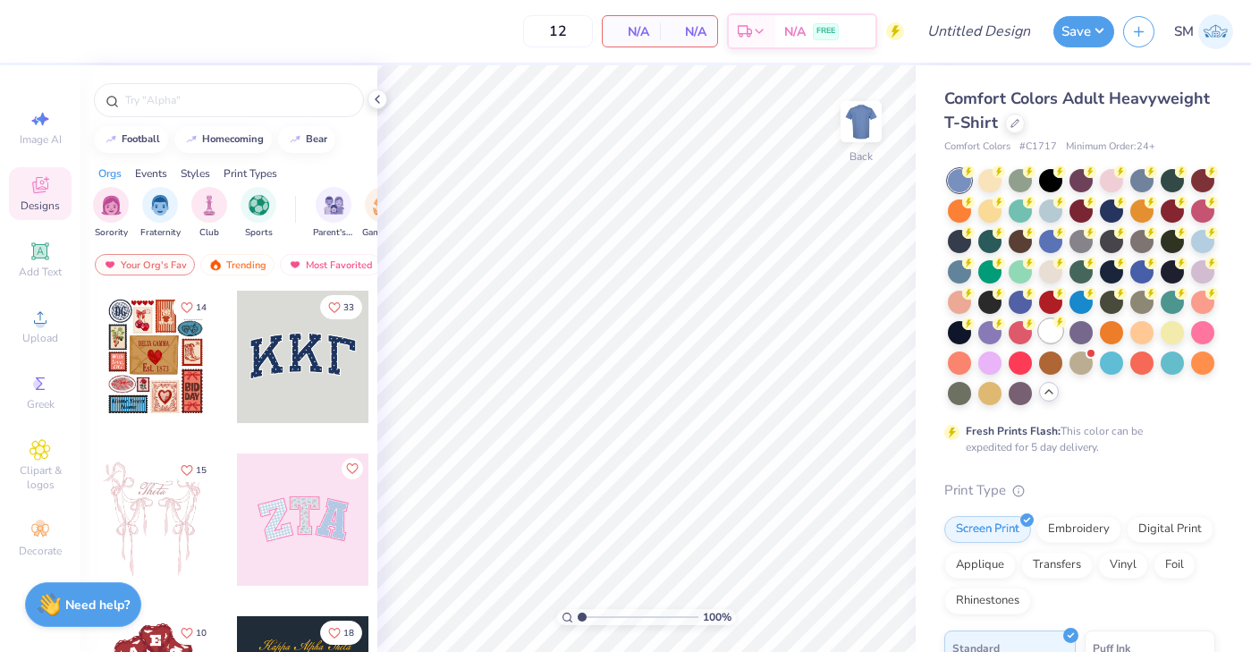
click at [1054, 328] on div at bounding box center [1050, 330] width 23 height 23
click at [178, 112] on div at bounding box center [229, 100] width 270 height 34
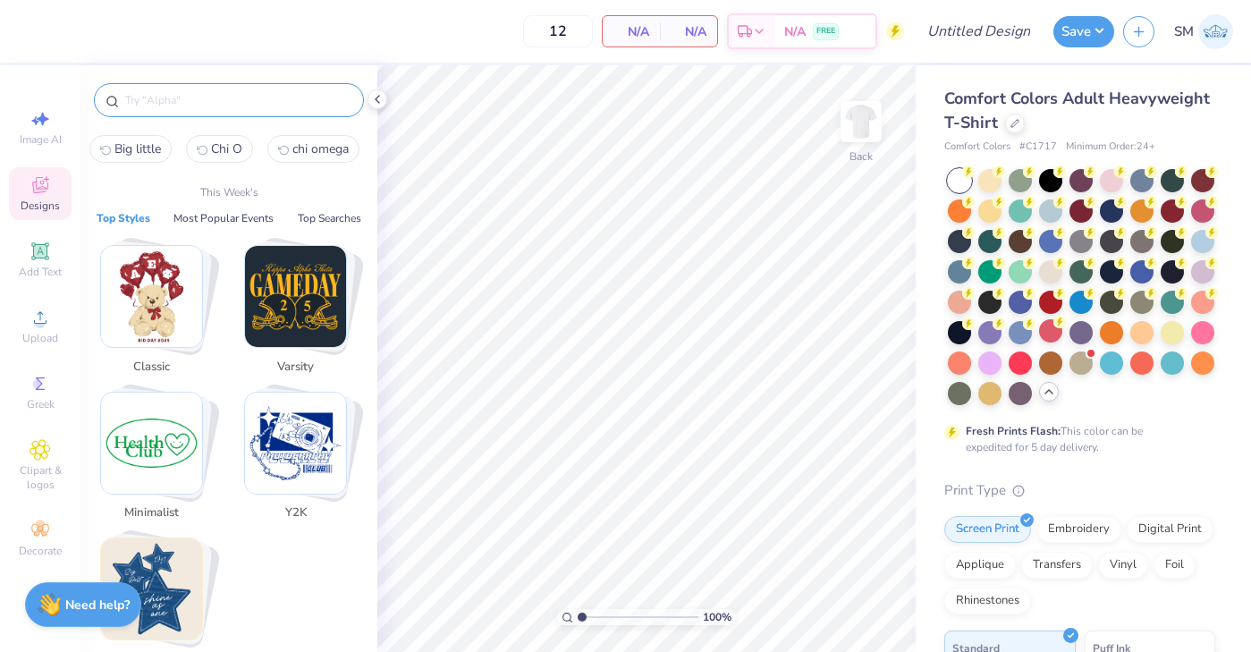
click at [167, 97] on input "text" at bounding box center [237, 100] width 229 height 18
paste input "Delta Sigma Theta"
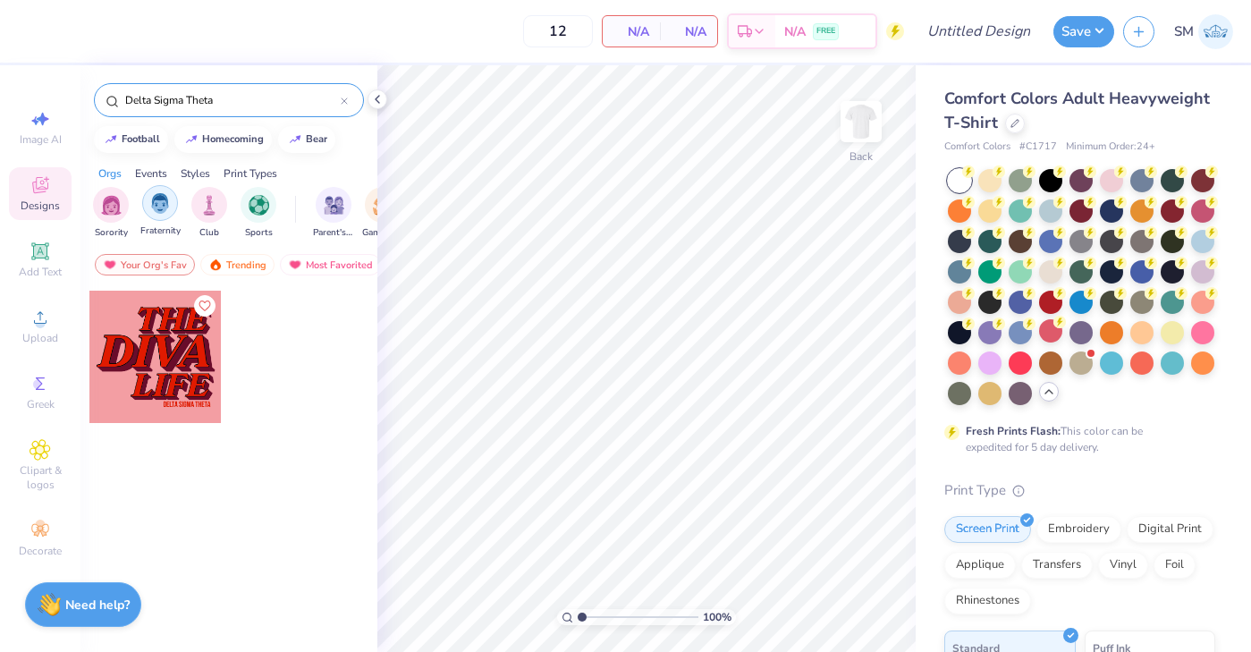
type input "Delta Sigma Theta"
click at [163, 198] on img "filter for Fraternity" at bounding box center [160, 203] width 20 height 21
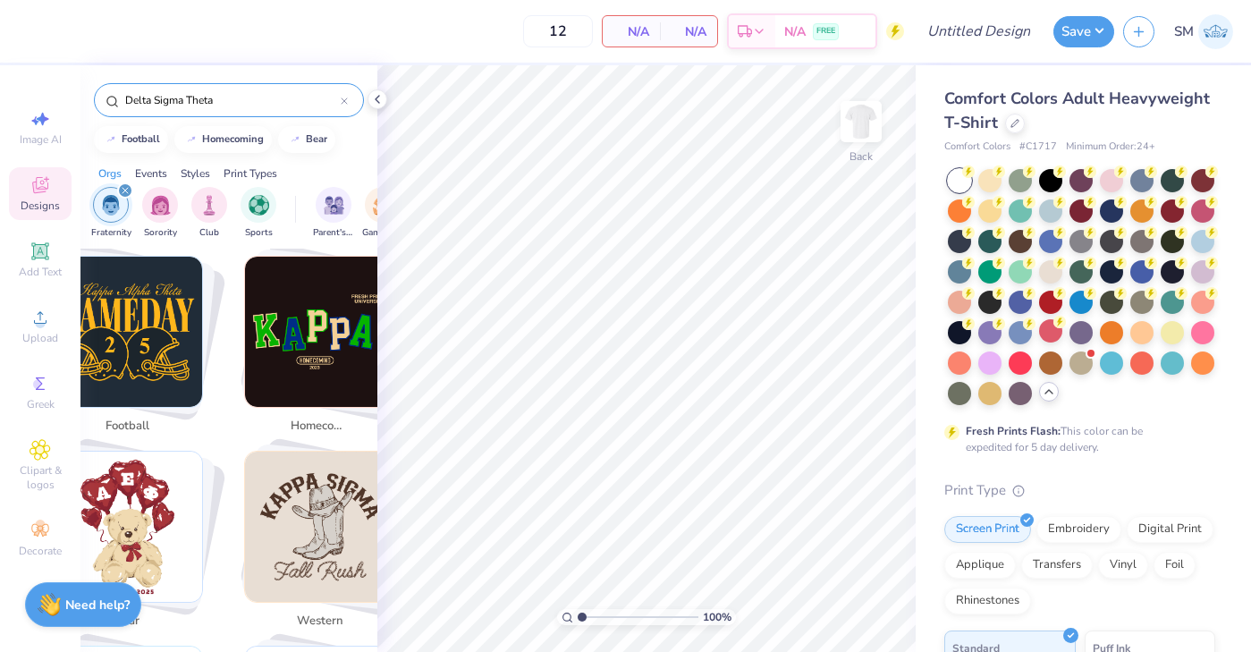
scroll to position [332, 0]
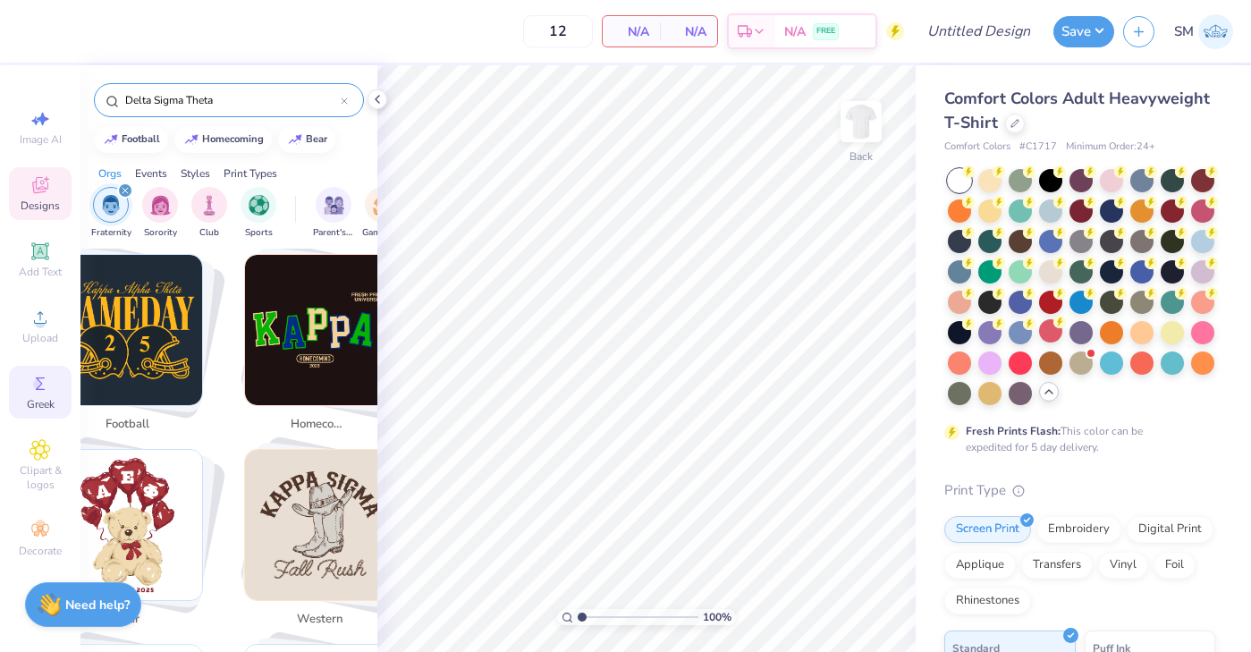
click at [39, 406] on span "Greek" at bounding box center [41, 404] width 28 height 14
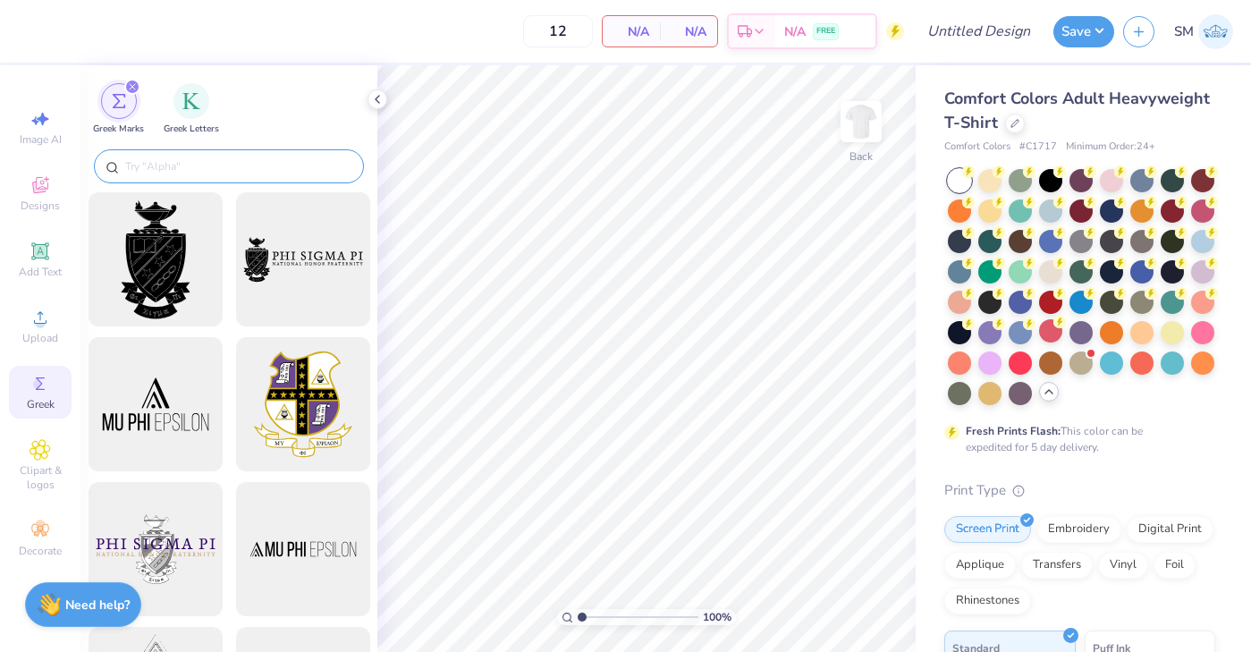
click at [164, 174] on div at bounding box center [229, 166] width 270 height 34
click at [166, 163] on input "text" at bounding box center [237, 166] width 229 height 18
paste input "Delta Sigma Theta"
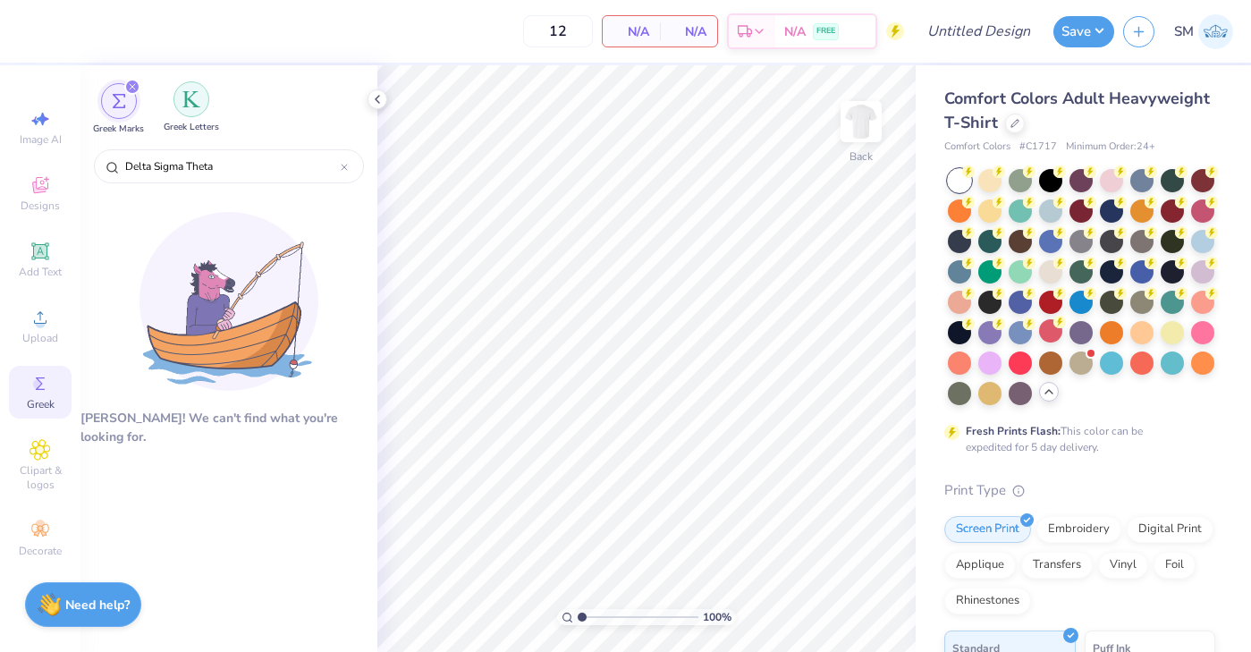
type input "Delta Sigma Theta"
click at [188, 113] on div "filter for Greek Letters" at bounding box center [191, 99] width 36 height 36
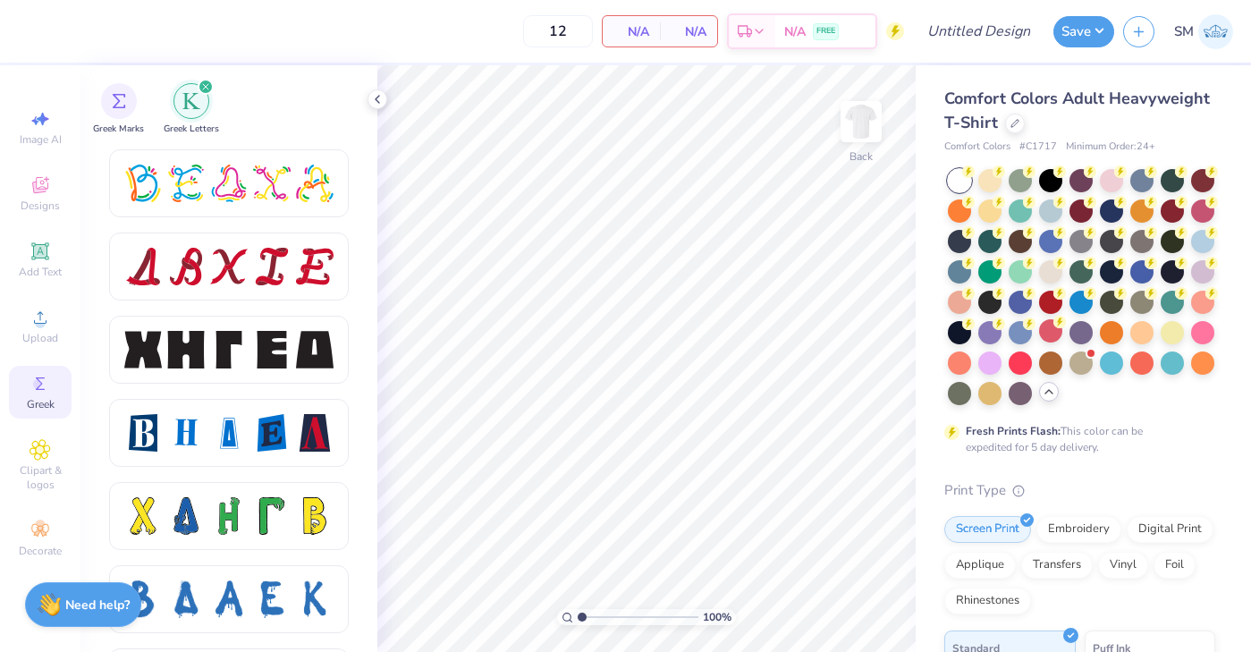
scroll to position [2238, 0]
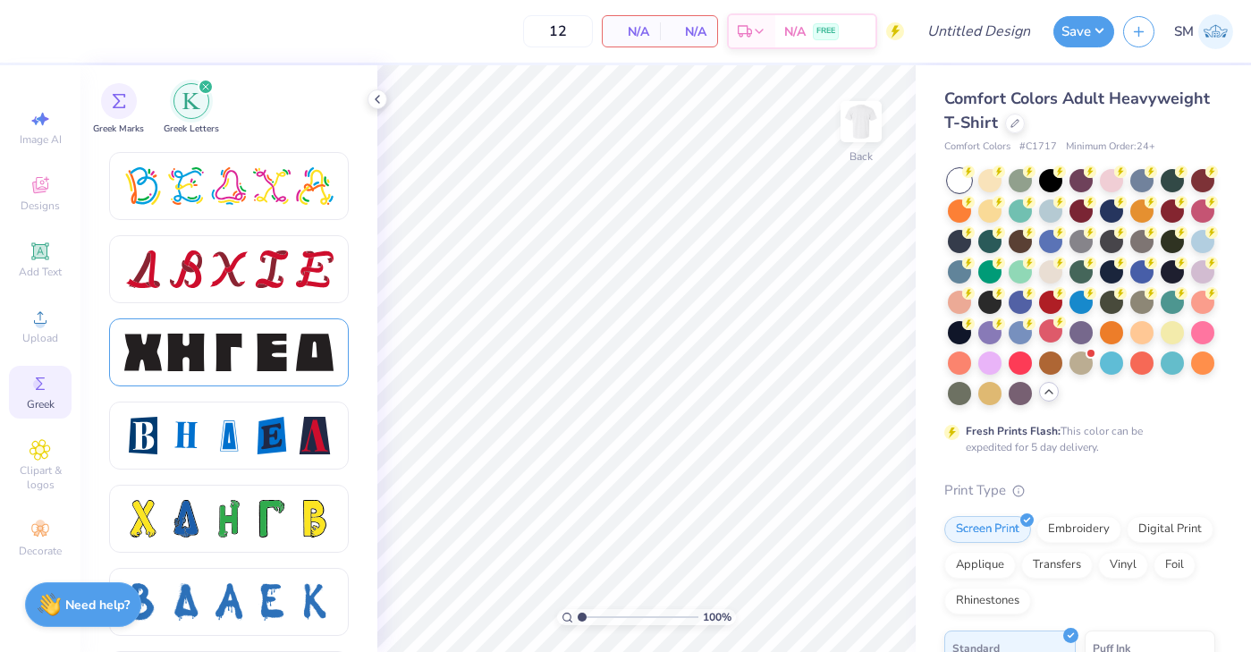
click at [315, 360] on div at bounding box center [315, 353] width 38 height 38
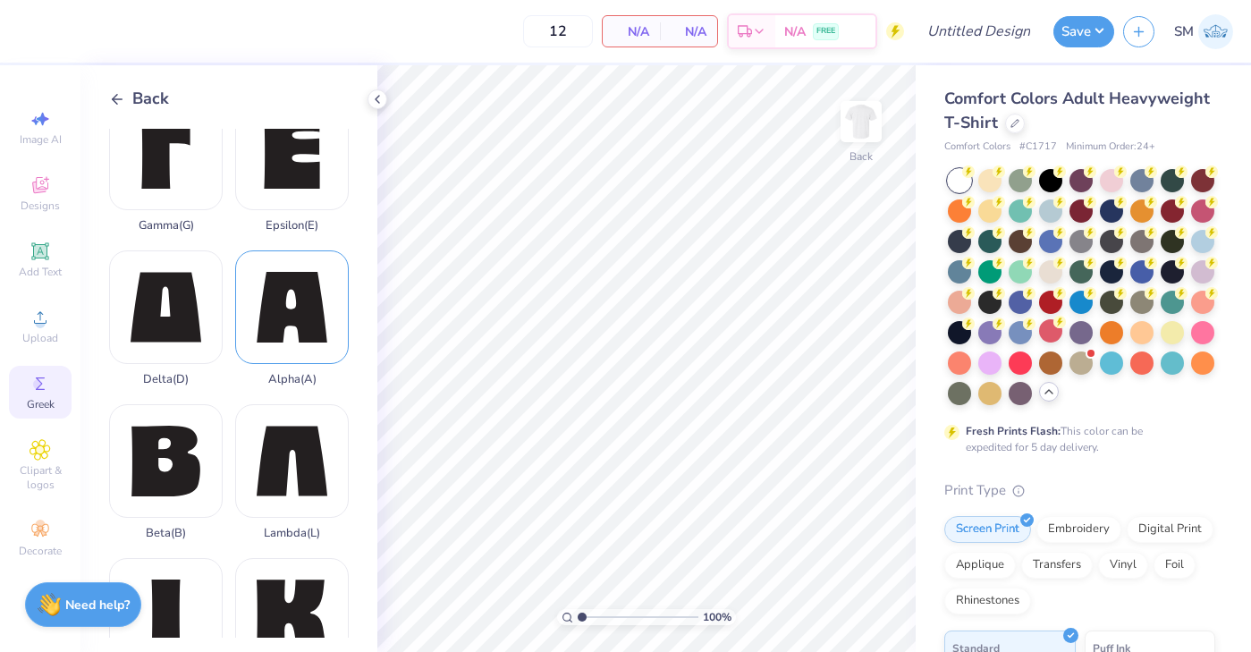
scroll to position [187, 0]
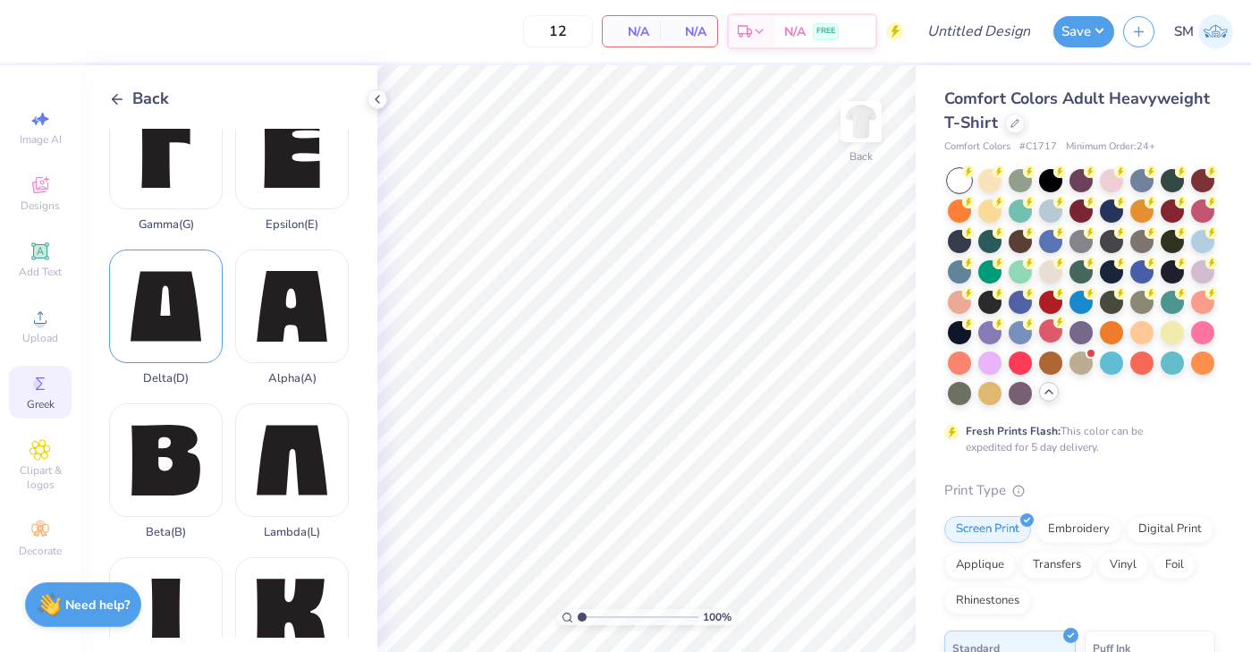
click at [188, 324] on div "Delta ( D )" at bounding box center [166, 318] width 114 height 136
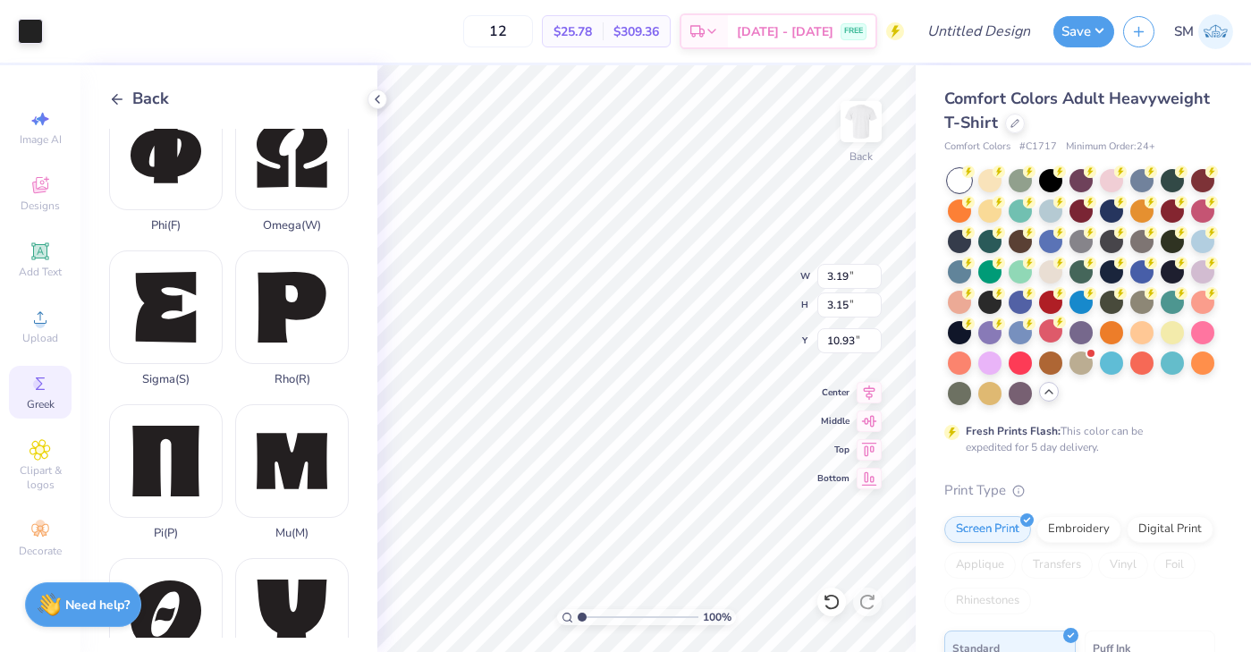
scroll to position [1109, 0]
click at [183, 326] on div "Sigma ( S )" at bounding box center [166, 318] width 114 height 136
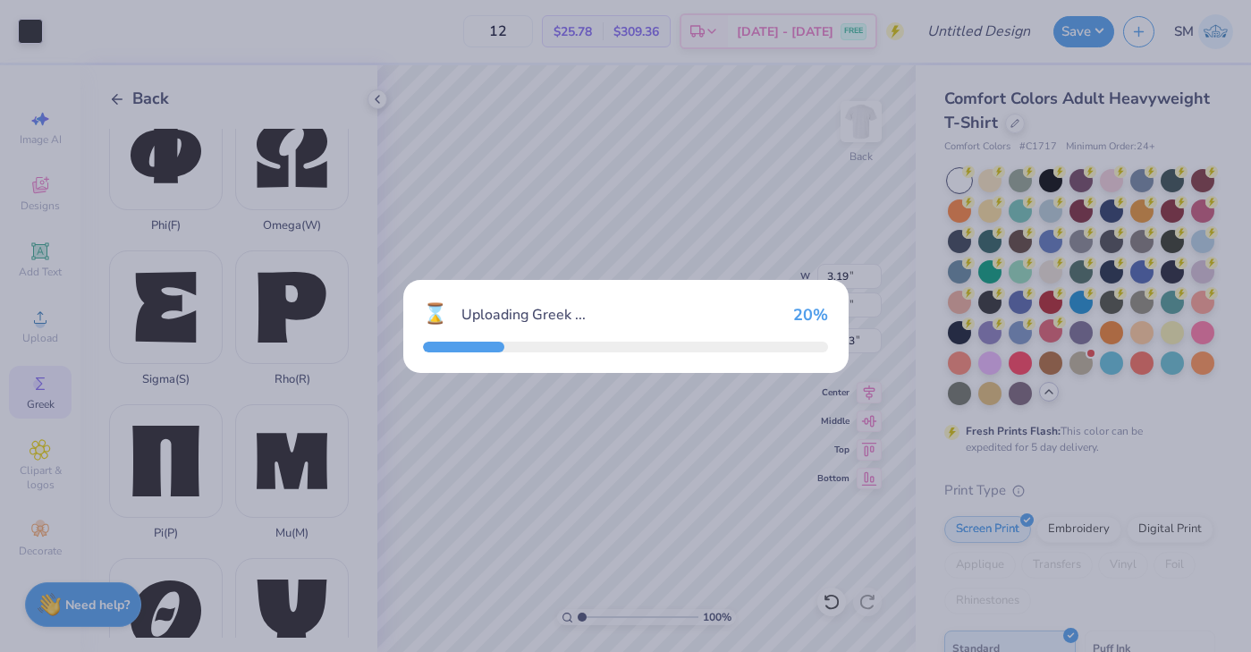
type input "2.71"
type input "3.17"
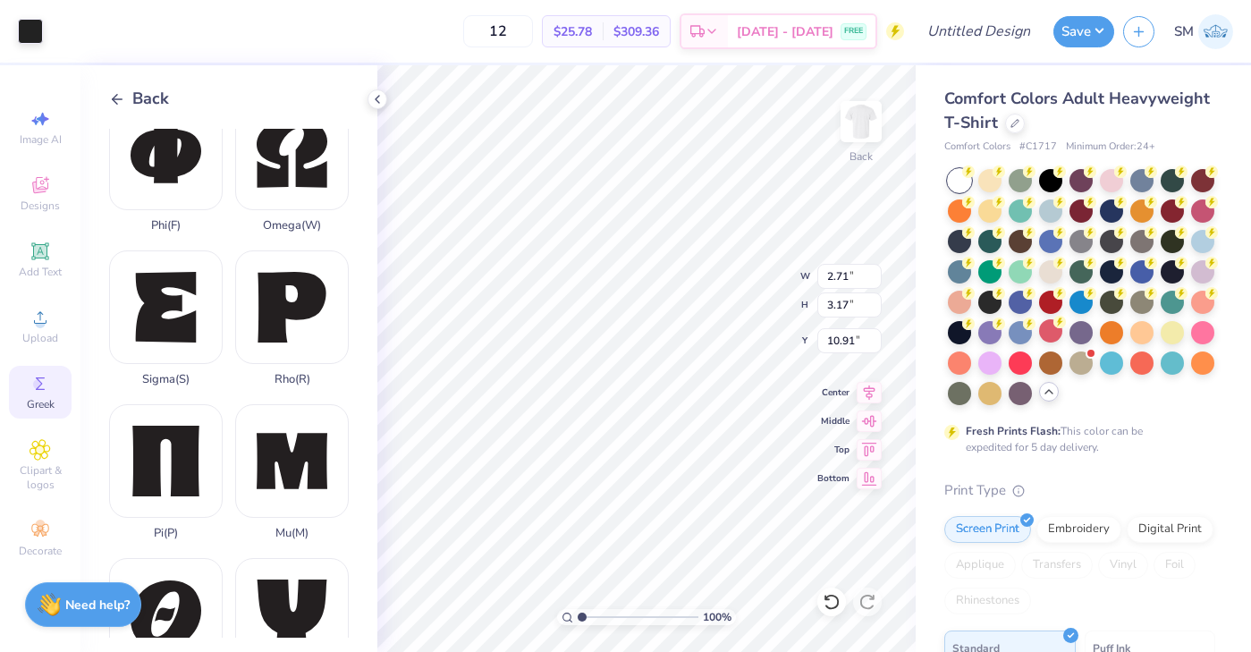
type input "7.75"
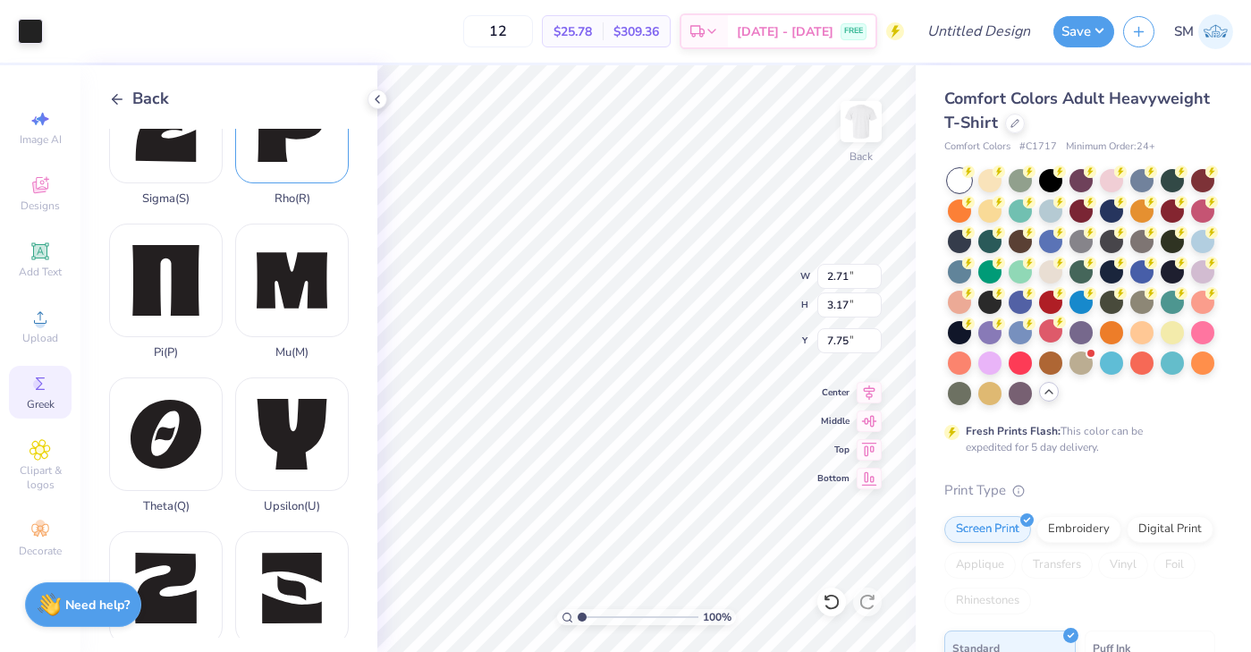
scroll to position [1293, 0]
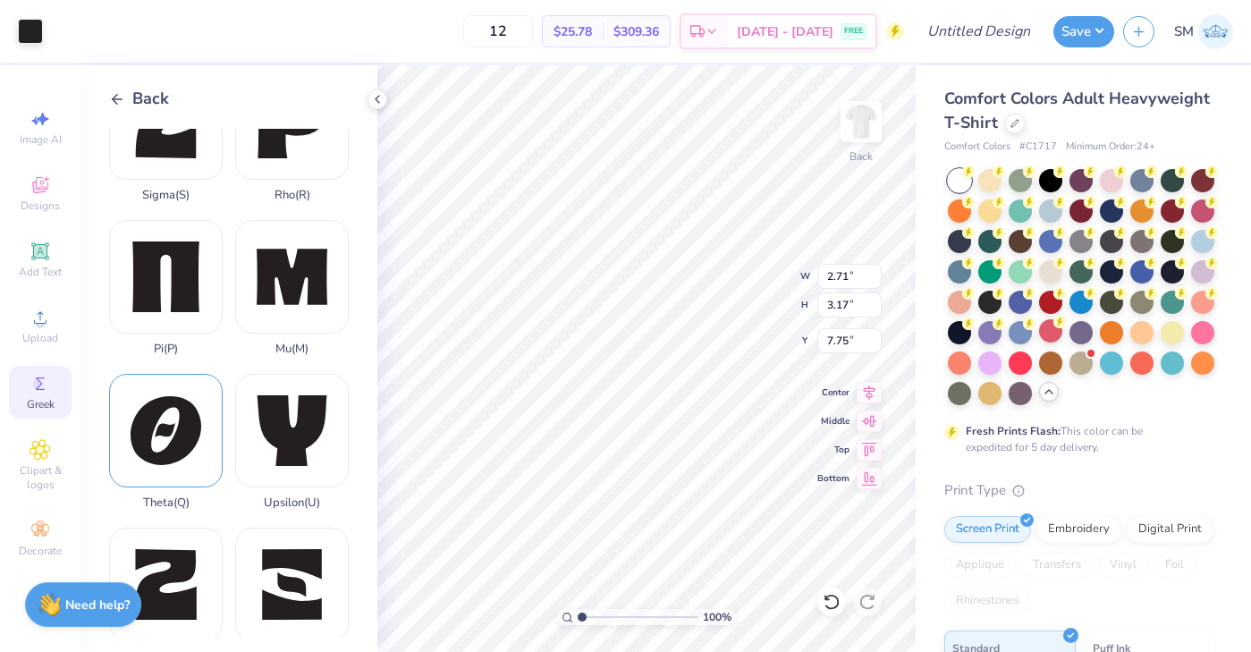
click at [179, 451] on div "Theta ( Q )" at bounding box center [166, 442] width 114 height 136
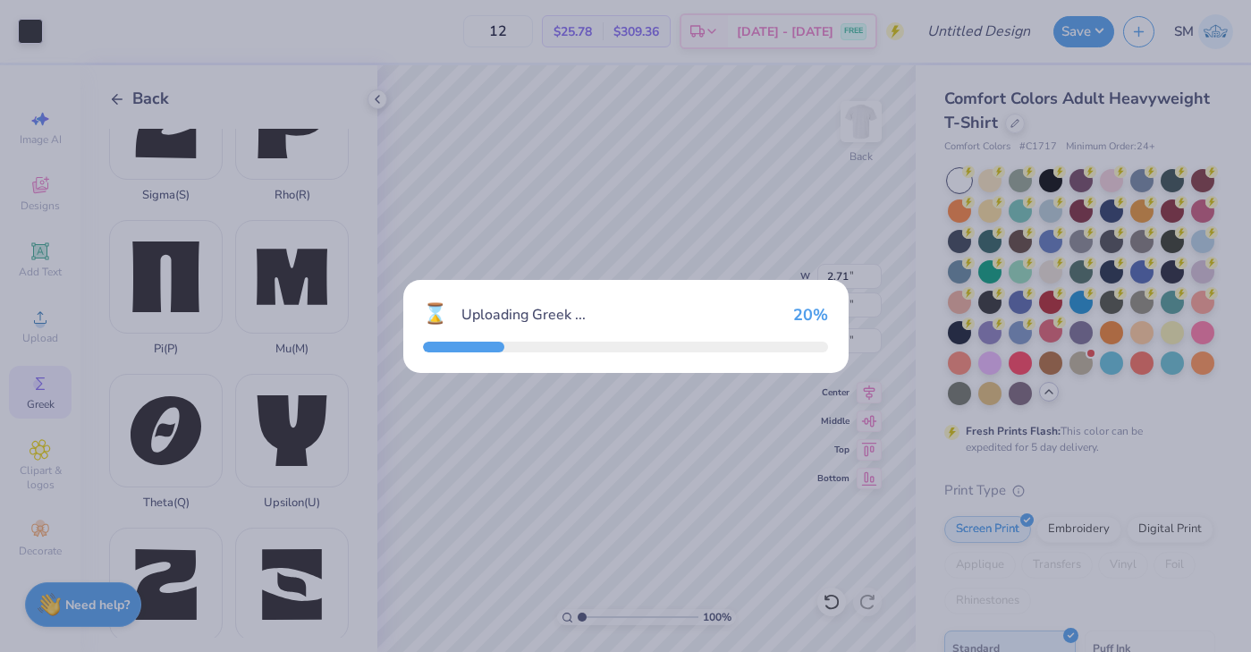
type input "3.41"
type input "3.32"
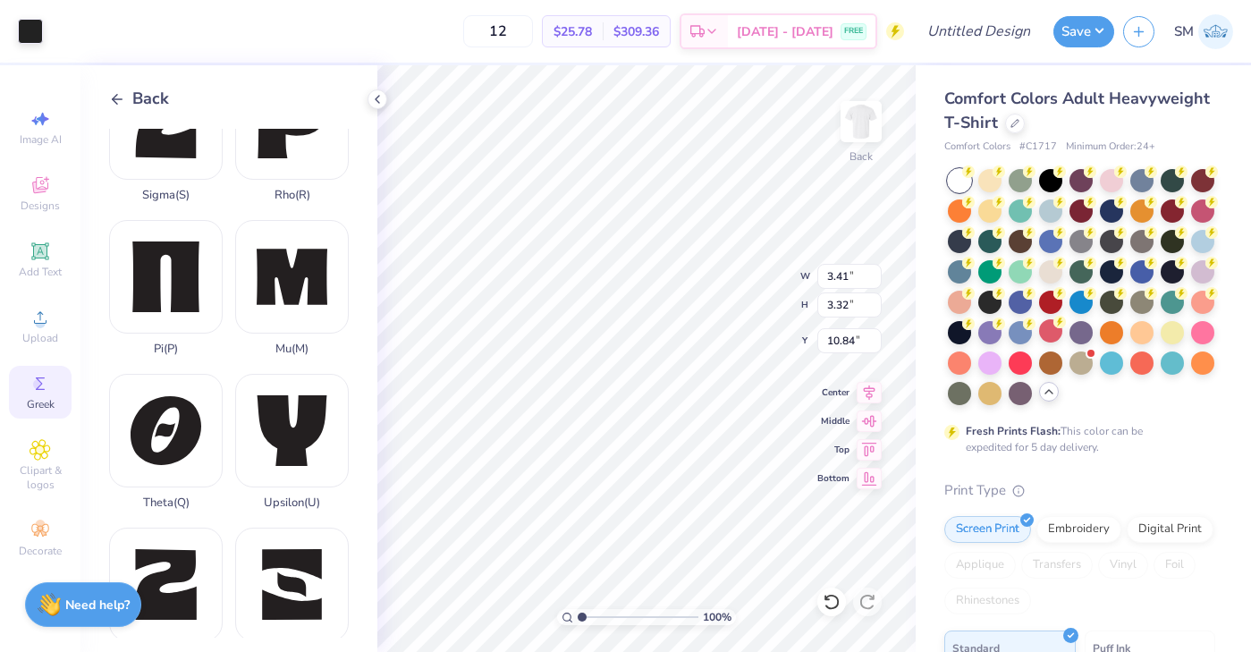
type input "3.62"
type input "3.19"
type input "3.15"
type input "3.00"
type input "1.44"
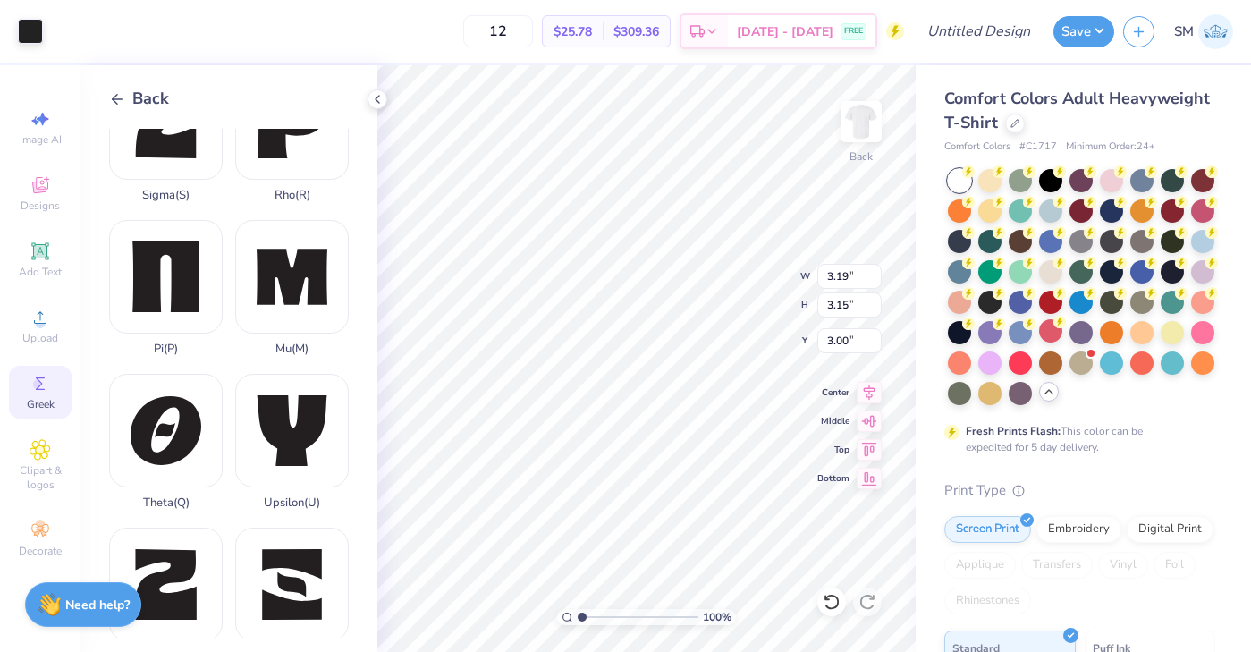
type input "1.42"
type input "3.00"
type input "3.41"
type input "3.32"
type input "3.71"
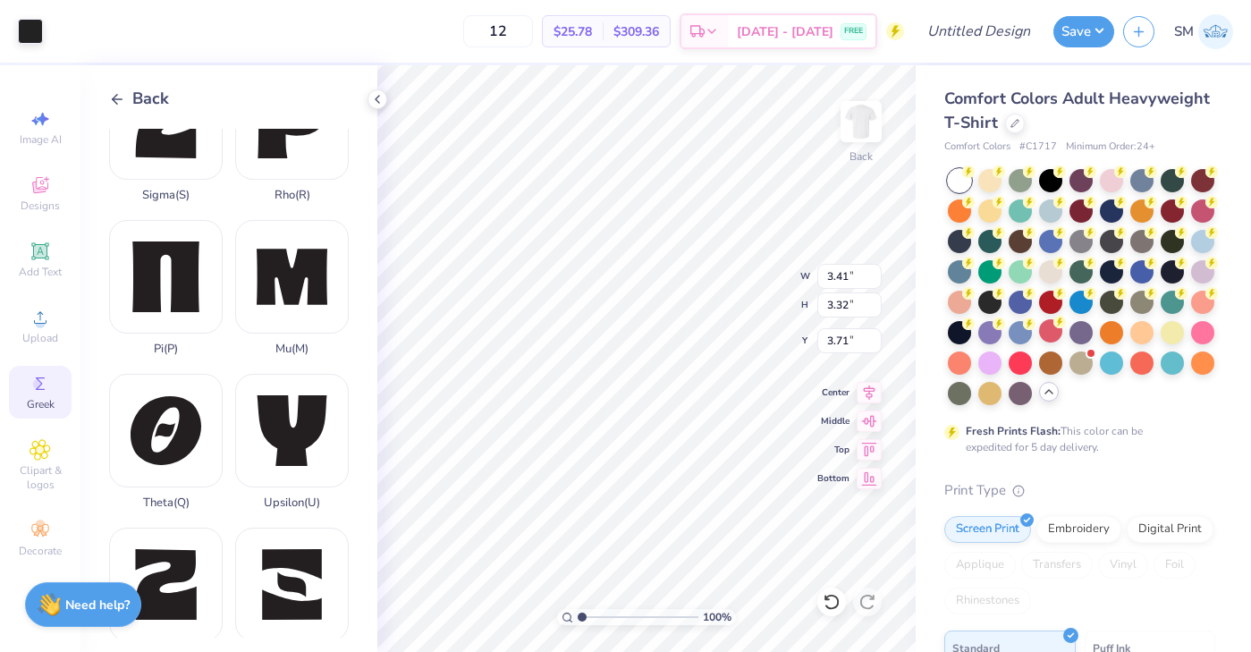
type input "1.78"
type input "1.73"
type input "2.69"
type input "1.32"
type input "1.28"
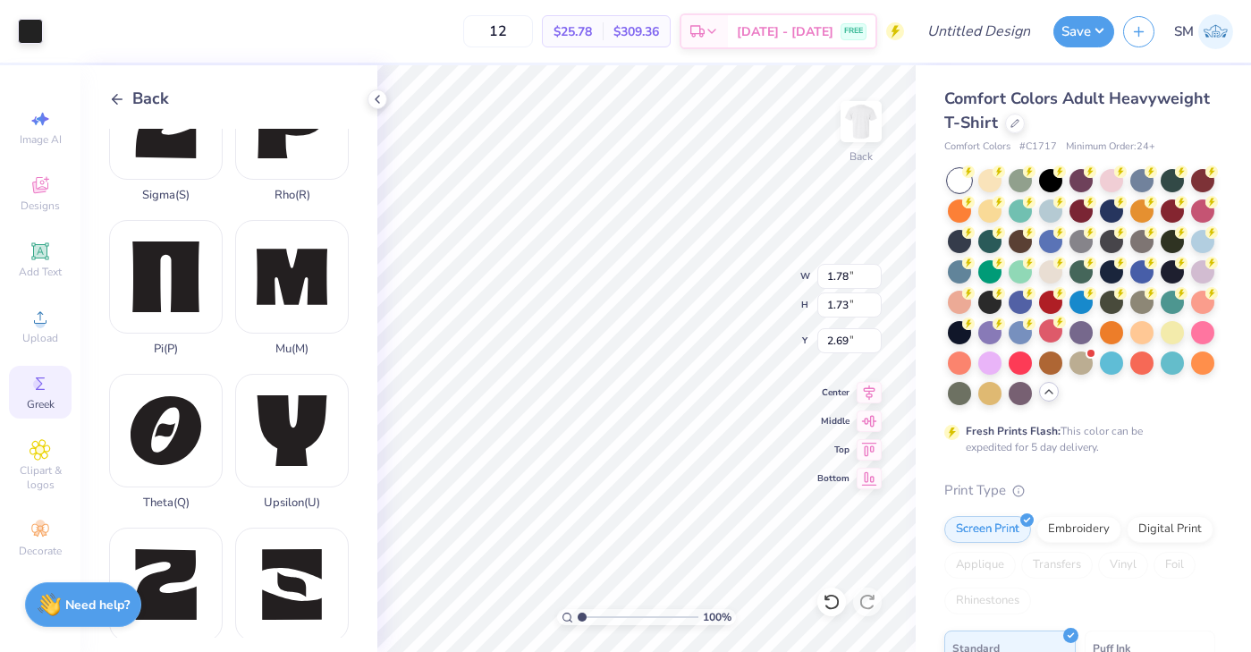
type input "3.14"
type input "1.46"
type input "1.42"
type input "3.00"
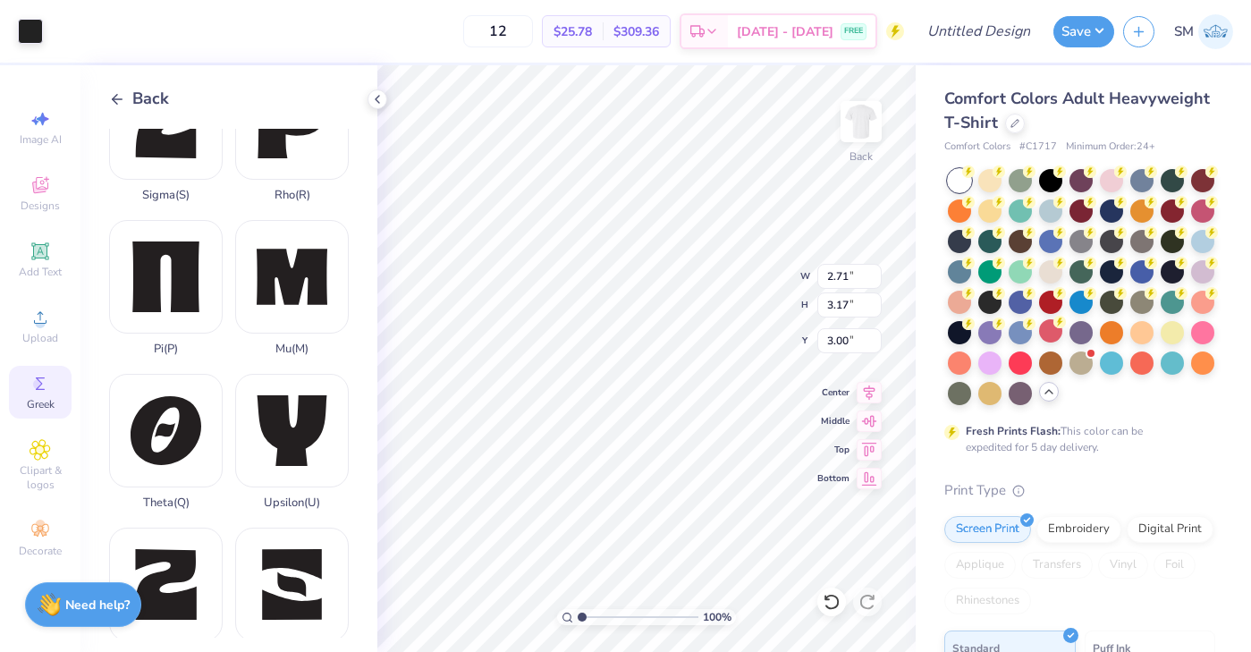
type input "1.30"
type input "1.53"
type input "1.44"
type input "1.42"
click at [848, 278] on input "1.46" at bounding box center [849, 276] width 64 height 25
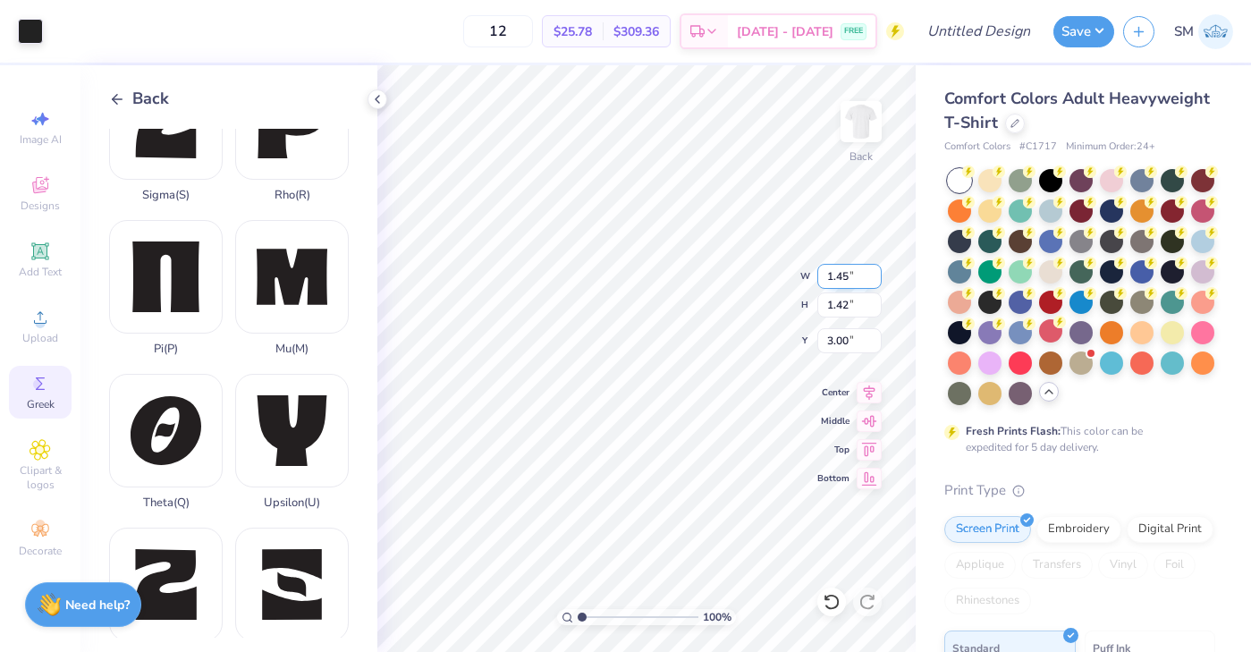
click at [874, 282] on input "1.45" at bounding box center [849, 276] width 64 height 25
click at [874, 282] on input "1.44" at bounding box center [849, 276] width 64 height 25
type input "1.30"
type input "1.53"
click at [873, 272] on input "1.31" at bounding box center [849, 276] width 64 height 25
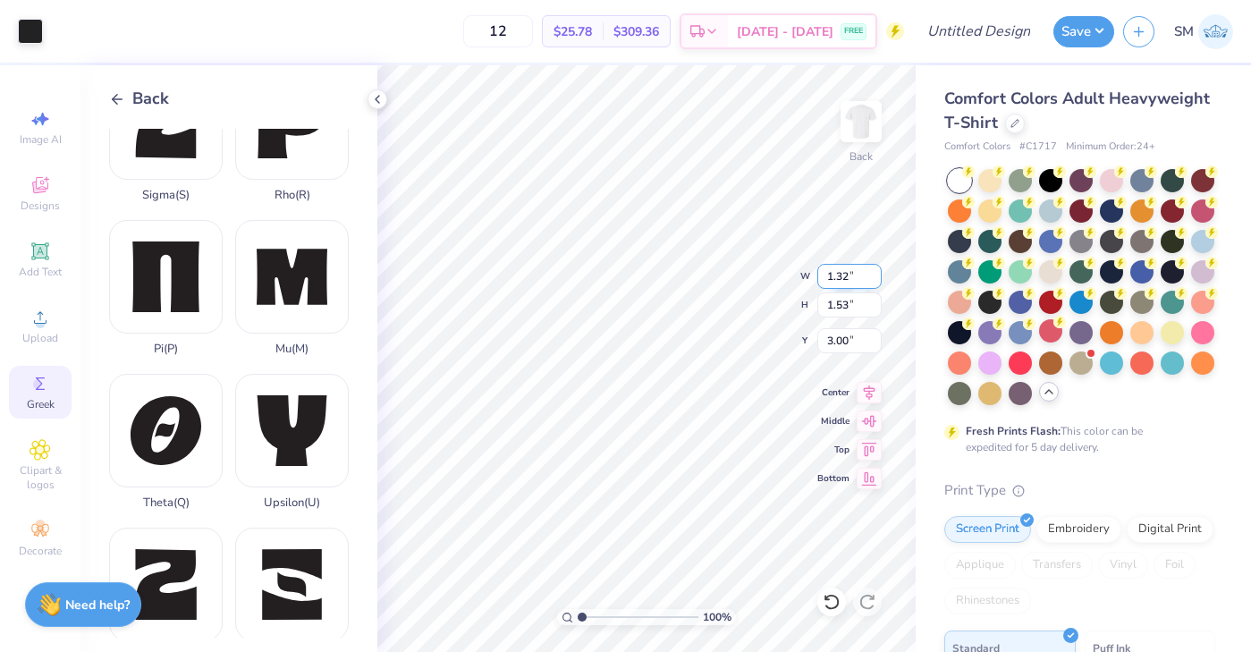
click at [873, 272] on input "1.32" at bounding box center [849, 276] width 64 height 25
click at [873, 272] on input "1.33" at bounding box center [849, 276] width 64 height 25
click at [873, 272] on input "1.34" at bounding box center [849, 276] width 64 height 25
click at [873, 272] on input "1.35" at bounding box center [849, 276] width 64 height 25
click at [873, 272] on input "1.36" at bounding box center [849, 276] width 64 height 25
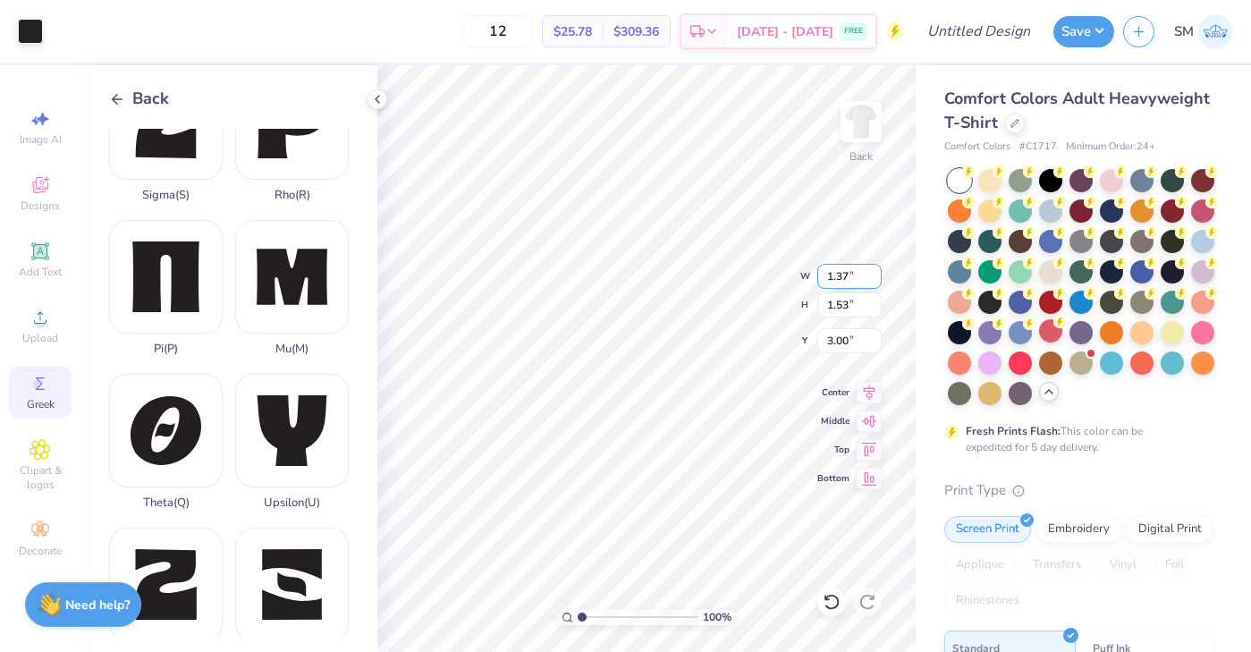
click at [873, 272] on input "1.37" at bounding box center [849, 276] width 64 height 25
click at [873, 272] on input "1.38" at bounding box center [849, 276] width 64 height 25
click at [873, 272] on input "1.39" at bounding box center [849, 276] width 64 height 25
click at [873, 272] on input "1.4" at bounding box center [849, 276] width 64 height 25
click at [873, 272] on input "1.41" at bounding box center [849, 276] width 64 height 25
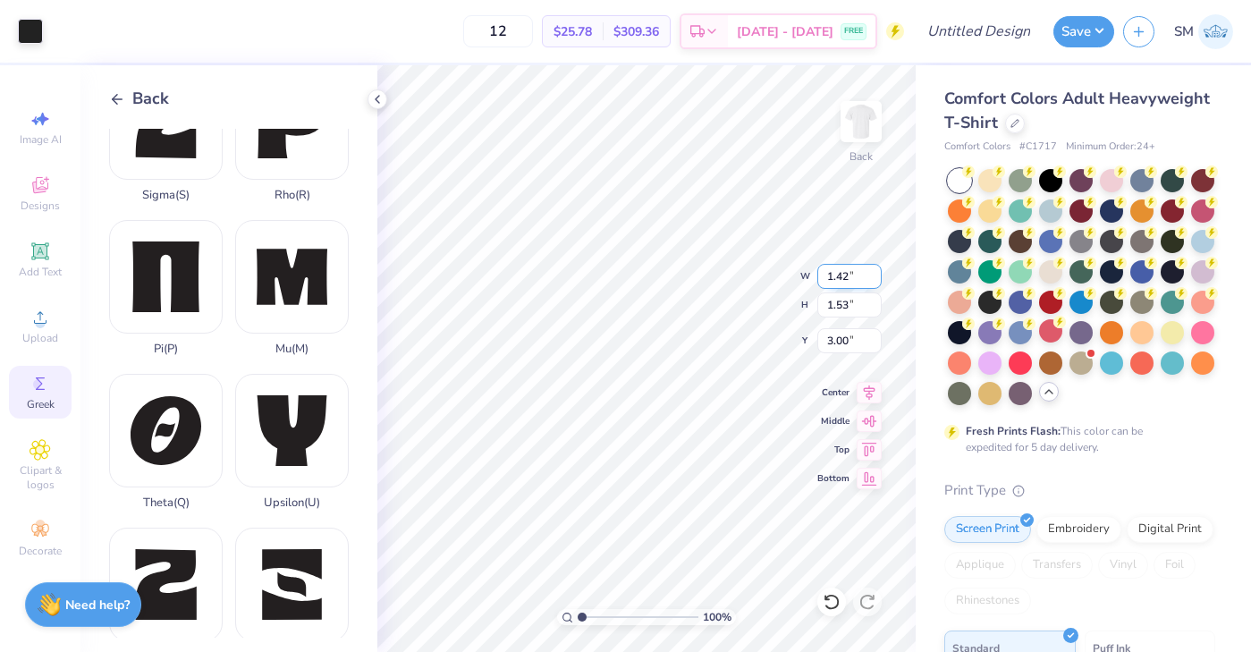
click at [873, 272] on input "1.42" at bounding box center [849, 276] width 64 height 25
click at [873, 272] on input "1.43" at bounding box center [849, 276] width 64 height 25
click at [873, 272] on input "1.44" at bounding box center [849, 276] width 64 height 25
click at [873, 272] on input "1.45" at bounding box center [849, 276] width 64 height 25
type input "1.44"
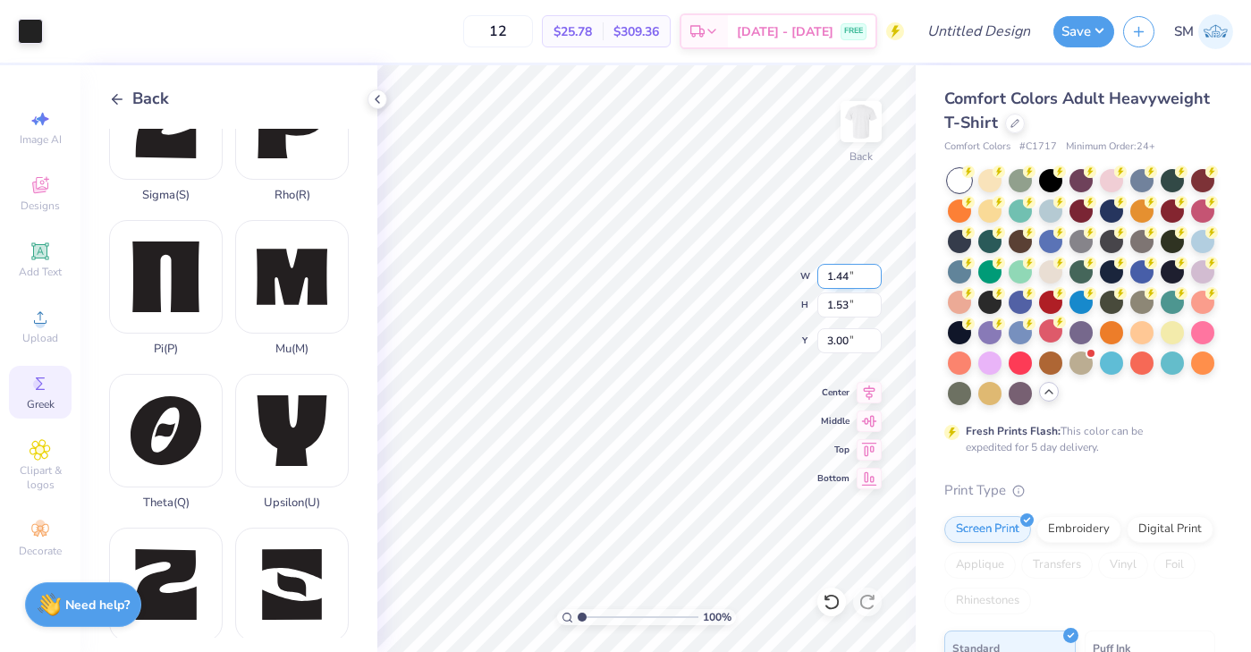
click at [873, 282] on input "1.44" at bounding box center [849, 276] width 64 height 25
type input "1.42"
type input "1.30"
click at [874, 309] on input "1.52" at bounding box center [849, 304] width 64 height 25
click at [874, 309] on input "1.51" at bounding box center [849, 304] width 64 height 25
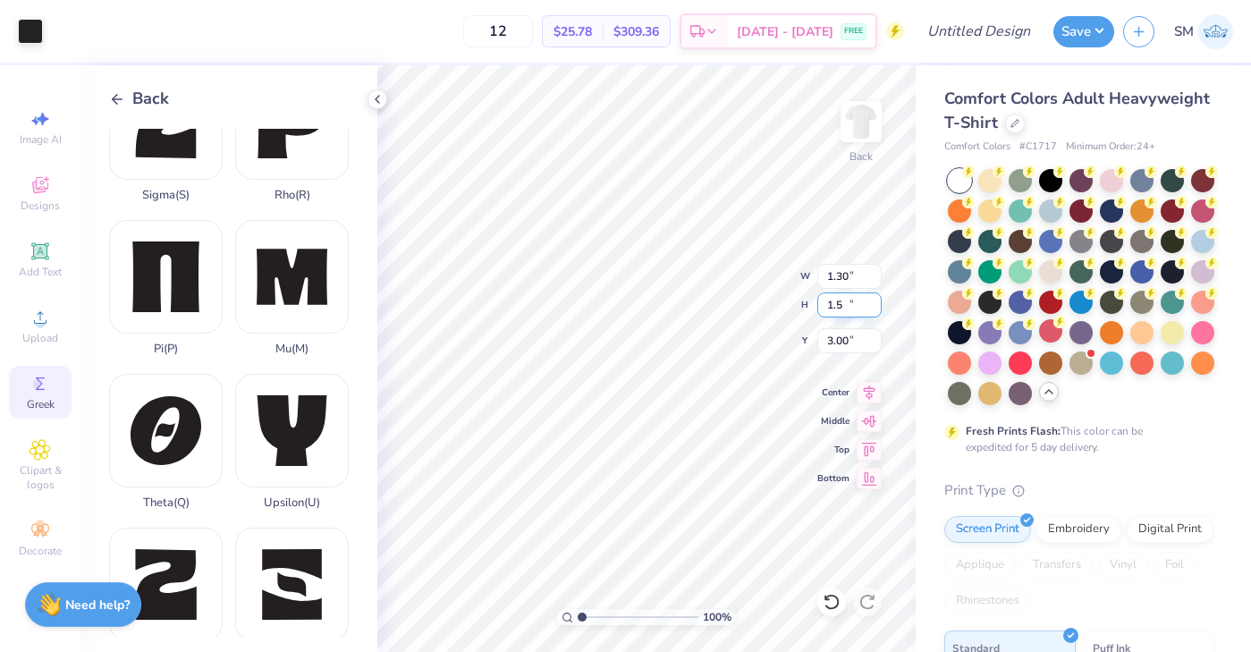
click at [874, 309] on input "1.5" at bounding box center [849, 304] width 64 height 25
click at [874, 309] on input "1.49" at bounding box center [849, 304] width 64 height 25
click at [874, 309] on input "1.48" at bounding box center [849, 304] width 64 height 25
click at [874, 309] on input "1.47" at bounding box center [849, 304] width 64 height 25
click at [874, 309] on input "1.46" at bounding box center [849, 304] width 64 height 25
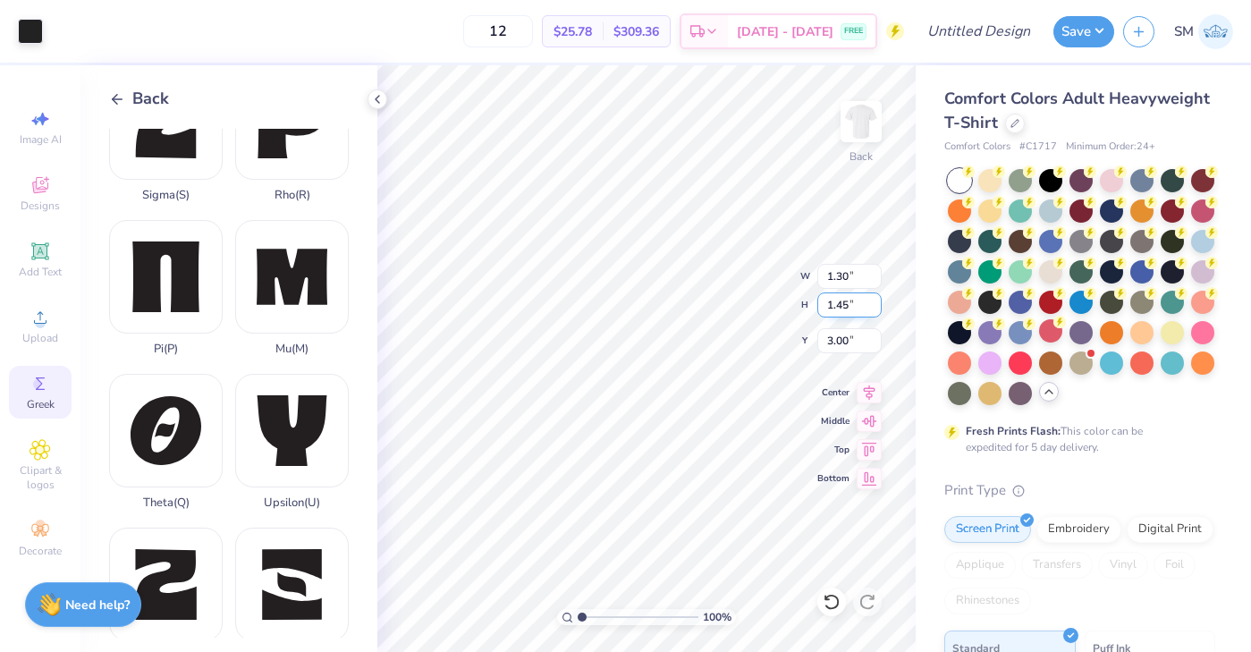
click at [874, 309] on input "1.45" at bounding box center [849, 304] width 64 height 25
click at [874, 309] on input "1.44" at bounding box center [849, 304] width 64 height 25
click at [874, 309] on input "1.43" at bounding box center [849, 304] width 64 height 25
type input "1.42"
click at [874, 309] on input "1.42" at bounding box center [849, 304] width 64 height 25
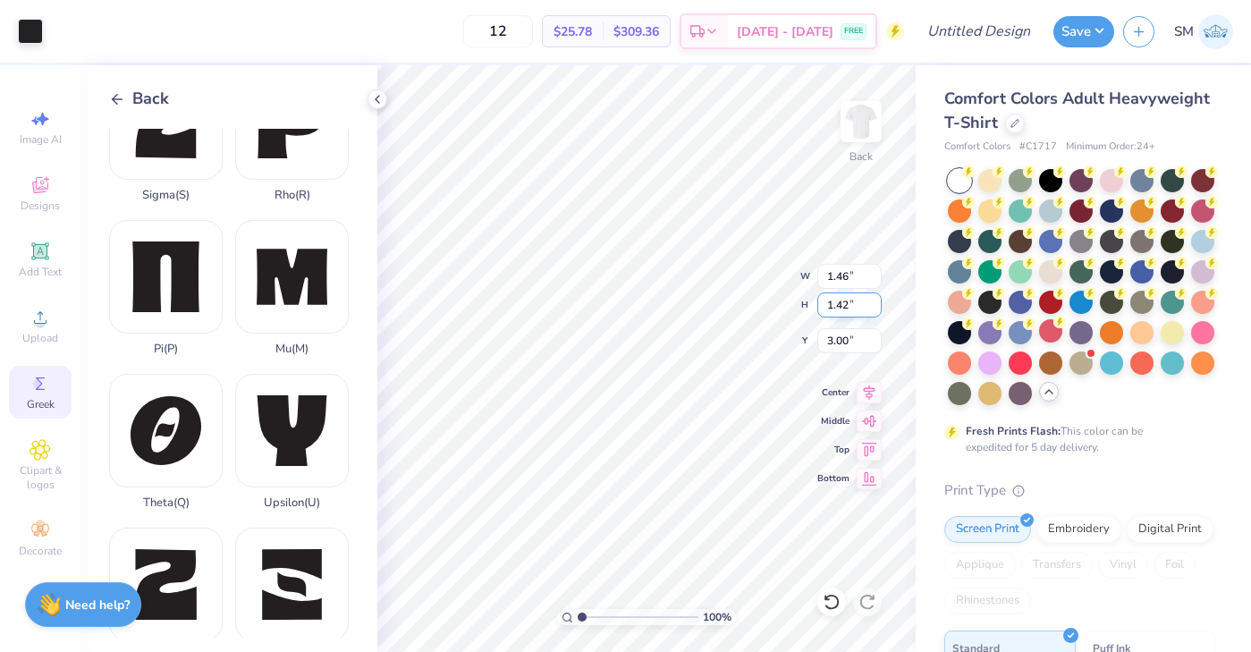
type input "1.30"
type input "1.53"
type input "1.23"
type input "1.21"
type input "1.46"
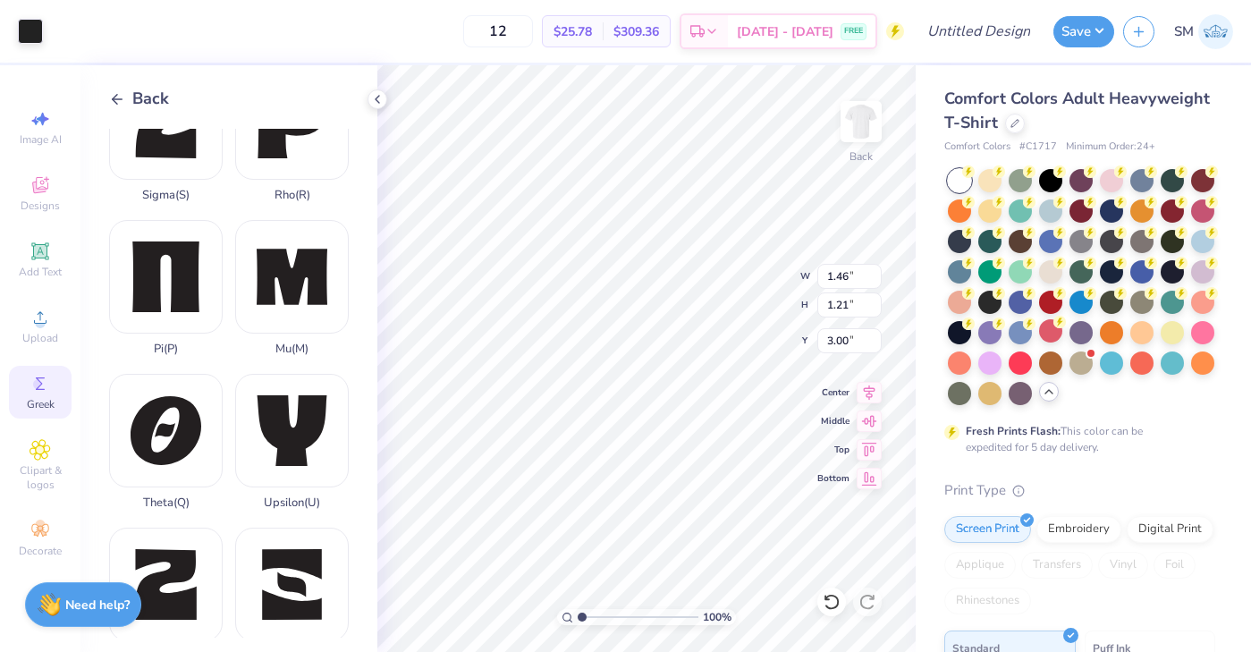
type input "1.42"
type input "1.27"
type input "1.23"
type input "1.30"
type input "1.53"
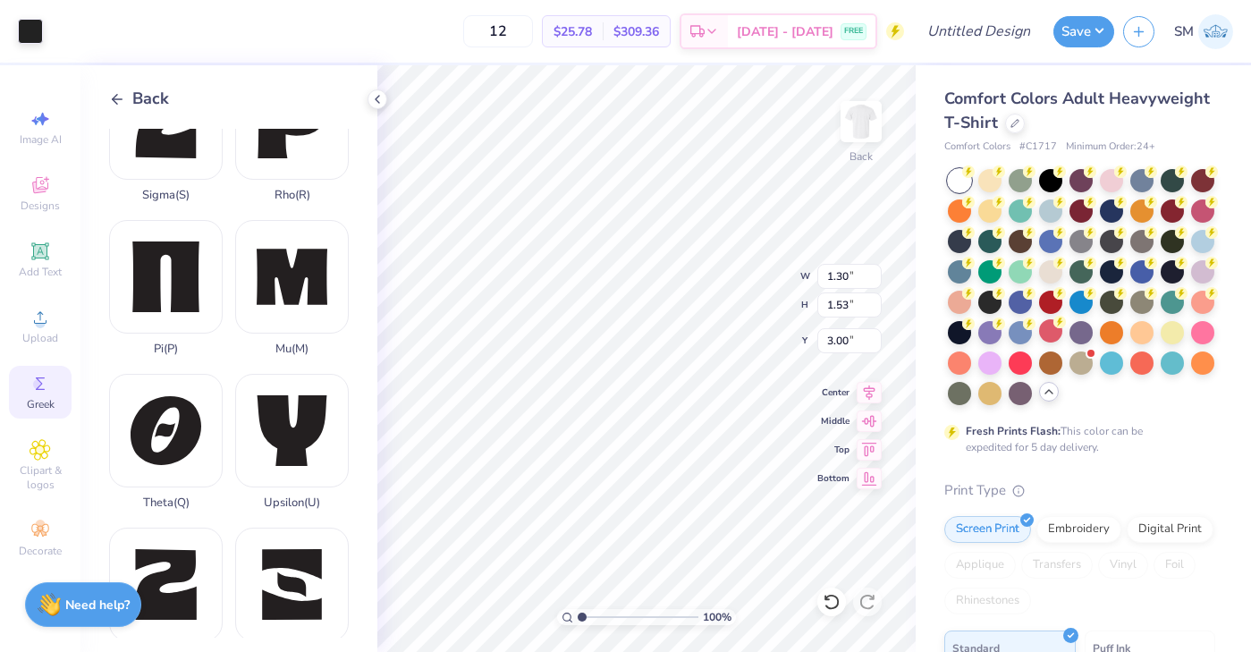
type input "1.23"
type input "1.21"
type input "1.27"
type input "1.23"
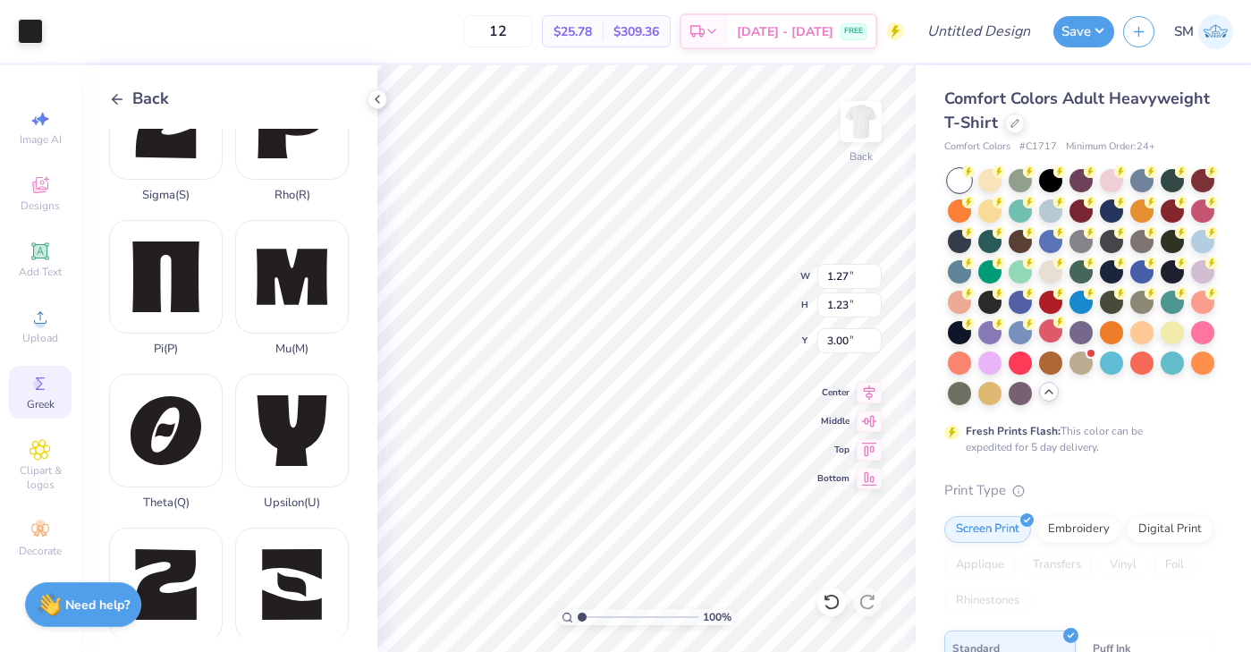
type input "1.20"
type input "1.30"
type input "1.53"
type input "1.23"
type input "1.20"
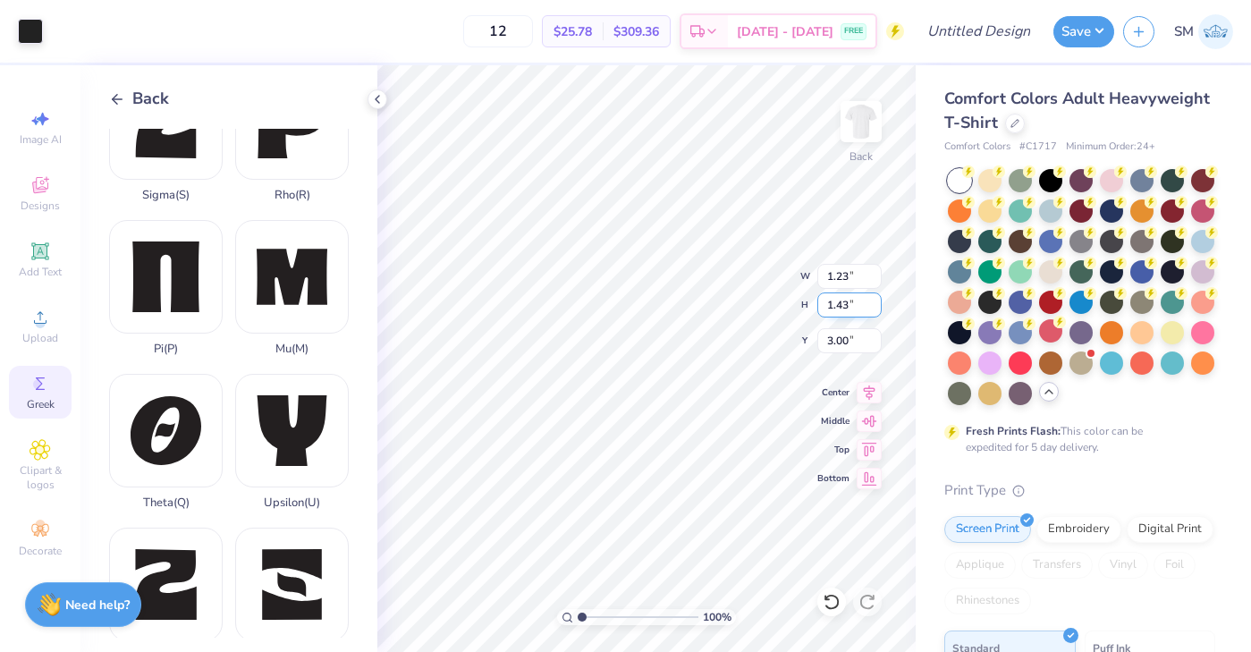
click at [871, 307] on input "1.43" at bounding box center [849, 304] width 64 height 25
click at [871, 307] on input "1.32" at bounding box center [849, 304] width 64 height 25
click at [871, 307] on input "1.31" at bounding box center [849, 304] width 64 height 25
click at [871, 307] on input "1.3" at bounding box center [849, 304] width 64 height 25
click at [871, 307] on input "1.29" at bounding box center [849, 304] width 64 height 25
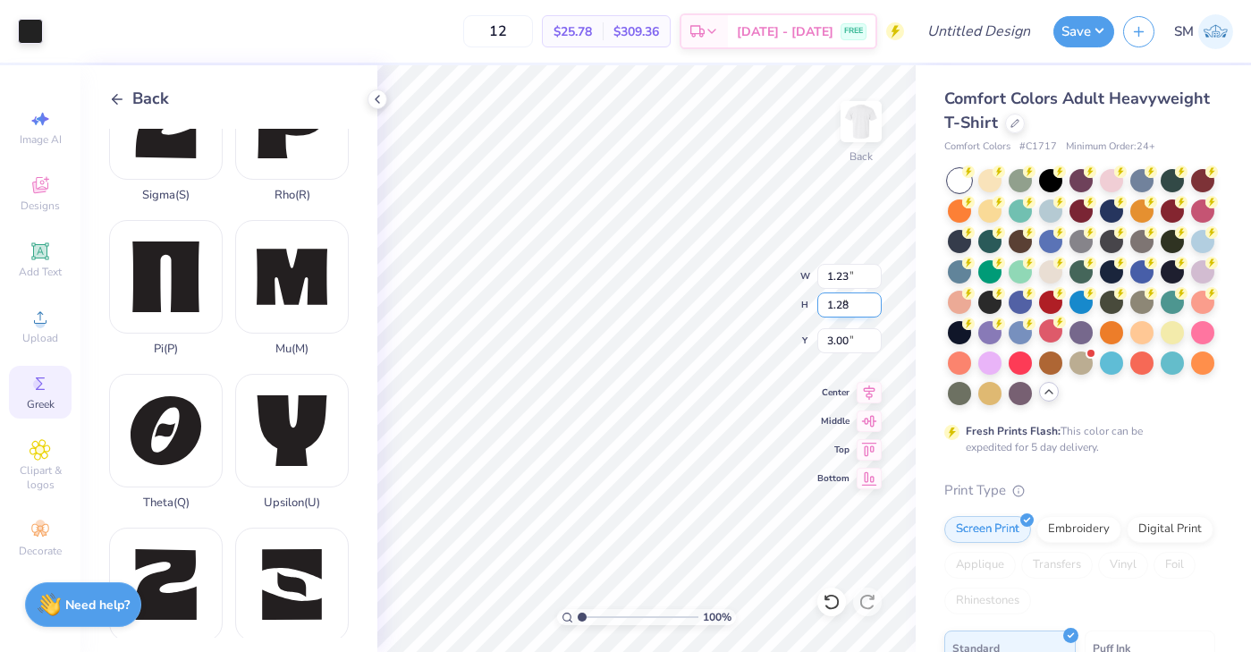
click at [871, 307] on input "1.28" at bounding box center [849, 304] width 64 height 25
click at [871, 307] on input "1.27" at bounding box center [849, 304] width 64 height 25
click at [871, 307] on input "1.26" at bounding box center [849, 304] width 64 height 25
click at [871, 307] on input "1.25" at bounding box center [849, 304] width 64 height 25
click at [871, 307] on input "1.24" at bounding box center [849, 304] width 64 height 25
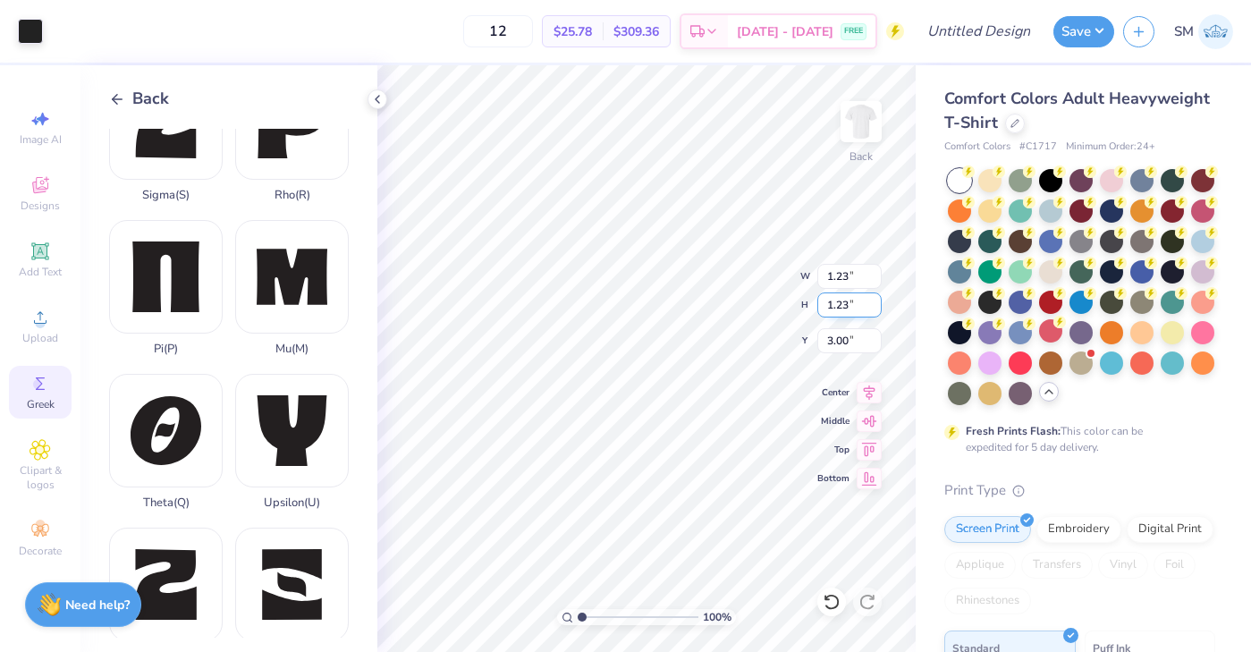
click at [871, 307] on input "1.23" at bounding box center [849, 304] width 64 height 25
type input "1.22"
click at [871, 307] on input "1.22" at bounding box center [849, 304] width 64 height 25
type input "2.76"
type input "1.20"
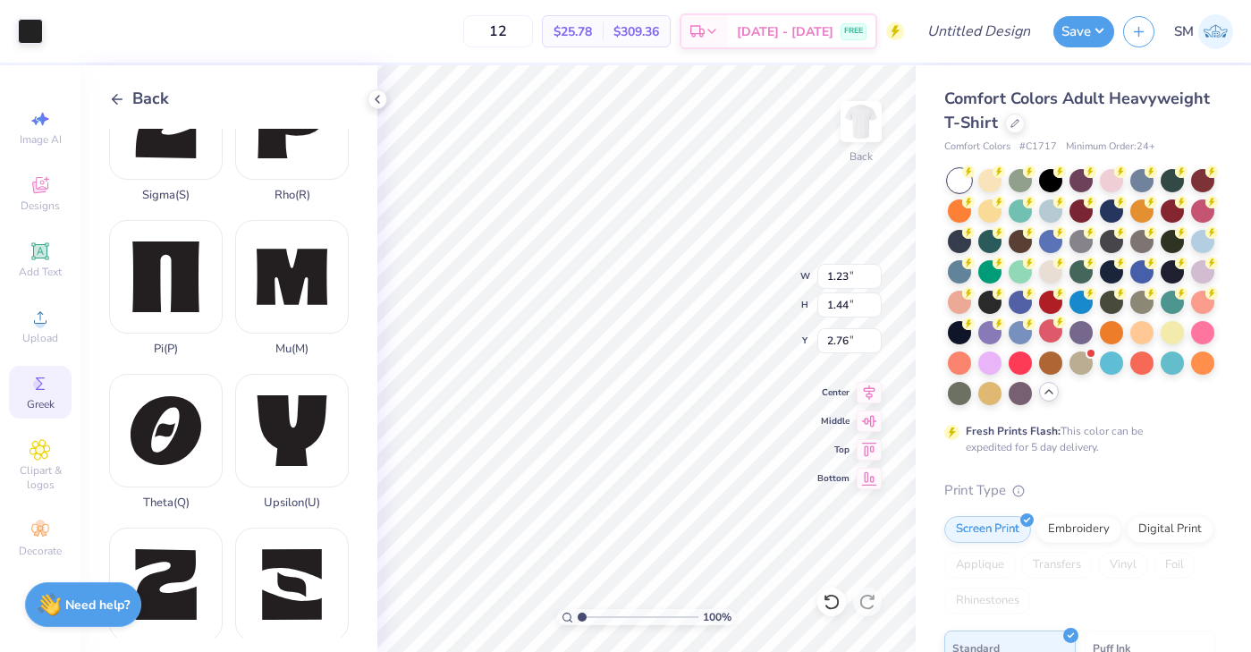
type input "3.00"
type input "1.28"
type input "1.25"
type input "2.76"
type input "1.21"
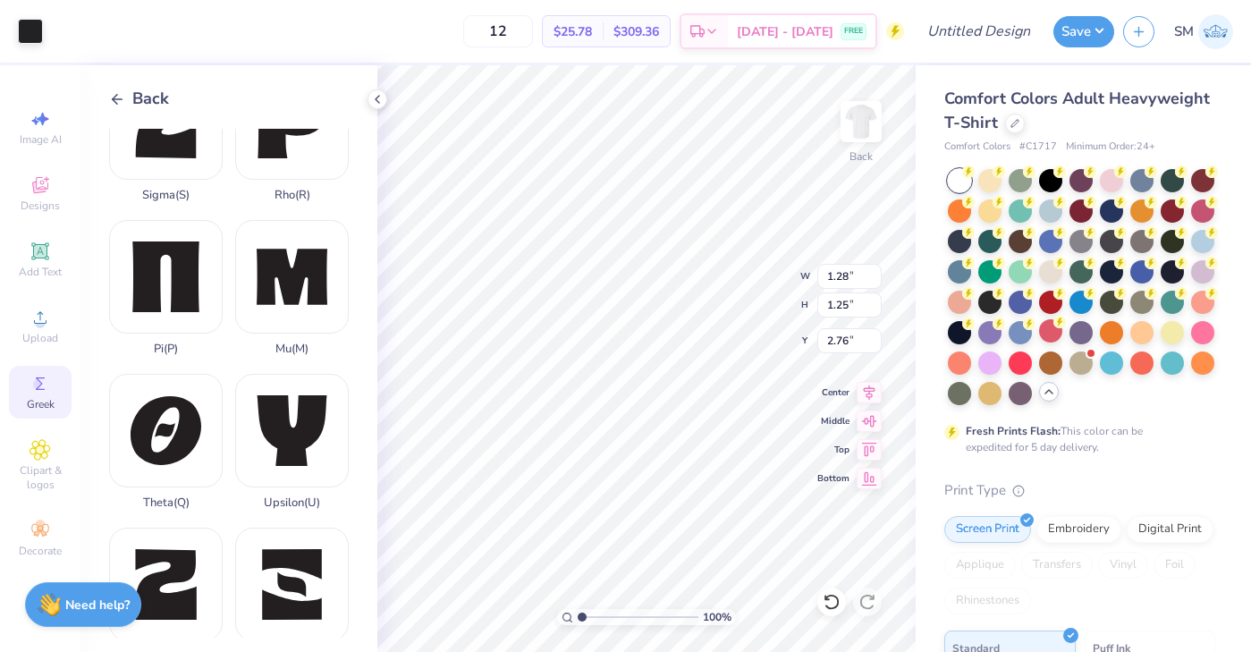
type input "1.18"
type input "1.21"
type input "1.18"
type input "2.76"
type input "1.23"
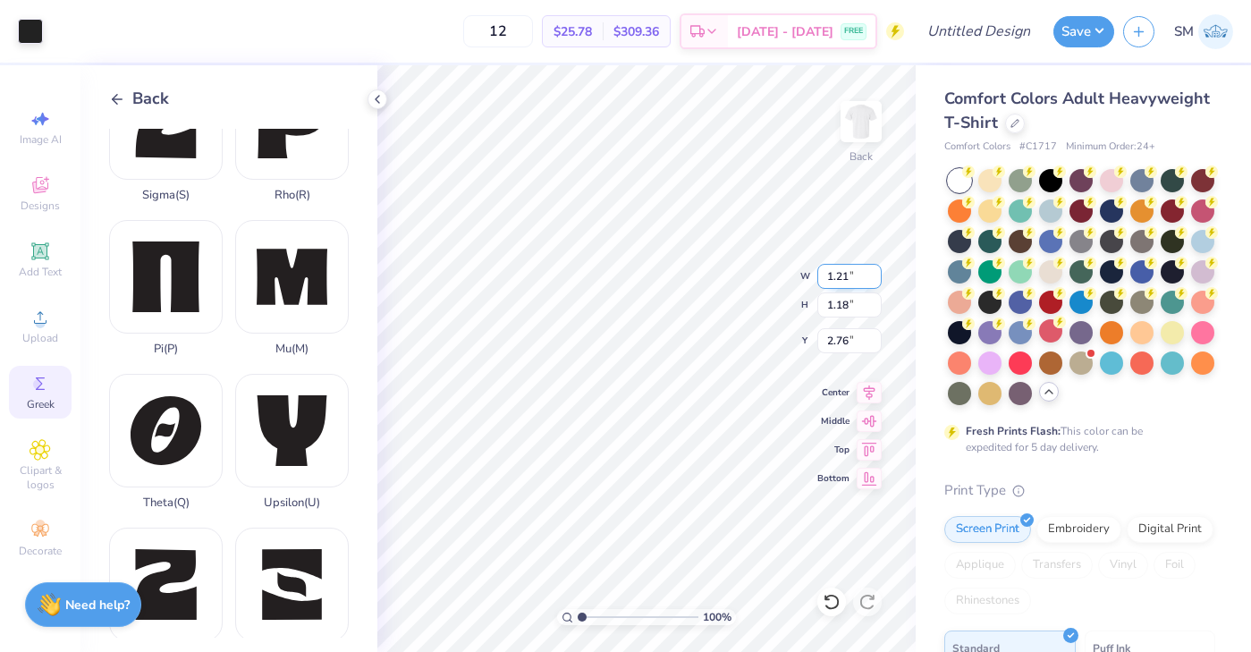
type input "1.21"
type input "3.00"
type input "1.21"
type input "1.18"
type input "2.76"
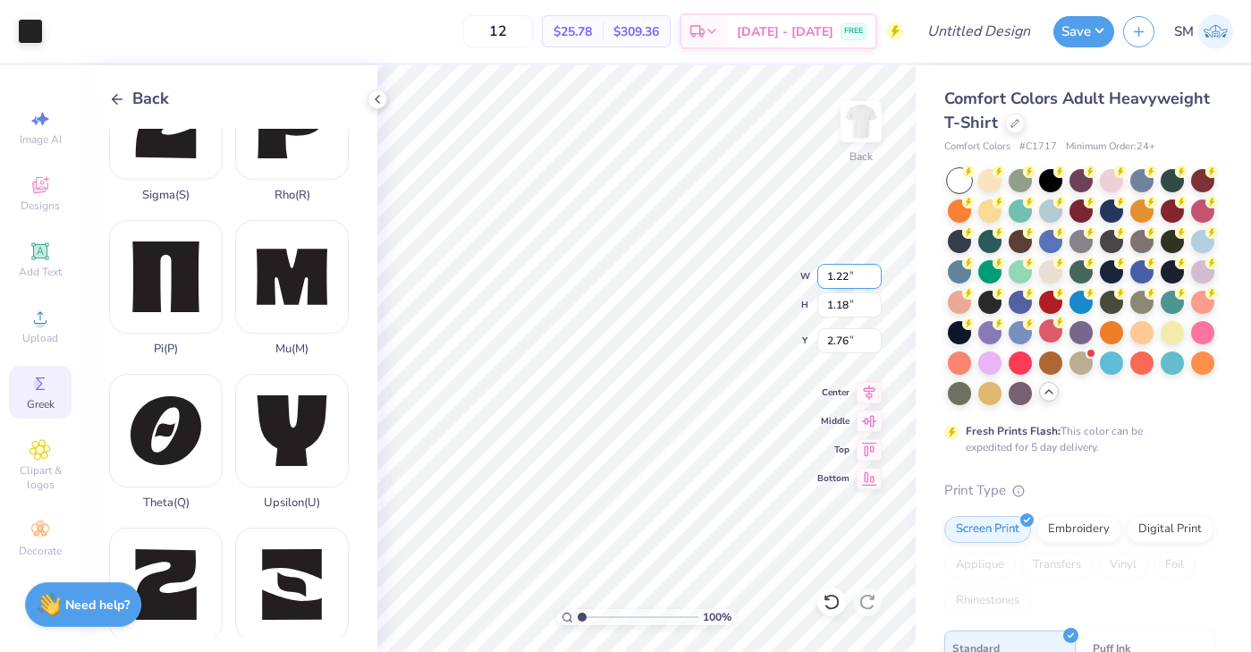
click at [872, 273] on input "1.22" at bounding box center [849, 276] width 64 height 25
type input "1.23"
click at [872, 273] on input "1.23" at bounding box center [849, 276] width 64 height 25
type input "1.44"
type input "1.21"
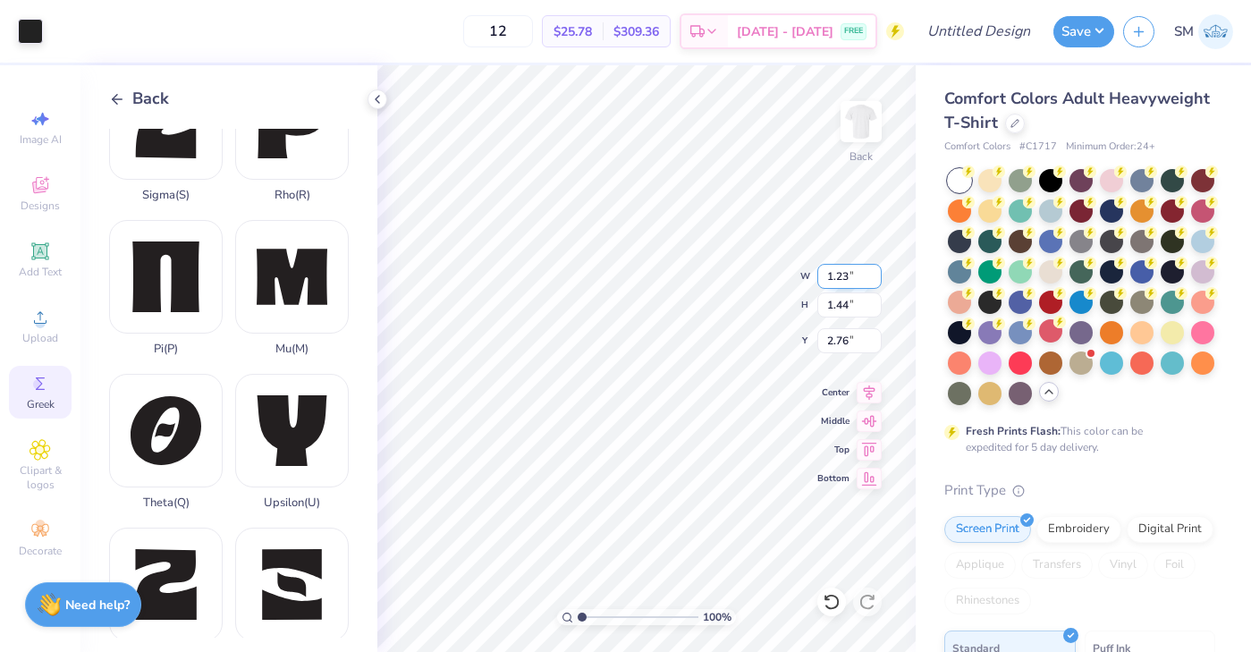
type input "1.18"
type input "1.23"
click at [873, 310] on input "1.43" at bounding box center [849, 304] width 64 height 25
click at [873, 310] on input "1.42" at bounding box center [849, 304] width 64 height 25
click at [873, 310] on input "1.41" at bounding box center [849, 304] width 64 height 25
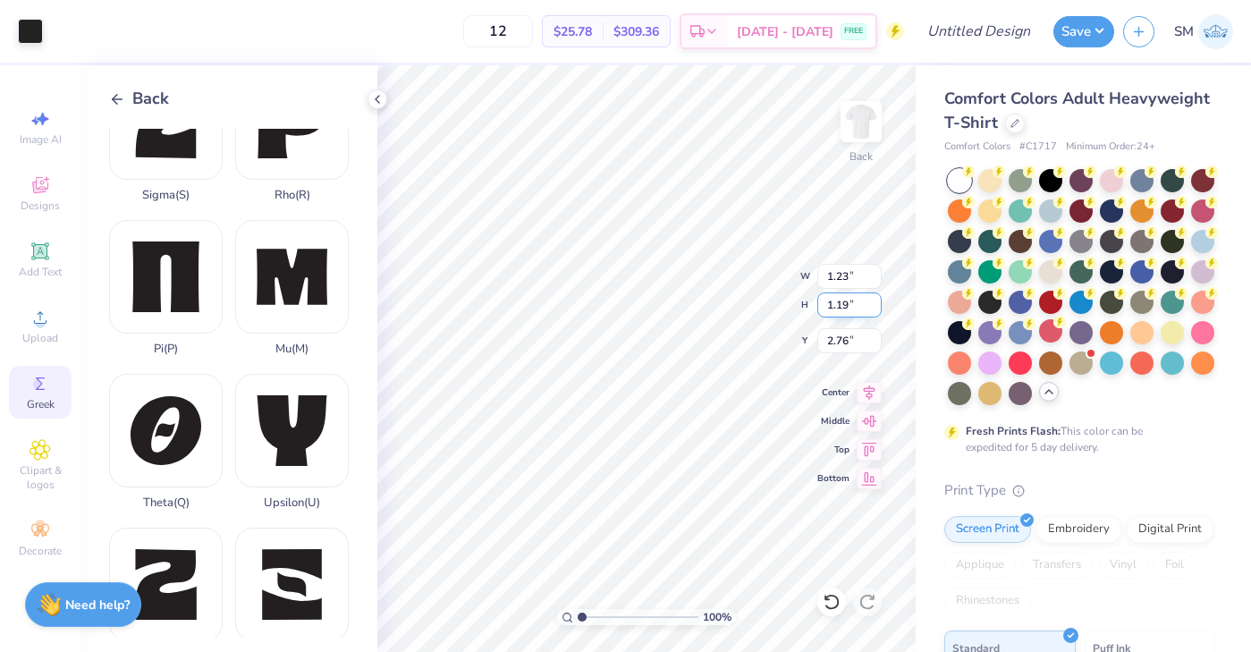
click at [873, 310] on input "1.19" at bounding box center [849, 304] width 64 height 25
type input "1.18"
click at [873, 310] on input "1.18" at bounding box center [849, 304] width 64 height 25
click at [847, 307] on input "1.44" at bounding box center [849, 304] width 64 height 25
type input "1.18"
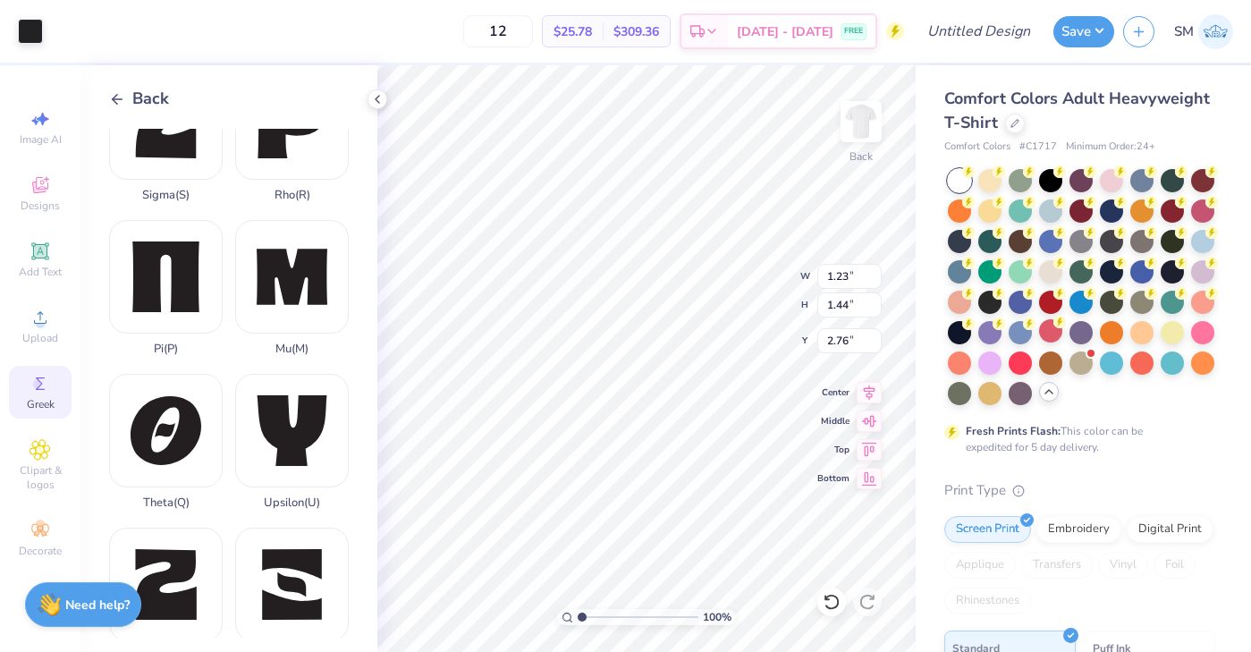
type input "1.02"
type input "1.20"
type input "1.01"
type input "1.18"
type input "1.20"
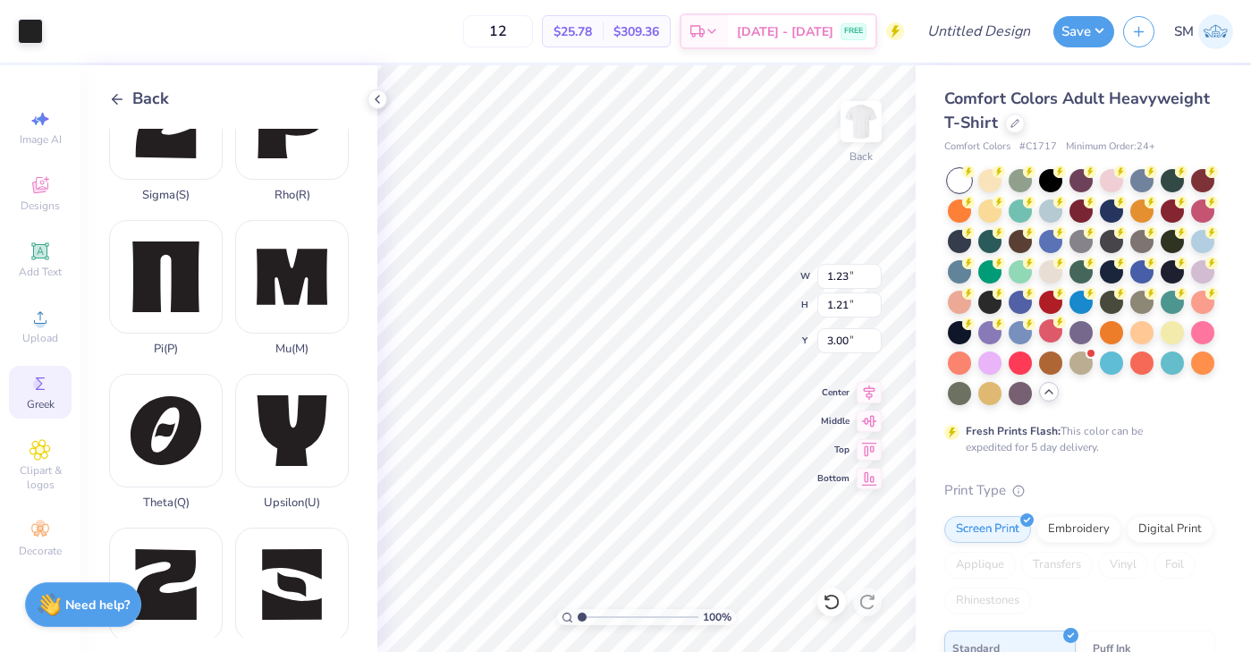
type input "1.18"
type input "3.00"
type input "1.01"
type input "3.00"
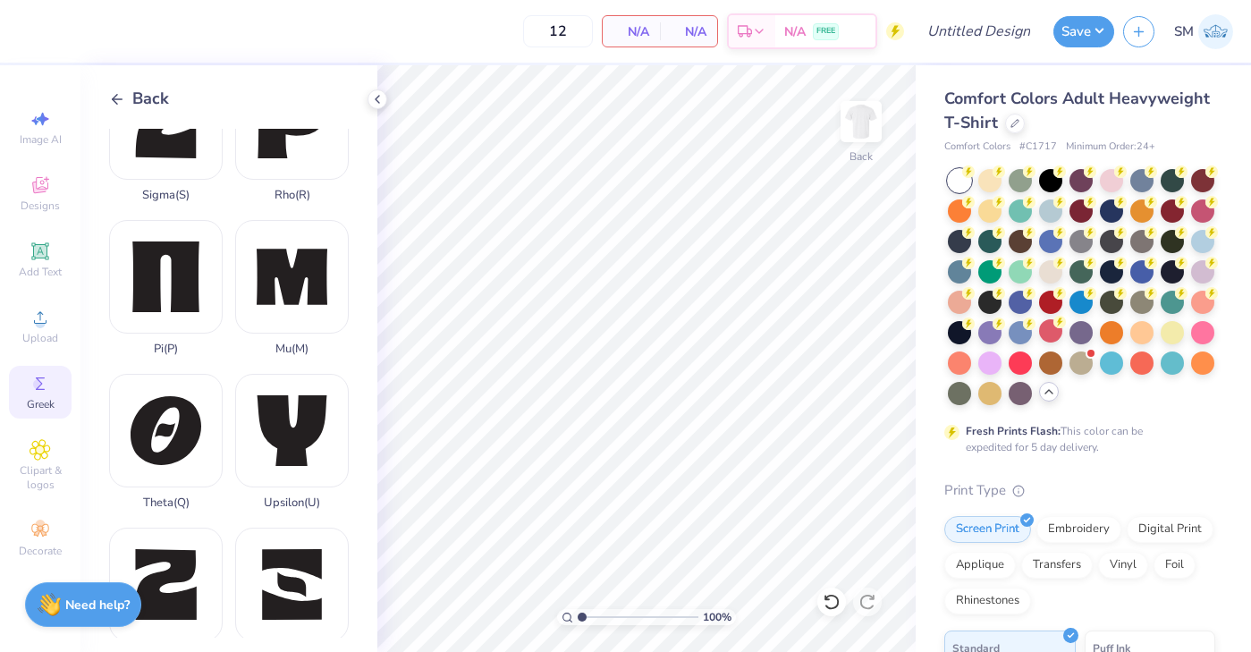
click at [151, 102] on span "Back" at bounding box center [150, 99] width 37 height 24
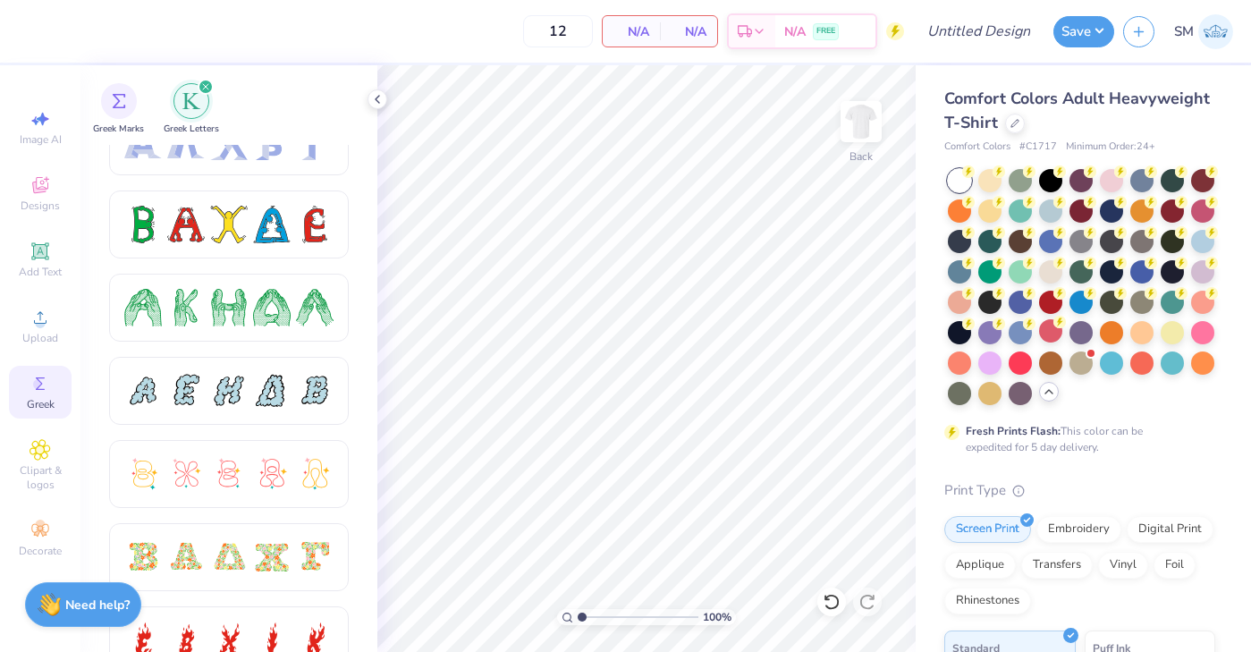
scroll to position [0, 0]
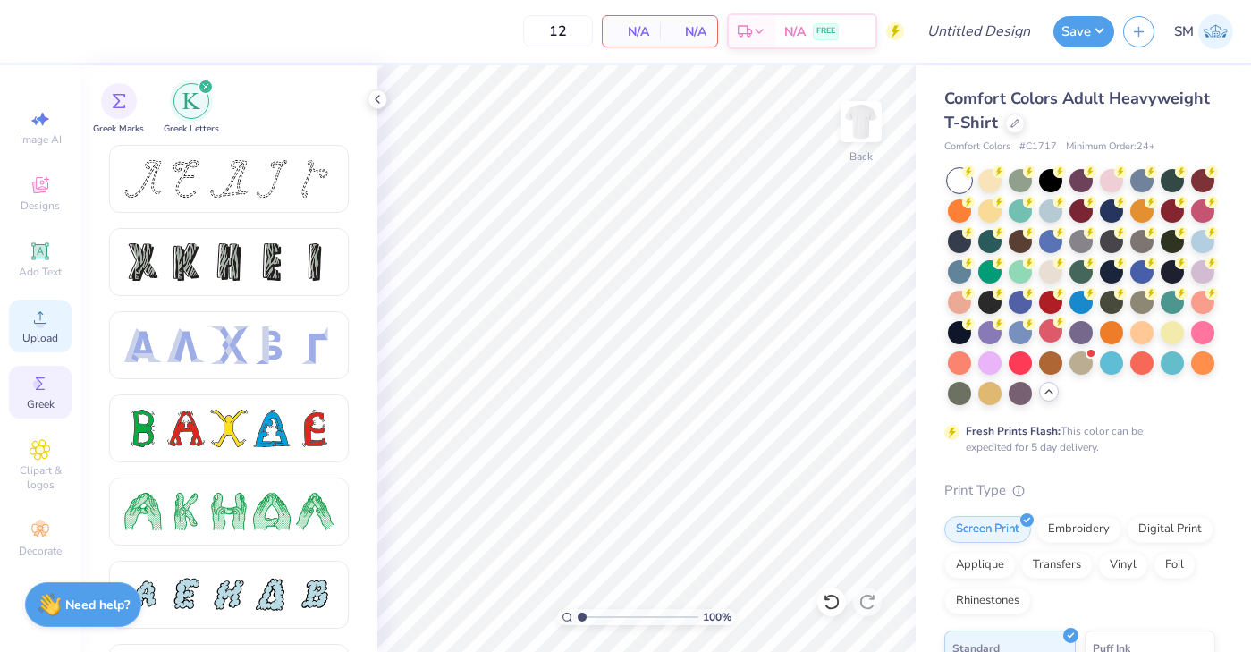
click at [38, 318] on icon at bounding box center [40, 317] width 21 height 21
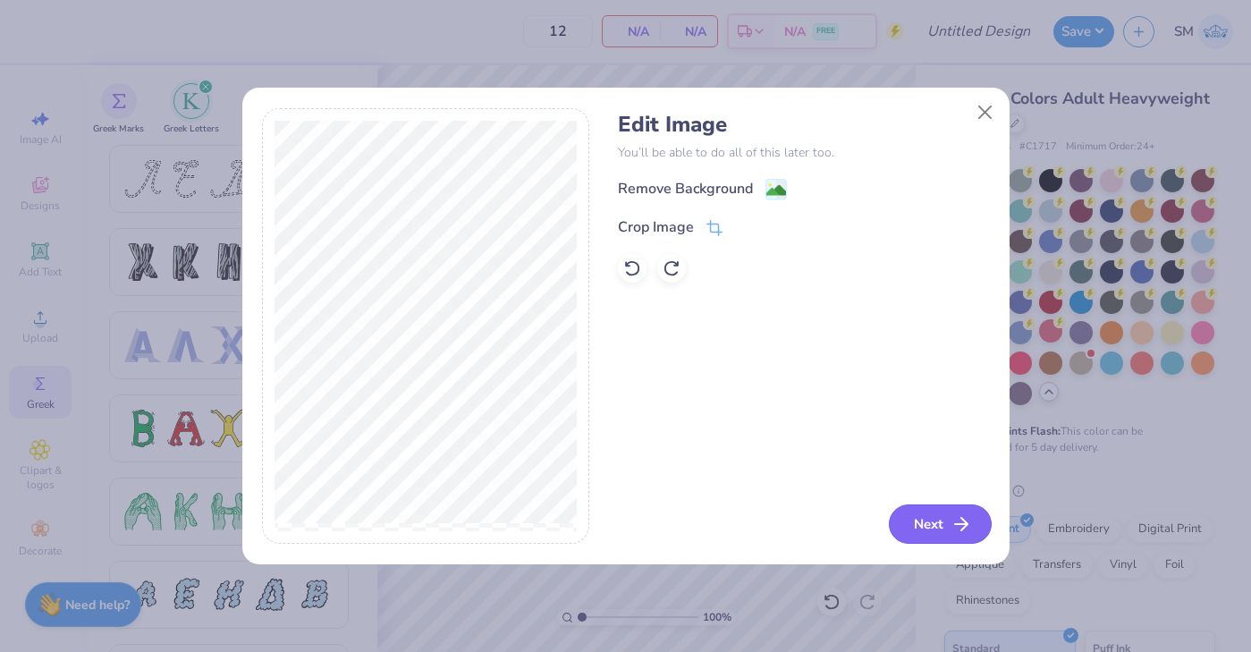
click at [946, 516] on button "Next" at bounding box center [940, 523] width 103 height 39
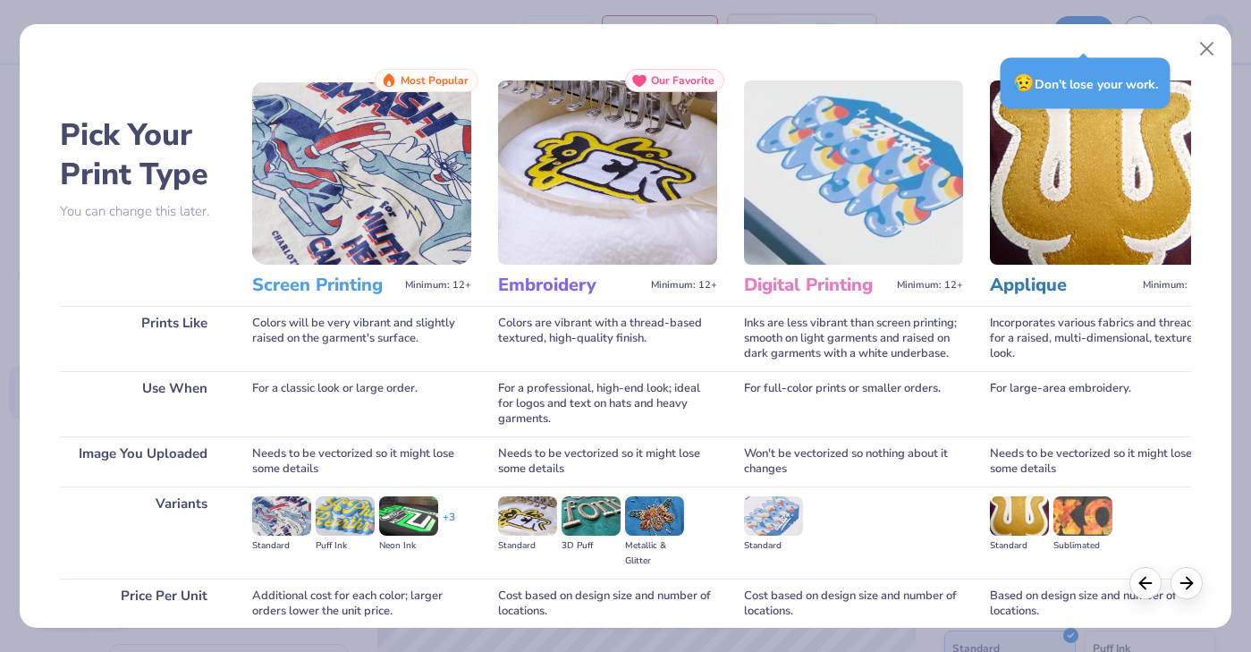
click at [352, 216] on img at bounding box center [361, 172] width 219 height 184
click at [351, 297] on h3 "Screen Printing" at bounding box center [325, 285] width 146 height 23
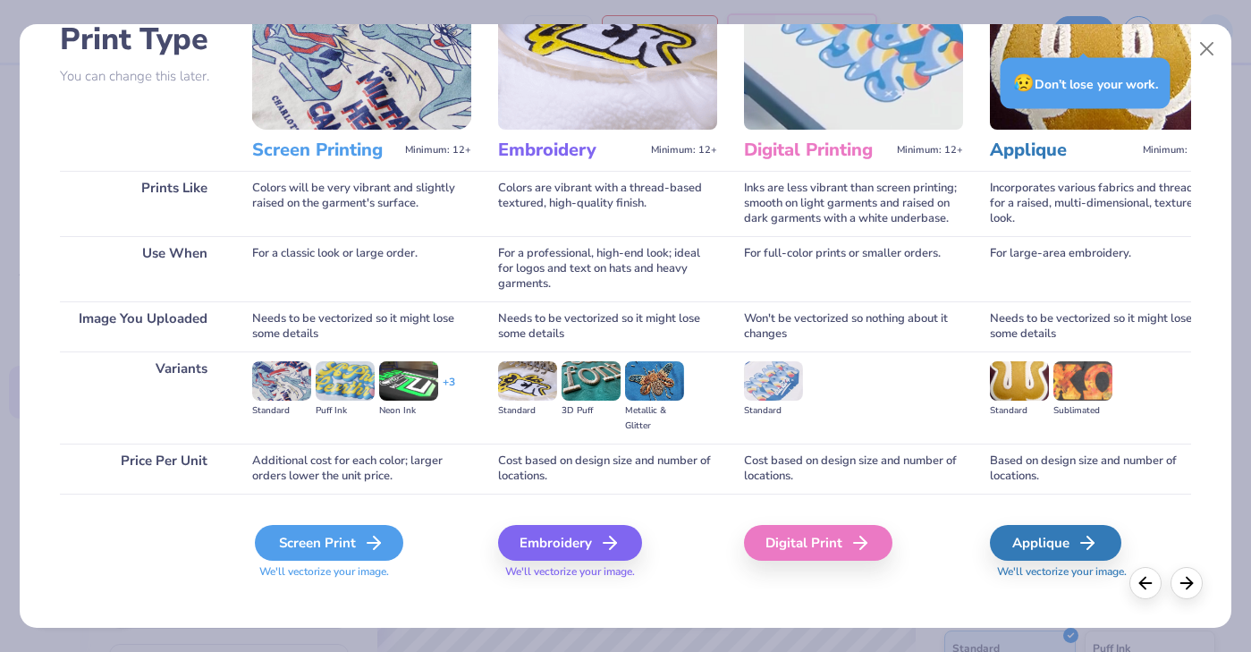
click at [311, 525] on div "Screen Print" at bounding box center [329, 543] width 148 height 36
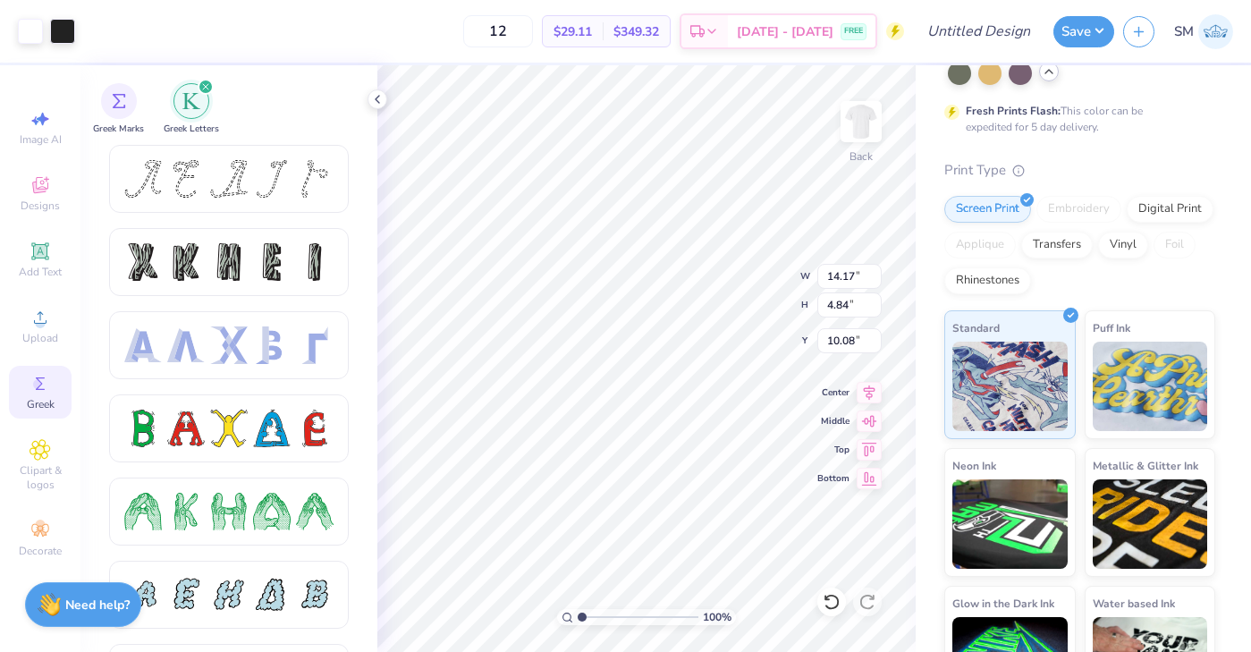
scroll to position [383, 0]
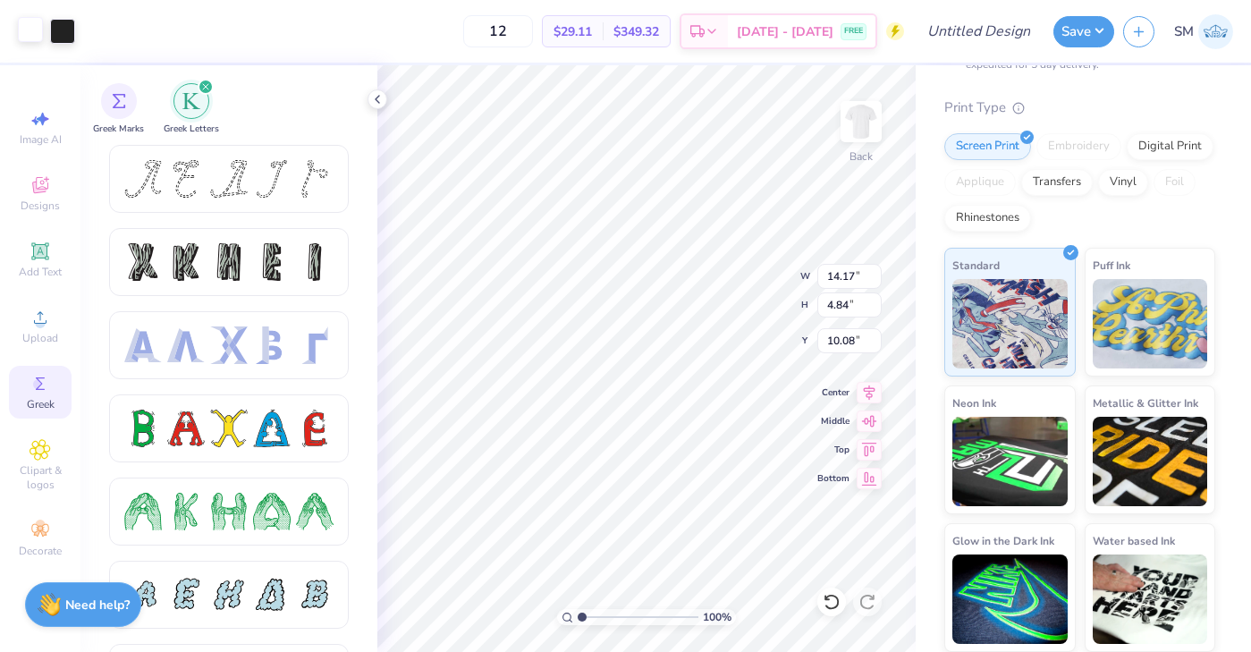
click at [30, 32] on div at bounding box center [30, 29] width 25 height 25
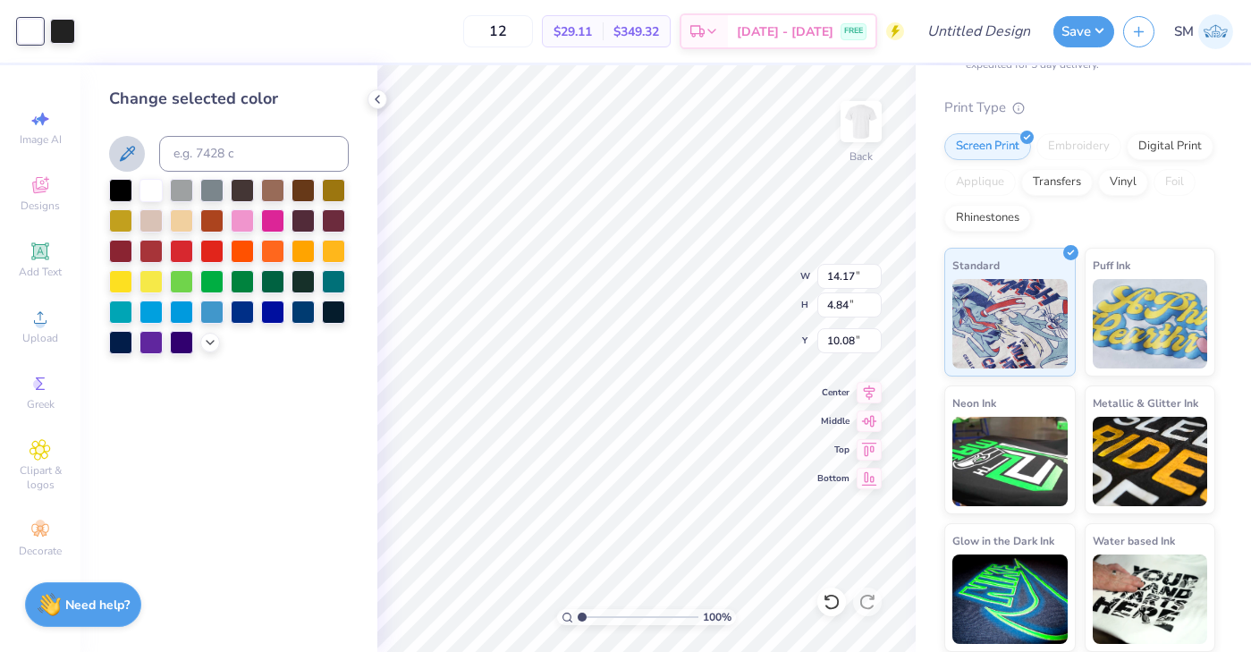
click at [131, 148] on icon at bounding box center [126, 153] width 21 height 21
click at [216, 351] on div at bounding box center [229, 266] width 240 height 175
click at [213, 348] on div at bounding box center [210, 341] width 20 height 20
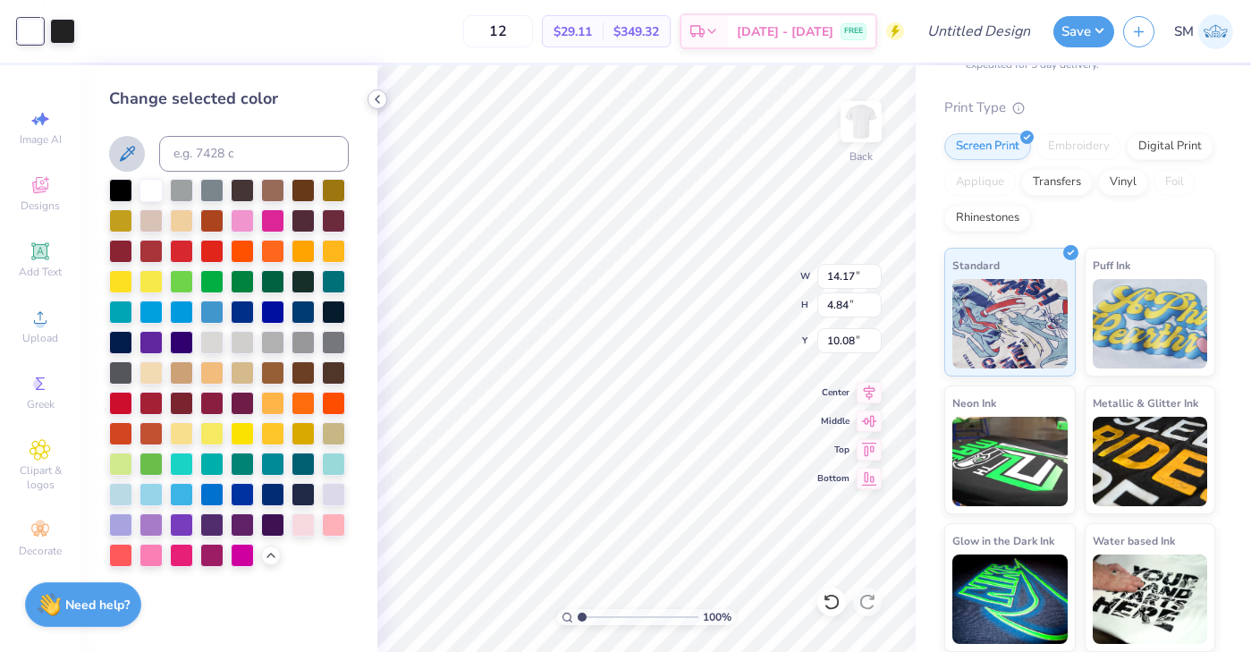
click at [380, 94] on icon at bounding box center [377, 99] width 14 height 14
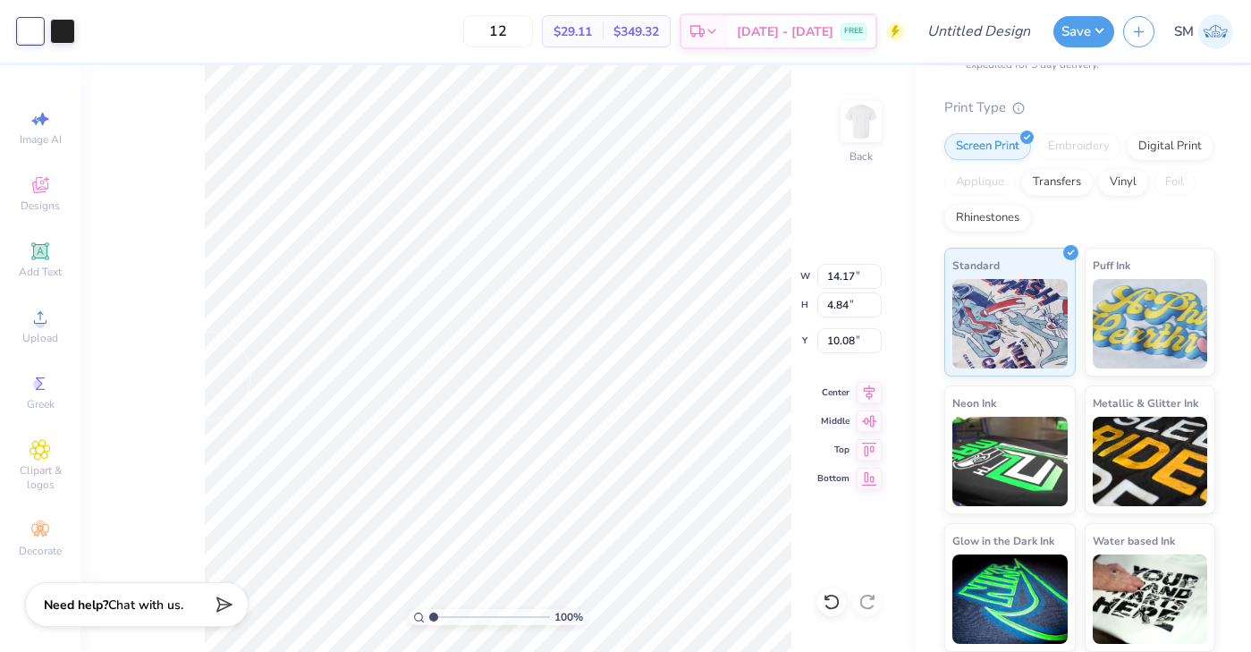
click at [162, 381] on div "100 % Back W 14.17 14.17 " H 4.84 4.84 " Y 10.08 10.08 " Center Middle Top Bott…" at bounding box center [497, 358] width 835 height 587
click at [36, 40] on div at bounding box center [30, 29] width 25 height 25
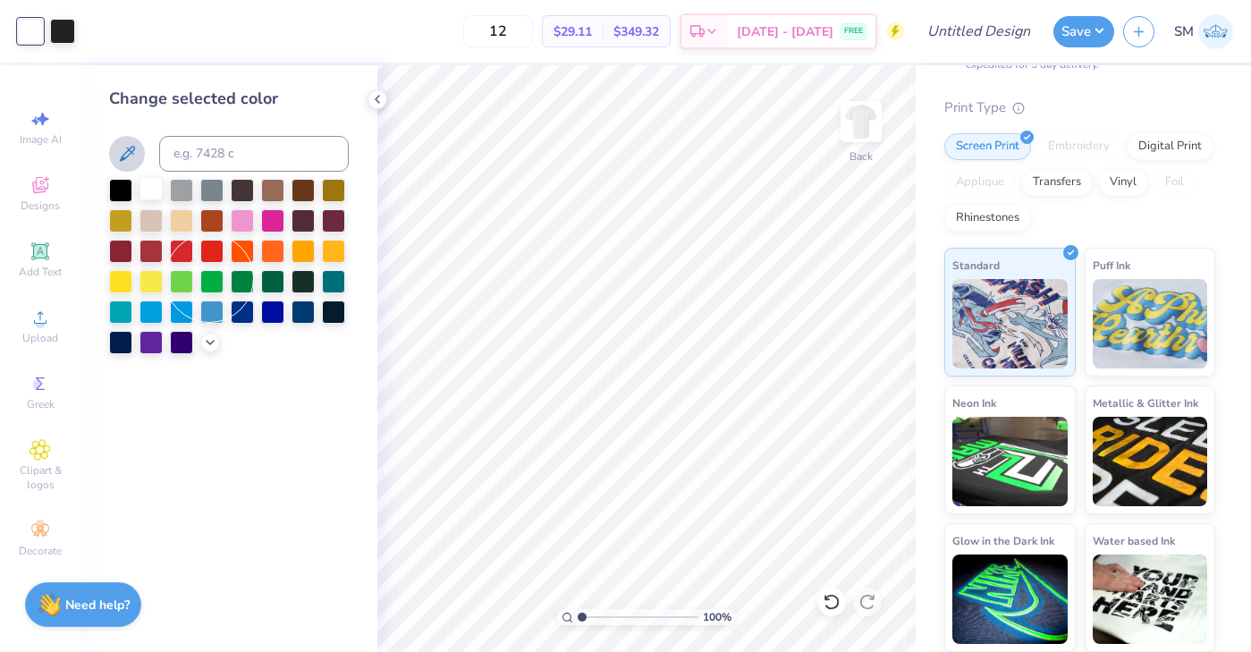
click at [152, 181] on div at bounding box center [151, 188] width 23 height 23
click at [48, 128] on icon at bounding box center [40, 118] width 21 height 21
select select "4"
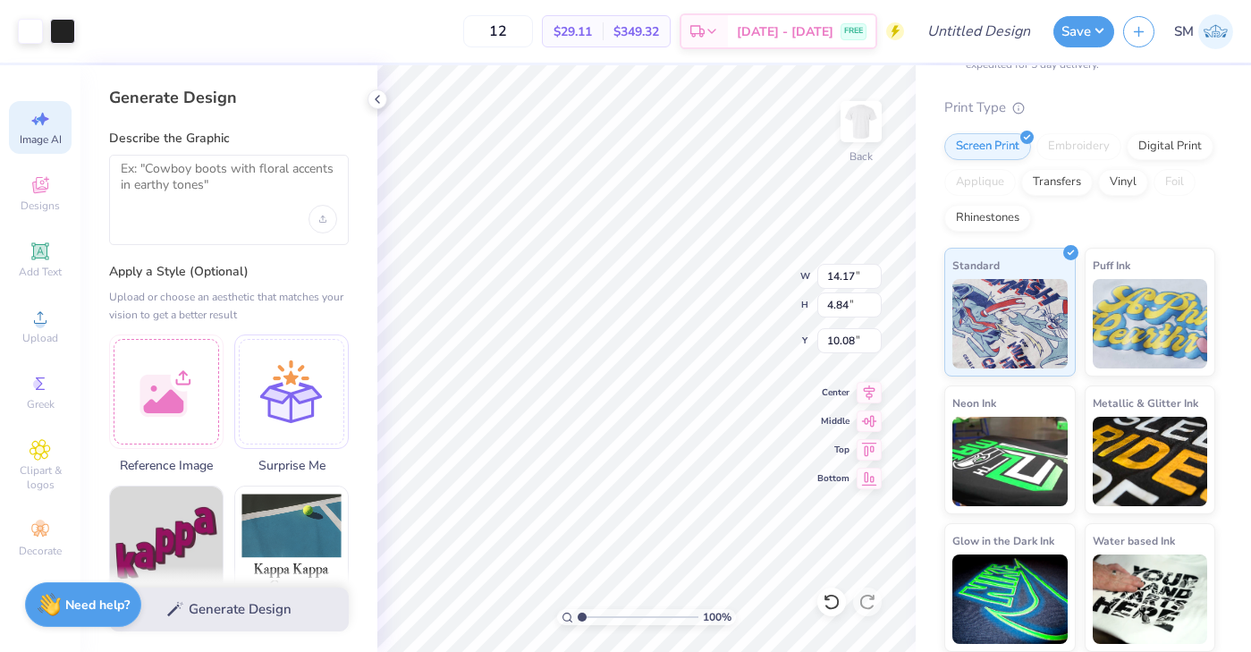
type input "3.15"
type input "1.08"
type input "4.07"
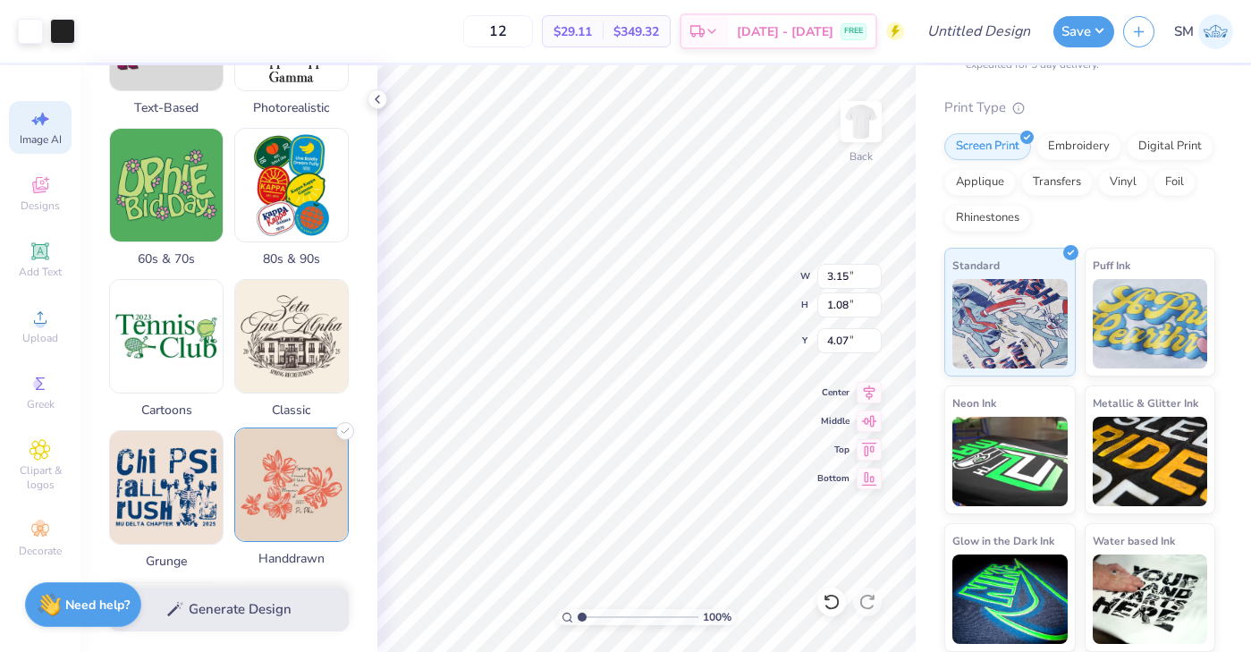
scroll to position [512, 0]
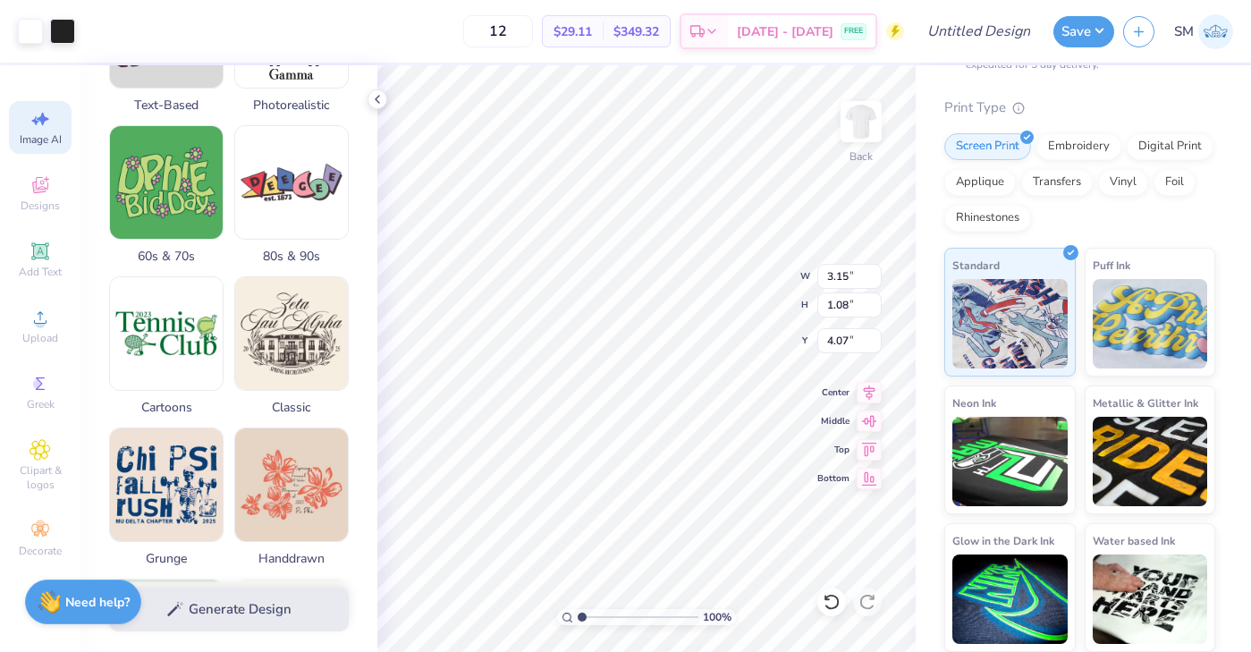
click at [79, 600] on strong "Need help?" at bounding box center [97, 602] width 64 height 17
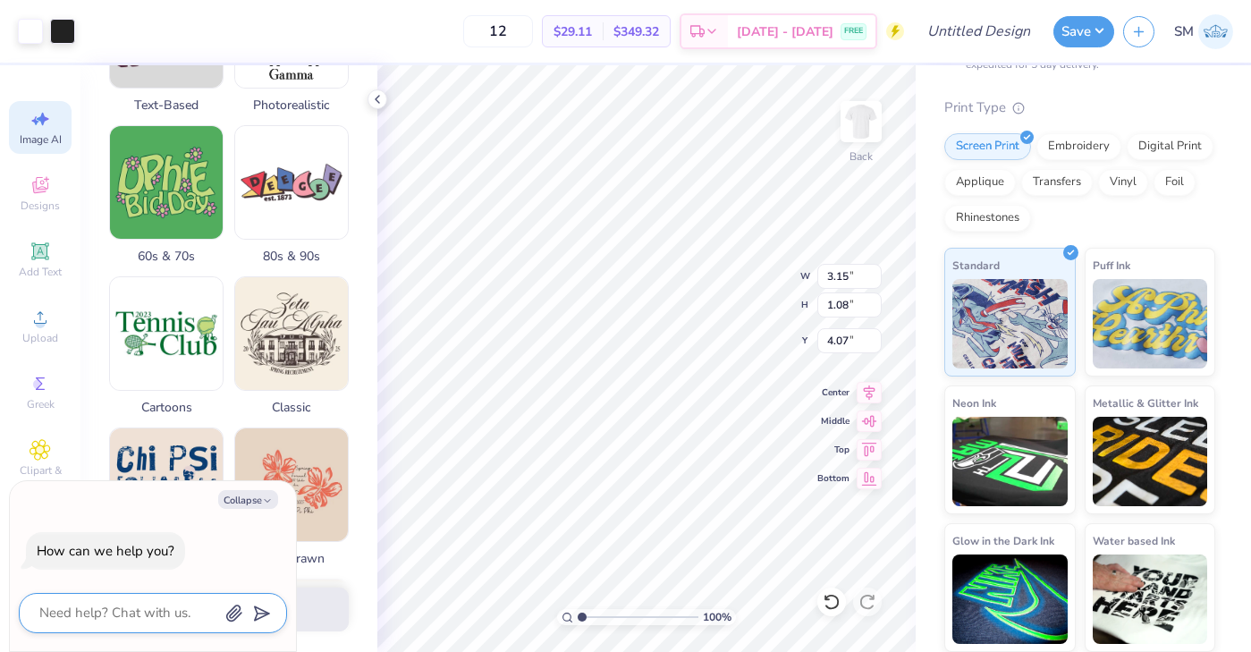
click at [114, 613] on textarea at bounding box center [129, 613] width 182 height 24
type textarea "h"
type textarea "x"
type textarea "ho"
type textarea "x"
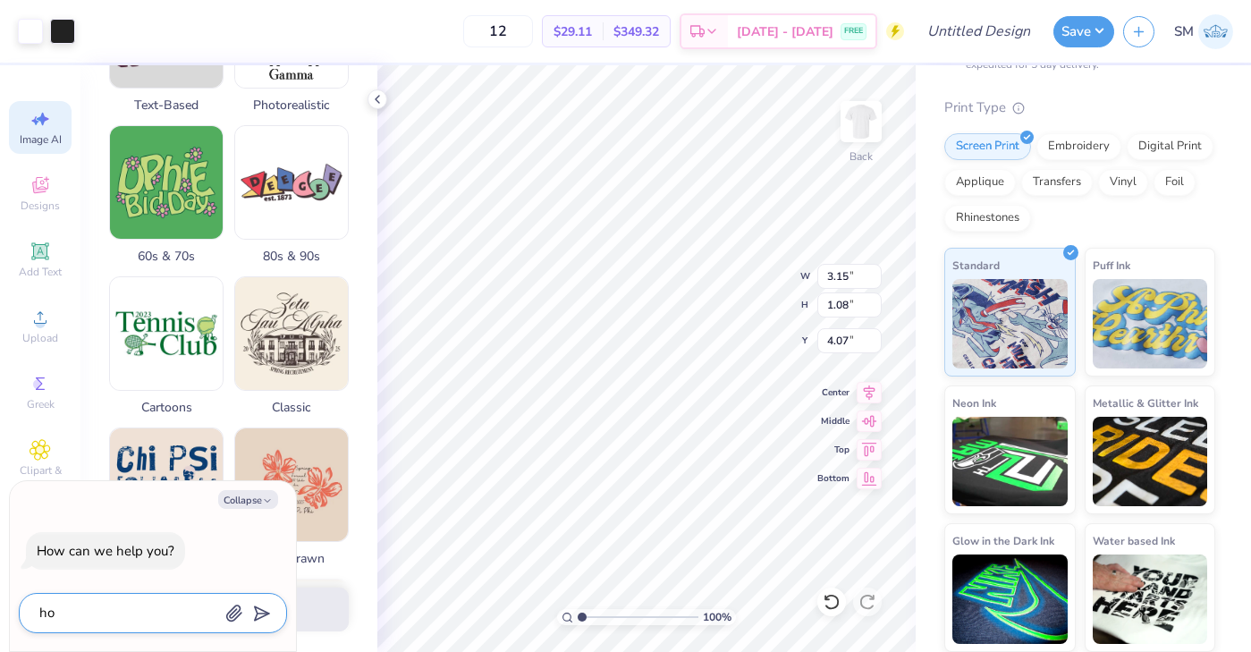
type textarea "how"
type textarea "x"
type textarea "how"
type textarea "x"
type textarea "how d"
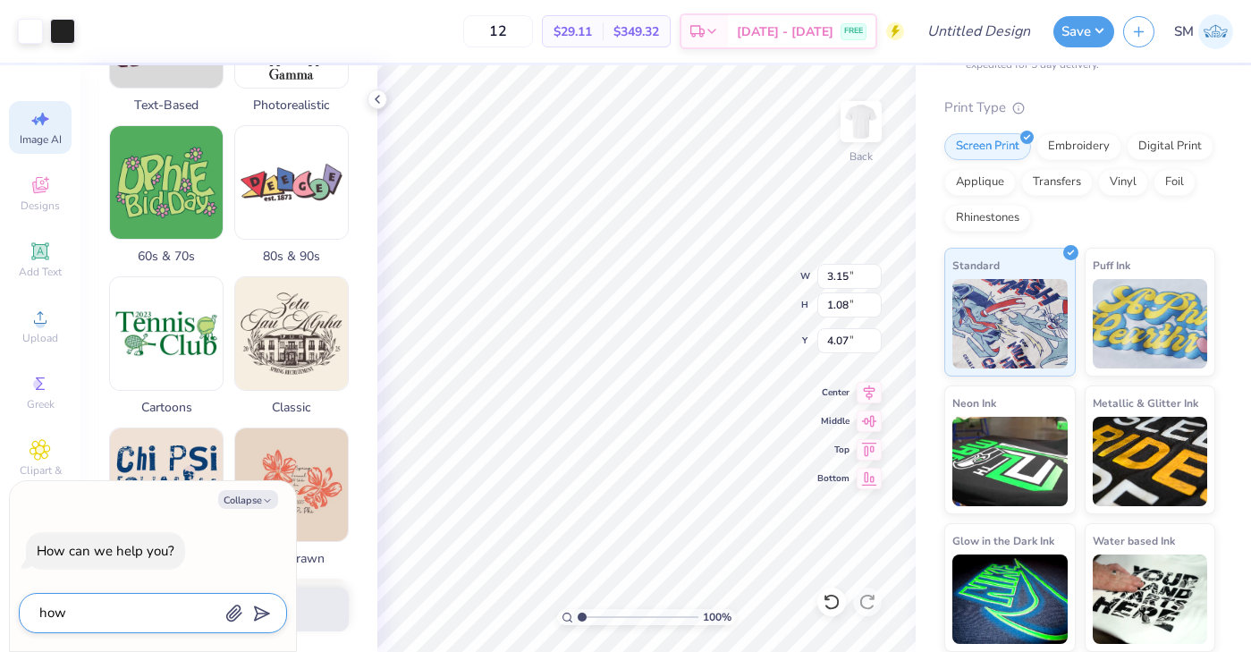
type textarea "x"
type textarea "how do"
type textarea "x"
type textarea "how do"
type textarea "x"
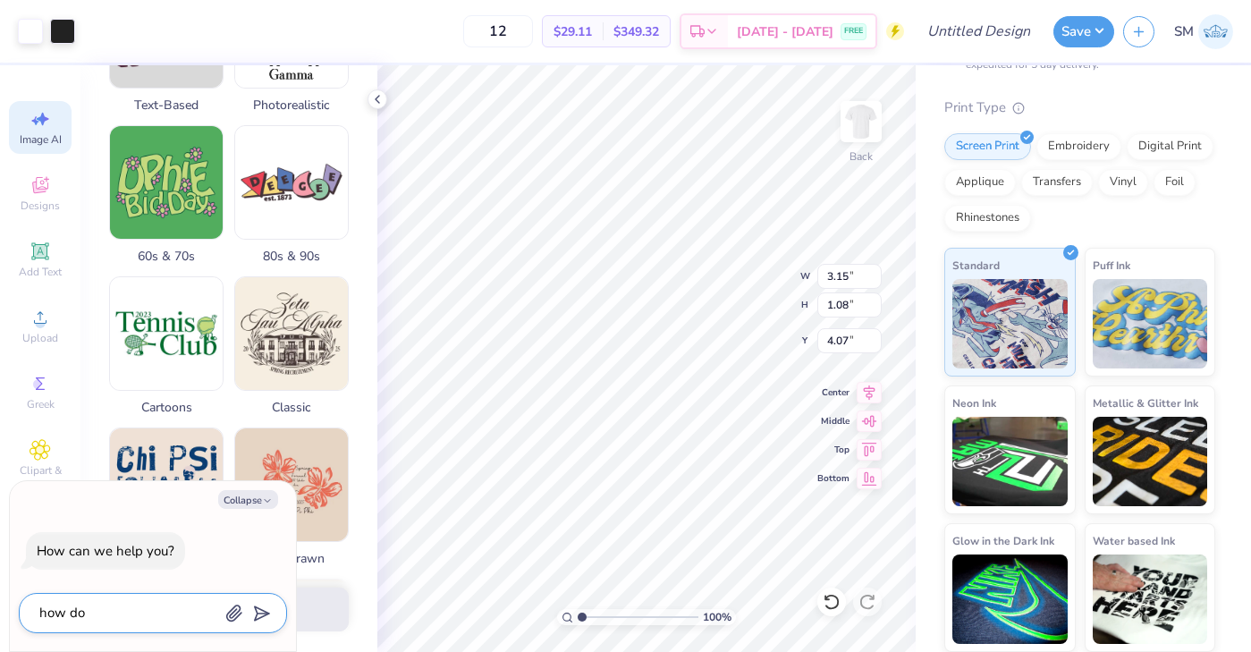
type textarea "how do y"
type textarea "x"
type textarea "how do yo"
type textarea "x"
type textarea "how do you"
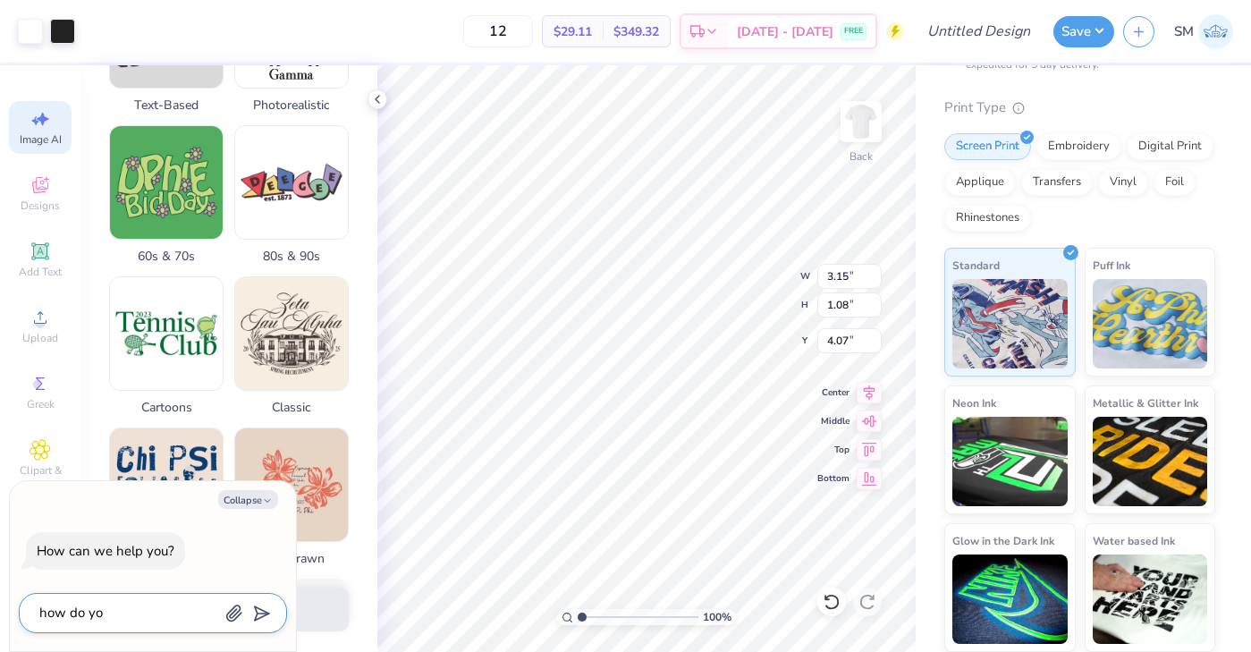
type textarea "x"
type textarea "how do you"
type textarea "x"
type textarea "how do you t"
type textarea "x"
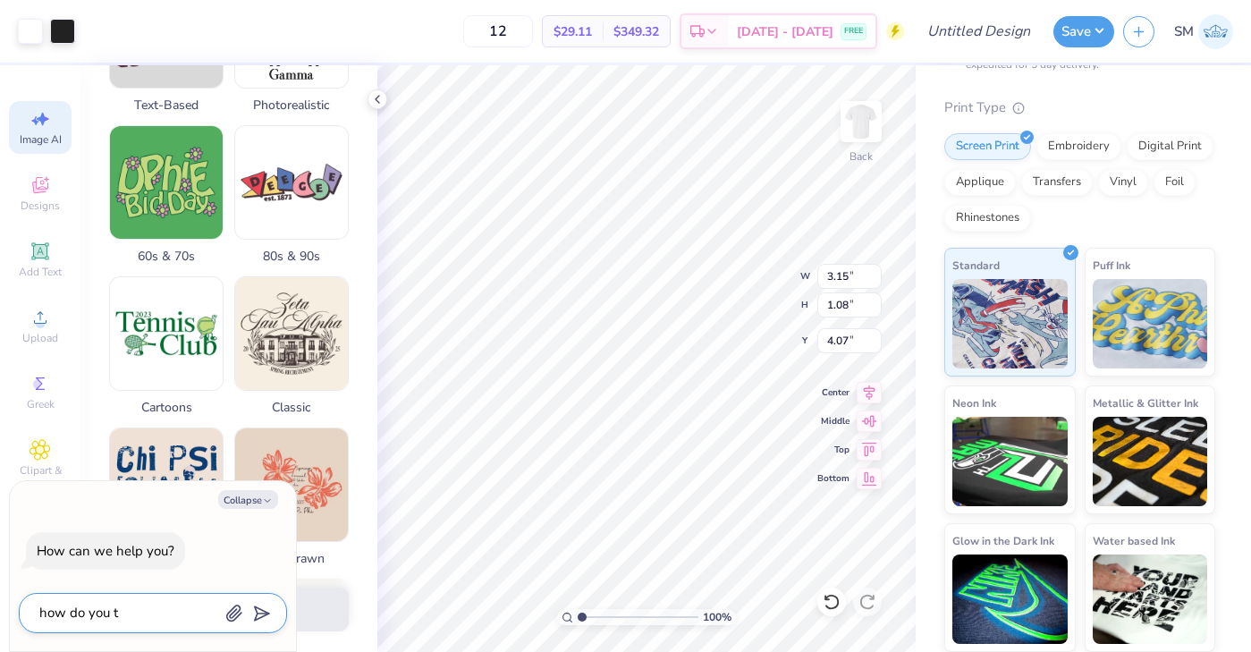
type textarea "how do you ta"
type textarea "x"
type textarea "how do you tak"
type textarea "x"
type textarea "how do you take"
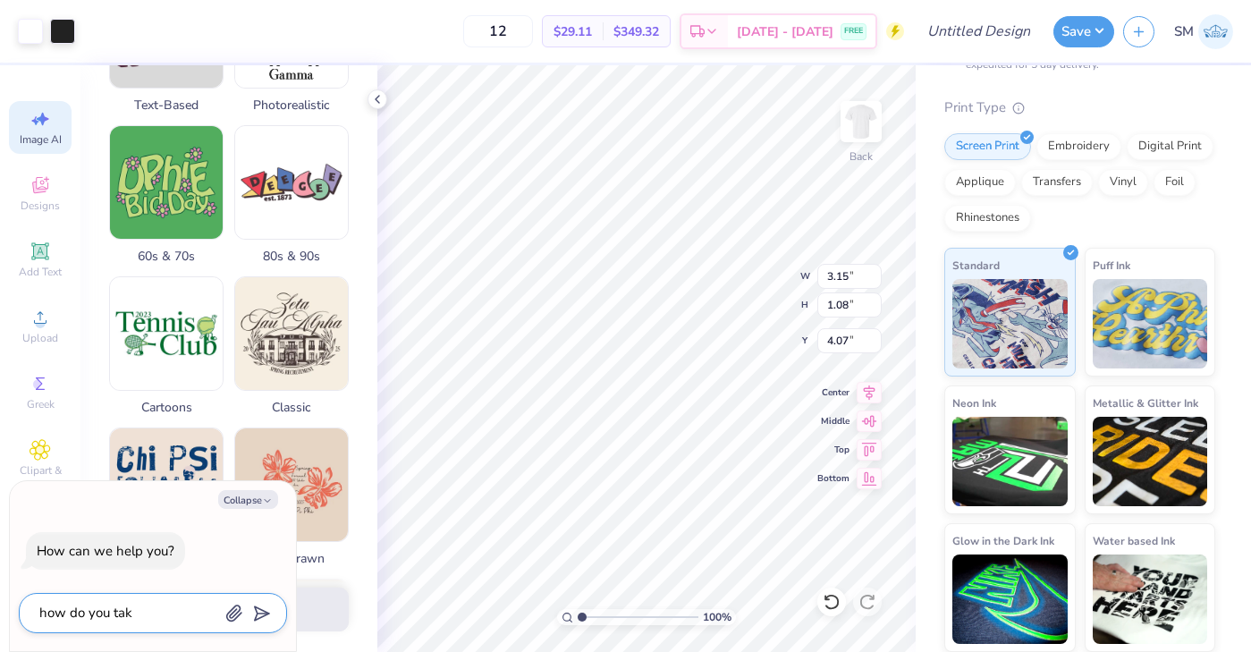
type textarea "x"
type textarea "how do you take"
type textarea "x"
type textarea "how do you take t"
type textarea "x"
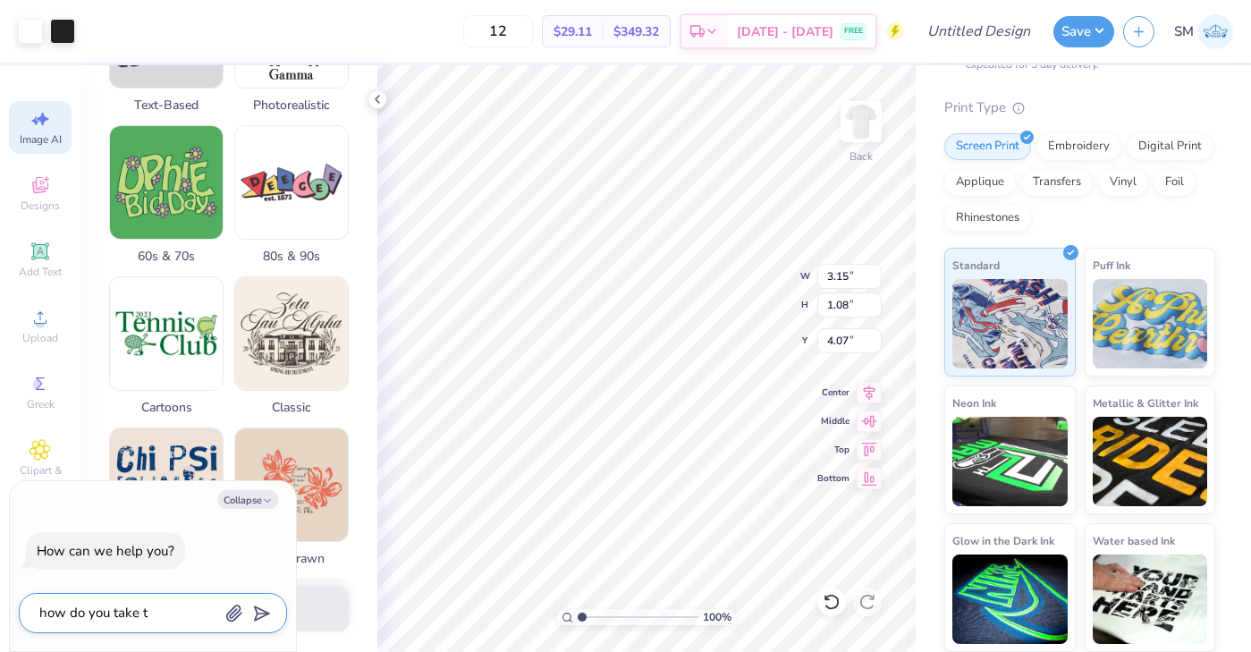
type textarea "how do you take th"
type textarea "x"
type textarea "how do you take the"
type textarea "x"
type textarea "how do you take the"
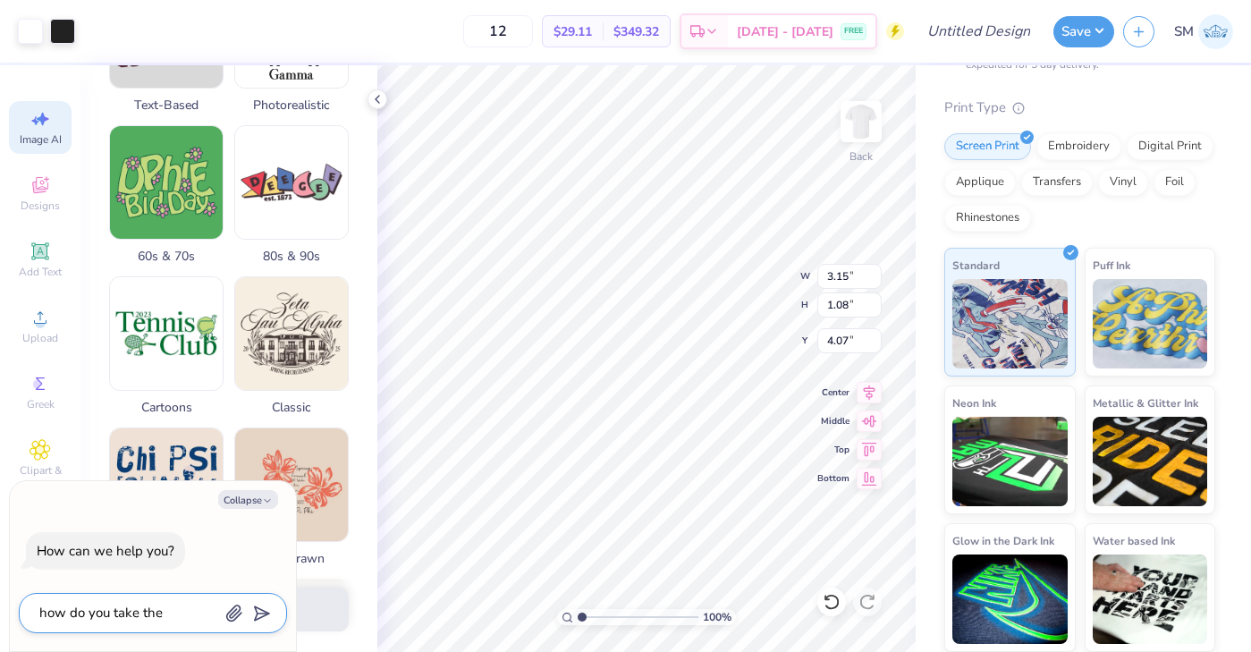
type textarea "x"
type textarea "how do you take the b"
type textarea "x"
type textarea "how do you take the ba"
type textarea "x"
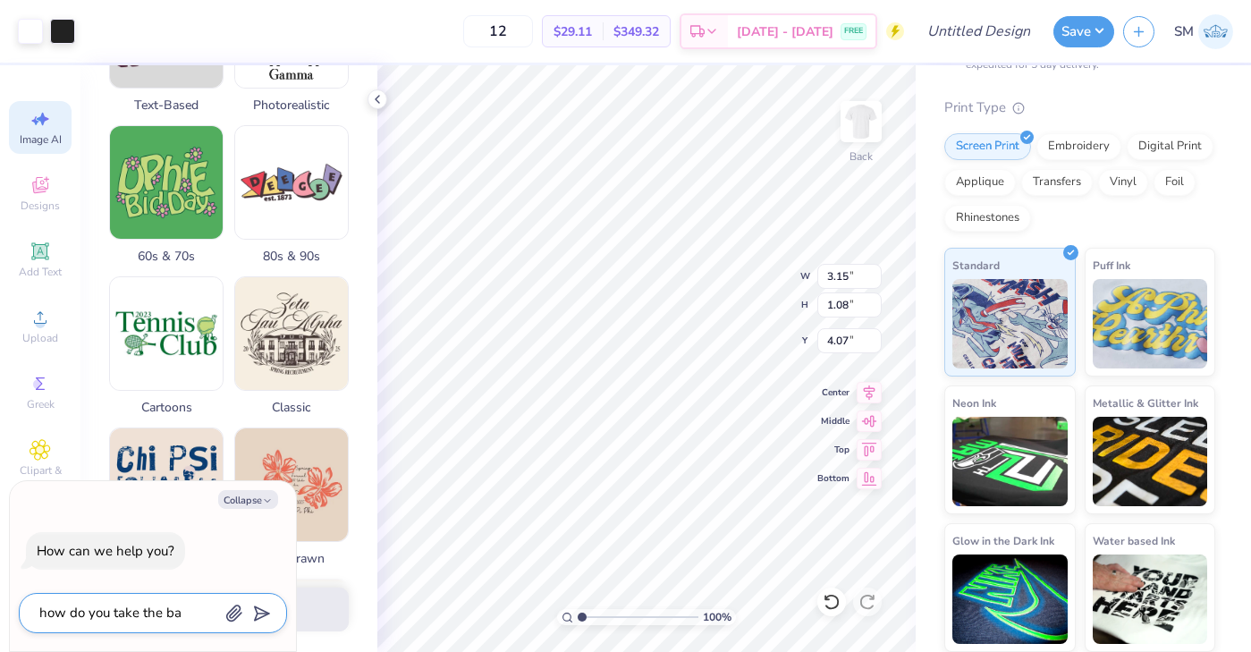
type textarea "how do you take the bac"
type textarea "x"
type textarea "how do you take the bacj"
type textarea "x"
type textarea "how do you take the bac"
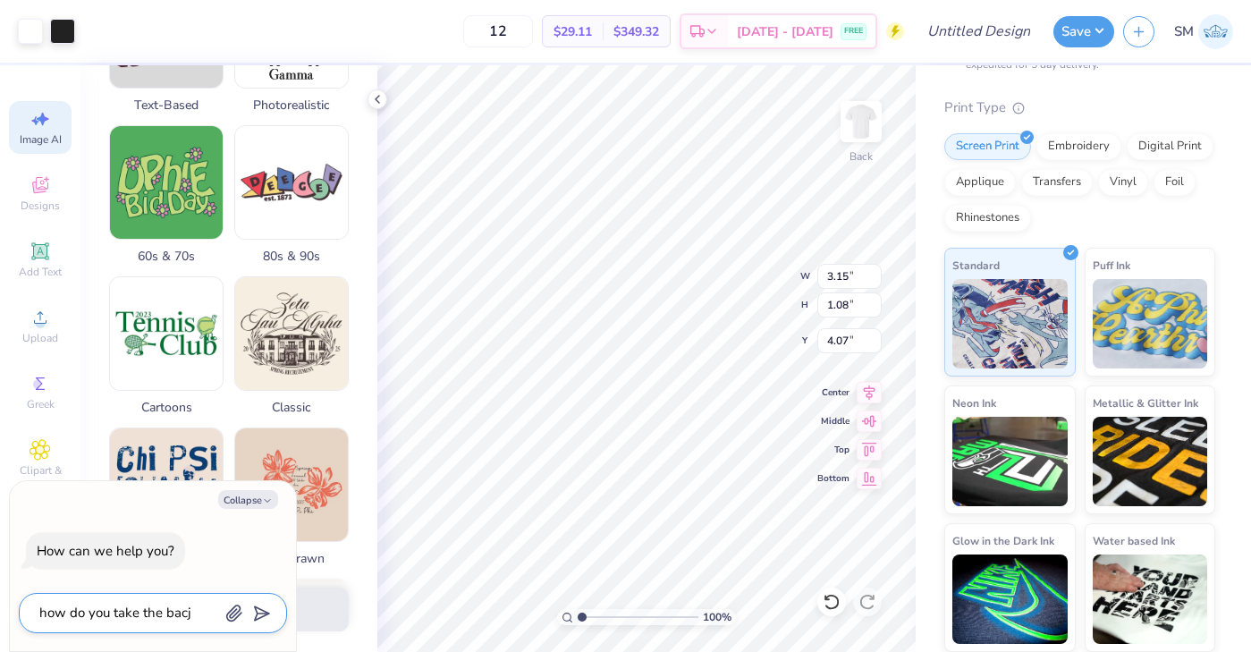
type textarea "x"
type textarea "how do you take the back"
type textarea "x"
type textarea "how do you take the backr"
type textarea "x"
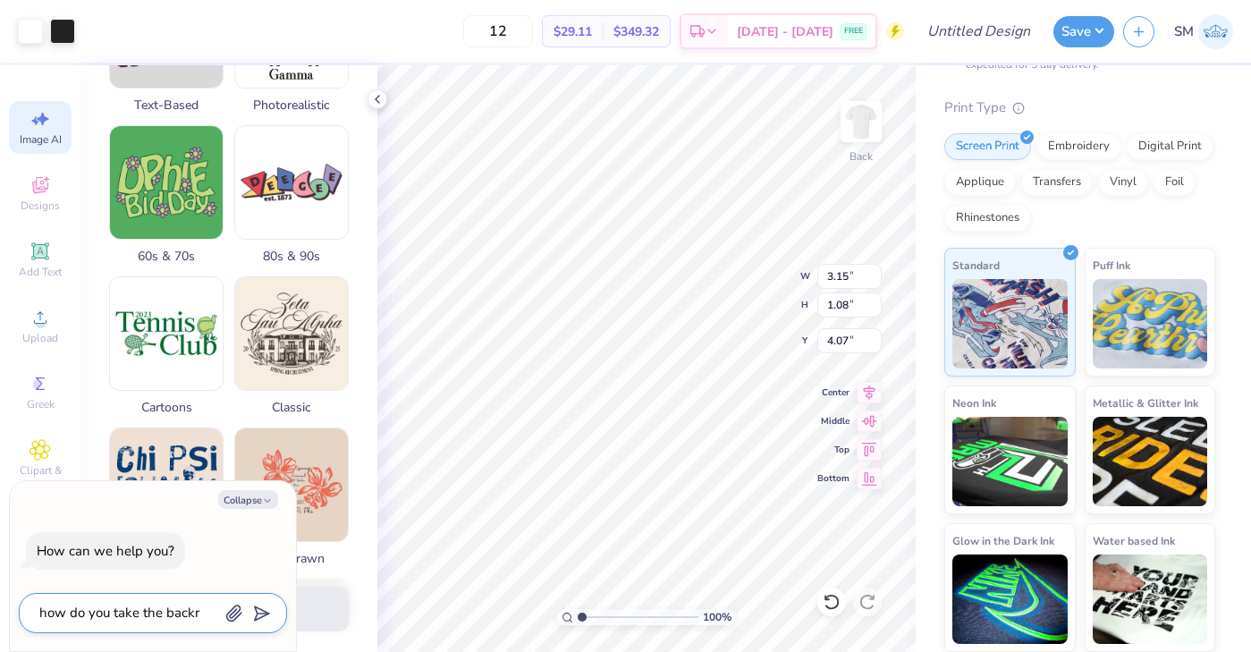
type textarea "how do you take the backro"
type textarea "x"
type textarea "how do you take the backrou"
type textarea "x"
type textarea "how do you take the backroun"
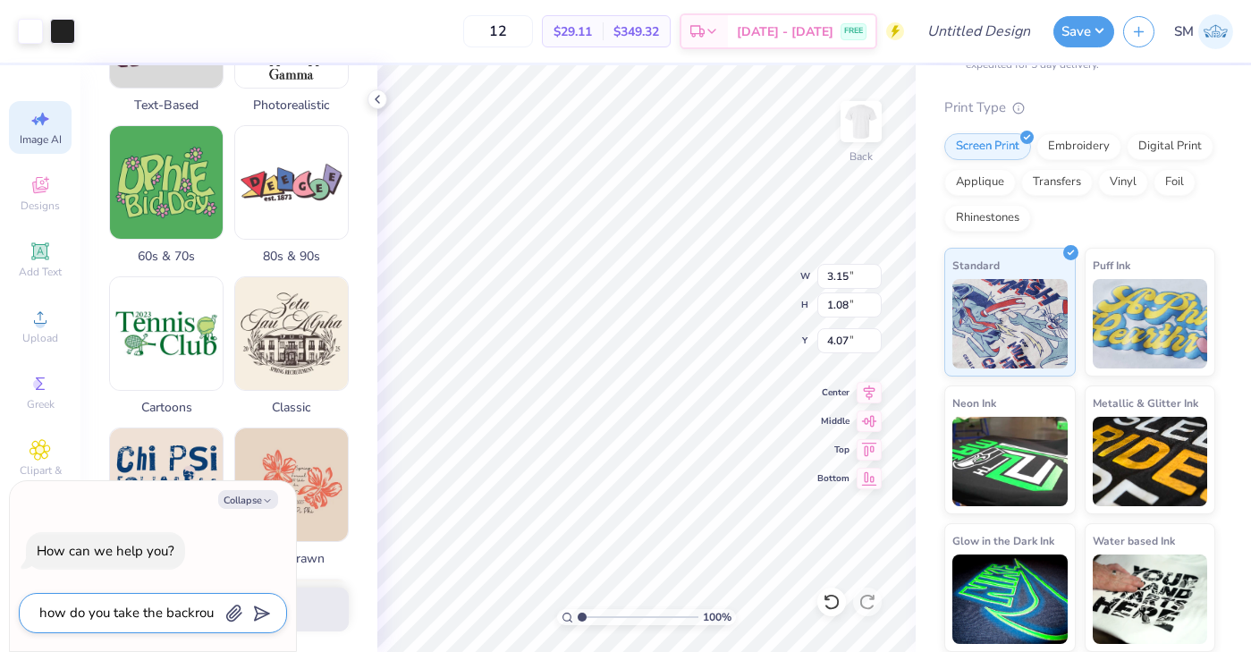
type textarea "x"
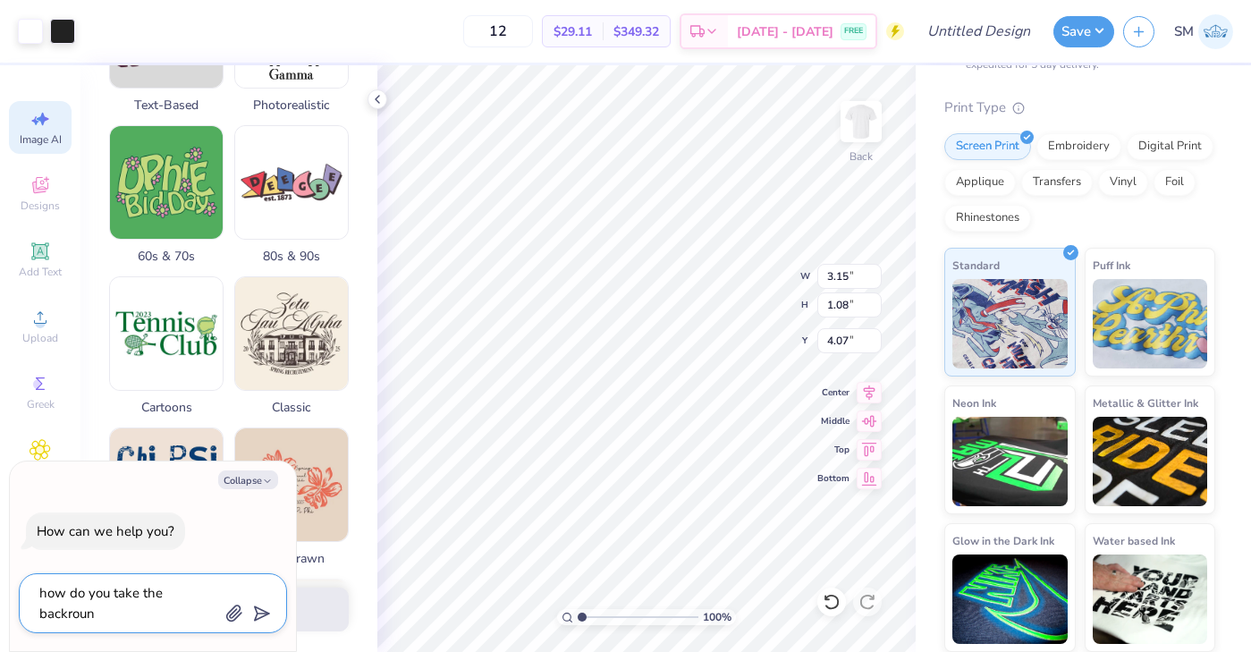
type textarea "how do you take the backround"
type textarea "x"
type textarea "how do you take the backround"
type textarea "x"
type textarea "how do you take the backround c"
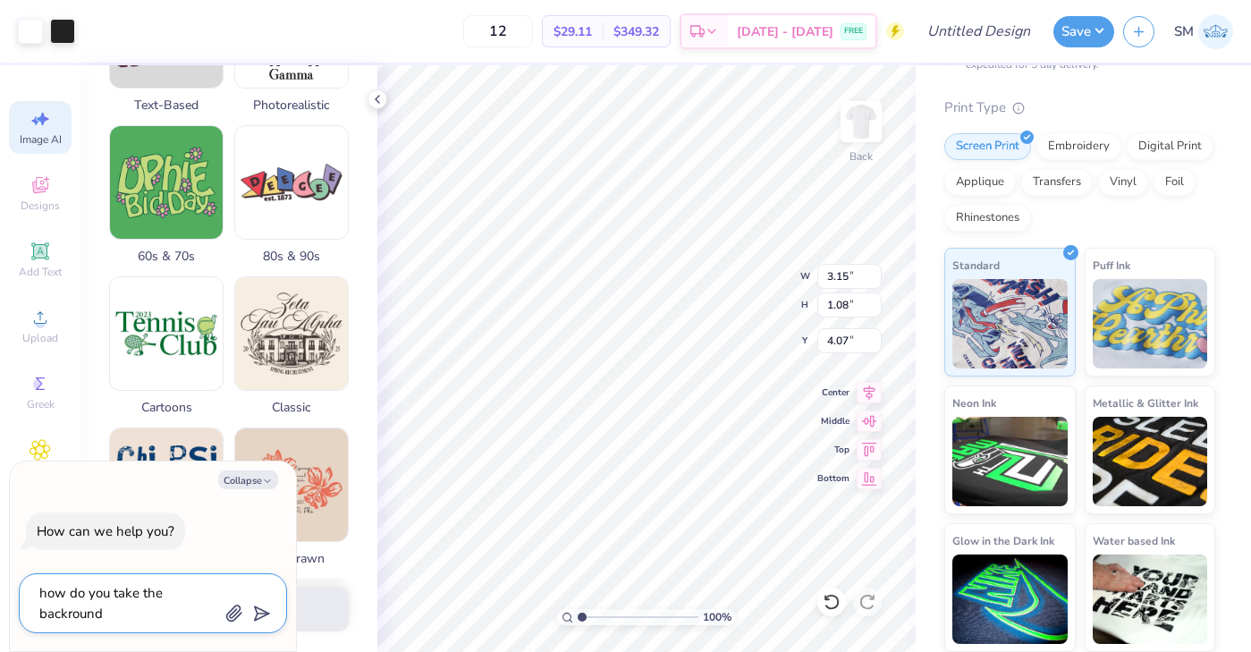
type textarea "x"
type textarea "how do you take the backround co"
type textarea "x"
type textarea "how do you take the backround col"
type textarea "x"
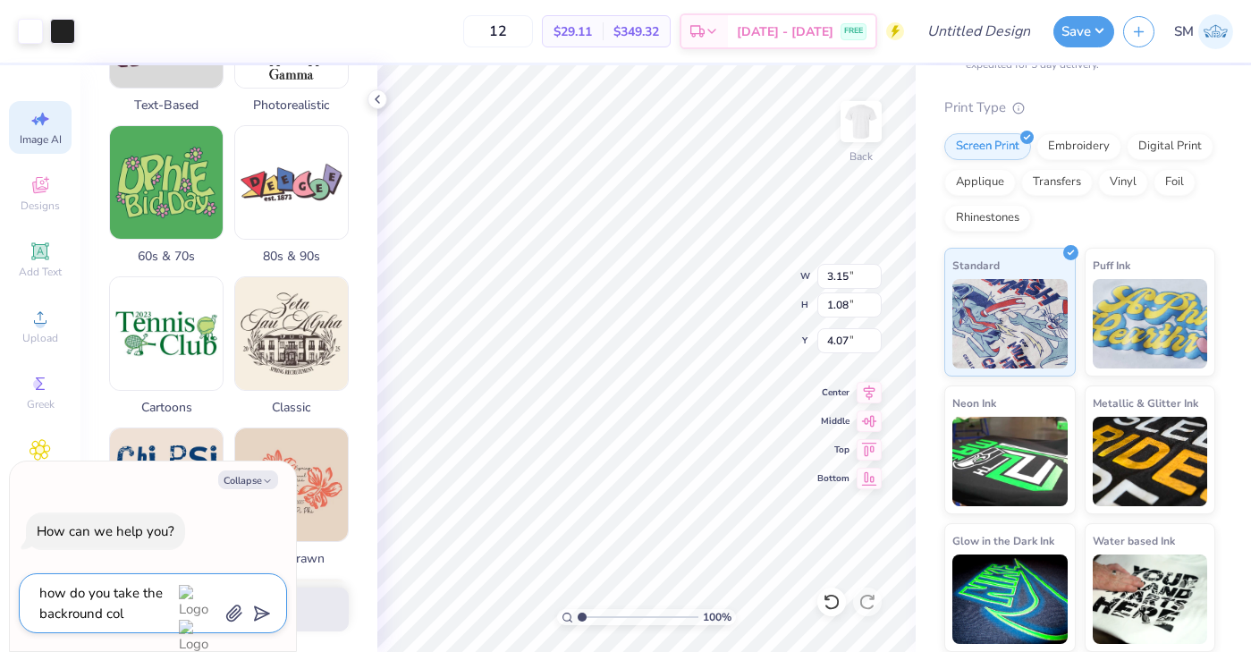
type textarea "how do you take the backround colo"
type textarea "x"
type textarea "how do you take the backround color"
type textarea "x"
type textarea "how do you take the backround color"
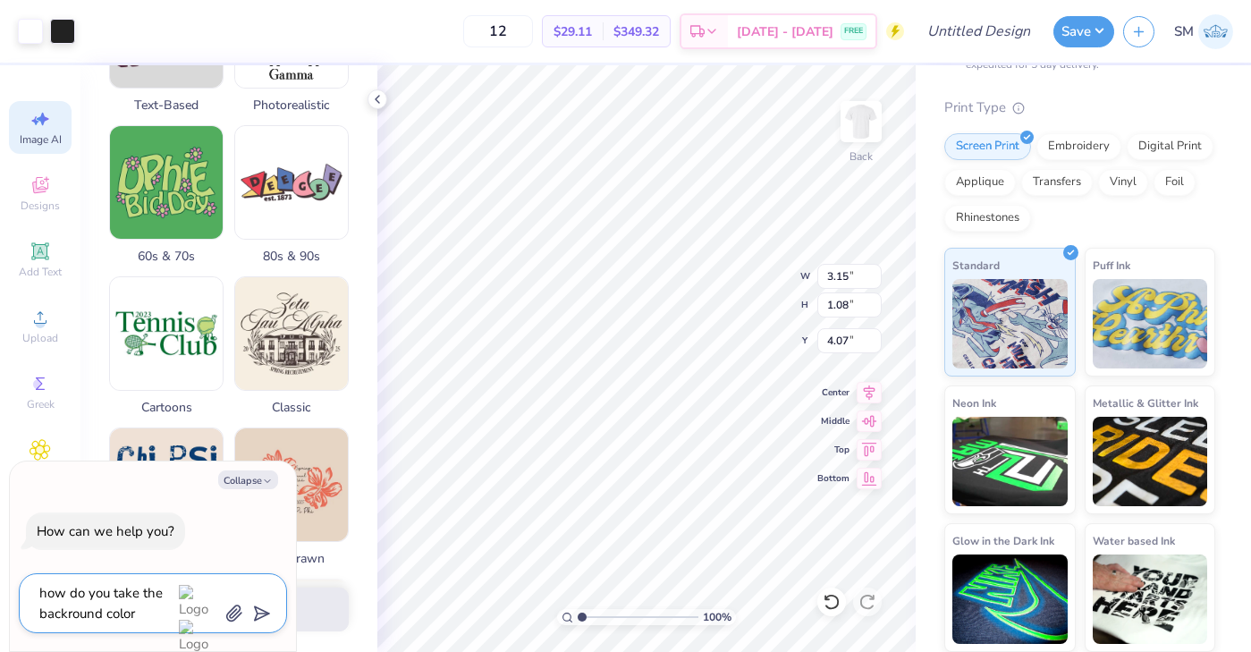
type textarea "x"
type textarea "how do you take the backround color o"
type textarea "x"
type textarea "how do you take the backround color of"
type textarea "x"
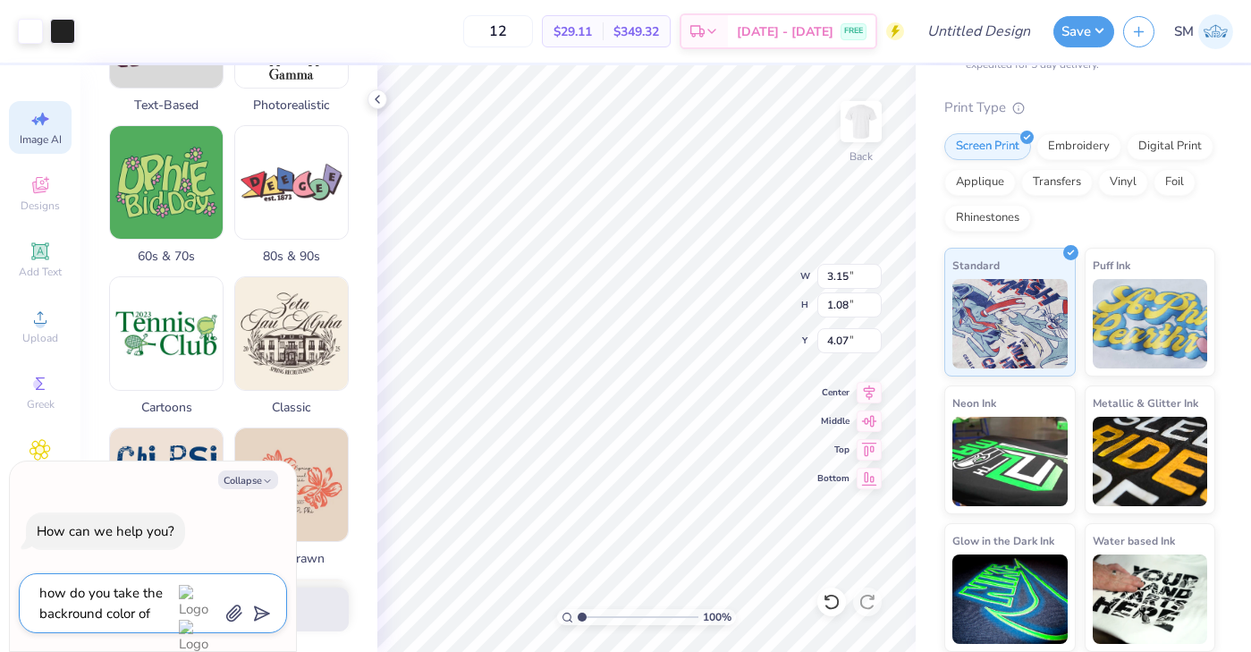
type textarea "how do you take the backround color off"
type textarea "x"
type textarea "how do you take the backround color off"
type textarea "x"
type textarea "how do you take the backround color off a"
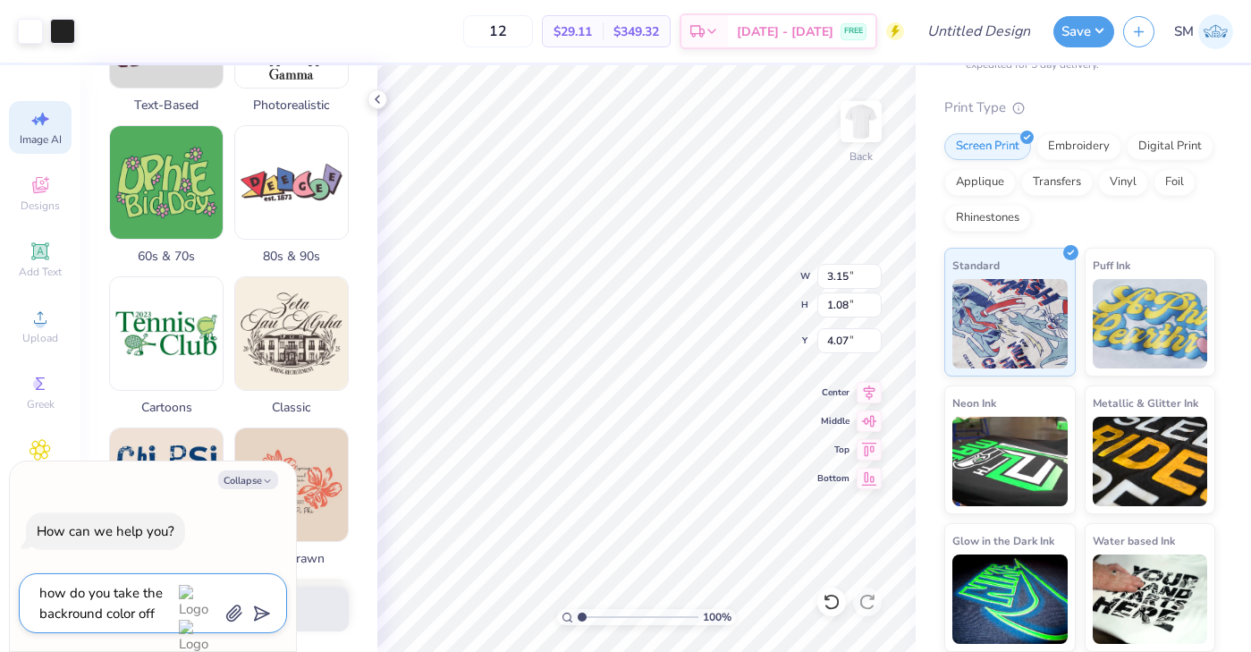
type textarea "x"
type textarea "how do you take the backround color off a"
type textarea "x"
type textarea "how do you take the backround color off a l"
type textarea "x"
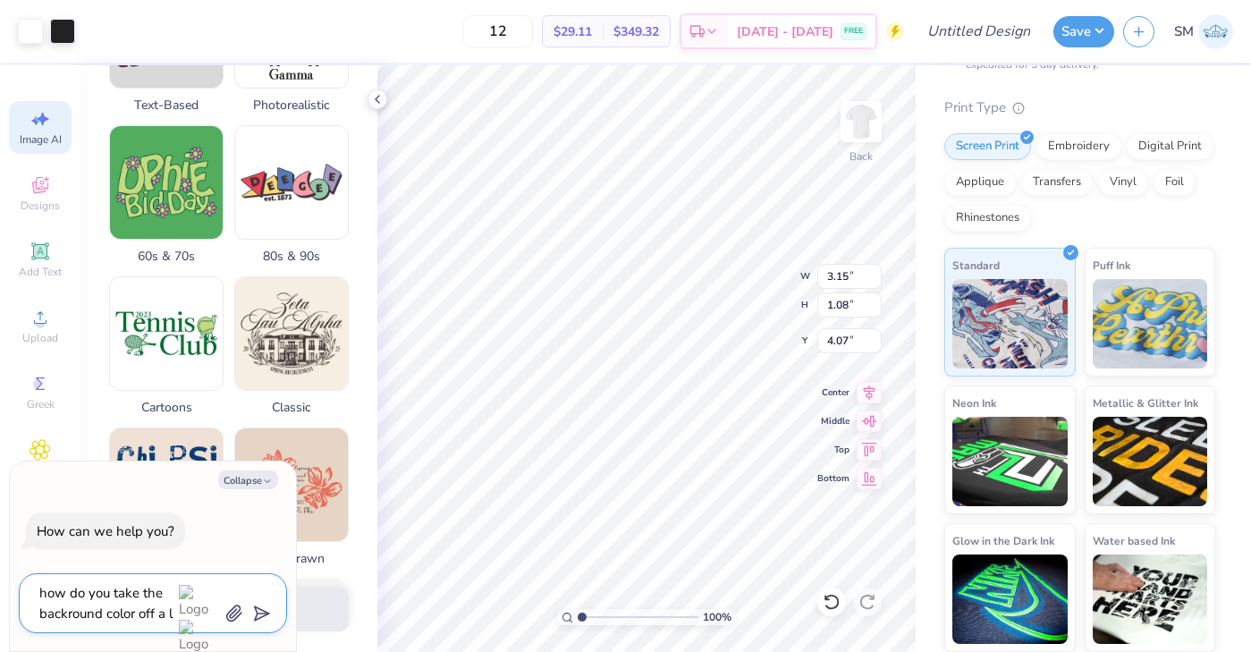
type textarea "how do you take the backround color off a lo"
type textarea "x"
type textarea "how do you take the backround color off a log"
type textarea "x"
type textarea "how do you take the backround color off a logo"
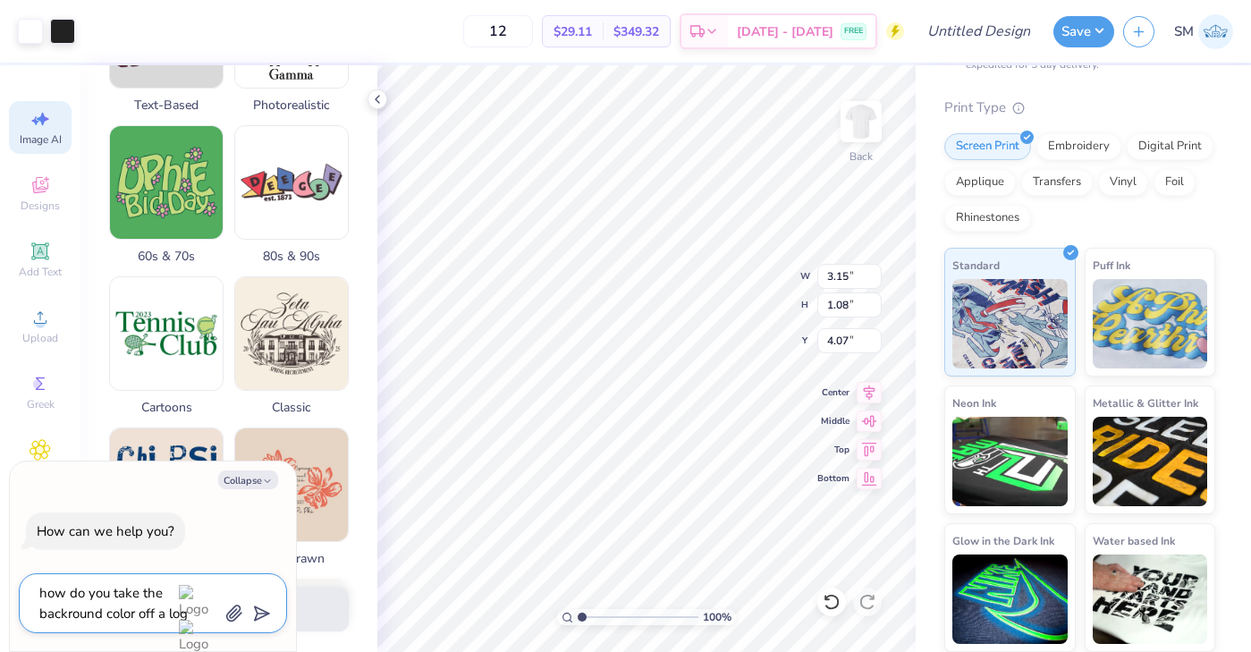
type textarea "x"
type textarea "how do you take the backround color off a logo"
click at [262, 611] on polygon "submit" at bounding box center [258, 614] width 21 height 21
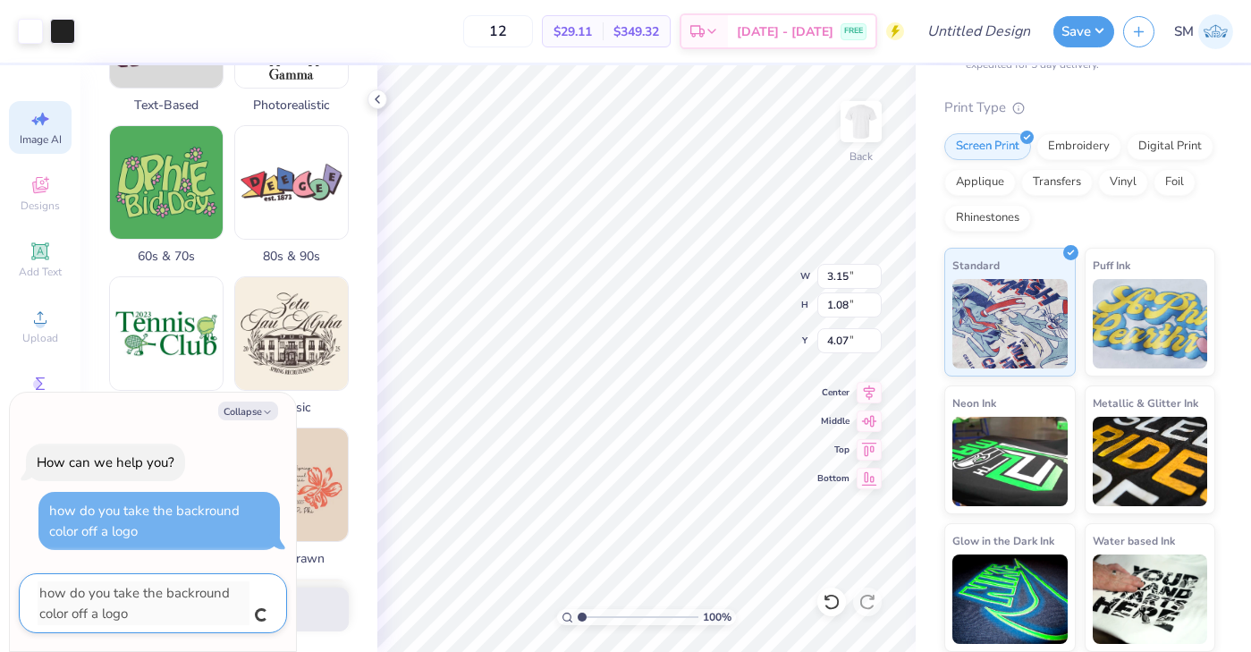
type textarea "x"
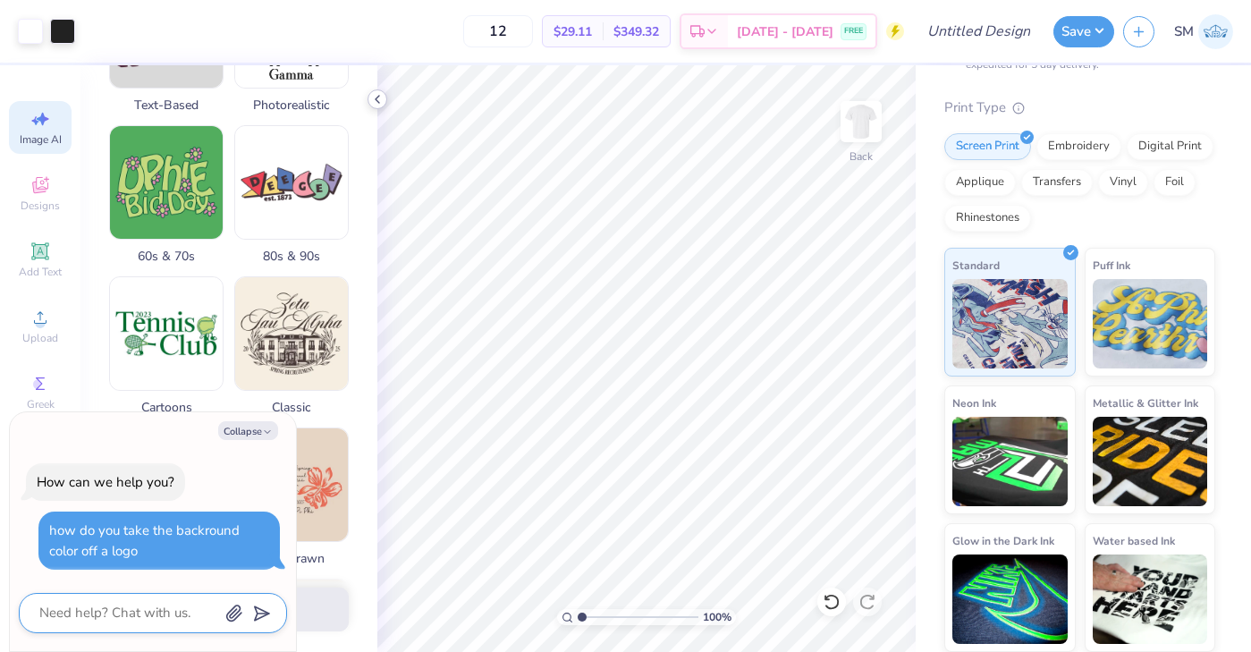
click at [378, 97] on polyline at bounding box center [378, 99] width 4 height 7
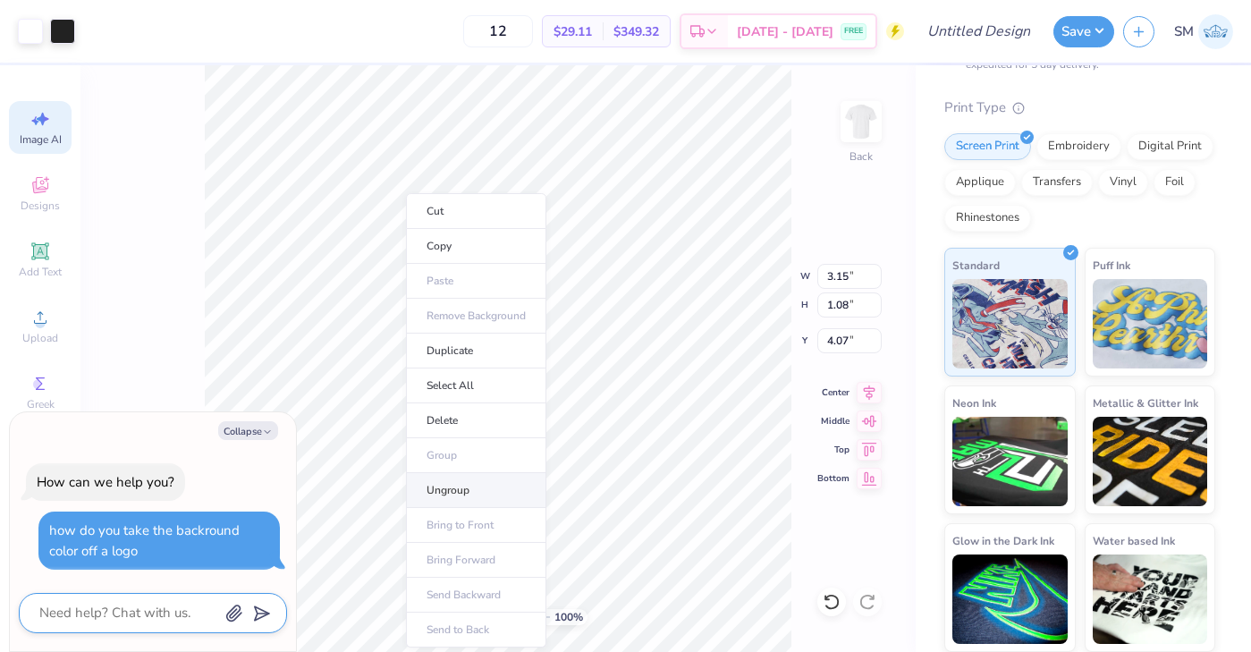
click at [465, 486] on li "Ungroup" at bounding box center [476, 490] width 140 height 35
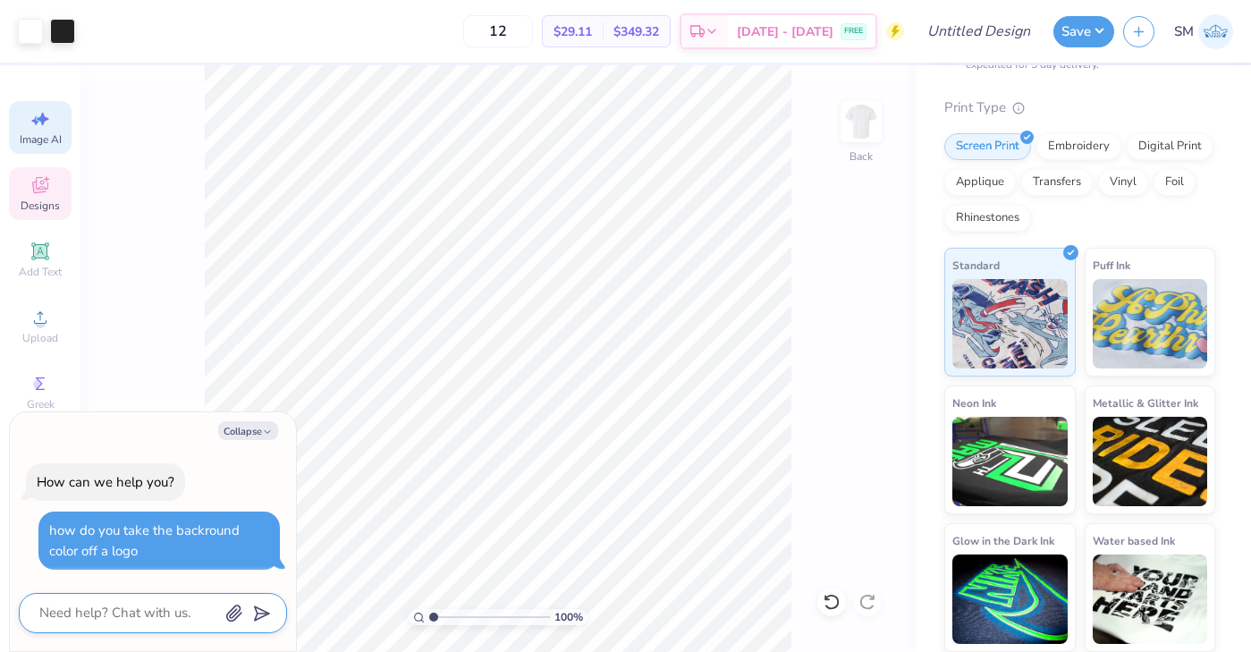
click at [39, 192] on icon at bounding box center [40, 184] width 21 height 21
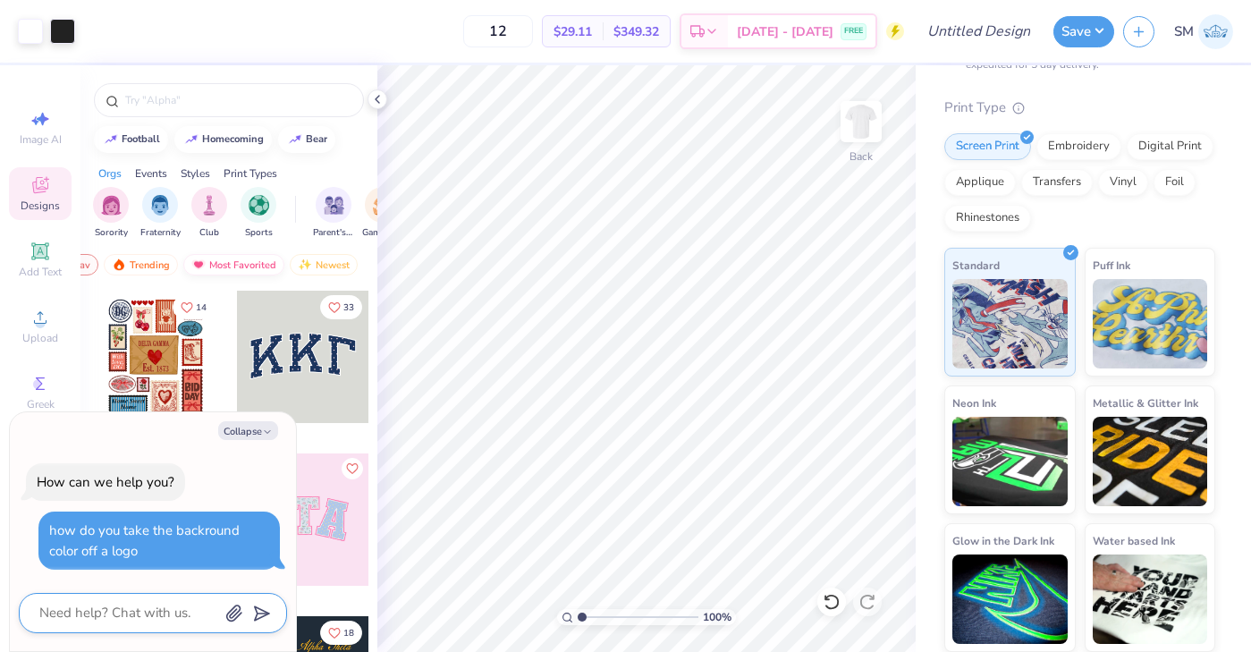
scroll to position [0, 104]
click at [375, 100] on icon at bounding box center [377, 99] width 14 height 14
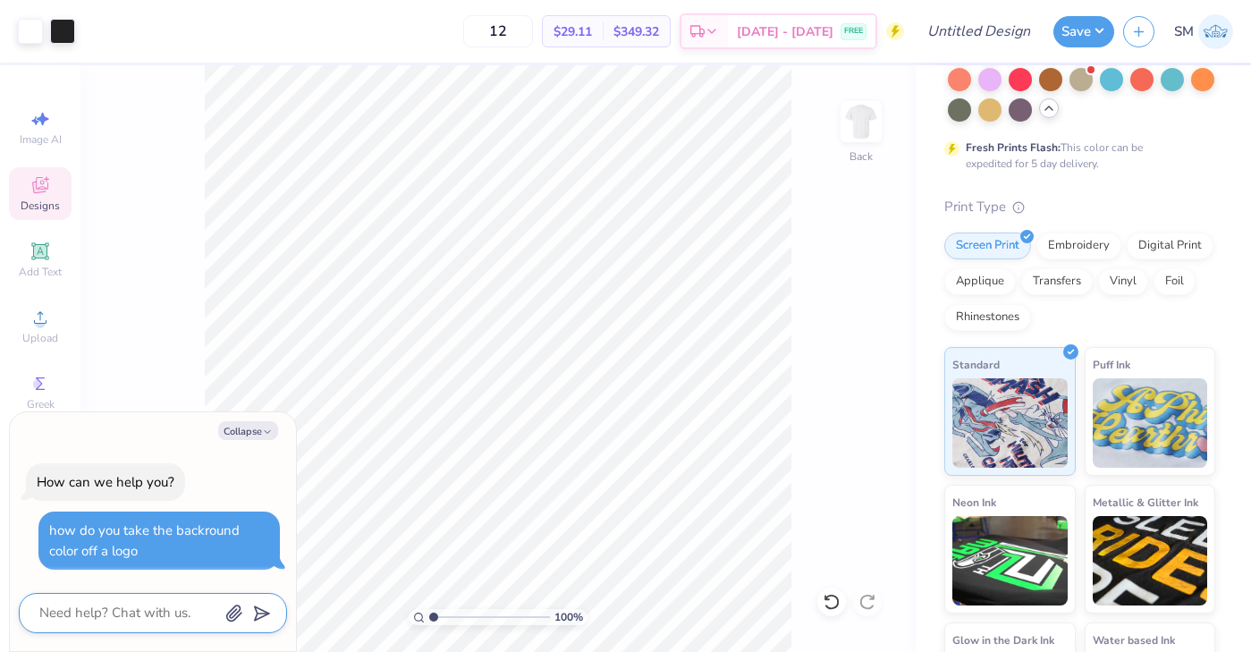
scroll to position [383, 0]
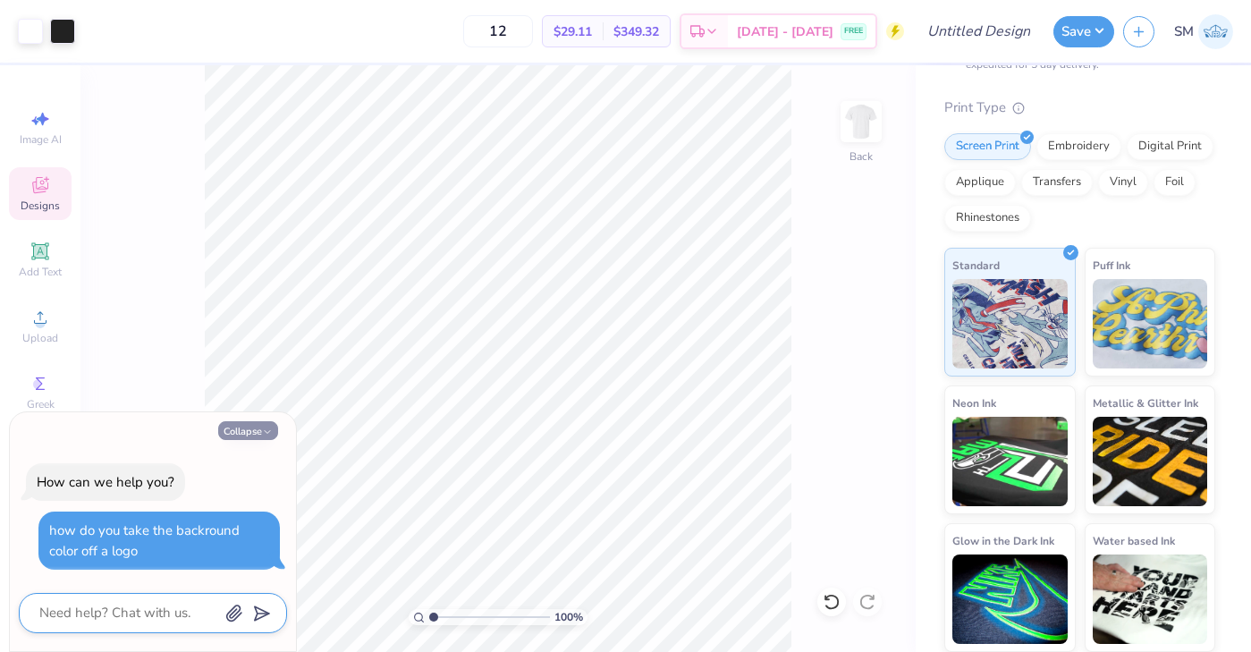
click at [262, 433] on icon "button" at bounding box center [267, 432] width 11 height 11
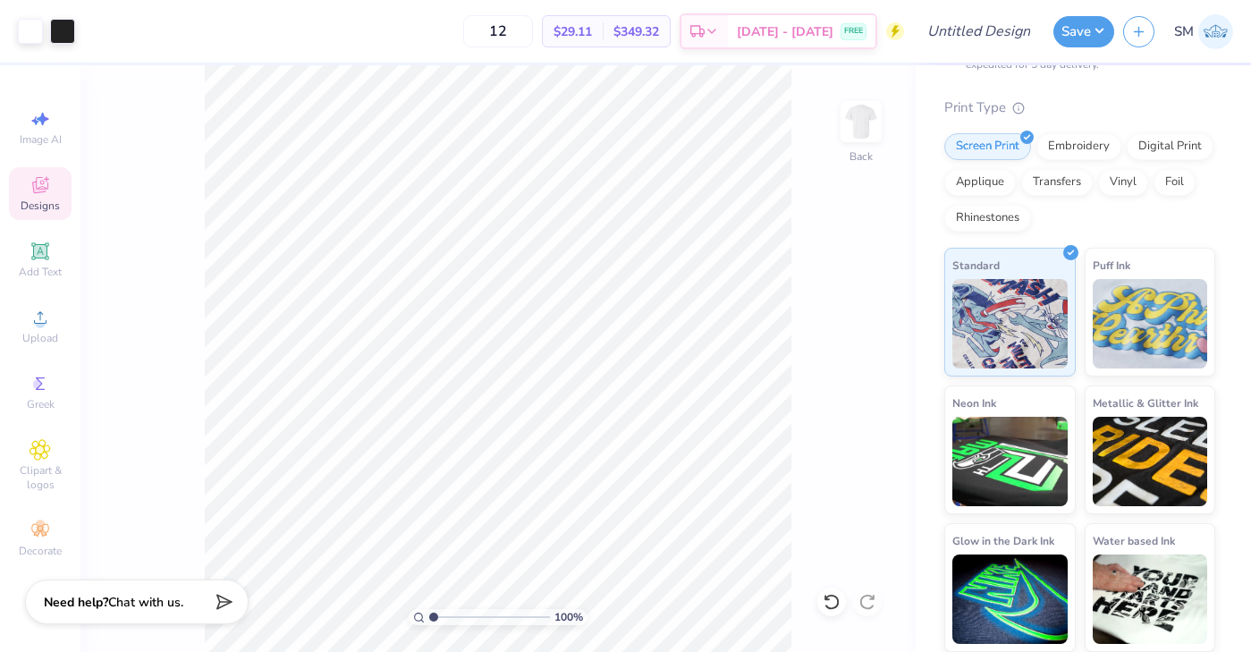
click at [157, 595] on span "Chat with us." at bounding box center [145, 602] width 75 height 17
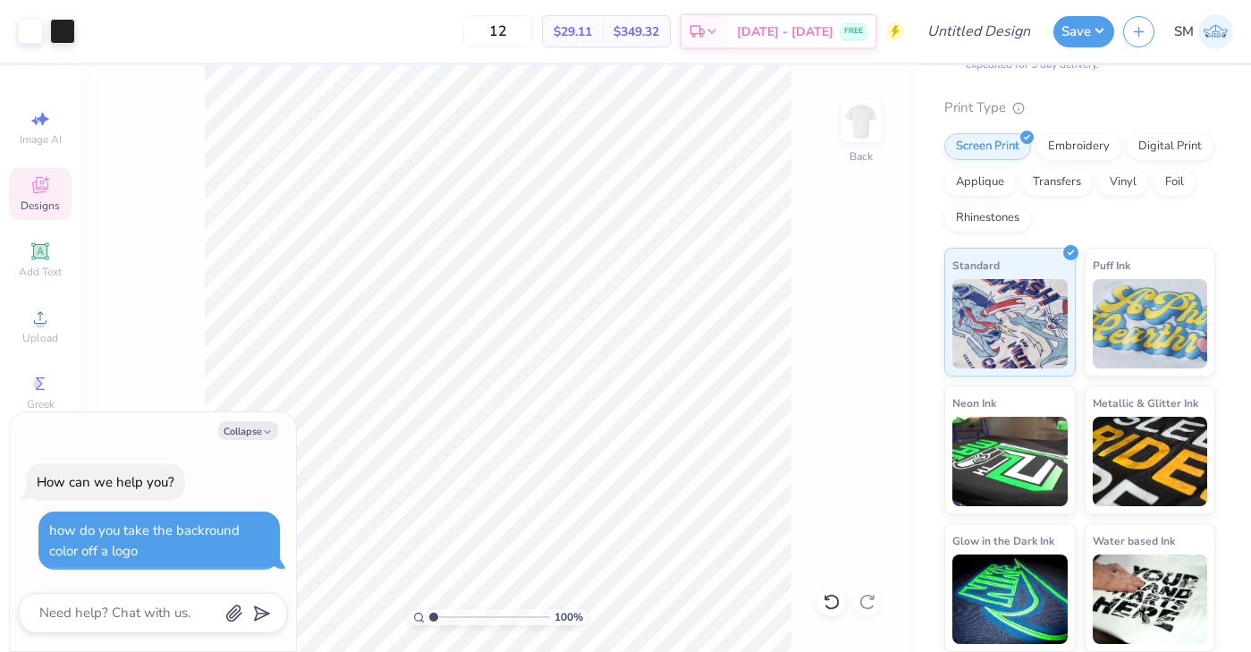
click at [196, 381] on div "100 % Back" at bounding box center [497, 358] width 835 height 587
click at [244, 425] on button "Collapse" at bounding box center [248, 430] width 60 height 19
type textarea "x"
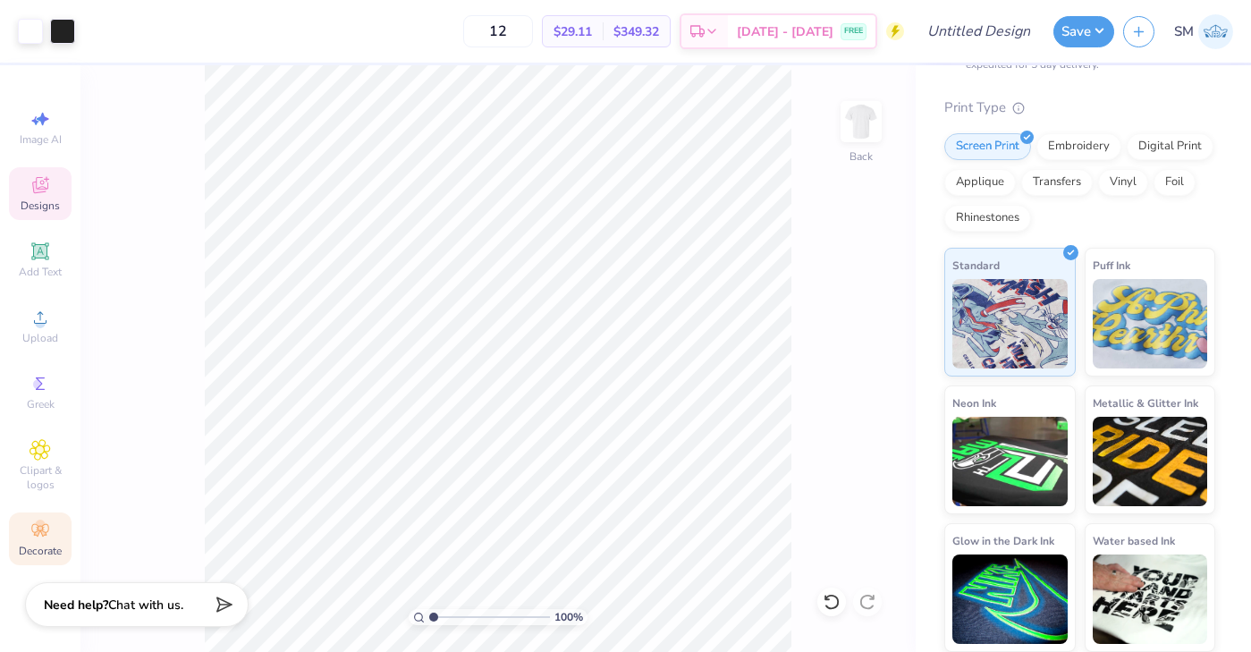
click at [33, 523] on icon at bounding box center [40, 530] width 21 height 21
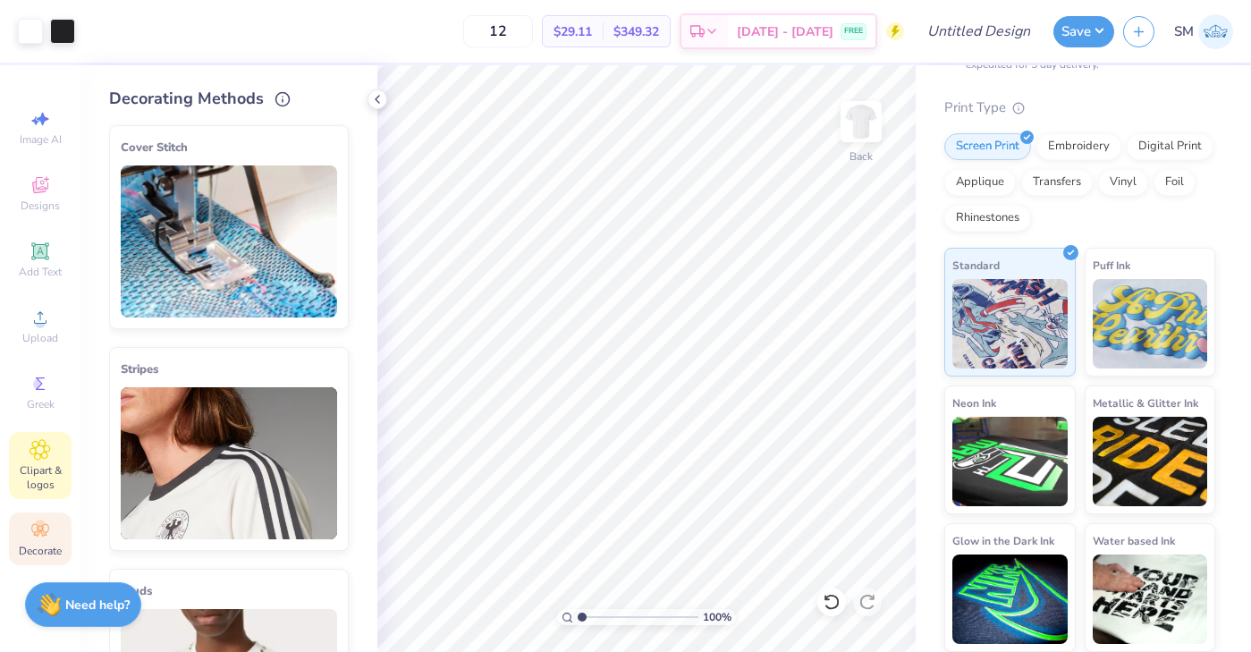
click at [33, 466] on span "Clipart & logos" at bounding box center [40, 477] width 63 height 29
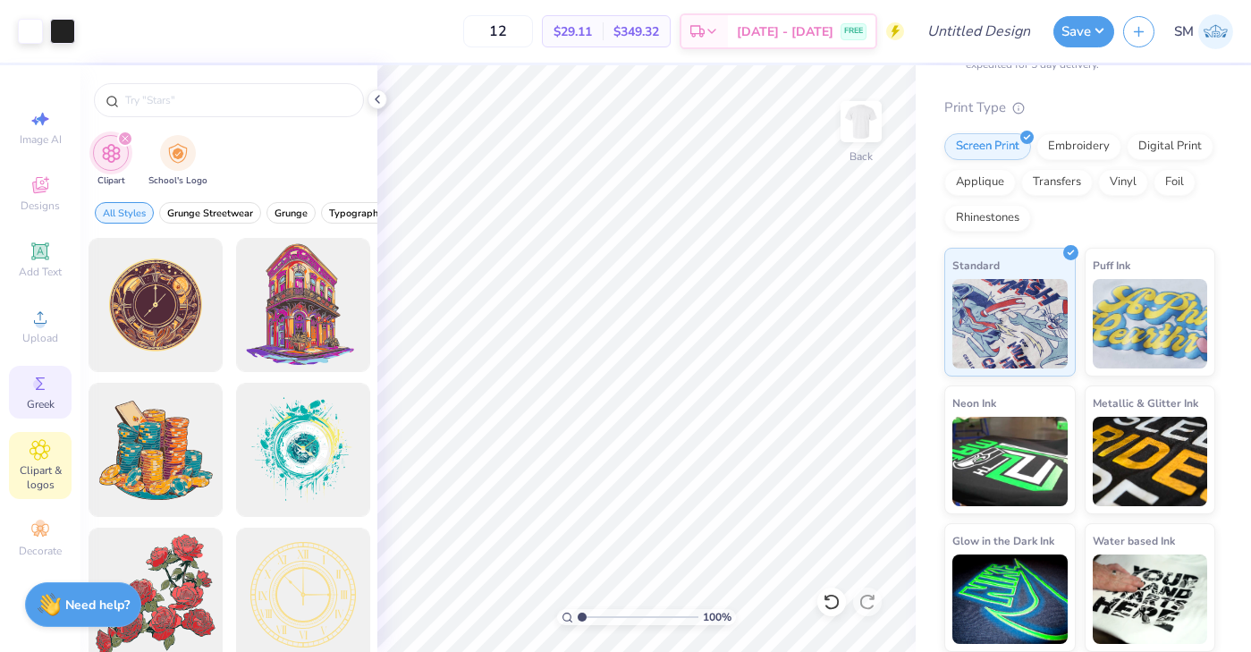
click at [40, 405] on span "Greek" at bounding box center [41, 404] width 28 height 14
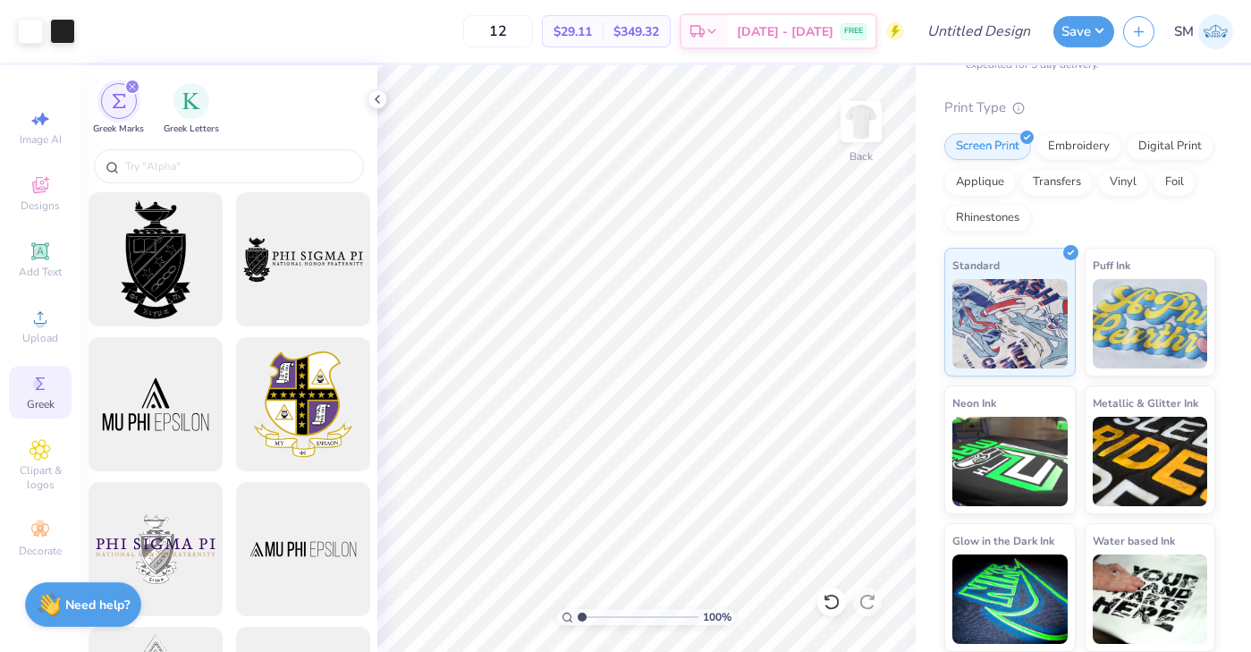
click at [30, 357] on div "Image AI Designs Add Text Upload Greek Clipart & logos Decorate" at bounding box center [40, 333] width 63 height 464
click at [26, 327] on div "Upload" at bounding box center [40, 326] width 63 height 53
click at [377, 98] on icon at bounding box center [377, 99] width 14 height 14
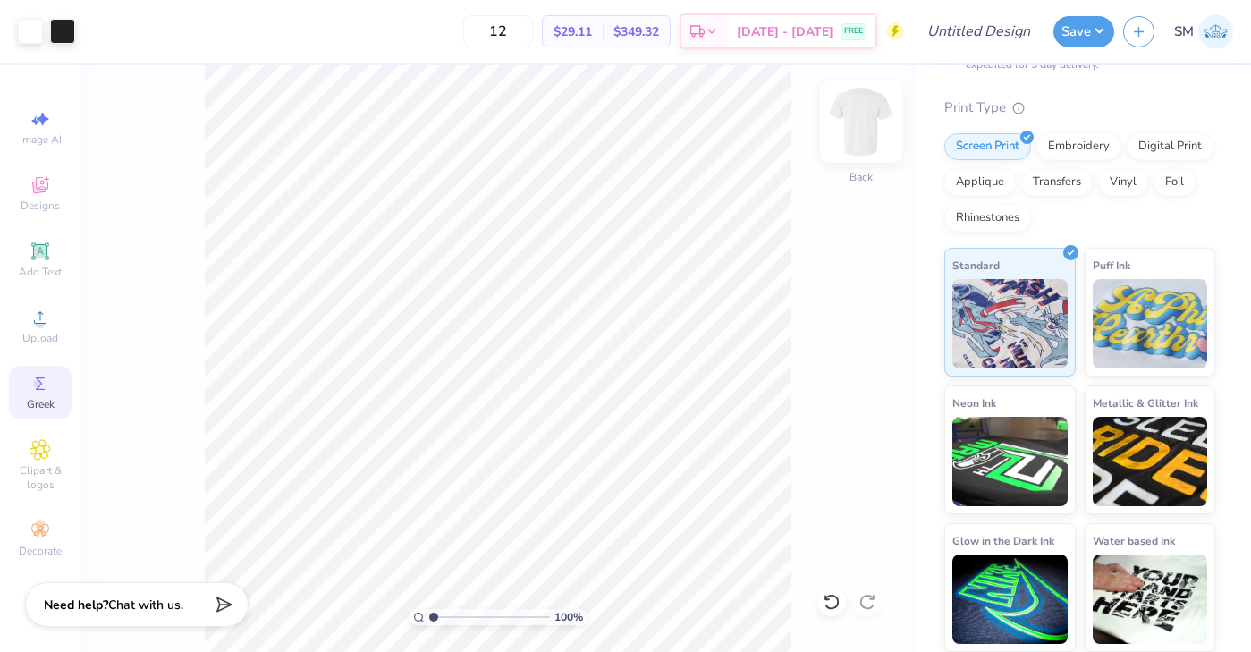
click at [867, 125] on img at bounding box center [861, 122] width 72 height 72
click at [35, 263] on div "Add Text" at bounding box center [40, 259] width 63 height 53
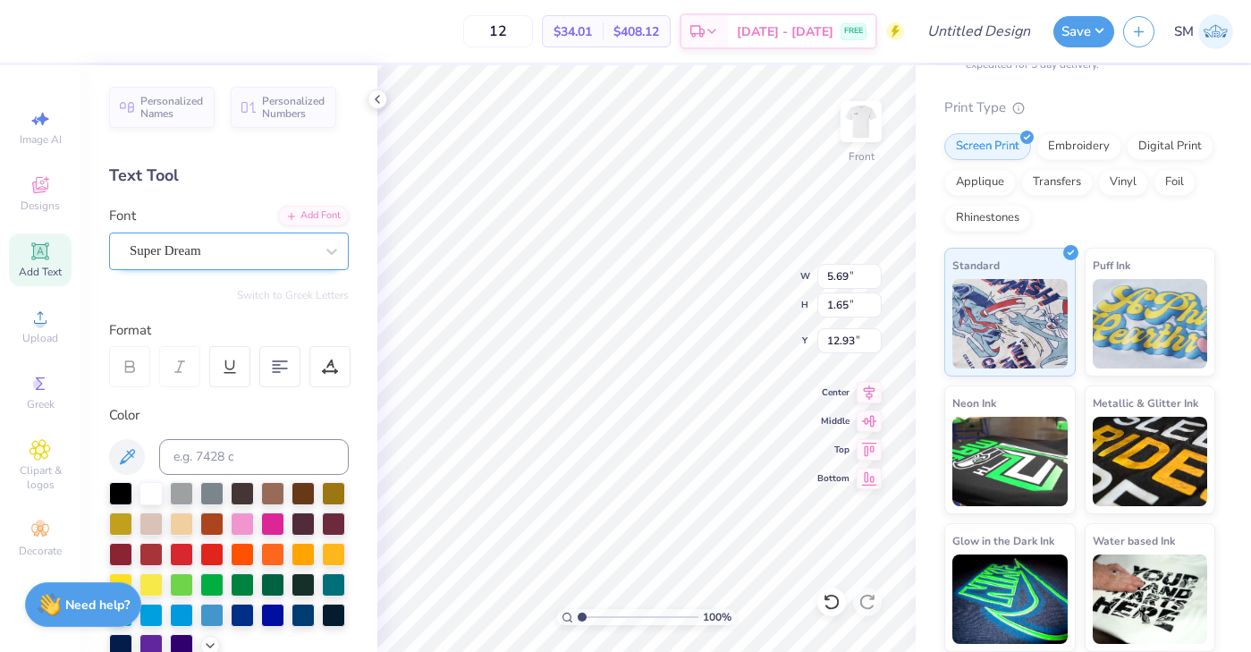
click at [184, 252] on div "Super Dream" at bounding box center [222, 251] width 188 height 28
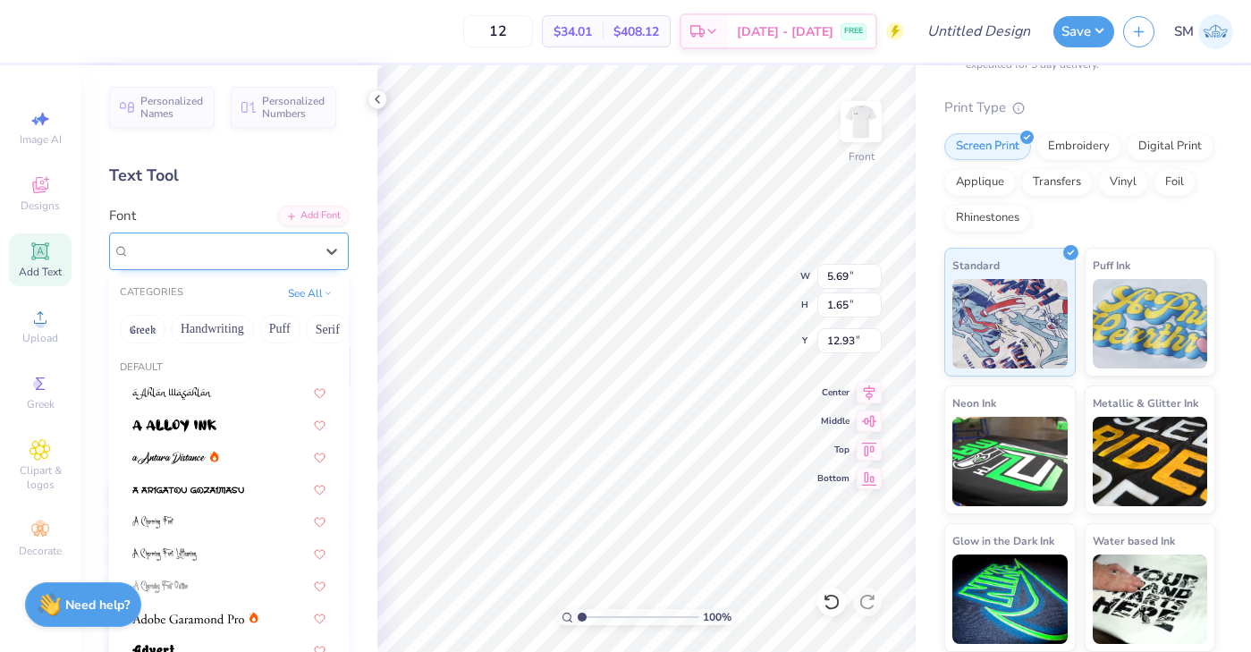
click at [184, 252] on span "Super Dream" at bounding box center [166, 251] width 72 height 21
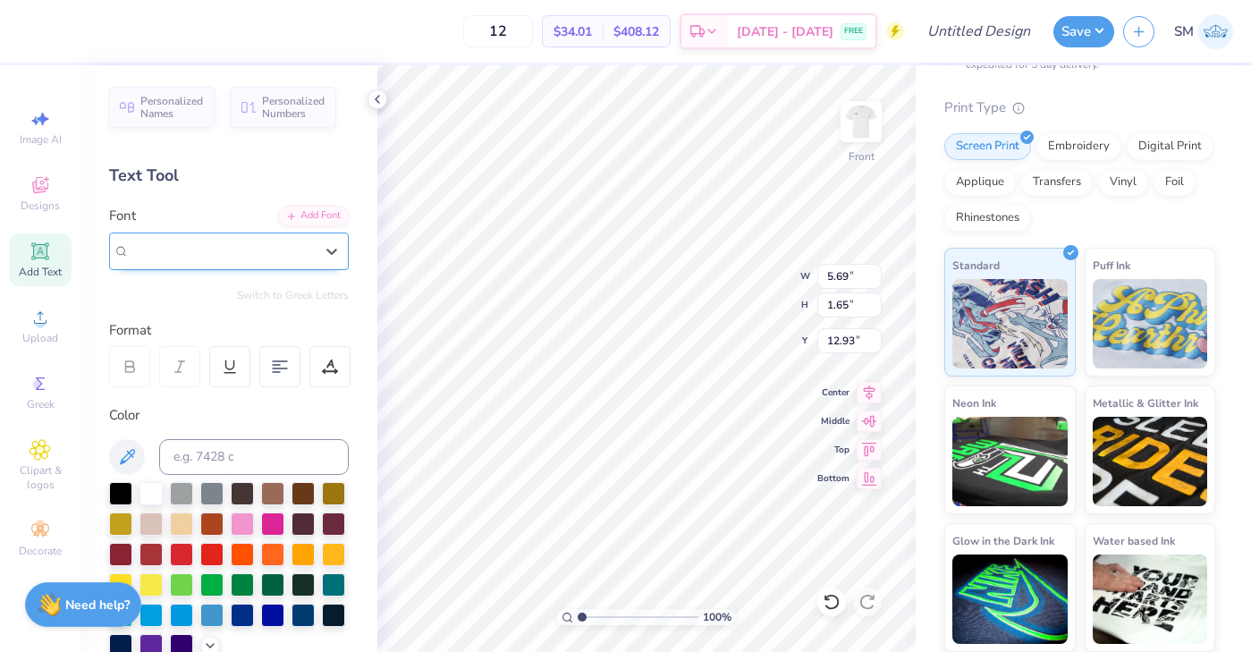
paste input "DST Charity Bash"
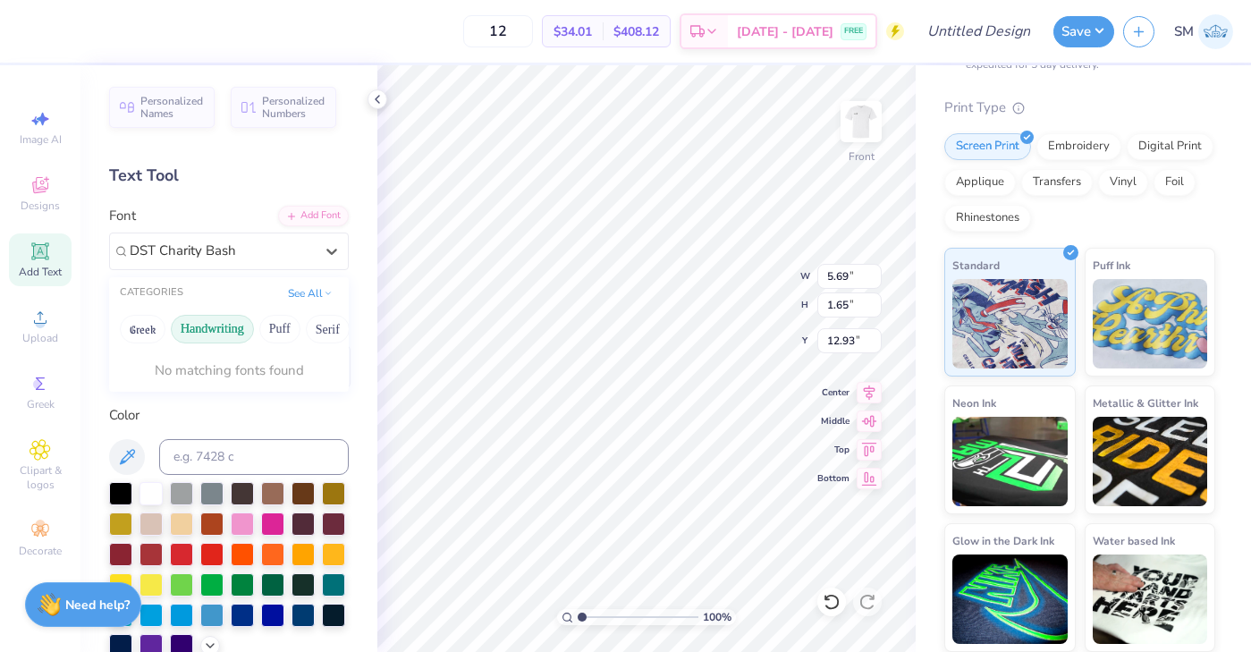
click at [230, 335] on button "Handwriting" at bounding box center [212, 329] width 83 height 29
click at [209, 325] on button "Handwriting" at bounding box center [212, 329] width 83 height 29
type input "DST Charity Bash"
click at [309, 210] on div "Add Font" at bounding box center [313, 214] width 71 height 21
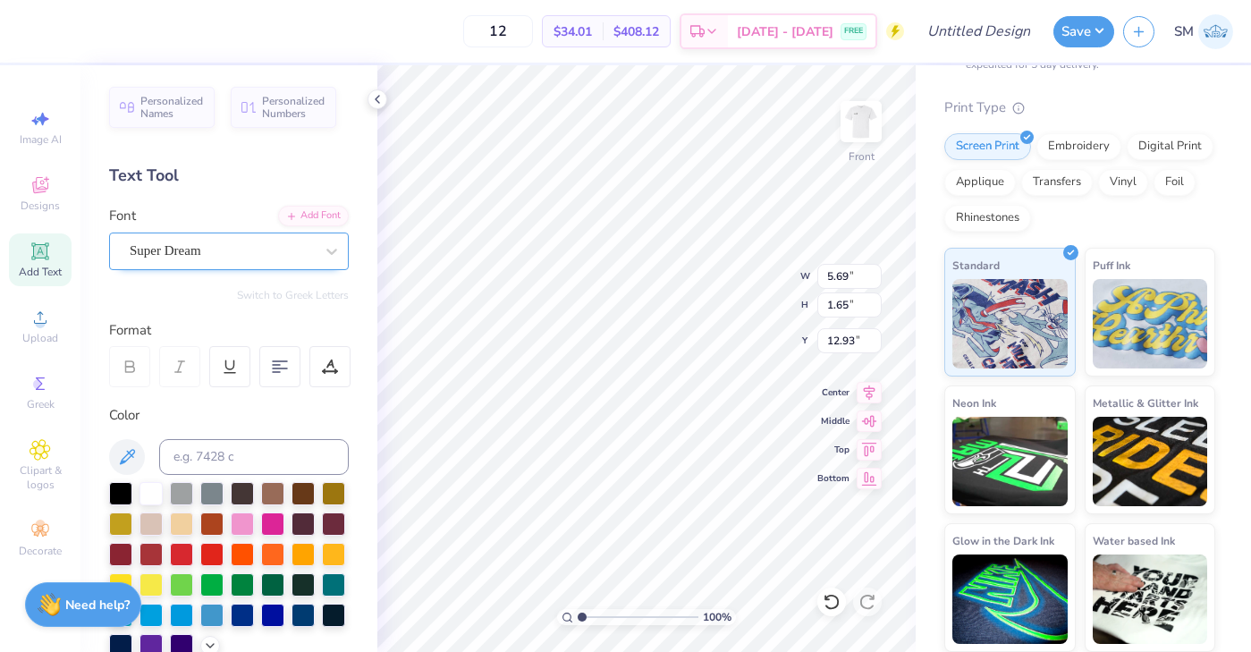
click at [297, 267] on div "Super Dream" at bounding box center [229, 252] width 240 height 38
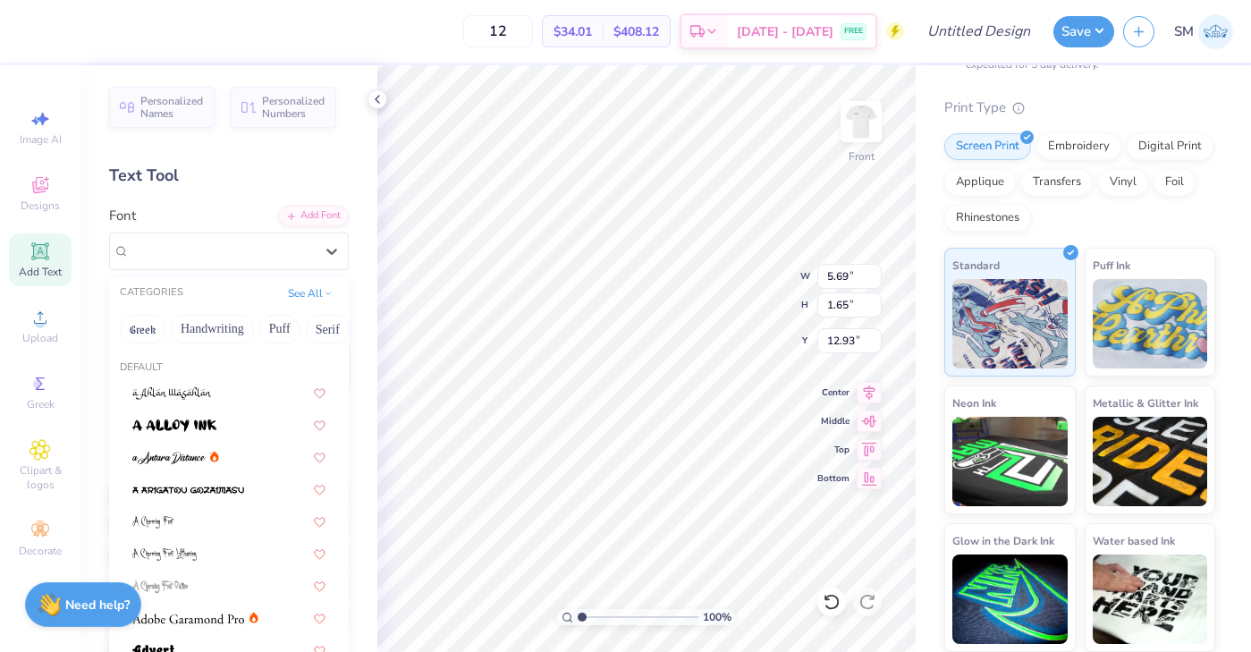
paste input "DST Charity Bash"
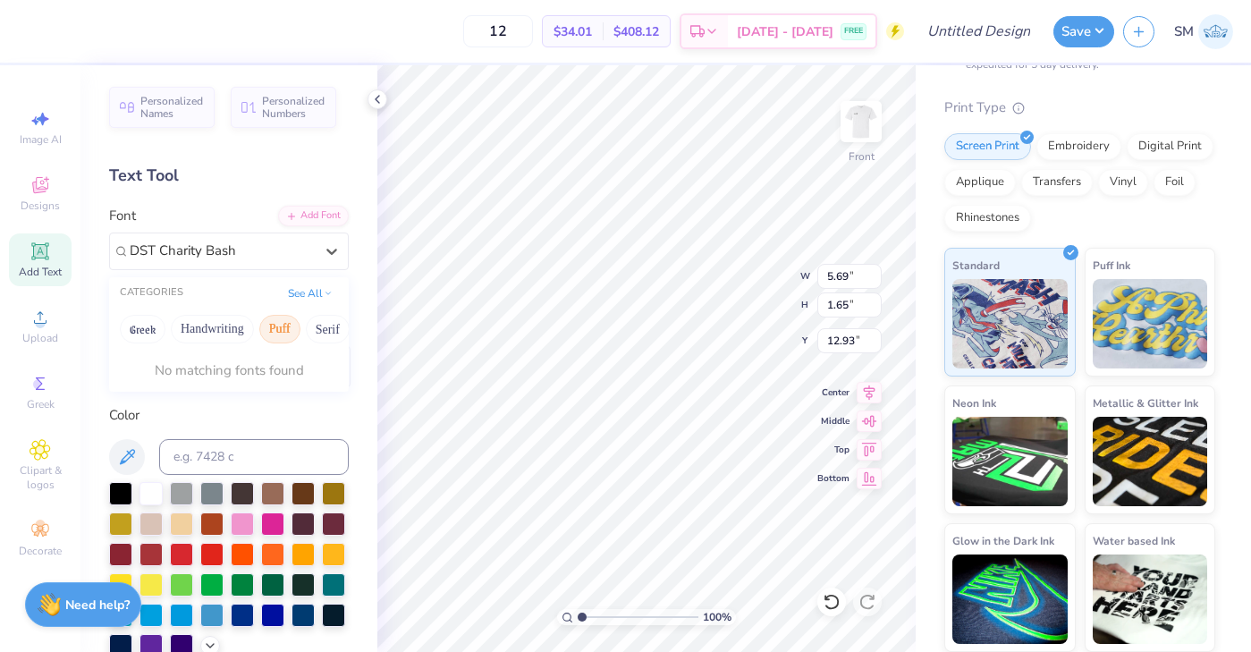
click at [268, 324] on button "Puff" at bounding box center [279, 329] width 41 height 29
click at [275, 324] on button "Puff" at bounding box center [279, 329] width 41 height 29
click at [231, 326] on button "Handwriting" at bounding box center [212, 329] width 83 height 29
type input "DST Charity Bash"
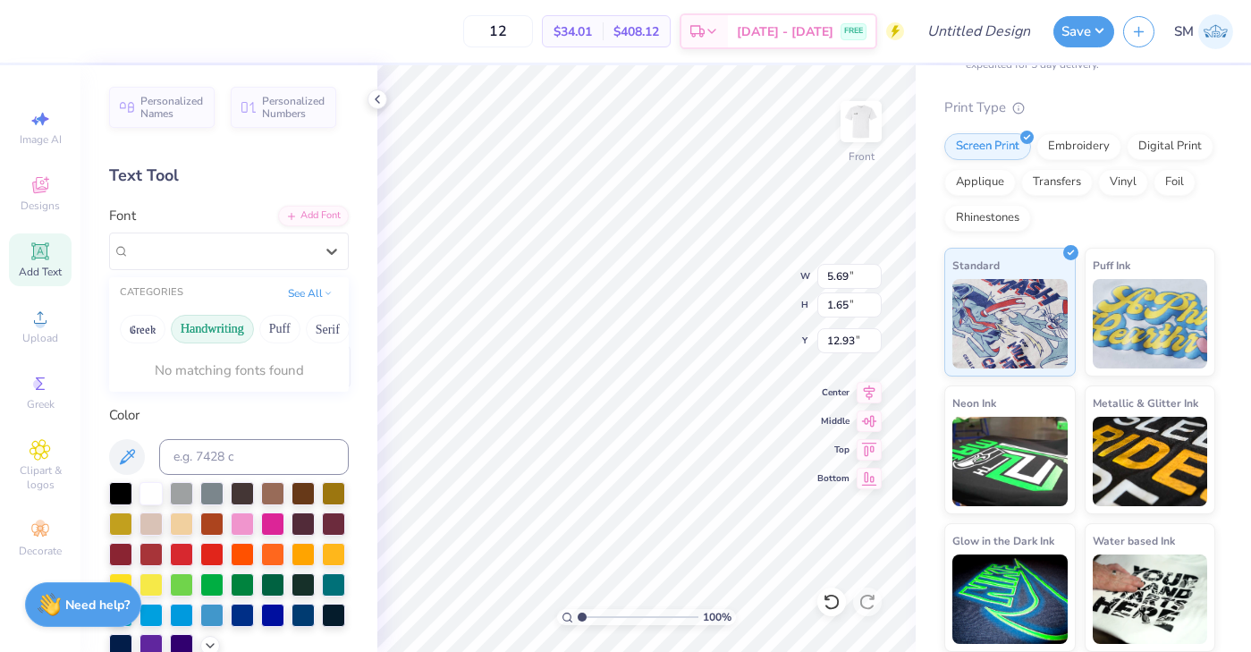
click at [228, 207] on div "Font 0 results available for search term DST Charity Bash. Use Up and Down to c…" at bounding box center [229, 238] width 240 height 64
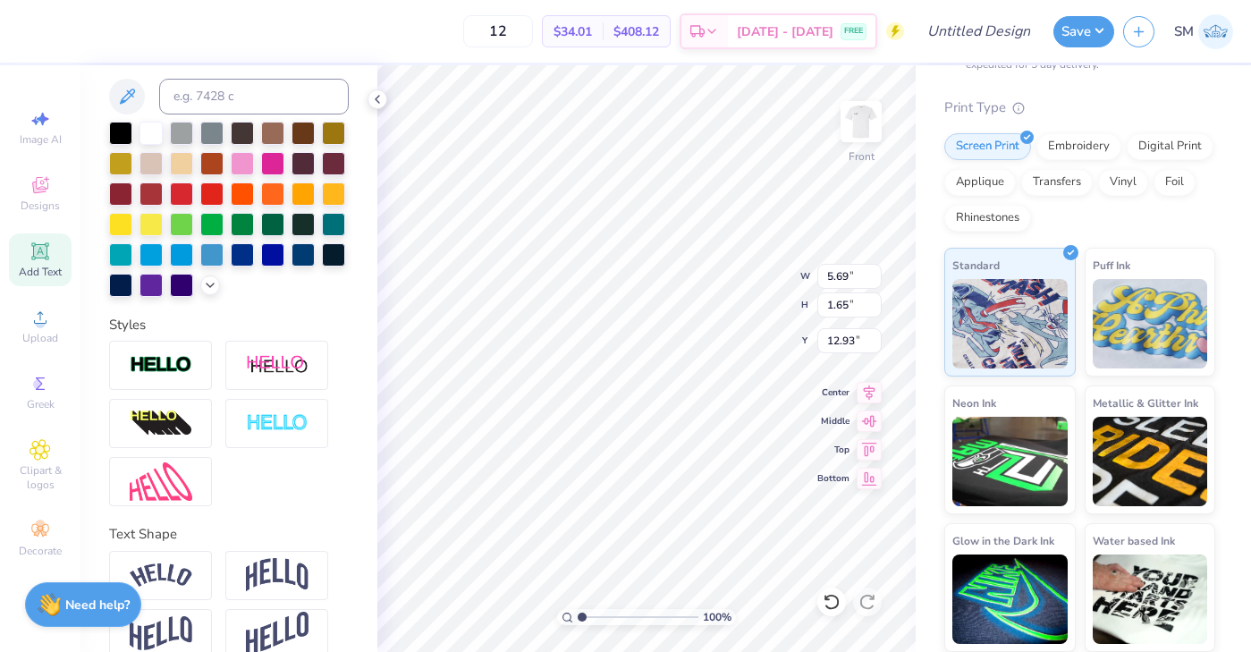
scroll to position [387, 0]
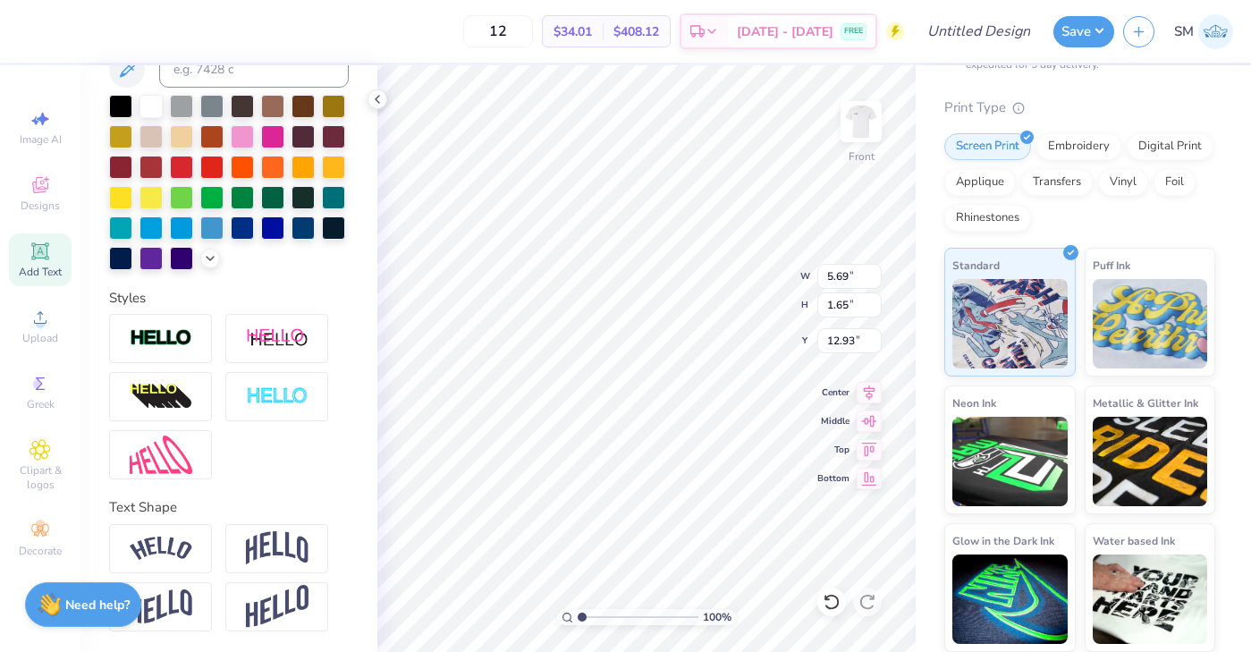
paste textarea "DST Charity Bash"
type textarea "TDST Charity BashEXT"
click at [214, 222] on div at bounding box center [211, 226] width 23 height 23
click at [172, 226] on div at bounding box center [181, 226] width 23 height 23
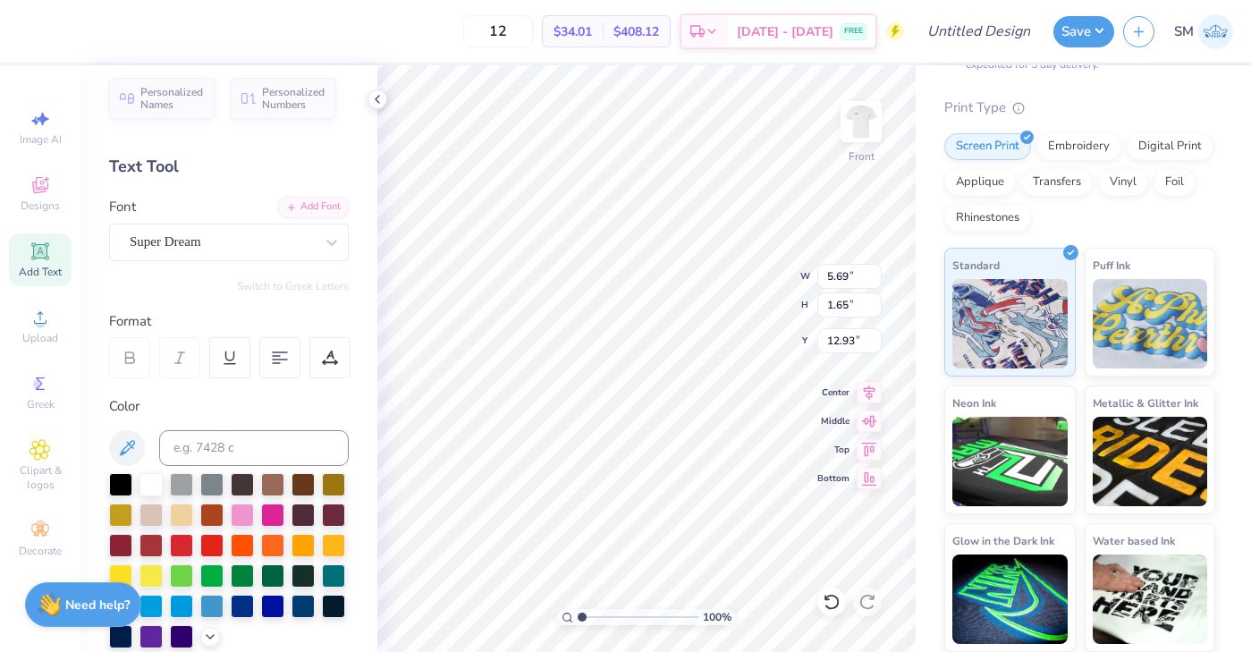
scroll to position [0, 0]
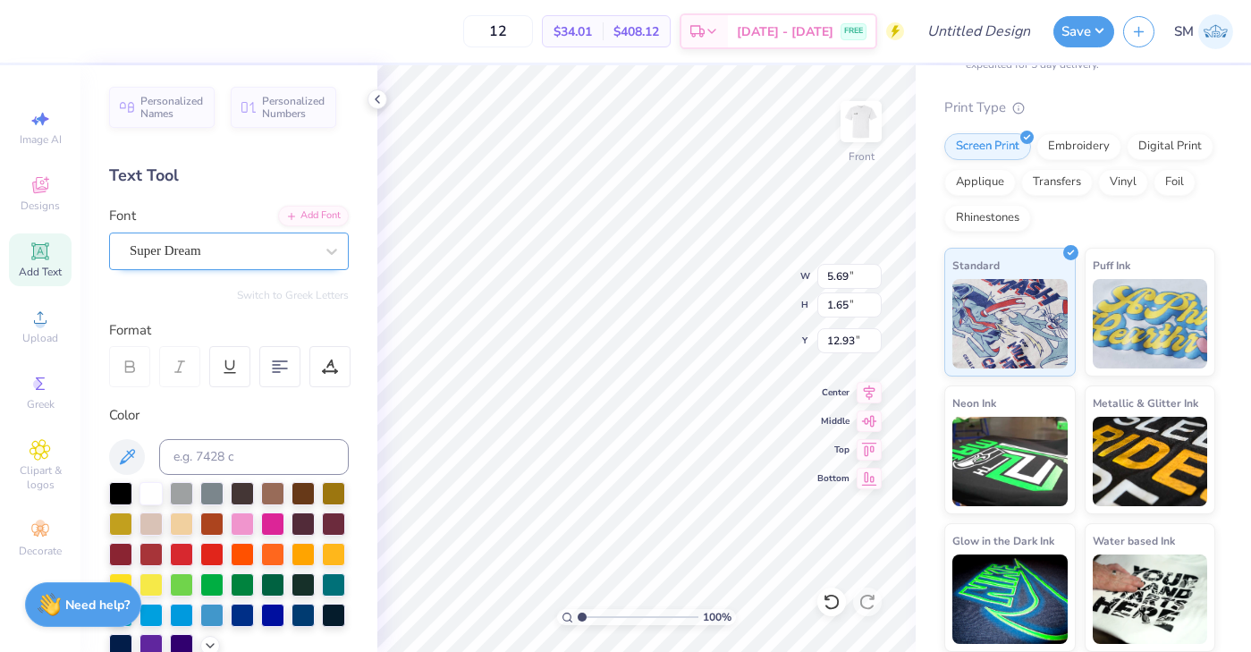
click at [212, 254] on div "Super Dream" at bounding box center [222, 251] width 188 height 28
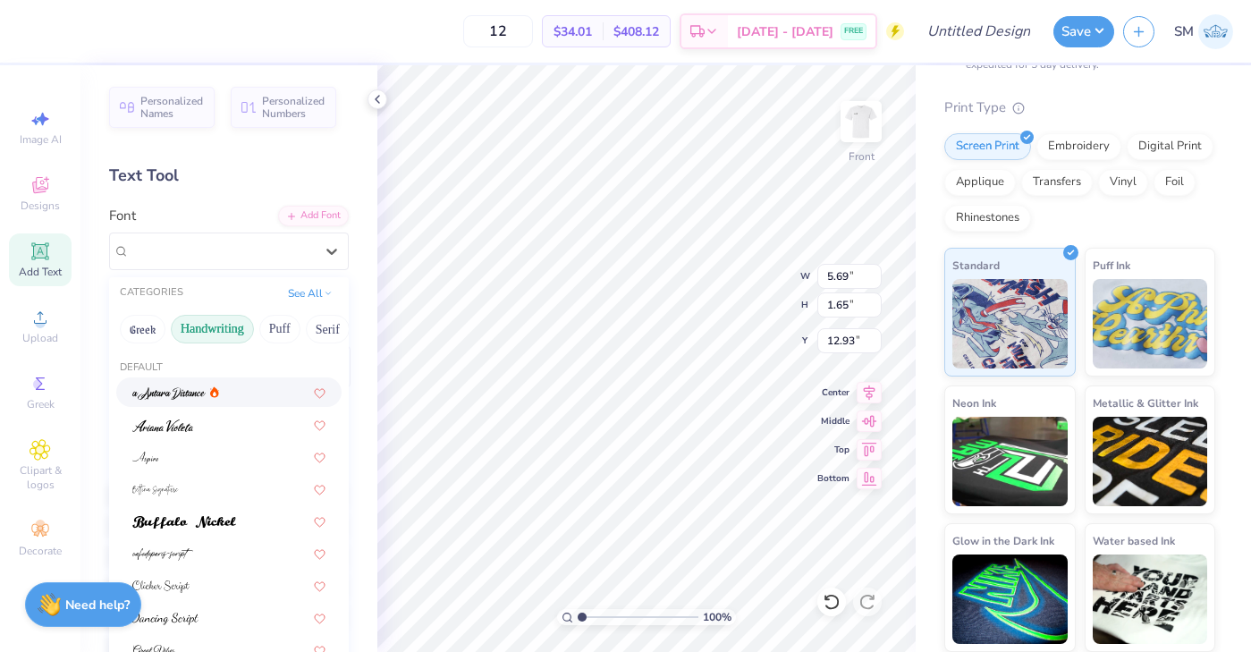
click at [224, 329] on button "Handwriting" at bounding box center [212, 329] width 83 height 29
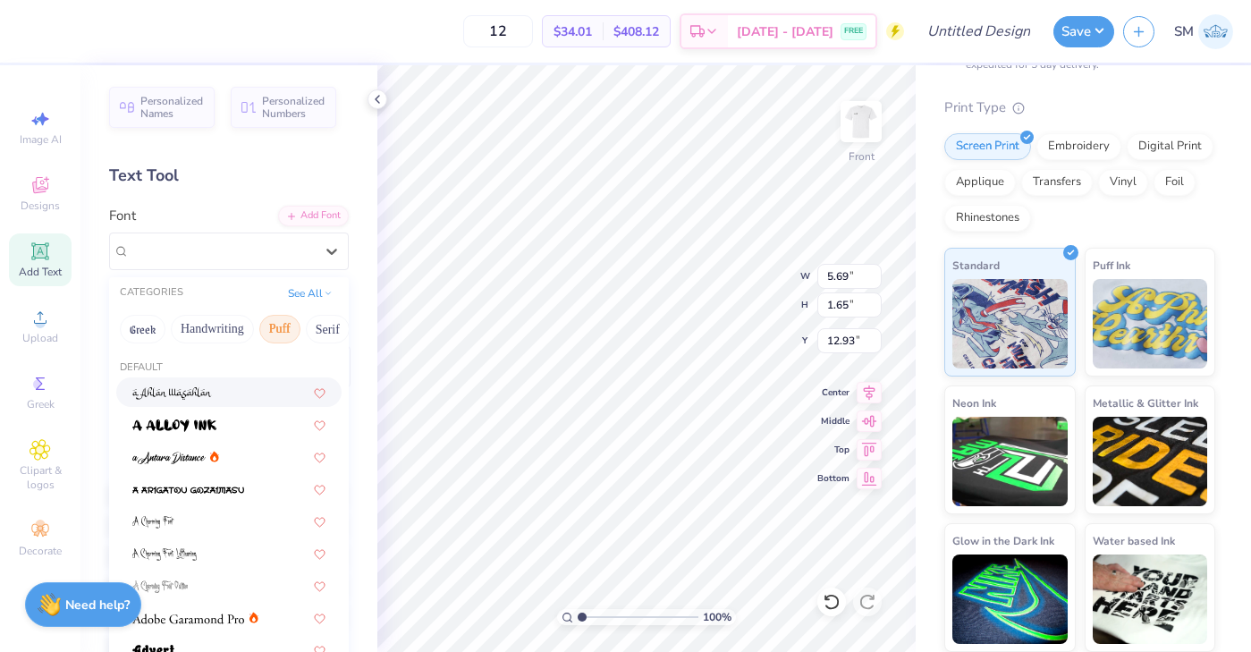
click at [289, 326] on button "Puff" at bounding box center [279, 329] width 41 height 29
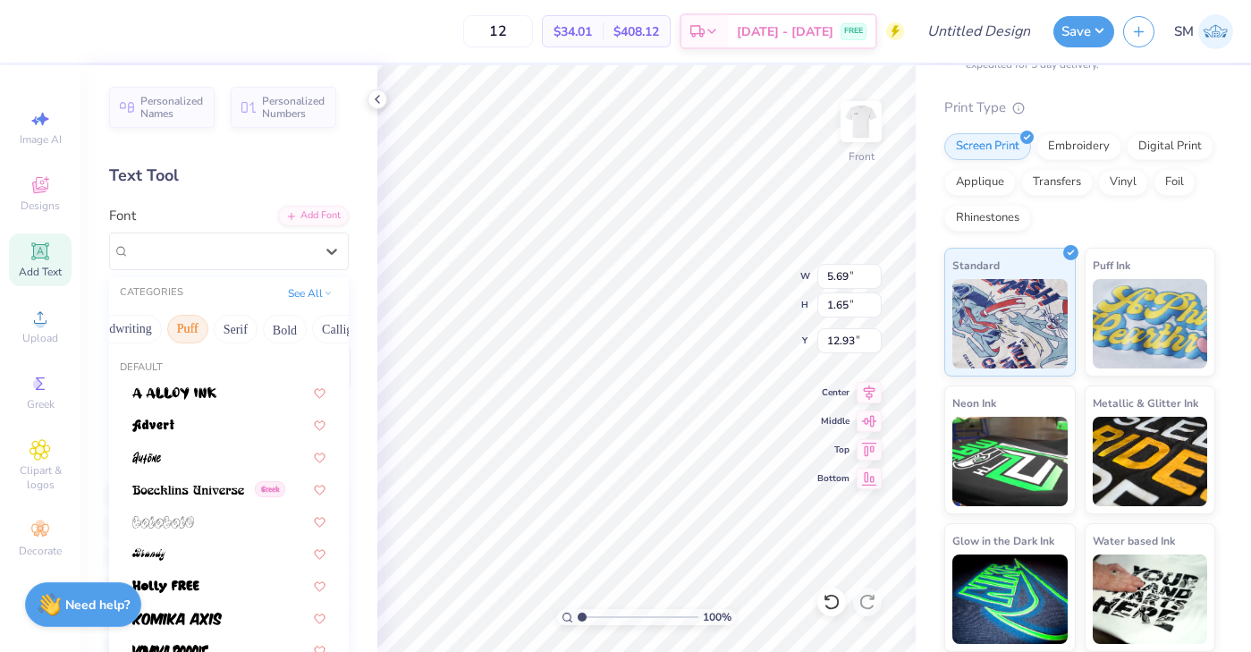
scroll to position [0, 118]
click at [248, 329] on button "Bold" at bounding box center [259, 329] width 44 height 29
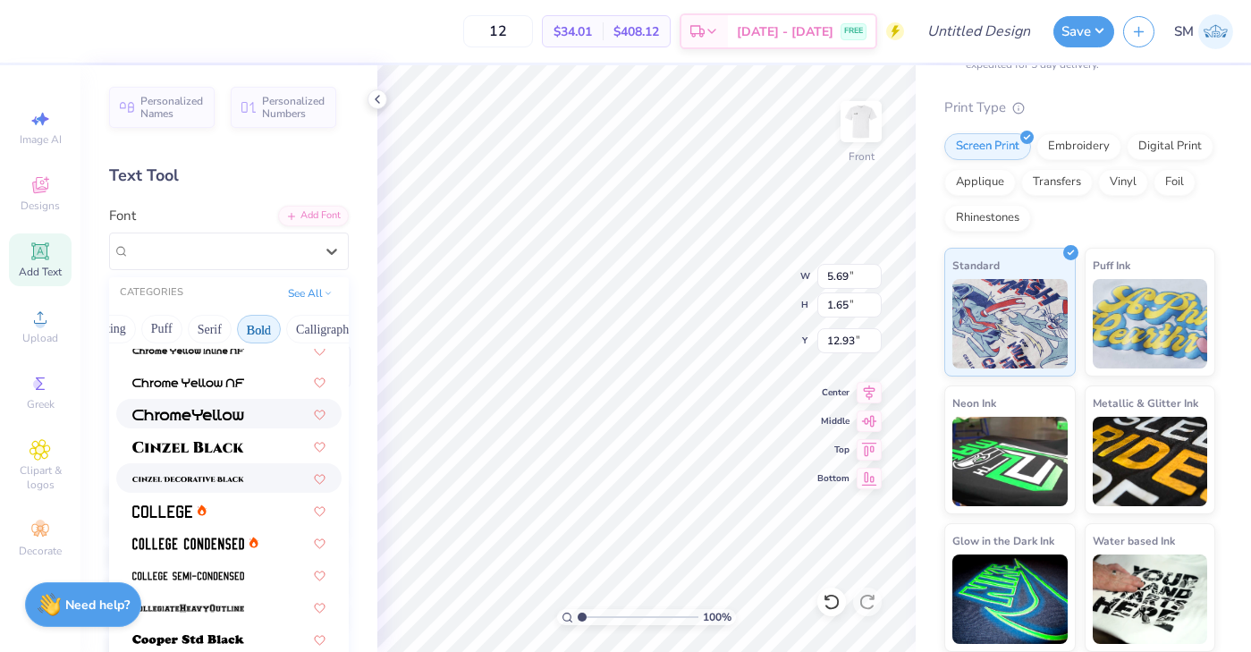
scroll to position [46, 0]
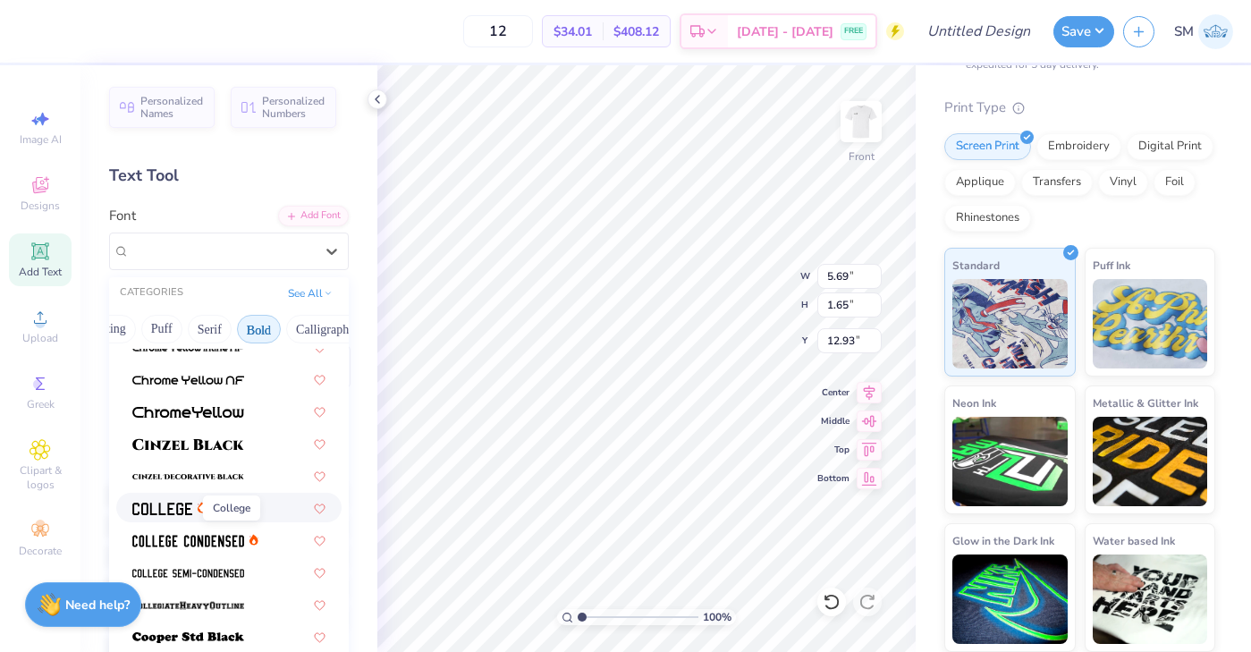
click at [171, 508] on img at bounding box center [162, 509] width 60 height 13
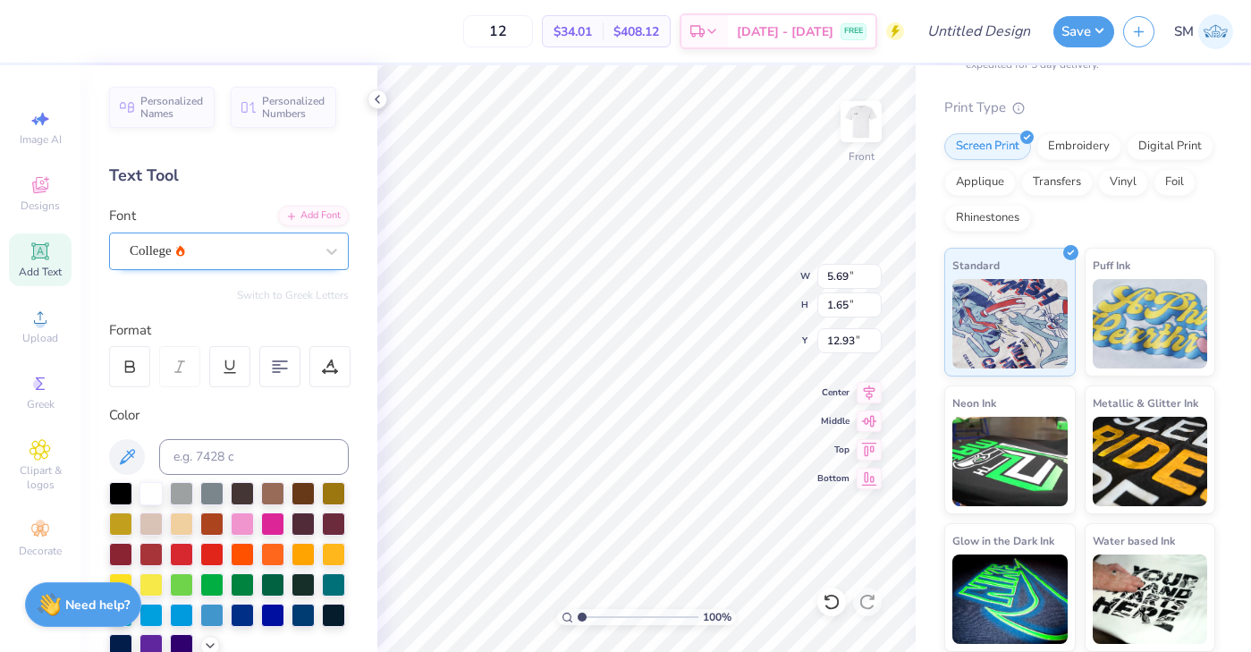
click at [301, 247] on div "College" at bounding box center [222, 251] width 188 height 28
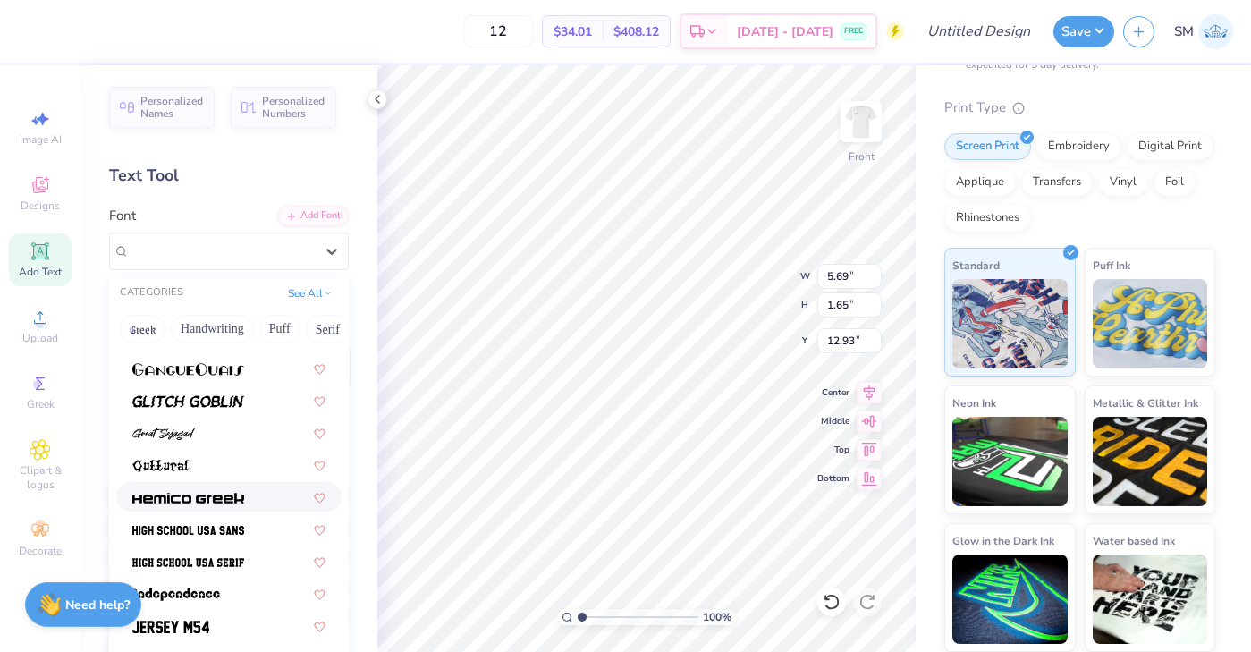
scroll to position [766, 0]
click at [204, 532] on img at bounding box center [188, 529] width 112 height 13
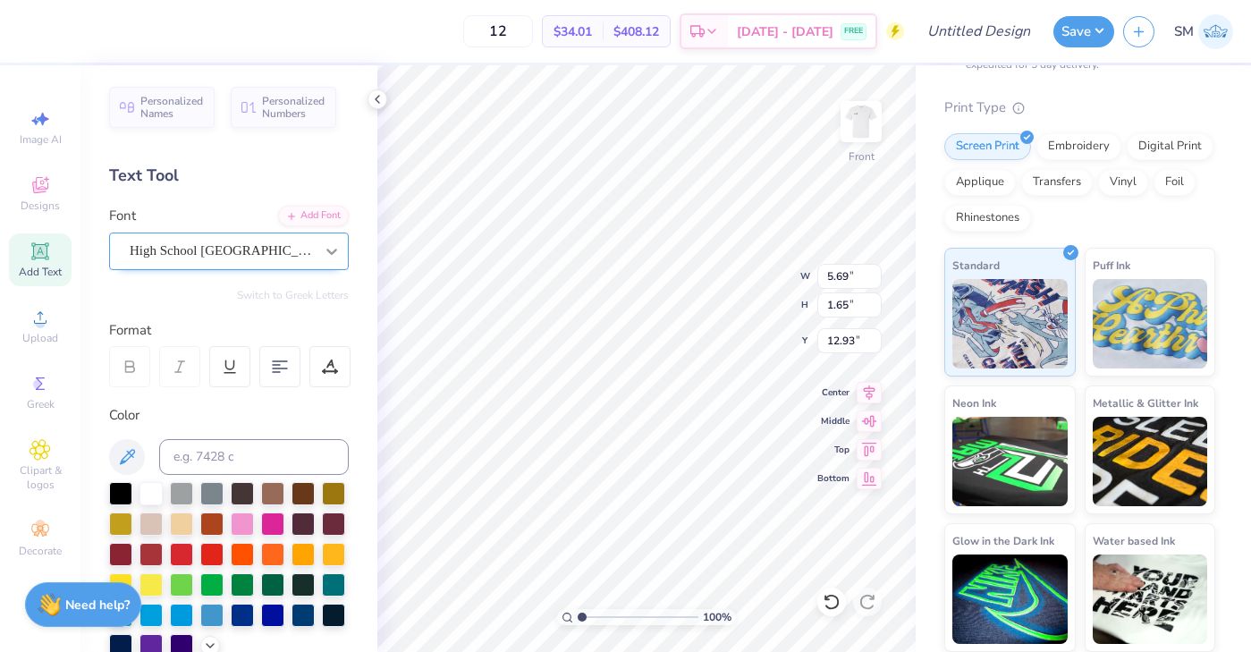
click at [326, 249] on icon at bounding box center [332, 251] width 18 height 18
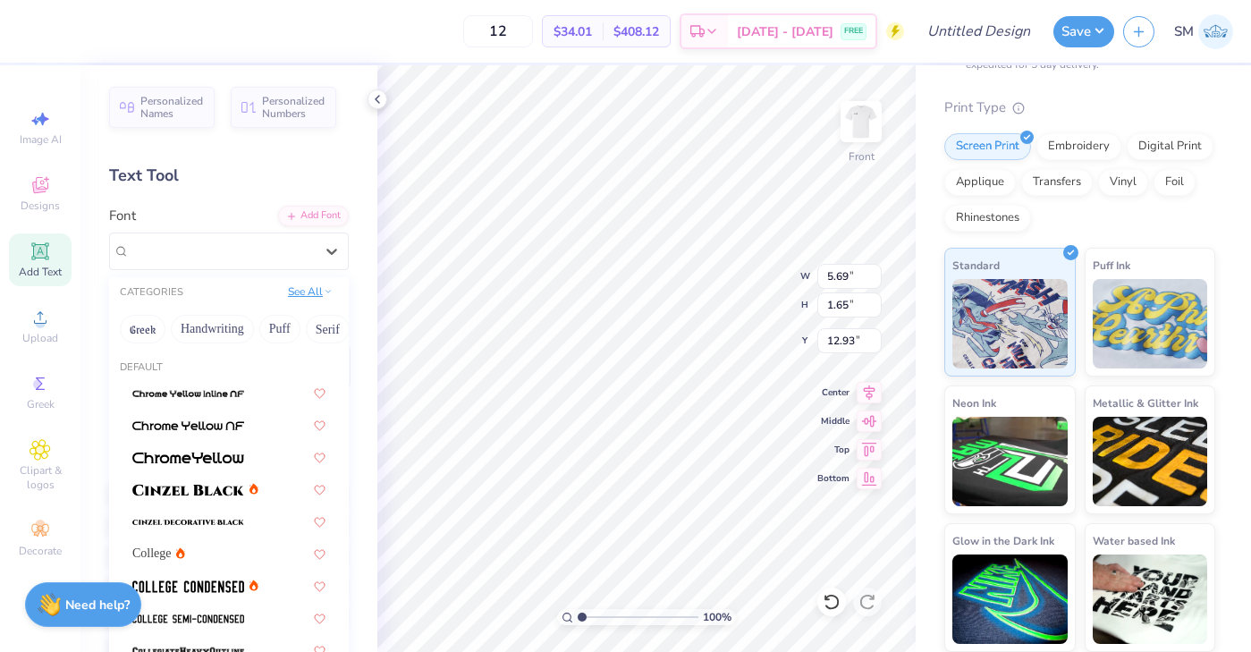
click at [314, 292] on button "See All" at bounding box center [310, 292] width 55 height 18
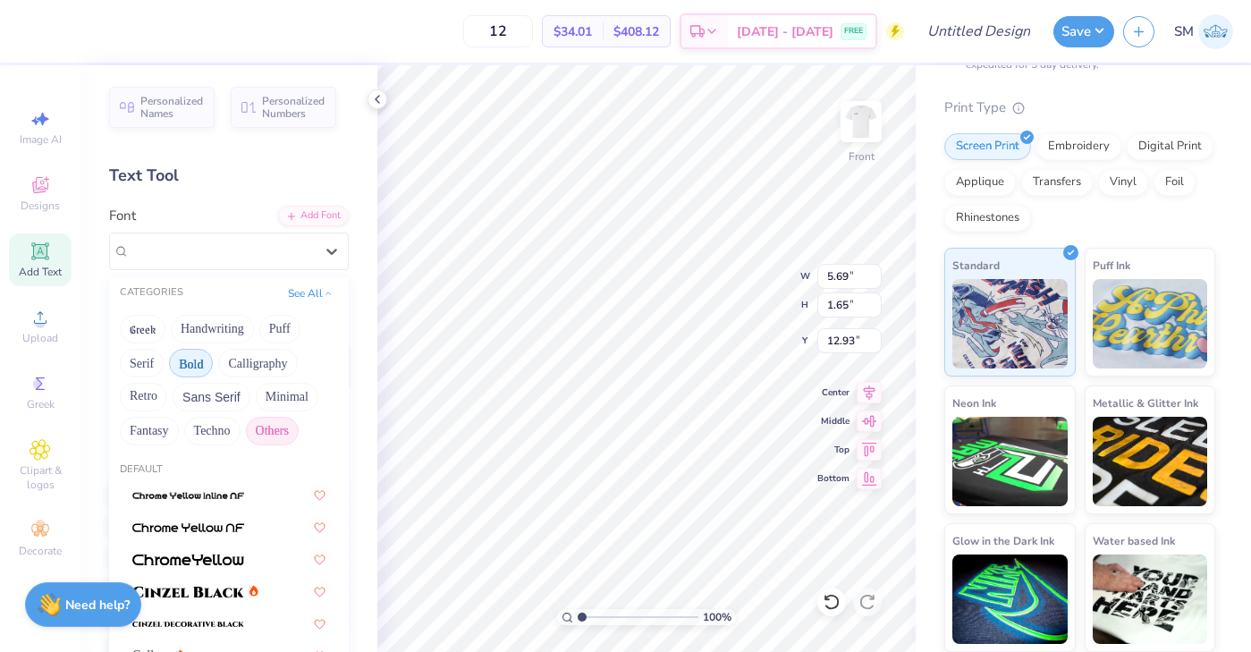
click at [276, 425] on button "Others" at bounding box center [272, 431] width 53 height 29
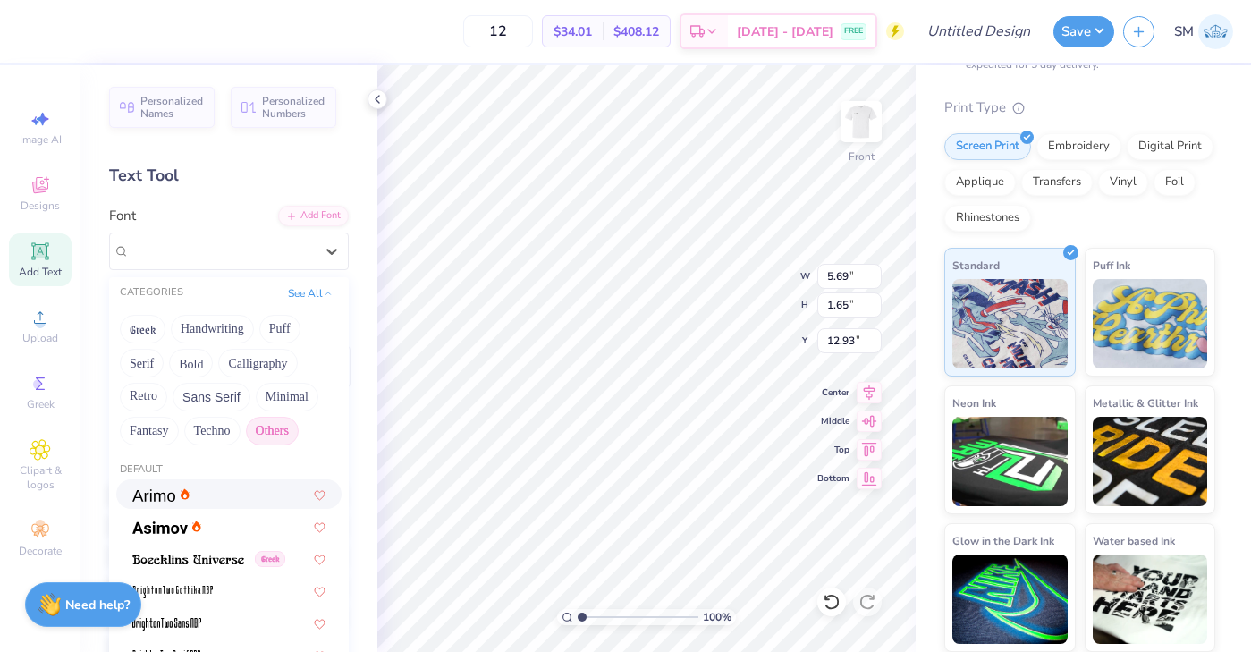
click at [173, 493] on img at bounding box center [153, 495] width 43 height 13
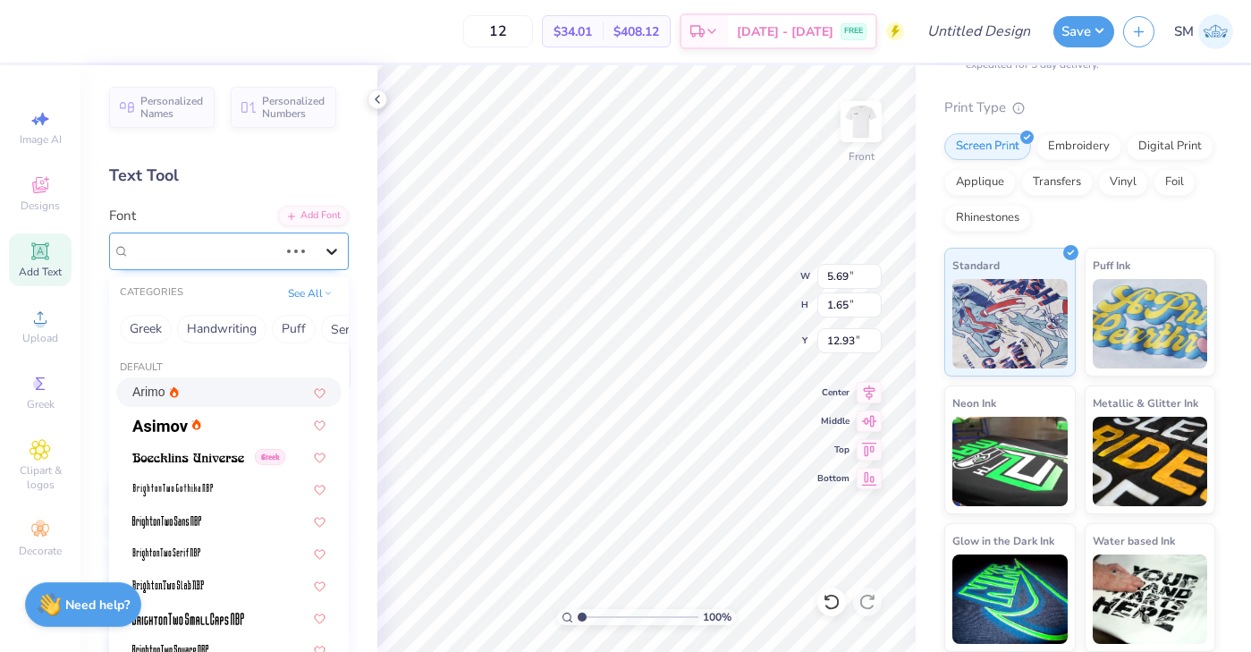
click at [324, 252] on icon at bounding box center [332, 251] width 18 height 18
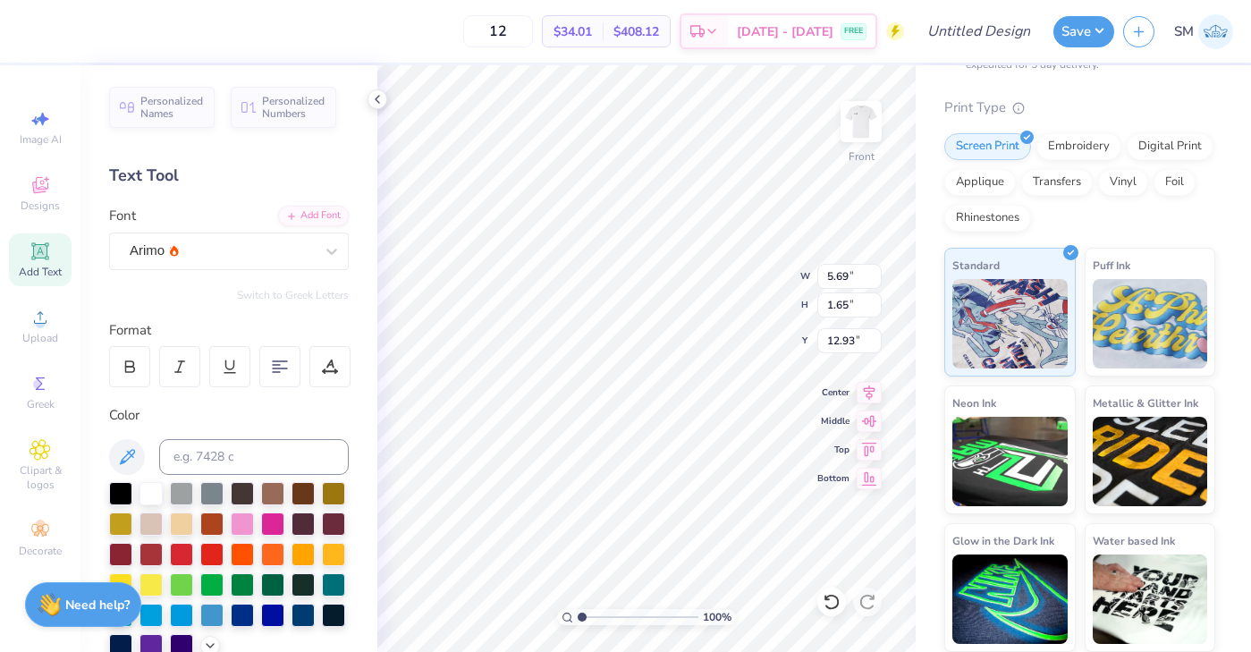
scroll to position [0, 0]
type input "10.61"
paste textarea "19-01-2022"
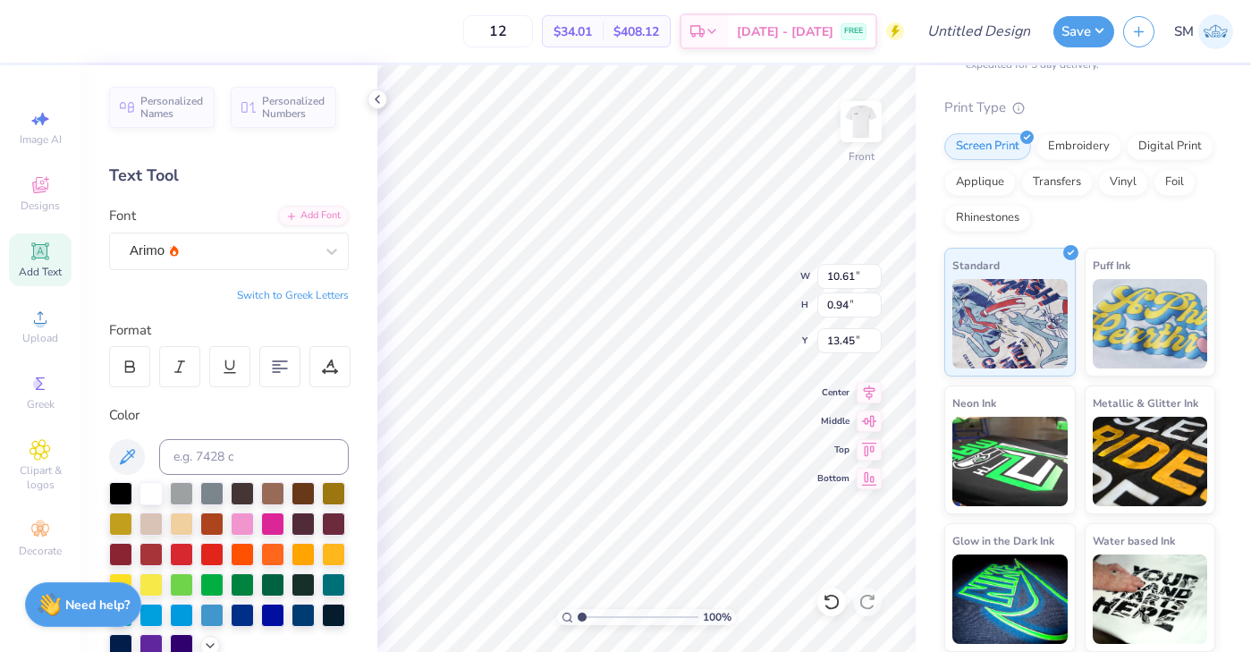
paste textarea "New York"
click at [869, 389] on icon at bounding box center [870, 389] width 12 height 15
click at [869, 419] on icon at bounding box center [869, 418] width 25 height 21
click at [869, 448] on icon at bounding box center [869, 446] width 25 height 21
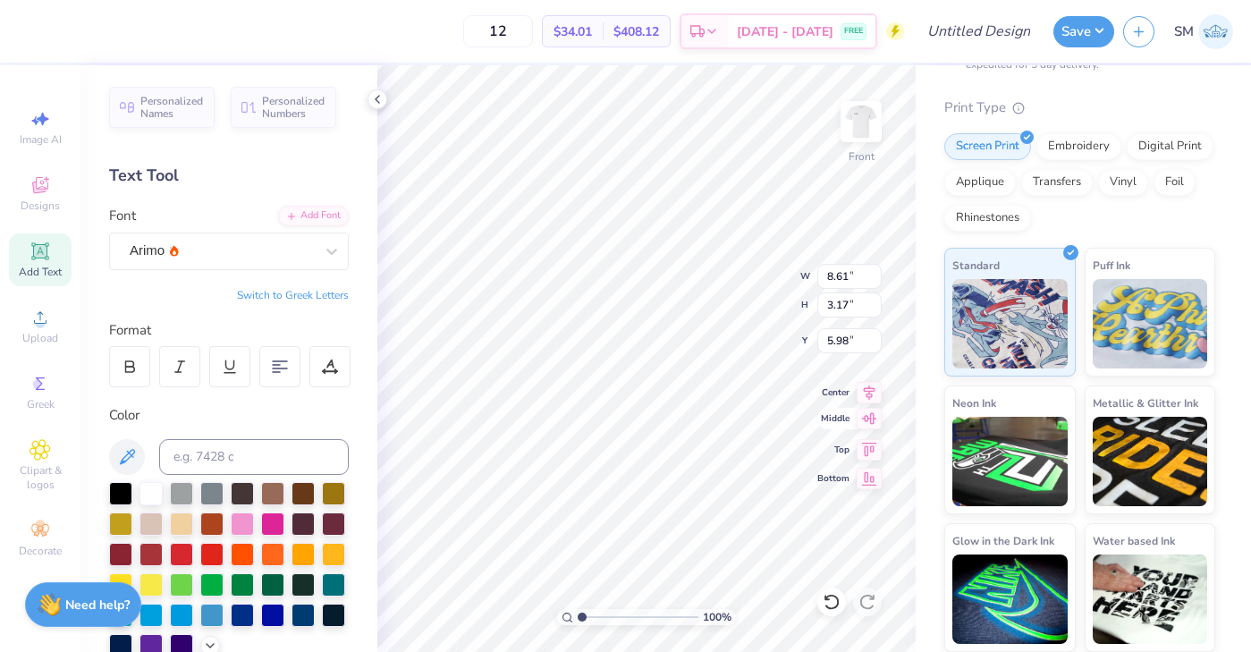
scroll to position [3, 1]
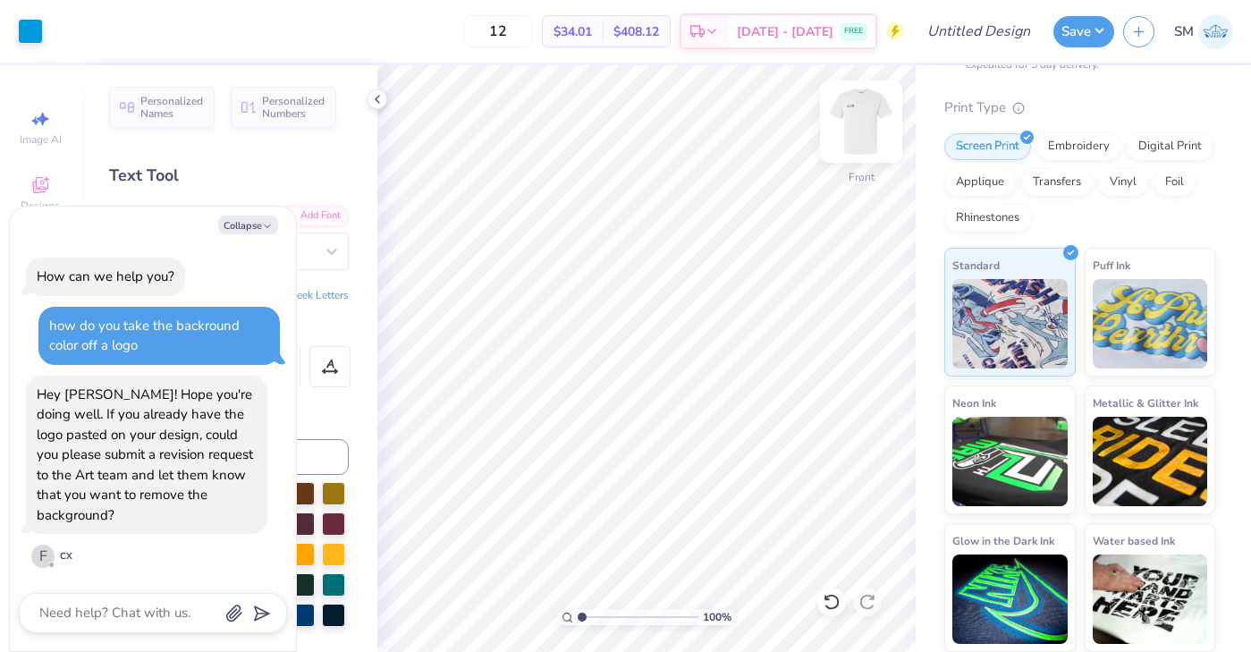
click at [872, 121] on img at bounding box center [861, 122] width 72 height 72
click at [376, 93] on icon at bounding box center [377, 99] width 14 height 14
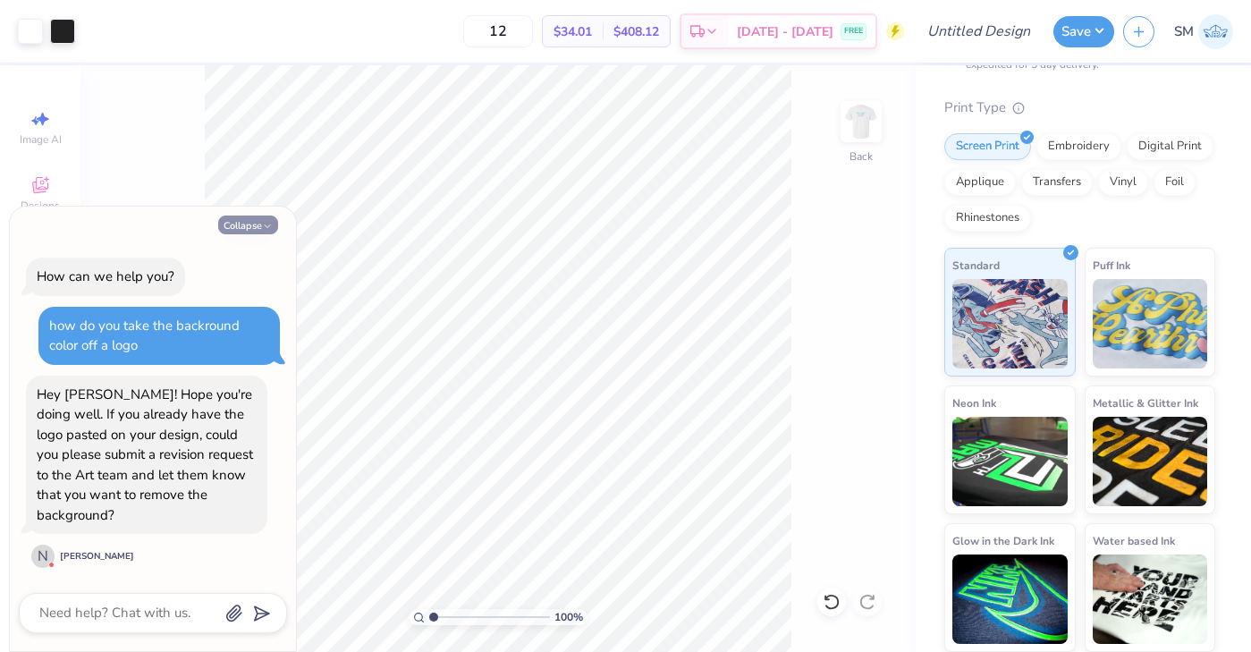
click at [249, 234] on button "Collapse" at bounding box center [248, 225] width 60 height 19
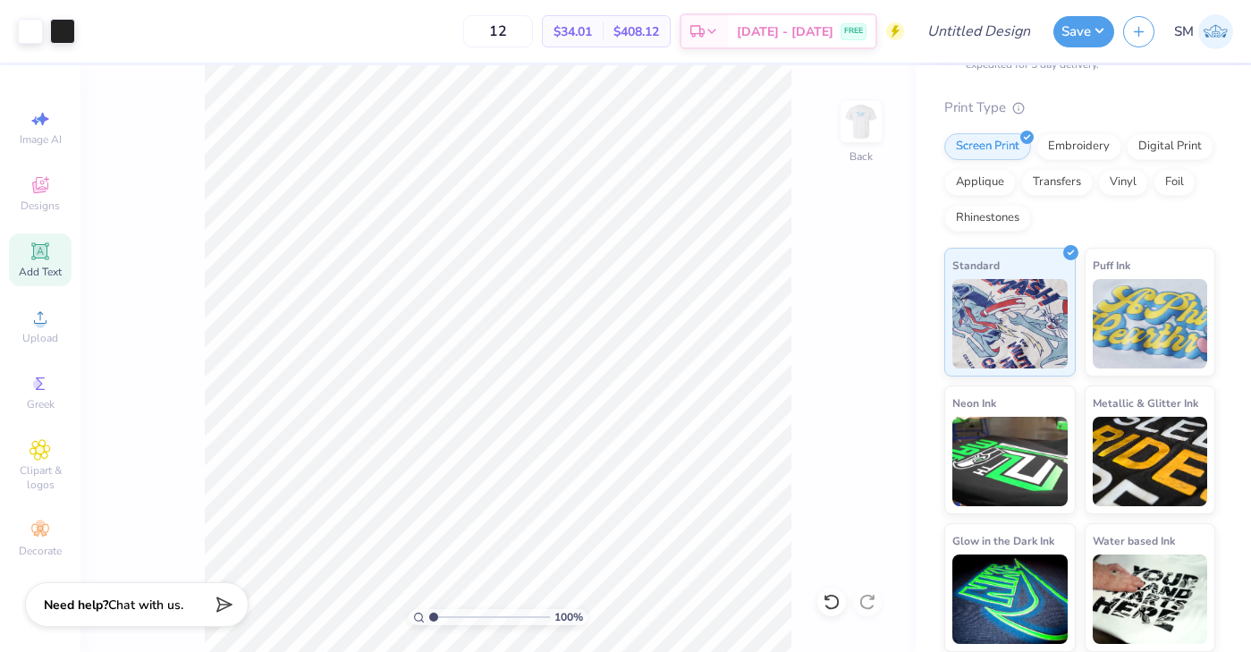
click at [44, 257] on icon at bounding box center [39, 250] width 13 height 13
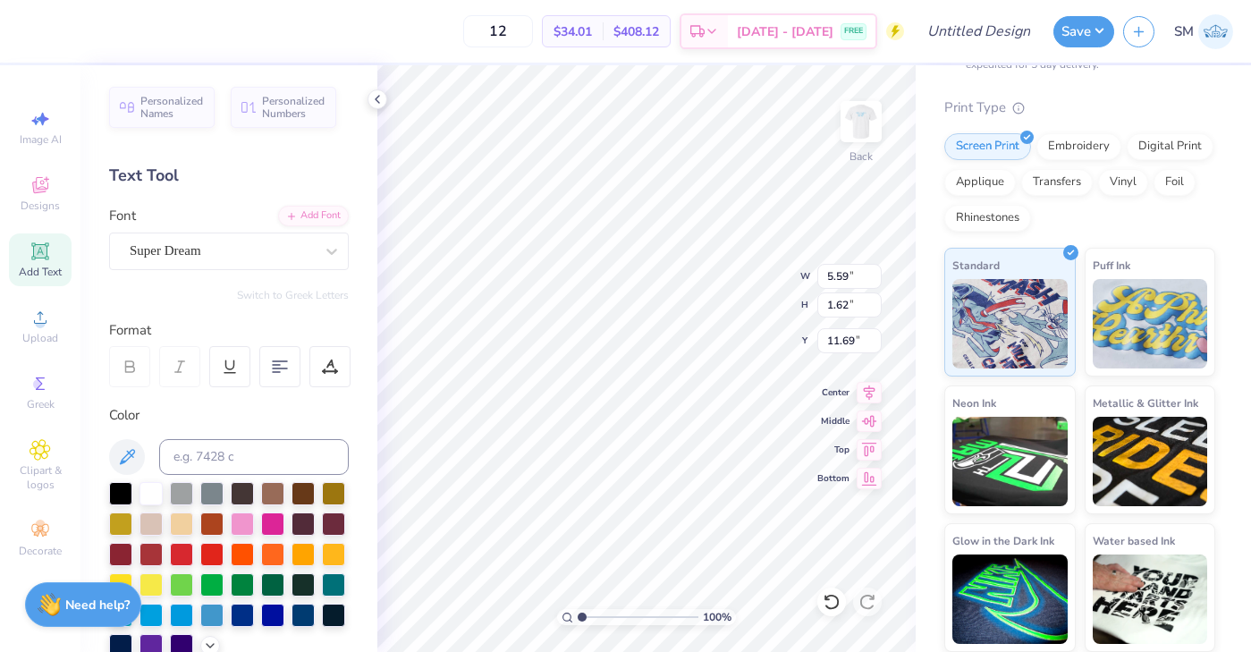
scroll to position [0, 0]
paste textarea "Brothers"
click at [115, 494] on div at bounding box center [120, 491] width 23 height 23
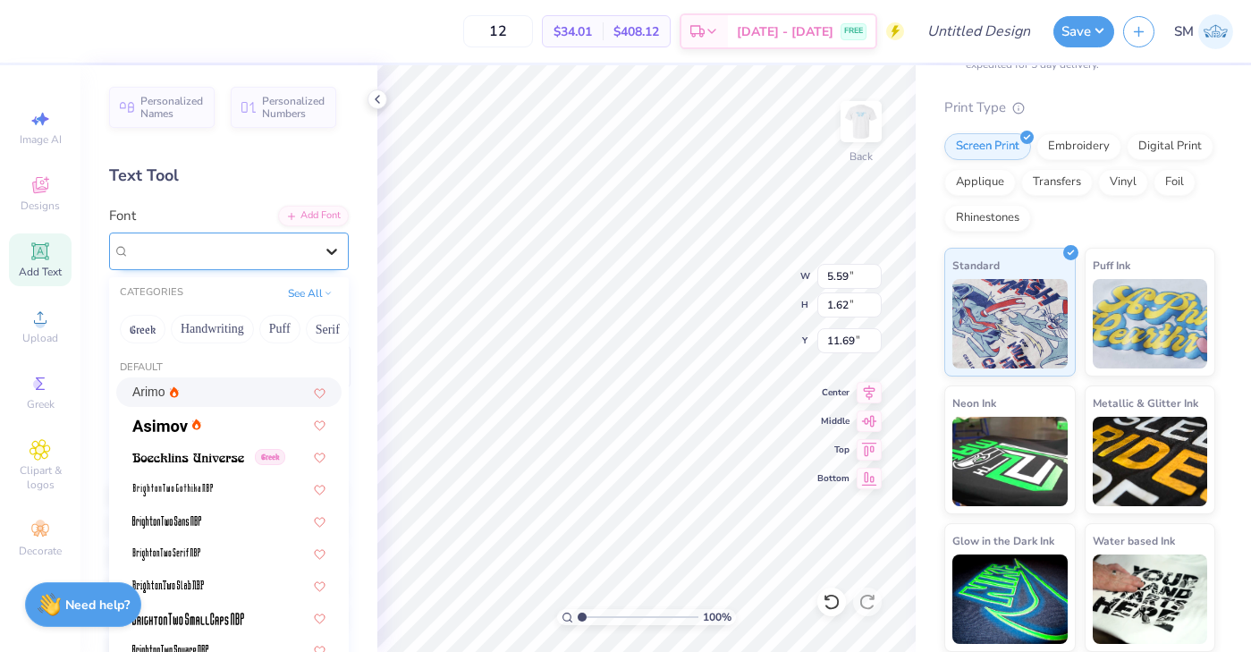
click at [332, 255] on icon at bounding box center [332, 251] width 18 height 18
click at [199, 494] on img at bounding box center [172, 490] width 80 height 13
click at [326, 246] on icon at bounding box center [332, 251] width 18 height 18
click at [319, 292] on button "See All" at bounding box center [310, 292] width 55 height 18
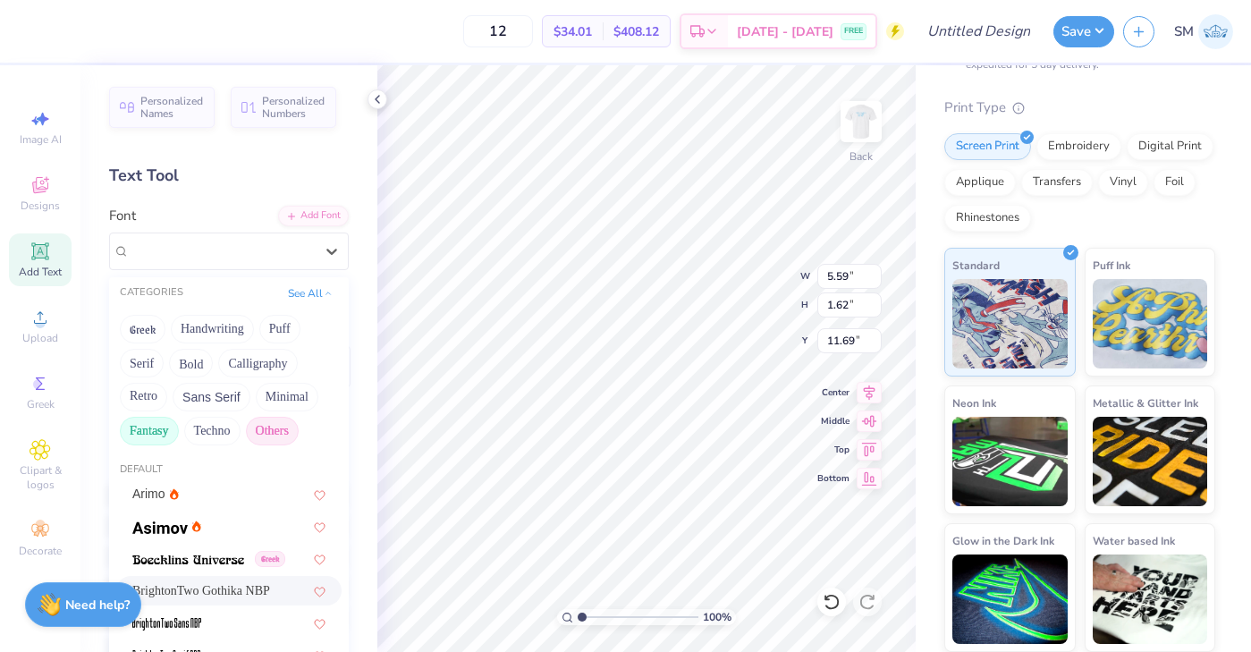
click at [152, 427] on button "Fantasy" at bounding box center [149, 431] width 59 height 29
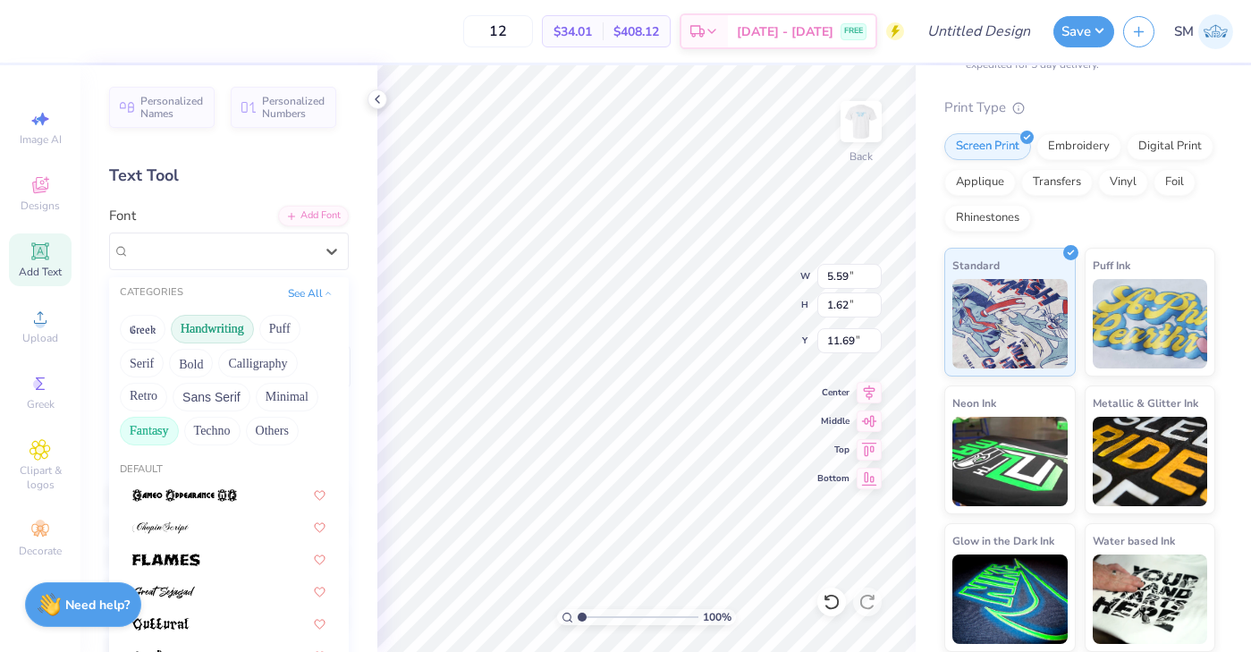
click at [212, 331] on button "Handwriting" at bounding box center [212, 329] width 83 height 29
click at [289, 391] on button "Minimal" at bounding box center [287, 397] width 63 height 29
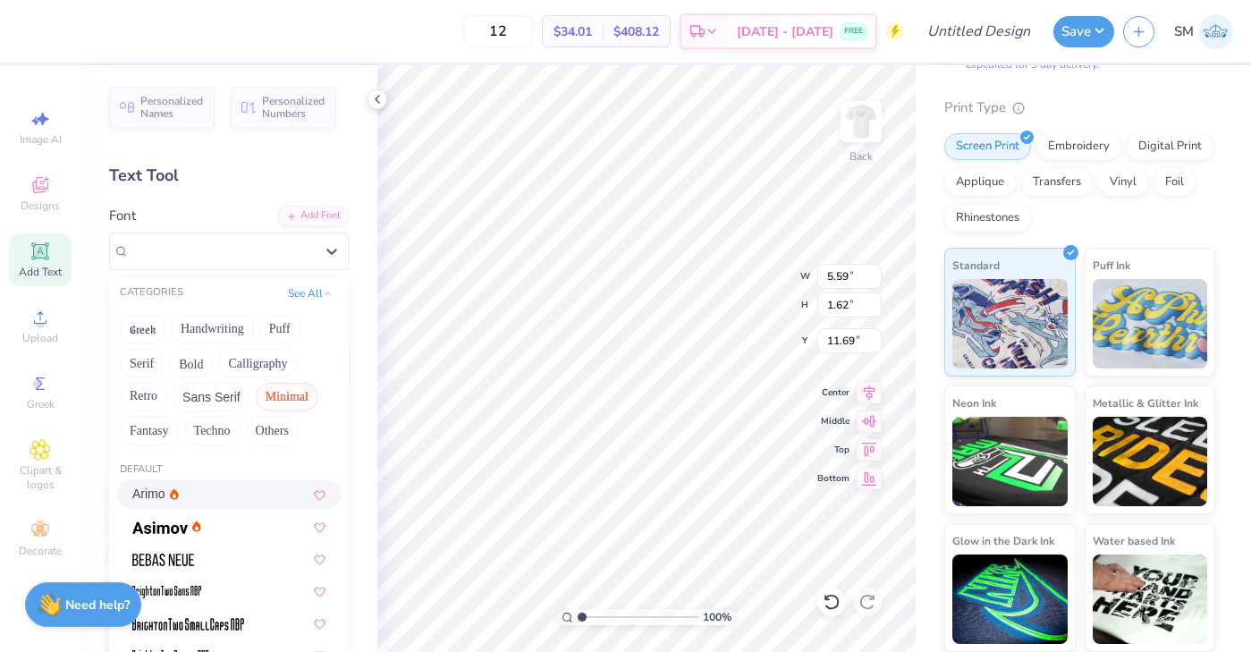
click at [204, 490] on div "Arimo" at bounding box center [228, 494] width 193 height 19
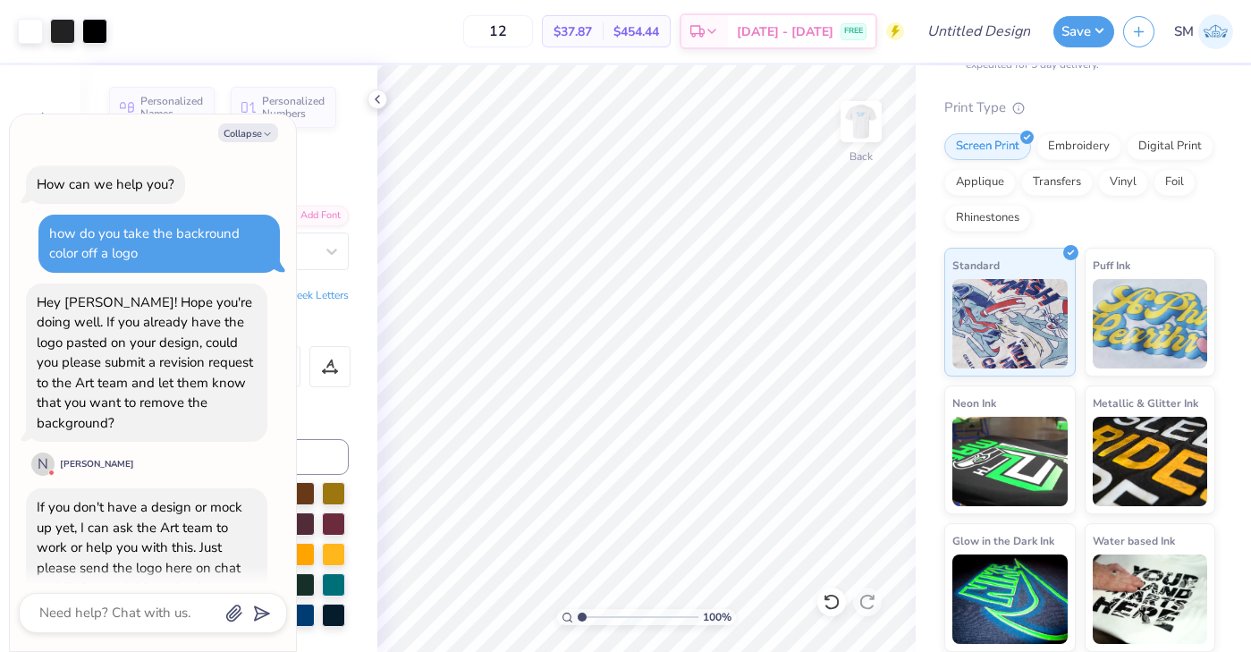
scroll to position [53, 0]
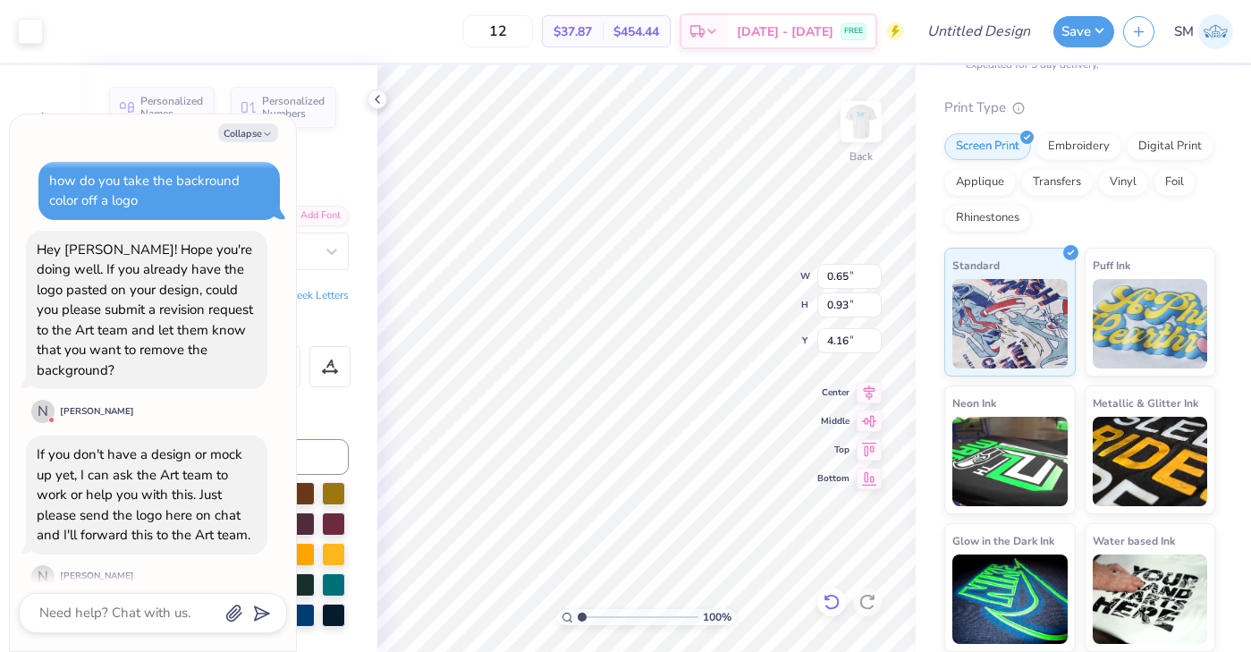
click at [832, 607] on icon at bounding box center [831, 602] width 15 height 16
click at [851, 127] on img at bounding box center [861, 122] width 72 height 72
click at [850, 121] on img at bounding box center [861, 122] width 72 height 72
